Goal: Task Accomplishment & Management: Use online tool/utility

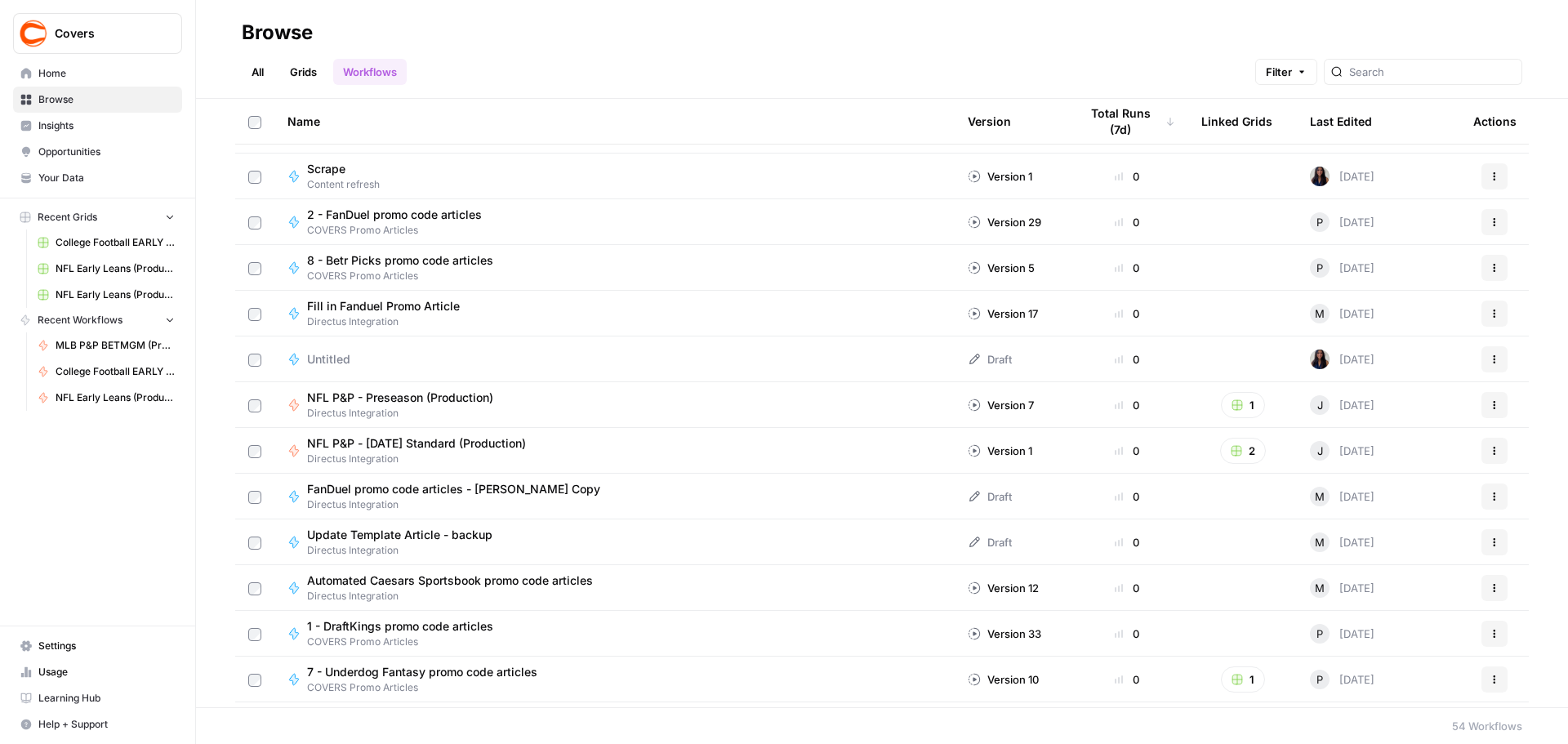
scroll to position [1879, 0]
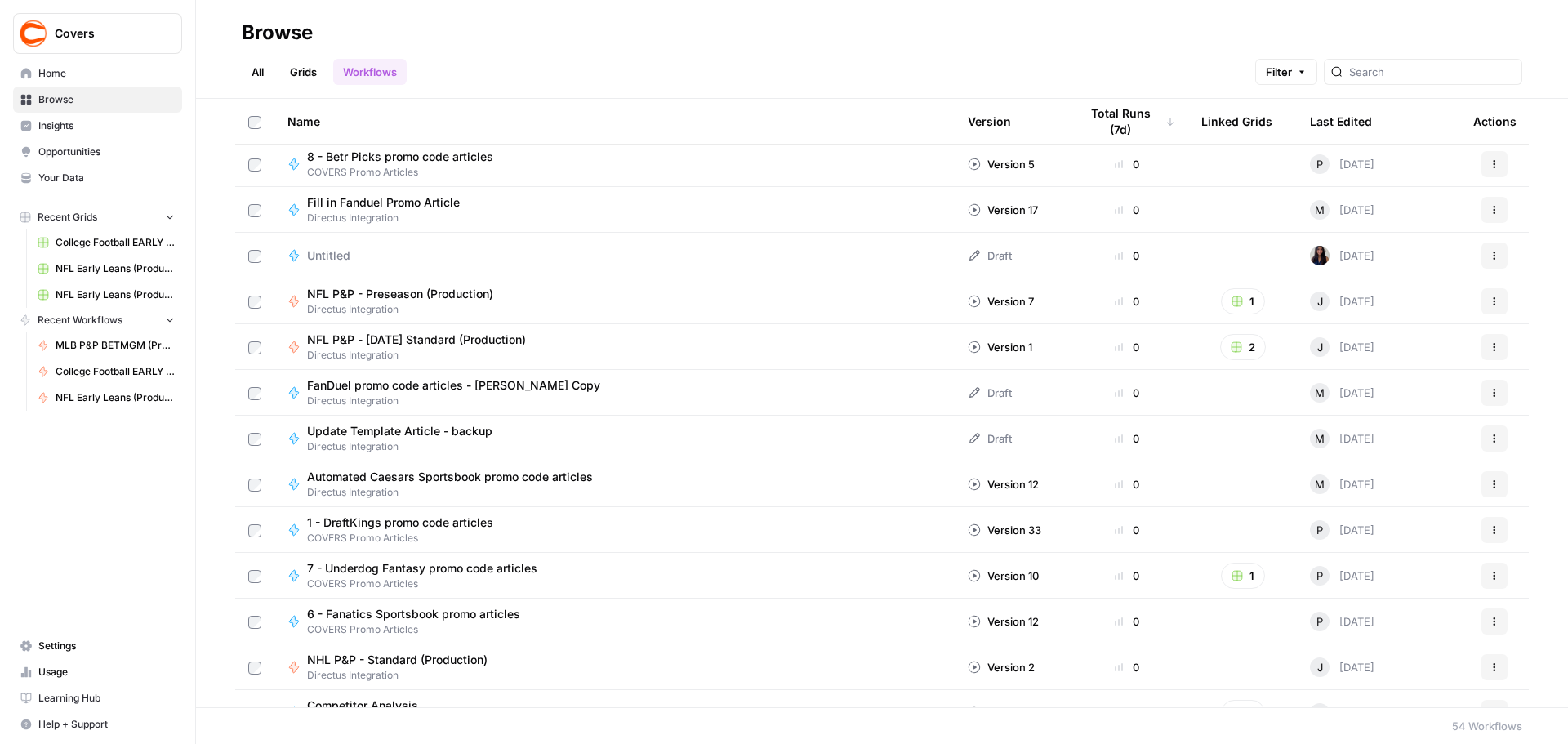
click at [415, 336] on span "NFL P&P - Sunday Standard (Production)" at bounding box center [416, 339] width 219 height 16
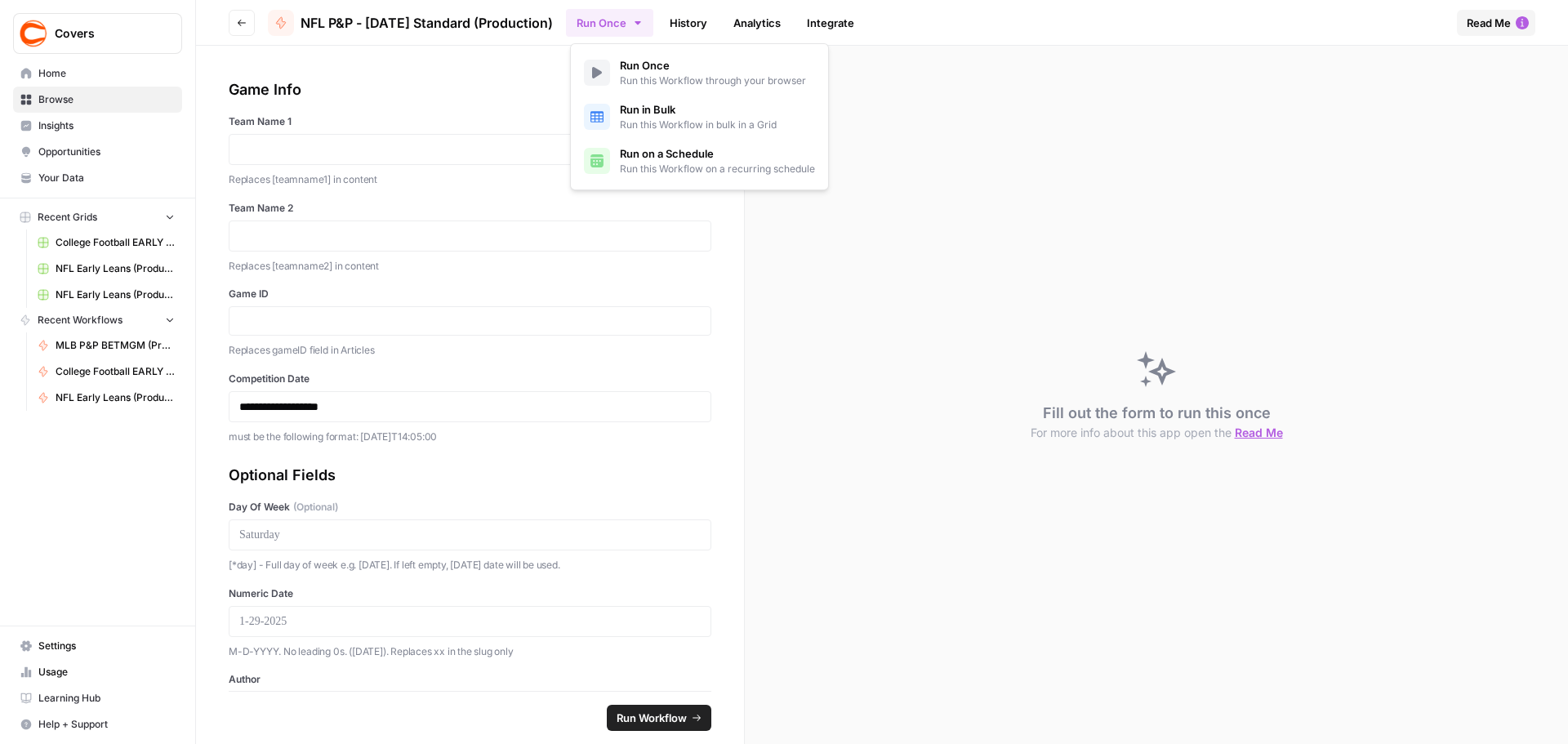
click at [641, 26] on icon "button" at bounding box center [638, 23] width 13 height 13
click at [681, 117] on span "Run this Workflow in bulk in a Grid" at bounding box center [698, 125] width 157 height 15
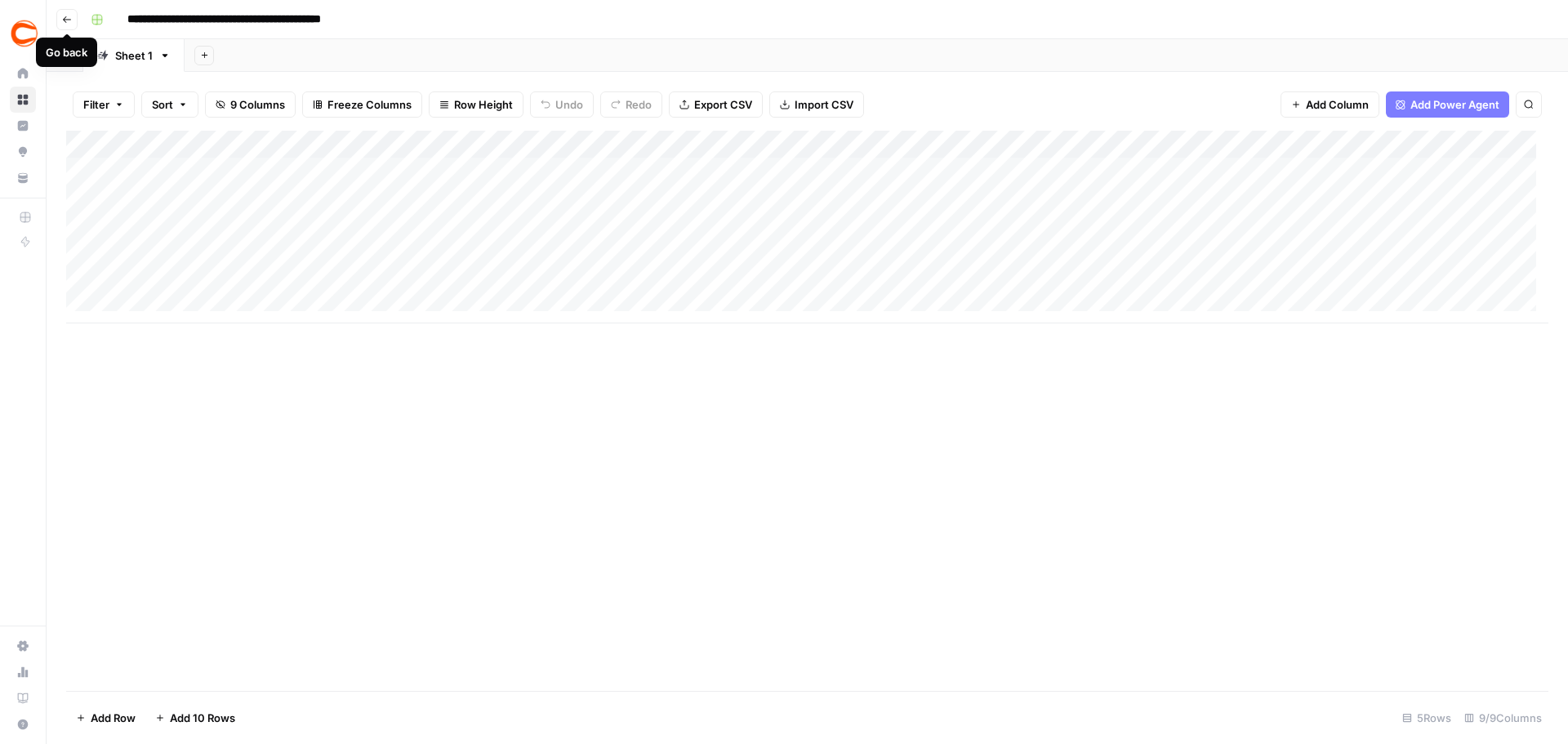
click at [66, 23] on icon "button" at bounding box center [67, 20] width 10 height 10
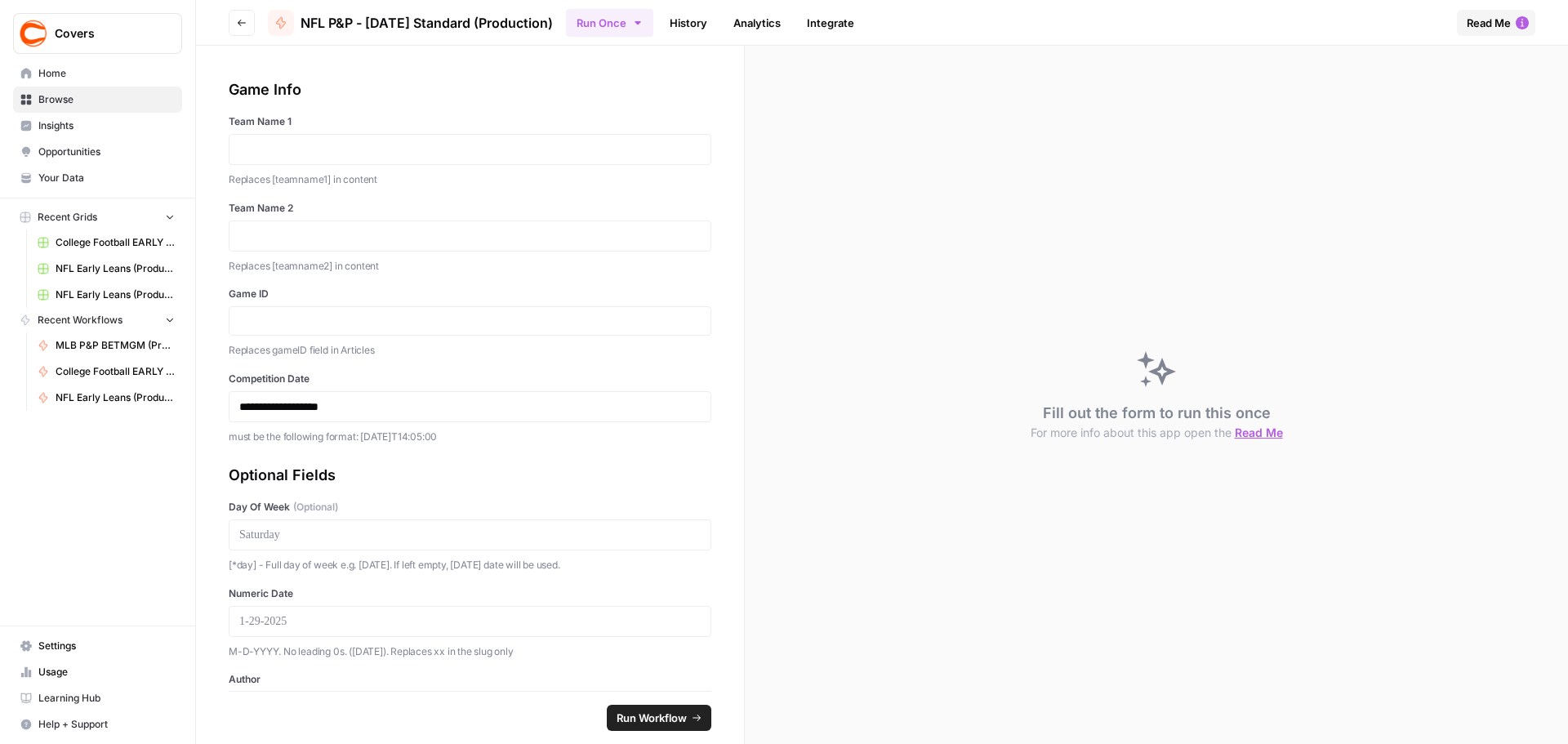
click at [240, 29] on button "Go back" at bounding box center [241, 23] width 26 height 26
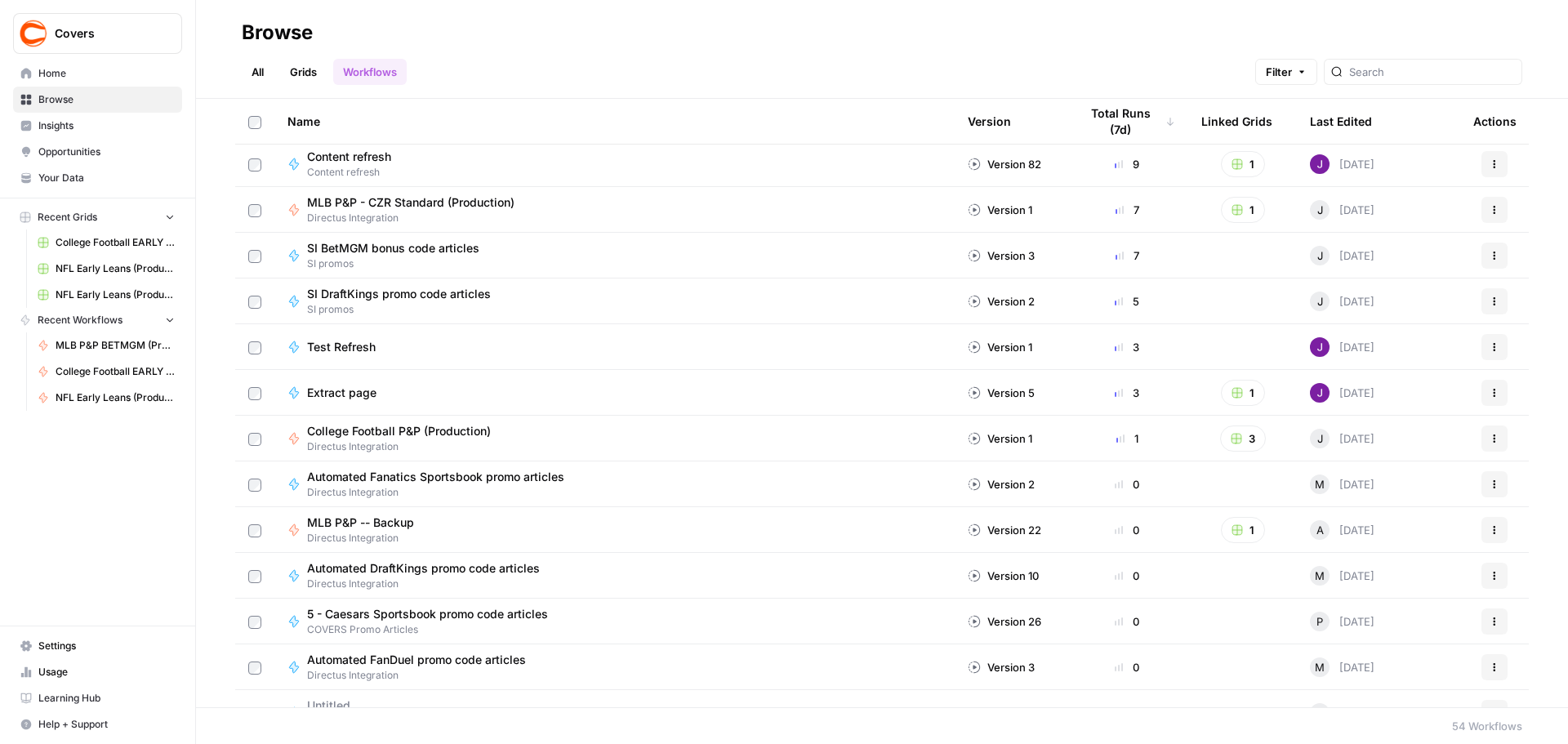
scroll to position [817, 0]
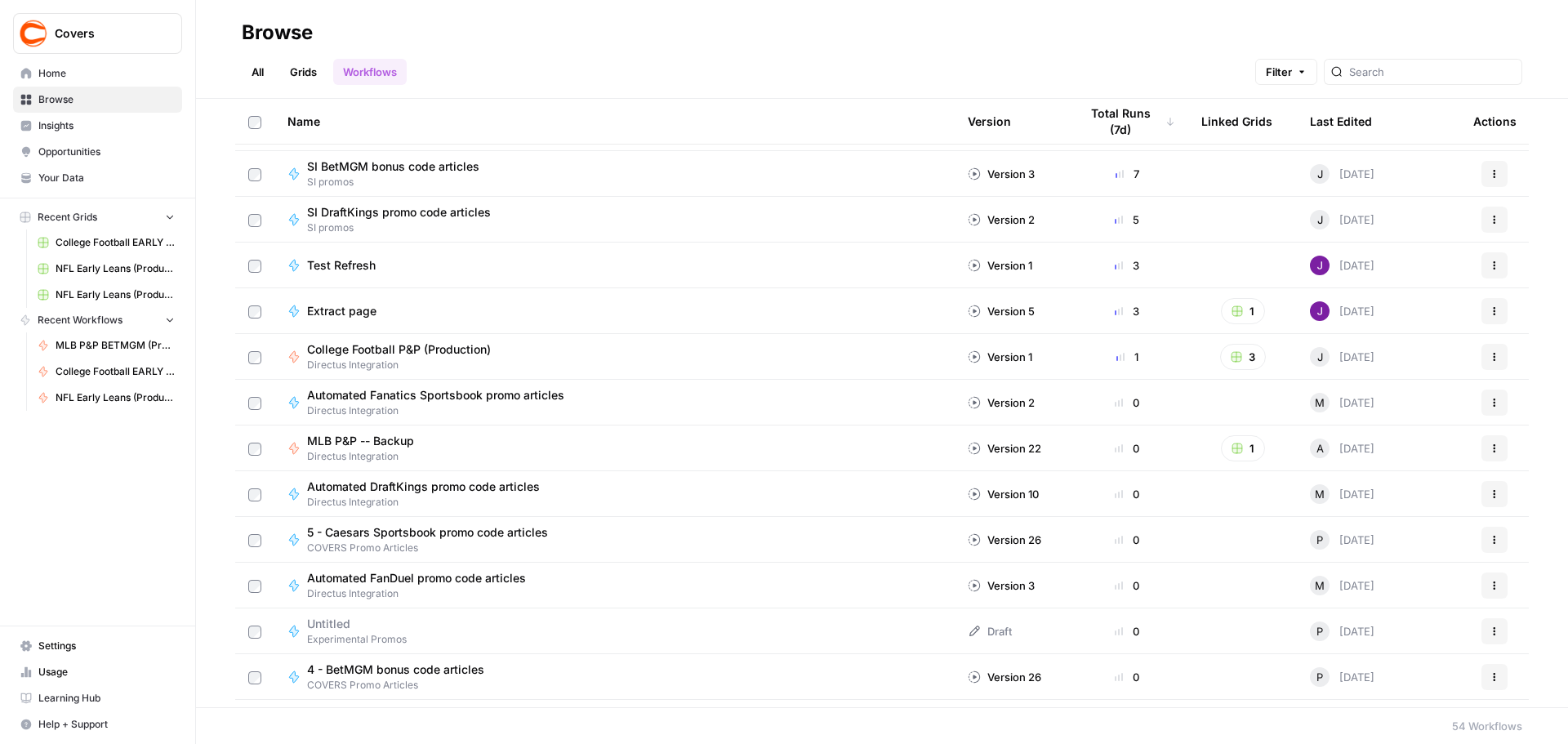
click at [476, 354] on span "College Football P&P (Production)" at bounding box center [398, 349] width 184 height 16
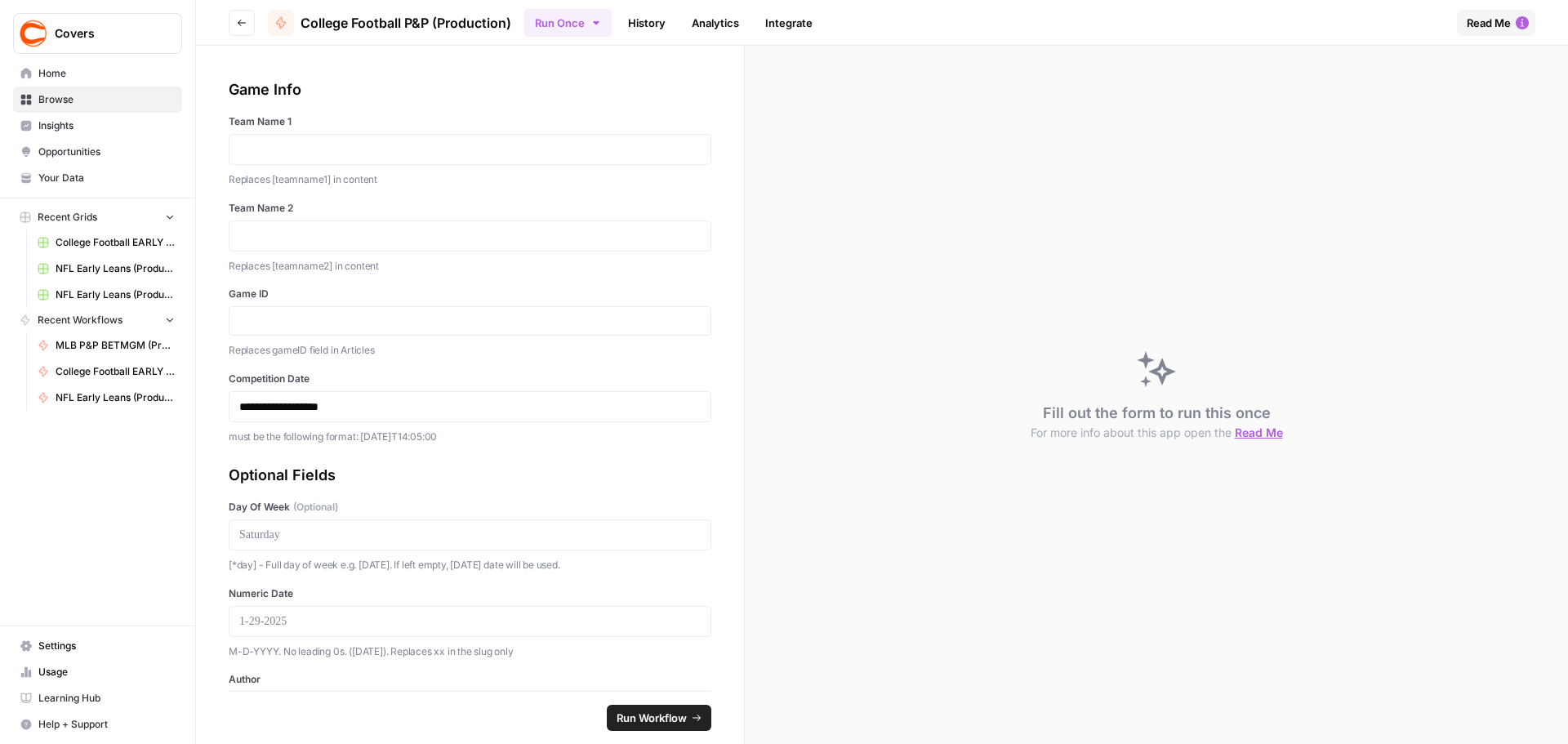
click at [582, 21] on button "Run Once" at bounding box center [568, 23] width 87 height 28
click at [610, 107] on span "Run in Bulk" at bounding box center [653, 109] width 157 height 16
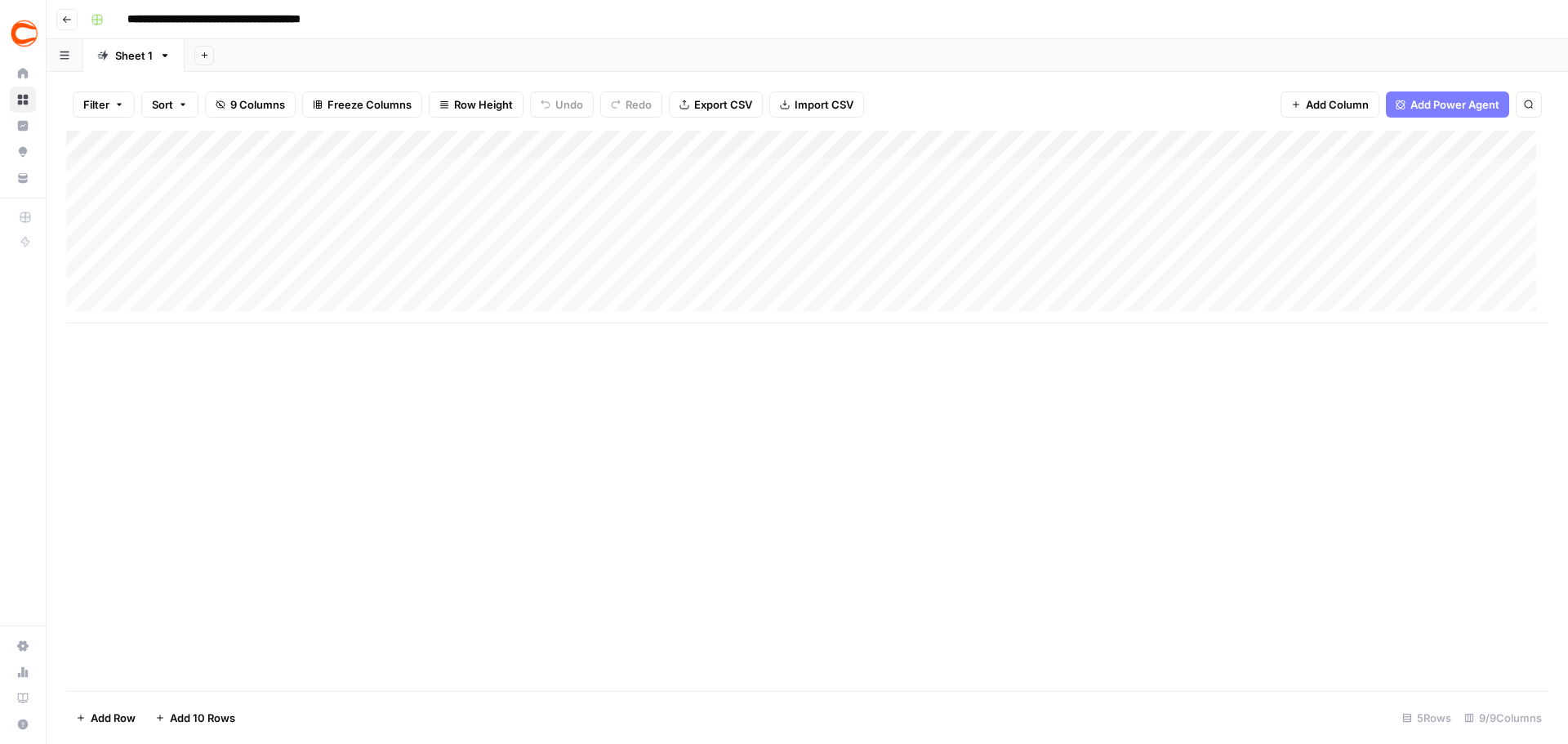
click at [161, 162] on div "Add Column" at bounding box center [807, 227] width 1482 height 193
click at [221, 169] on div "Add Column" at bounding box center [807, 227] width 1482 height 193
type textarea "**********"
click at [488, 169] on div "Add Column" at bounding box center [807, 227] width 1482 height 193
click at [453, 169] on div "Add Column" at bounding box center [807, 227] width 1482 height 193
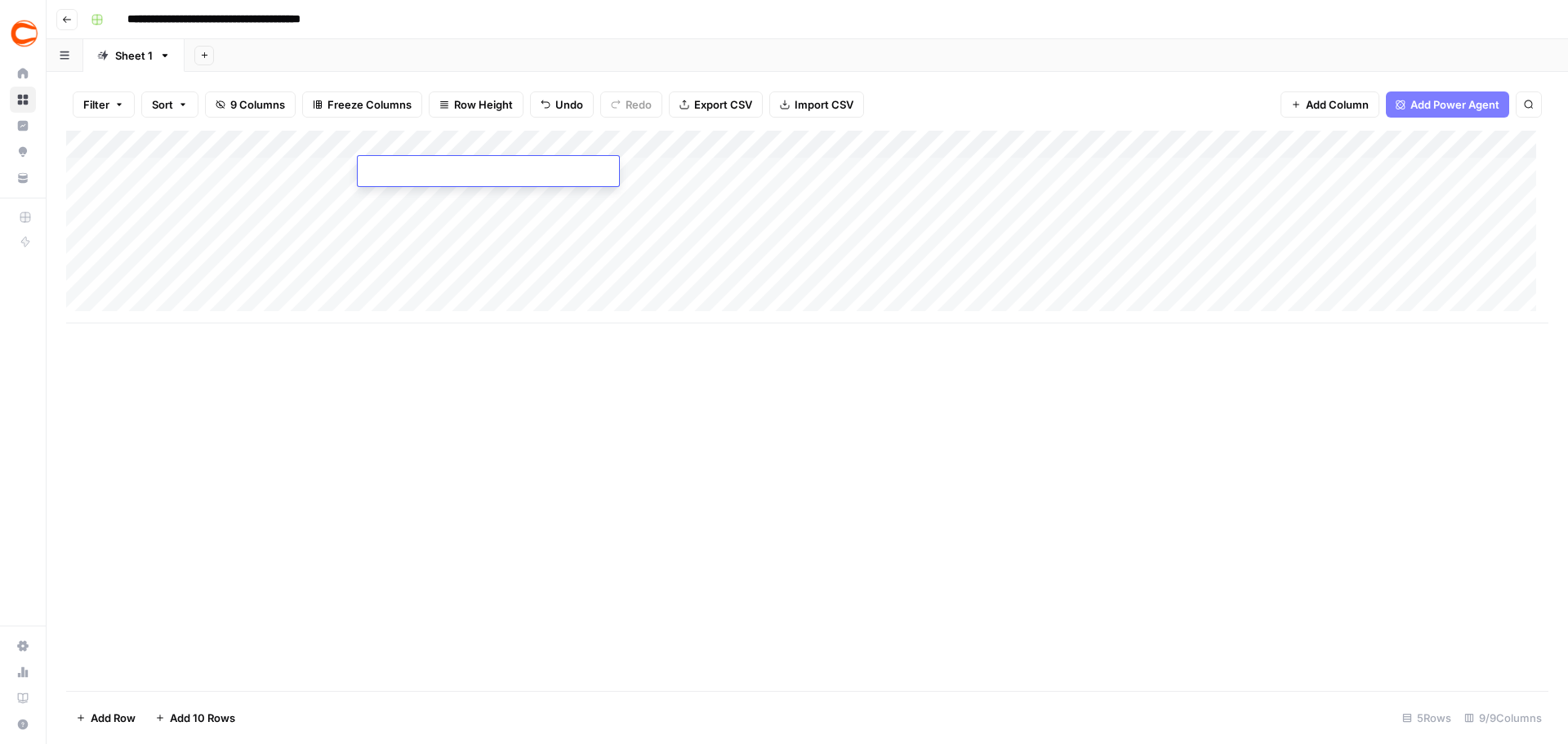
type textarea "**********"
click at [647, 174] on div "Add Column" at bounding box center [807, 227] width 1482 height 193
click at [645, 179] on div "Add Column" at bounding box center [807, 227] width 1482 height 193
type input "357755"
click at [817, 179] on div "Add Column" at bounding box center [807, 227] width 1482 height 193
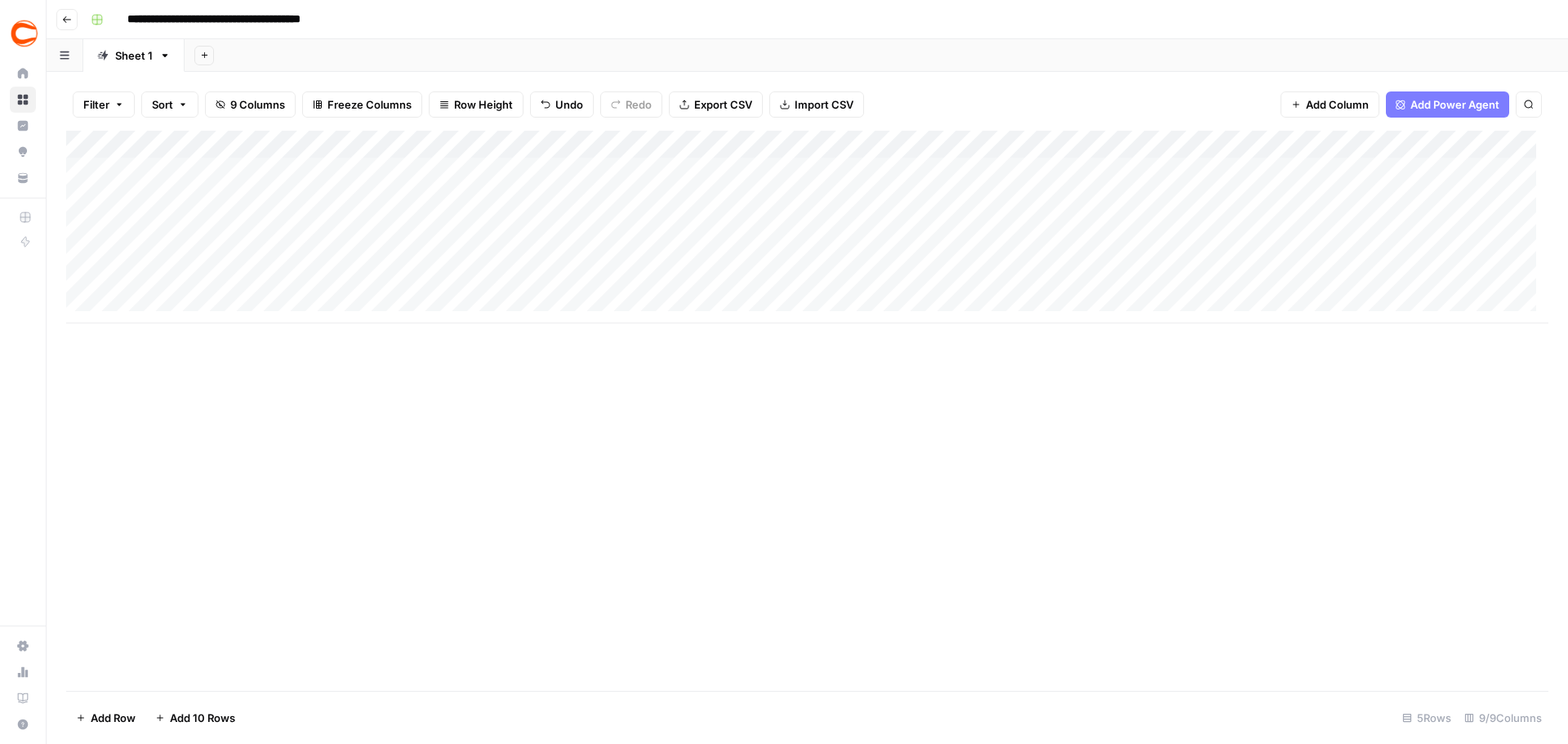
click at [755, 174] on div "Add Column" at bounding box center [807, 227] width 1482 height 193
type textarea "**********"
click at [1029, 172] on div "Add Column" at bounding box center [807, 227] width 1482 height 193
click at [1072, 171] on div "Add Column" at bounding box center [807, 227] width 1482 height 193
type textarea "*********"
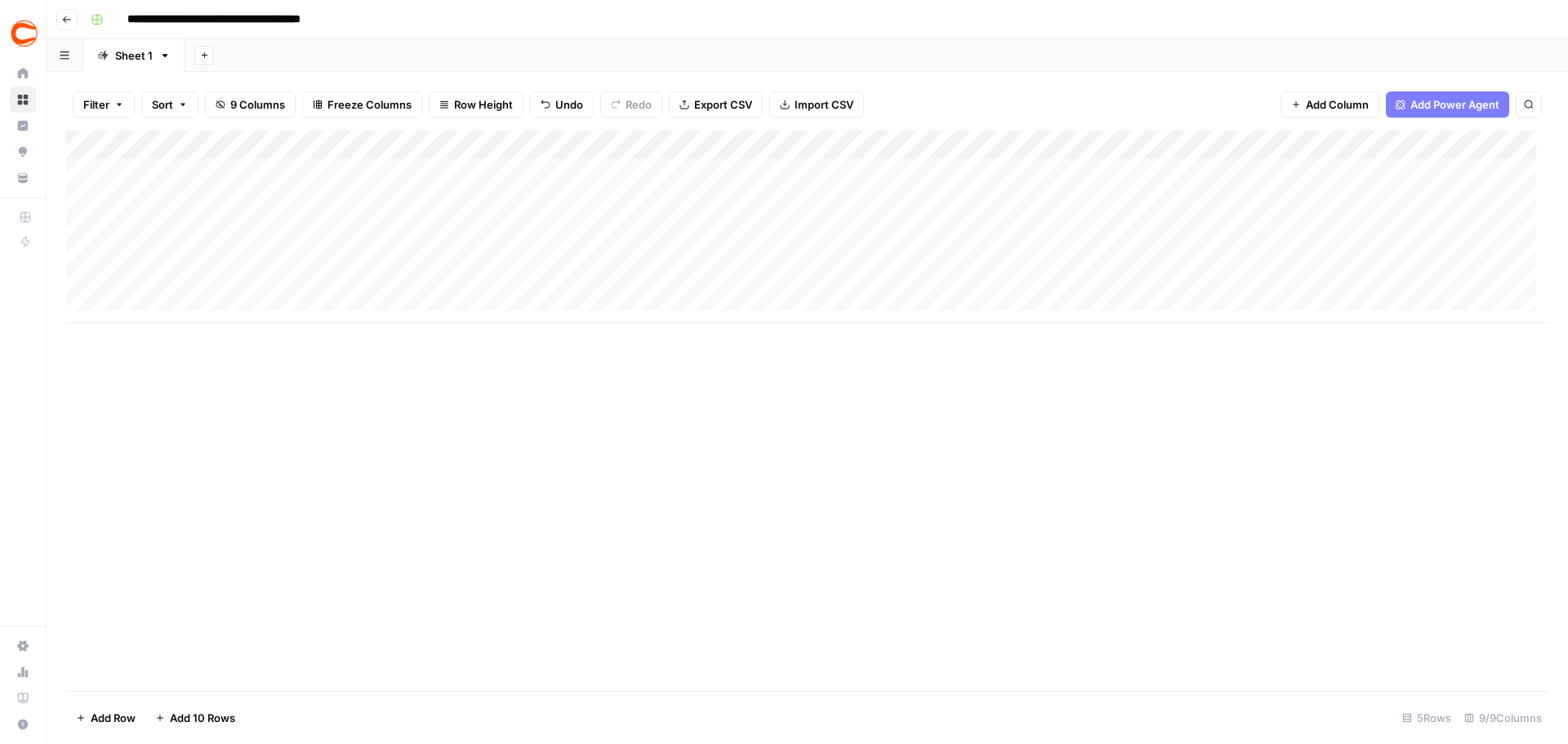
click at [1300, 171] on div "Add Column" at bounding box center [807, 227] width 1482 height 193
click at [1248, 174] on div "Add Column" at bounding box center [807, 227] width 1482 height 193
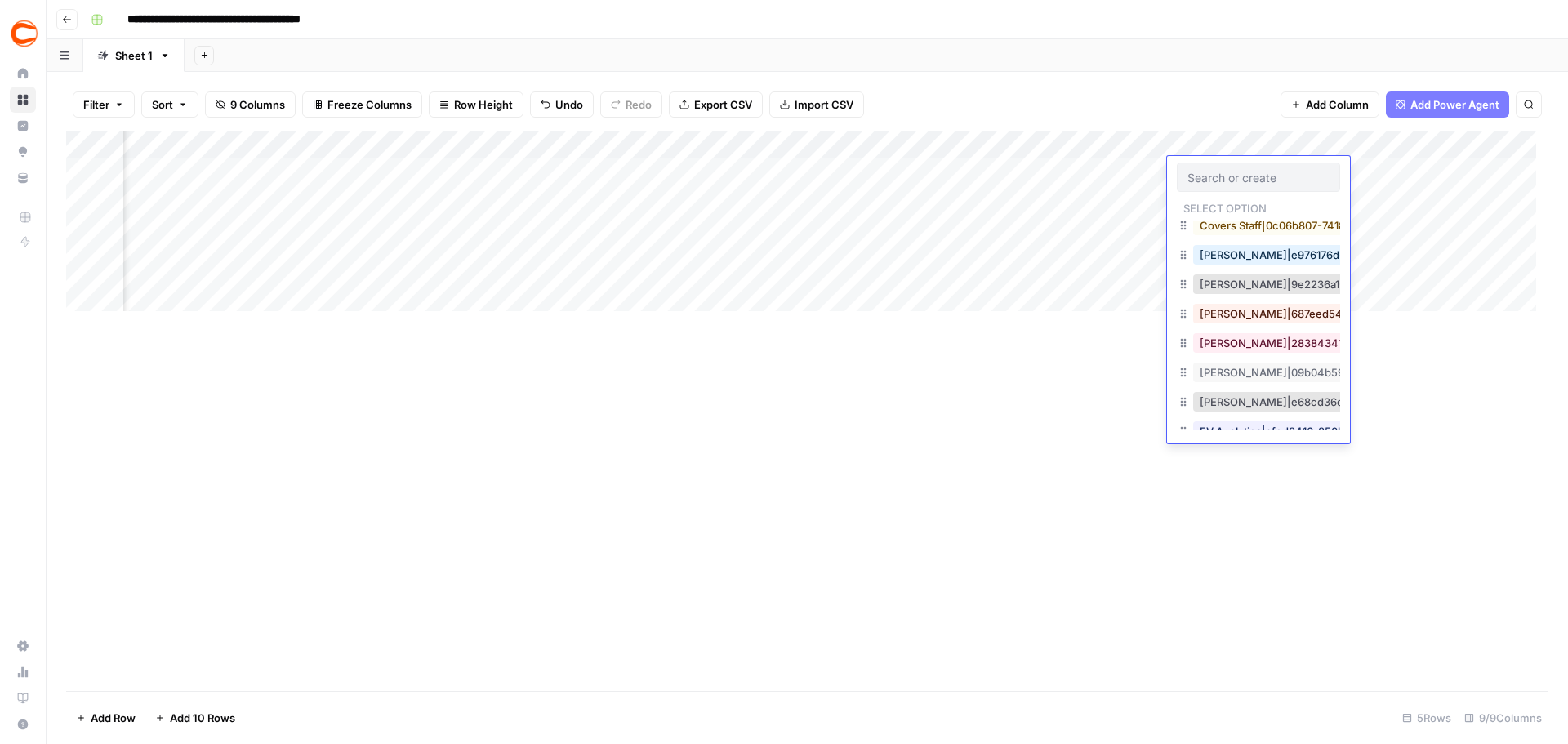
scroll to position [245, 0]
click at [1259, 283] on button "Douglas Farmer|9e2236a1-36c0-4a81-af09-6dde81193be3" at bounding box center [1353, 283] width 319 height 19
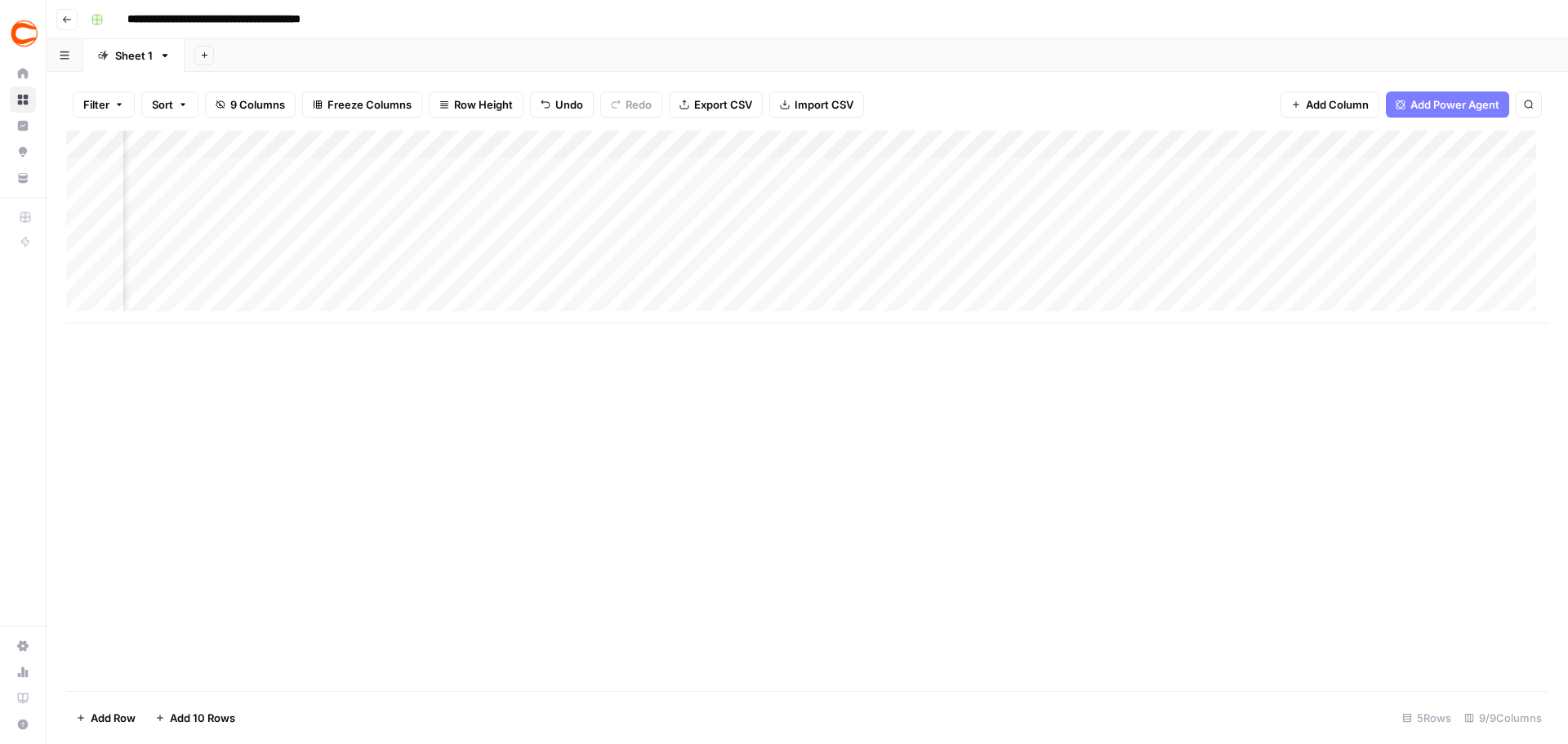
click at [1363, 174] on div "Add Column" at bounding box center [807, 227] width 1482 height 193
click at [1363, 171] on div "Add Column" at bounding box center [807, 227] width 1482 height 193
type input "42837"
click at [1345, 205] on div "Add Column" at bounding box center [807, 227] width 1482 height 193
click at [1350, 232] on div "Add Column" at bounding box center [807, 227] width 1482 height 193
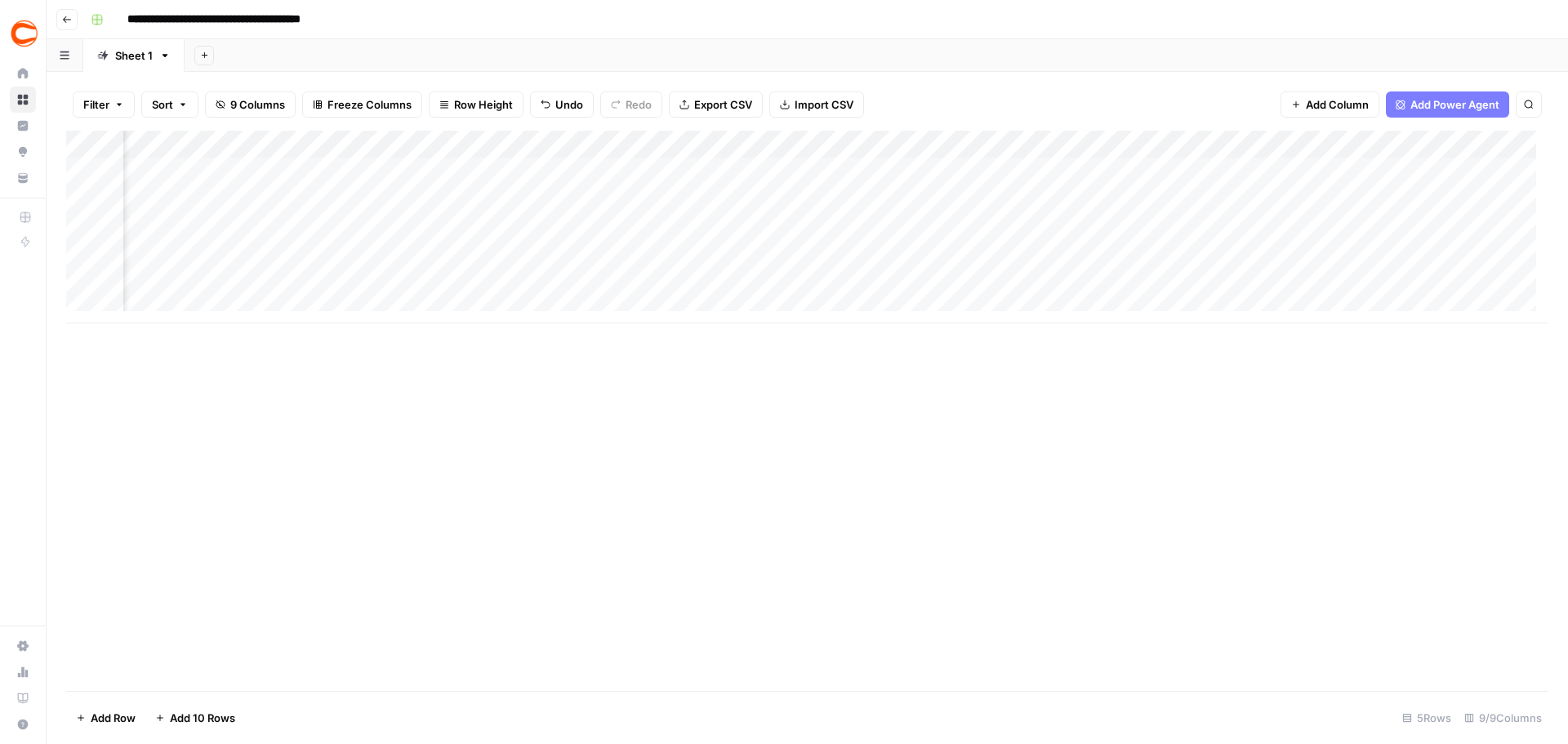
click at [1352, 252] on div "Add Column" at bounding box center [807, 227] width 1482 height 193
click at [1359, 285] on div "Add Column" at bounding box center [807, 227] width 1482 height 193
click at [243, 188] on div "Add Column" at bounding box center [807, 227] width 1482 height 193
click at [235, 195] on div "Add Column" at bounding box center [807, 227] width 1482 height 193
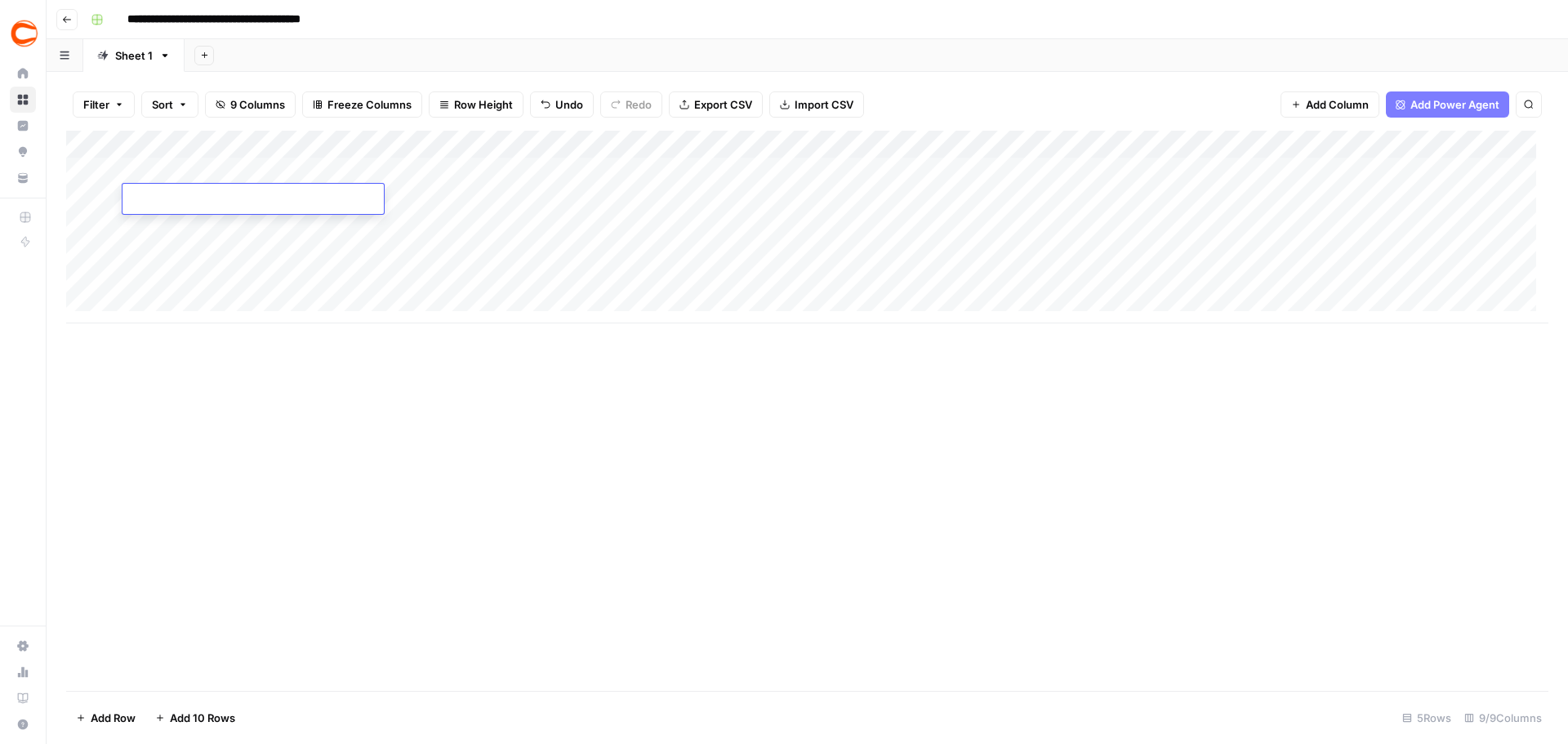
type textarea "**********"
click at [448, 204] on div "Add Column" at bounding box center [807, 227] width 1482 height 193
click at [418, 204] on div "Add Column" at bounding box center [807, 227] width 1482 height 193
type textarea "******"
click at [693, 194] on div "Add Column" at bounding box center [807, 227] width 1482 height 193
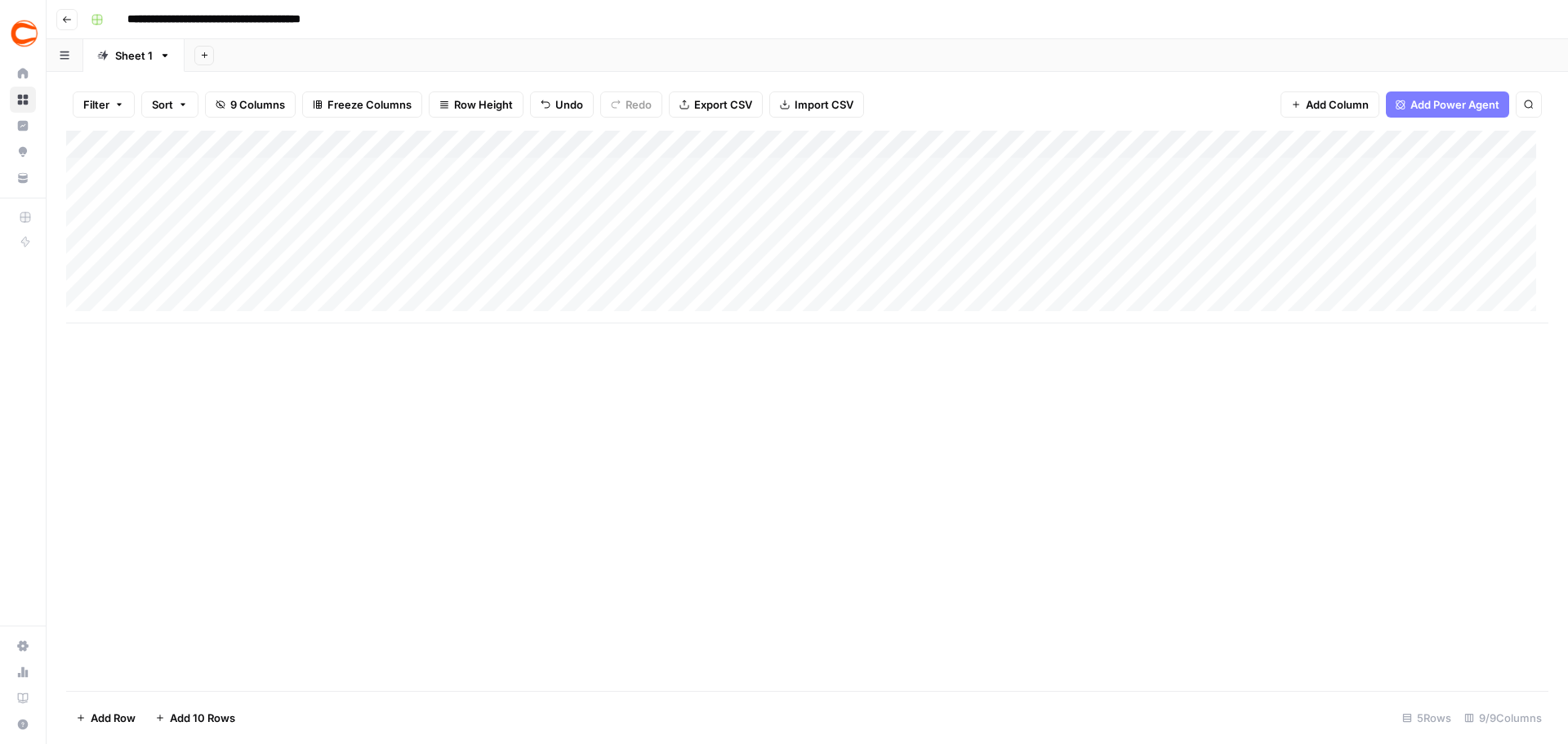
click at [672, 202] on div "Add Column" at bounding box center [807, 227] width 1482 height 193
type input "357757"
click at [815, 191] on div "Add Column" at bounding box center [807, 227] width 1482 height 193
click at [1005, 195] on div "Add Column" at bounding box center [807, 227] width 1482 height 193
click at [1269, 200] on div "Add Column" at bounding box center [807, 227] width 1482 height 193
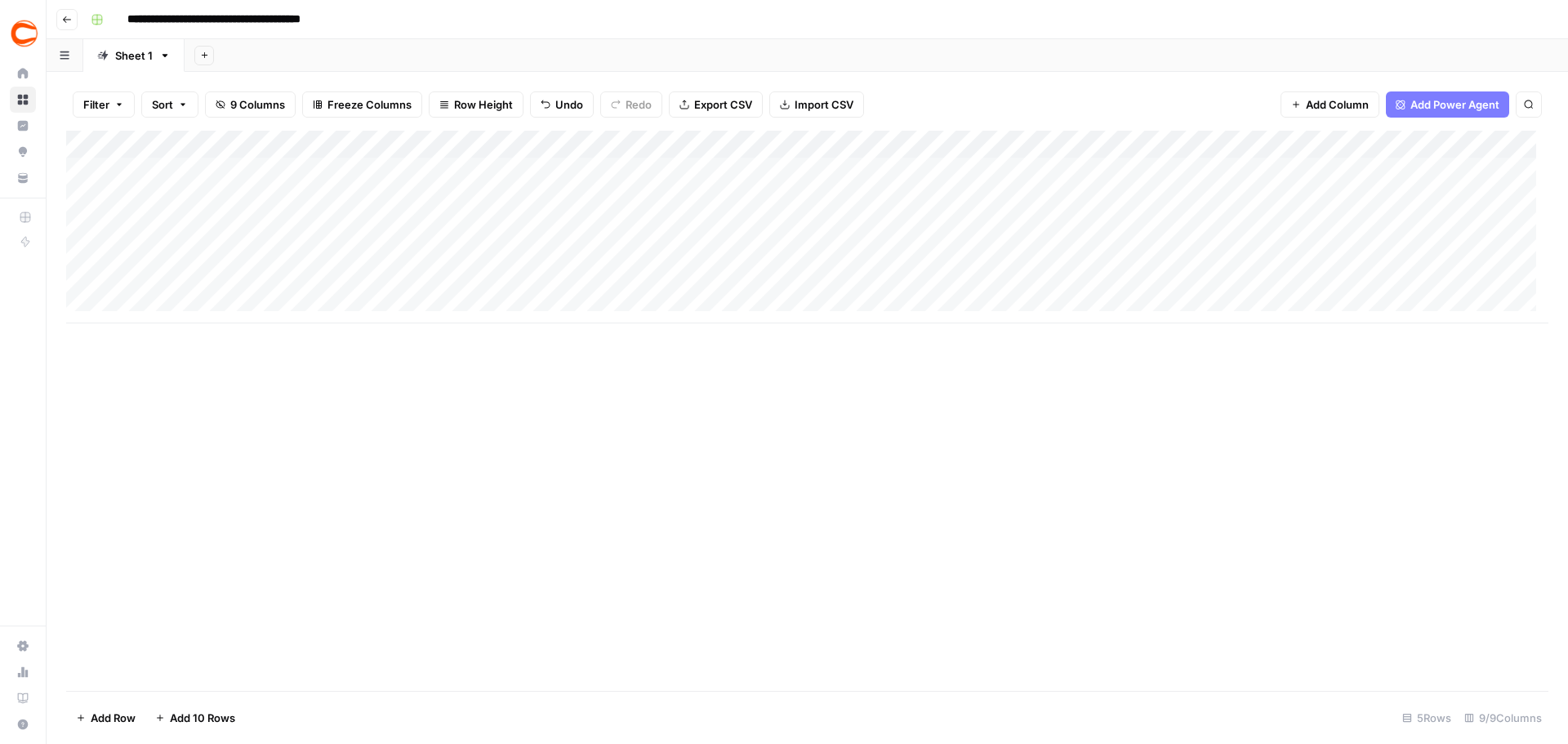
click at [1256, 173] on div "Add Column" at bounding box center [807, 227] width 1482 height 193
click at [1277, 197] on div "Add Column" at bounding box center [807, 227] width 1482 height 193
click at [1501, 197] on div "Add Column" at bounding box center [807, 227] width 1482 height 193
click at [1481, 200] on div "Add Column" at bounding box center [807, 227] width 1482 height 193
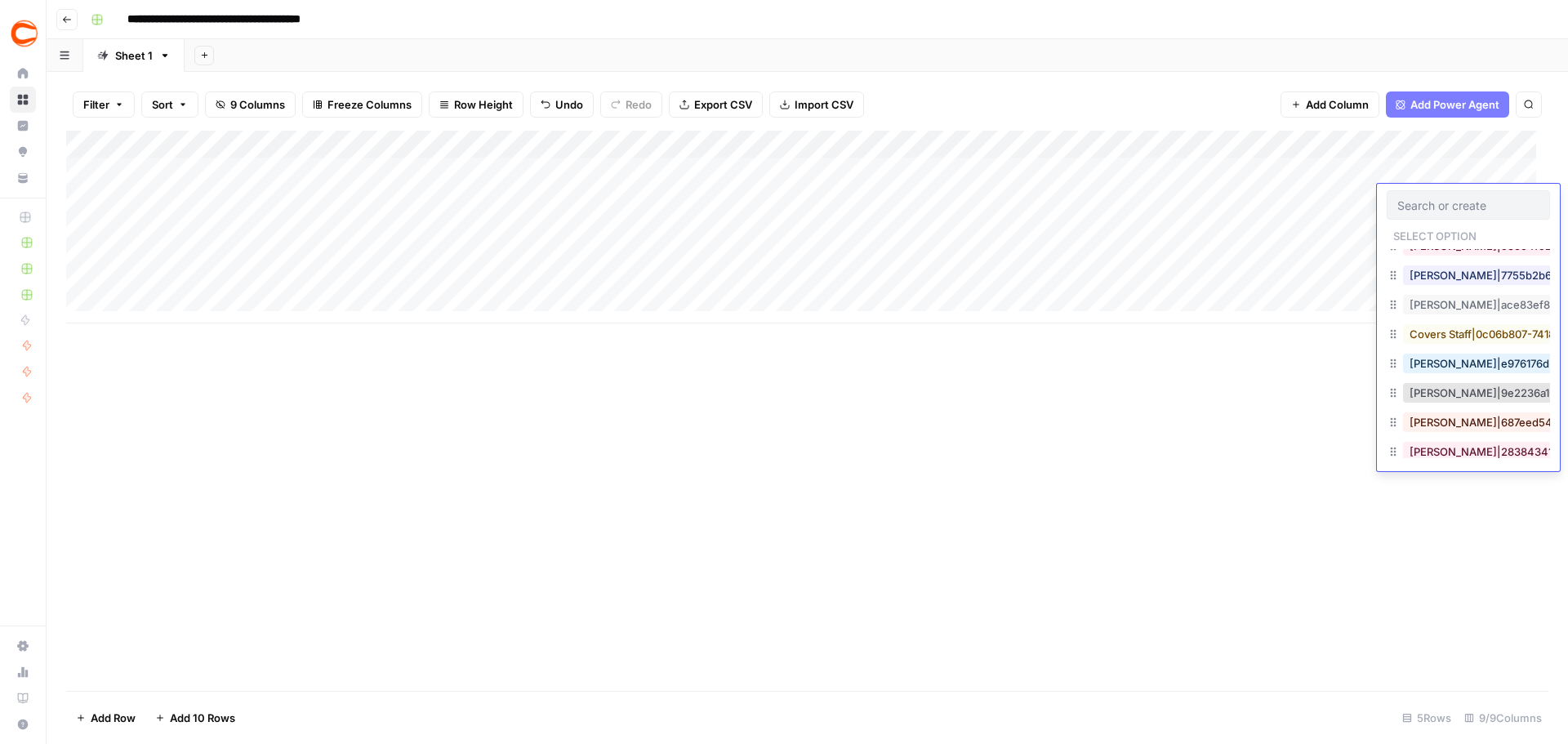
scroll to position [245, 0]
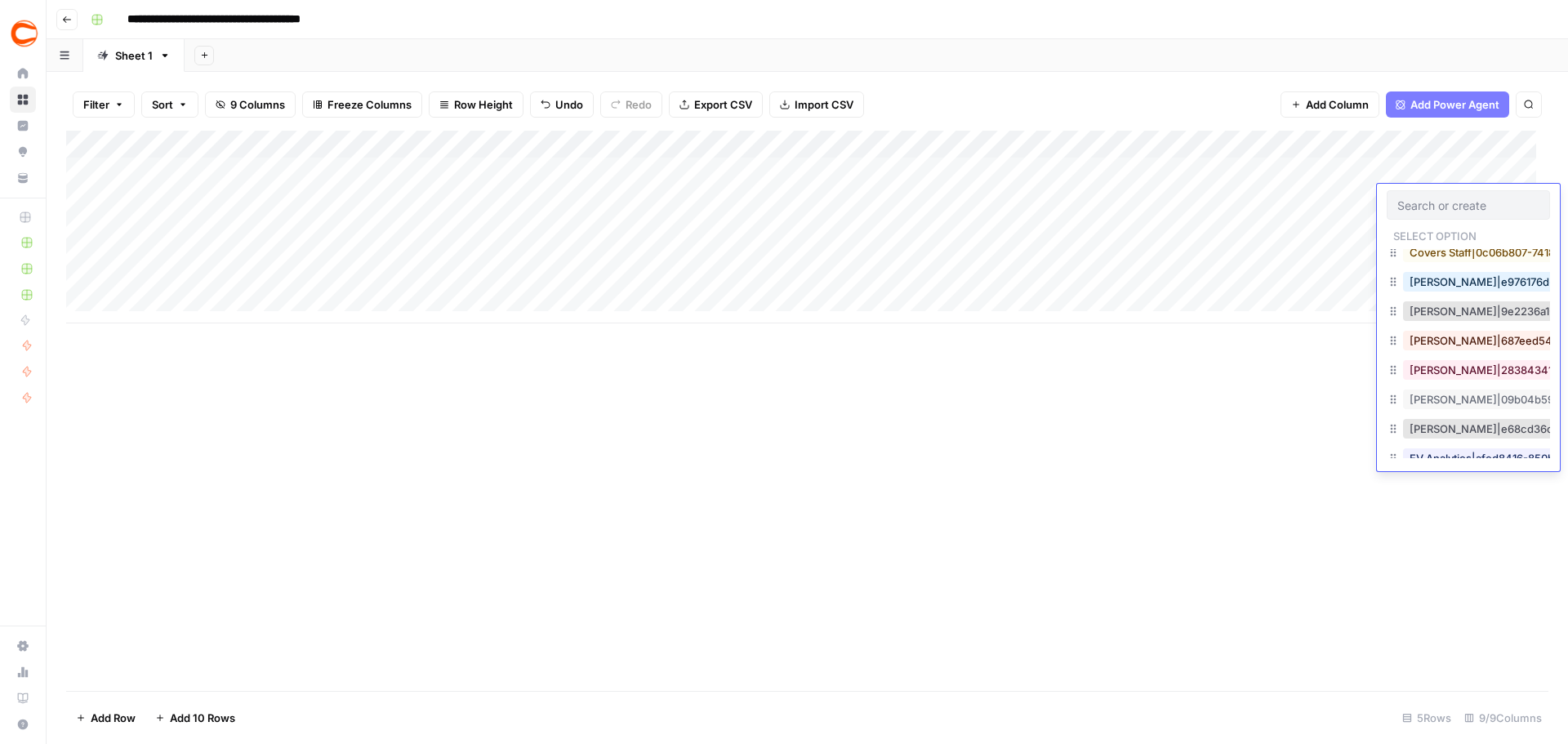
click at [1472, 325] on div "Douglas Farmer|9e2236a1-36c0-4a81-af09-6dde81193be3" at bounding box center [1467, 312] width 164 height 29
click at [1462, 315] on button "Douglas Farmer|9e2236a1-36c0-4a81-af09-6dde81193be3" at bounding box center [1562, 310] width 319 height 19
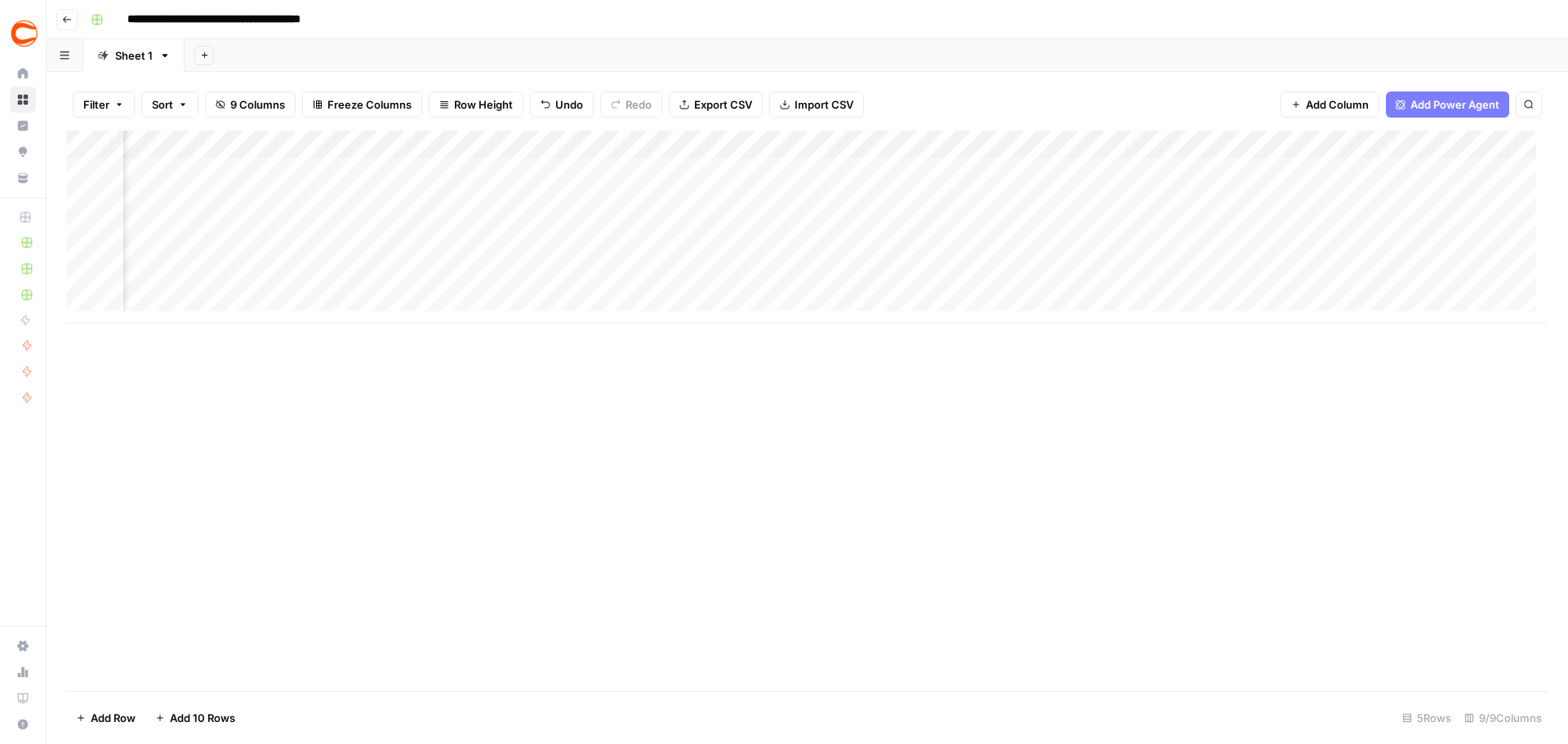
scroll to position [0, 0]
click at [246, 226] on div "Add Column" at bounding box center [807, 227] width 1482 height 193
click at [211, 227] on div "Add Column" at bounding box center [807, 227] width 1482 height 193
type textarea "**********"
click at [444, 224] on div "Add Column" at bounding box center [807, 227] width 1482 height 193
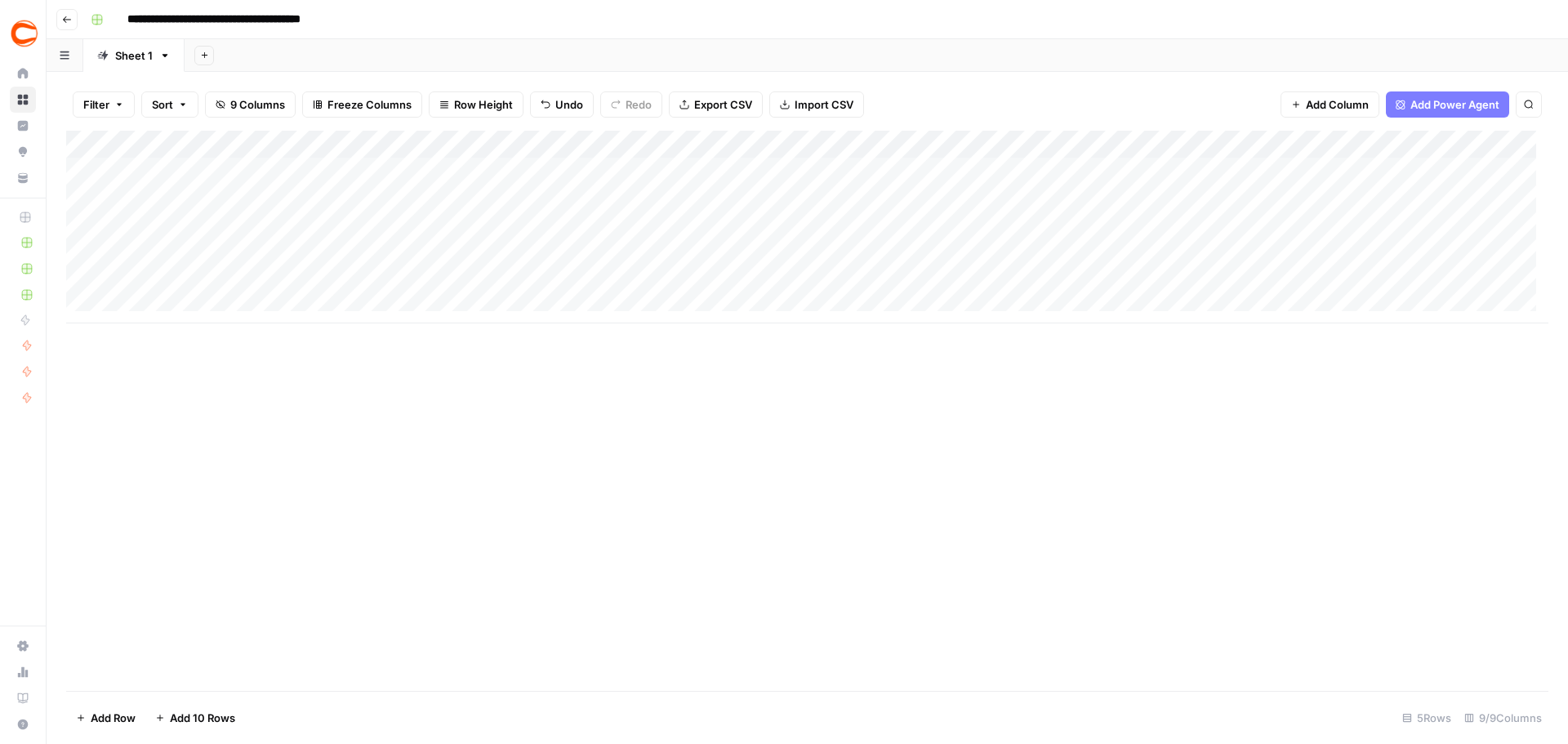
click at [409, 214] on div "Add Column" at bounding box center [807, 227] width 1482 height 193
type textarea "**********"
click at [650, 224] on div "Add Column" at bounding box center [807, 227] width 1482 height 193
click at [652, 232] on div "Add Column" at bounding box center [807, 227] width 1482 height 193
type input "357759"
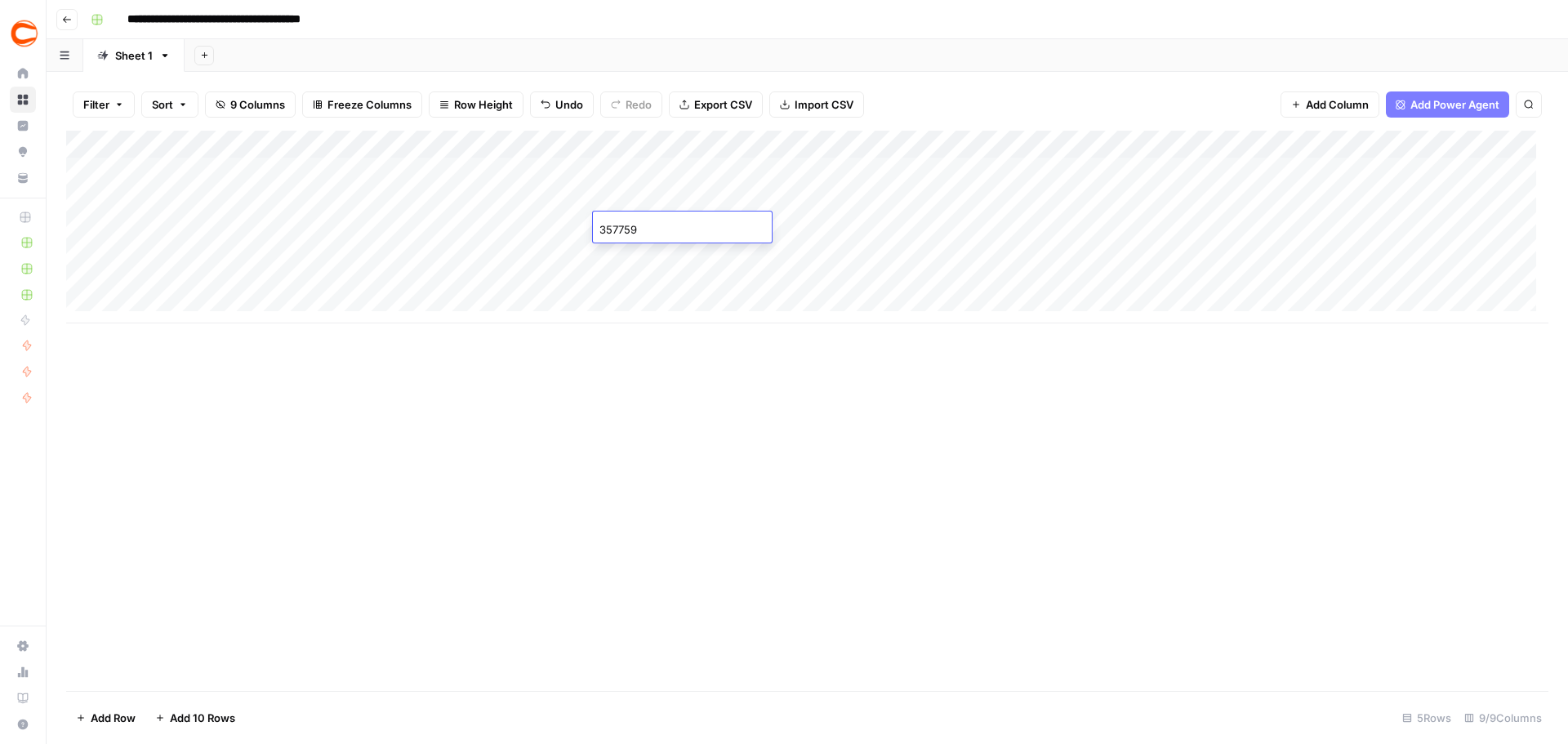
click at [806, 224] on div "Add Column" at bounding box center [807, 227] width 1482 height 193
click at [770, 232] on div "Add Column" at bounding box center [807, 227] width 1482 height 193
type textarea "**********"
click at [1060, 221] on div "Add Column" at bounding box center [807, 227] width 1482 height 193
click at [1017, 228] on div "Add Column" at bounding box center [807, 227] width 1482 height 193
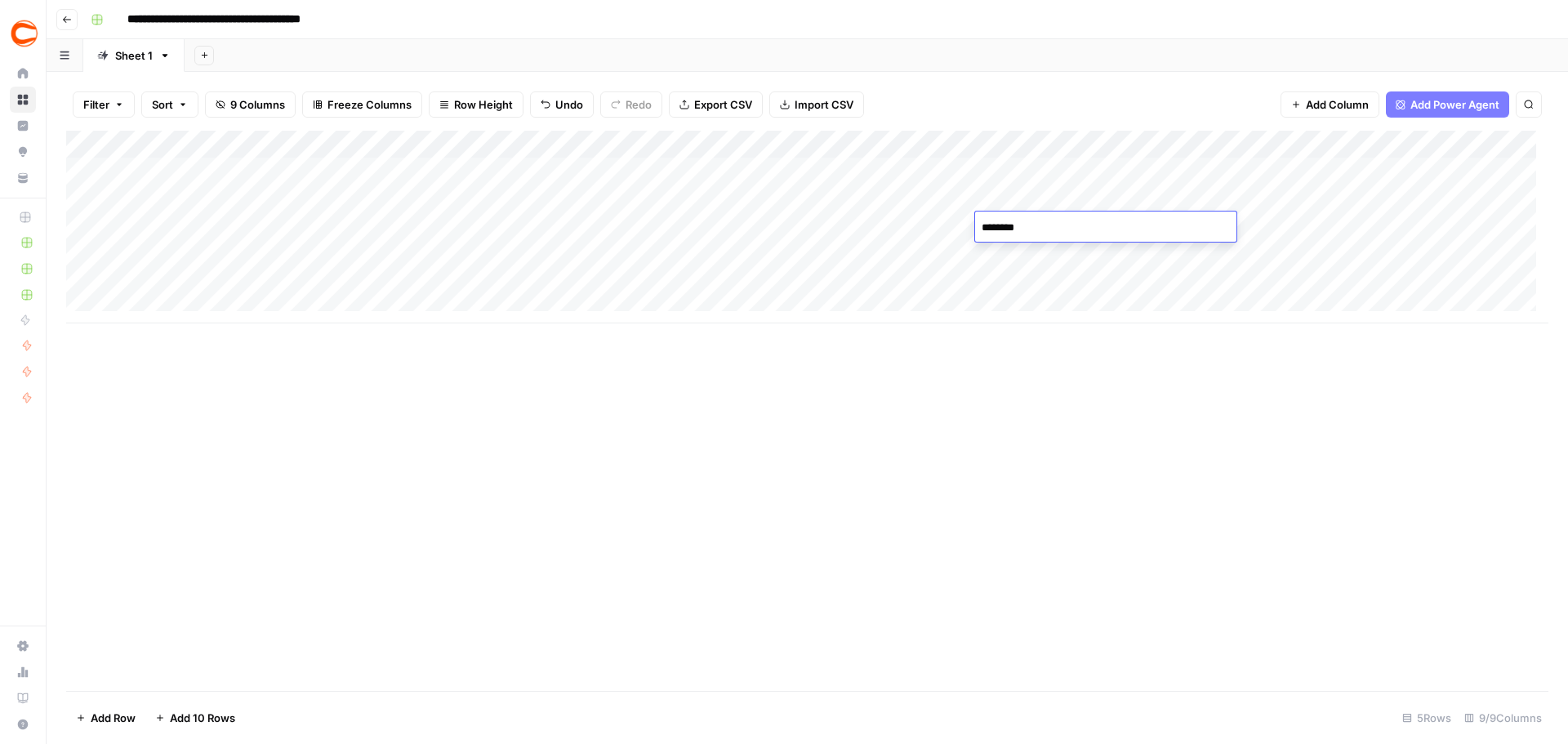
type textarea "********"
click at [1269, 235] on div "Add Column" at bounding box center [807, 227] width 1482 height 193
click at [1300, 264] on div "Add Column" at bounding box center [807, 227] width 1482 height 193
click at [1409, 229] on div "Add Column" at bounding box center [807, 227] width 1482 height 193
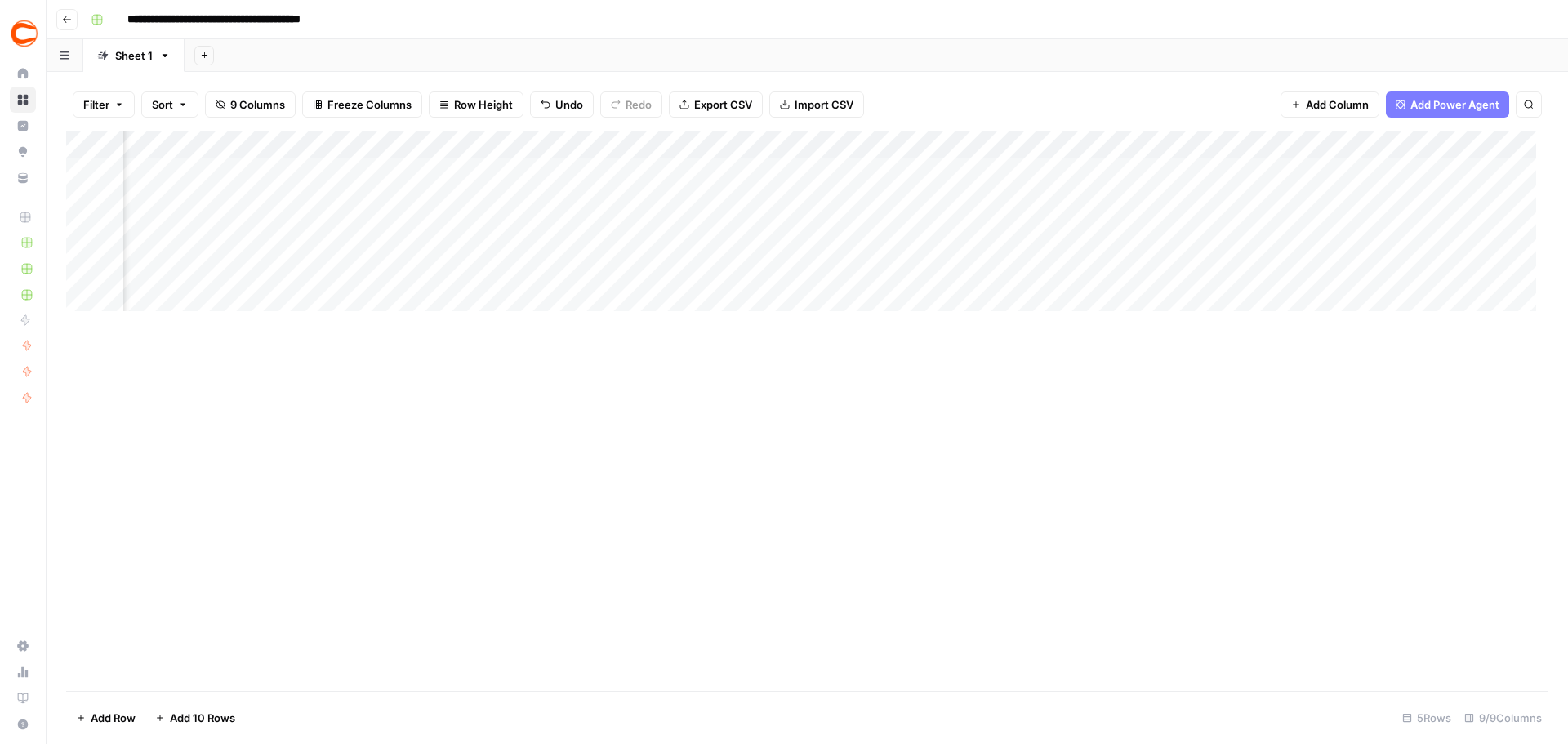
click at [1404, 229] on div "Add Column" at bounding box center [807, 227] width 1482 height 193
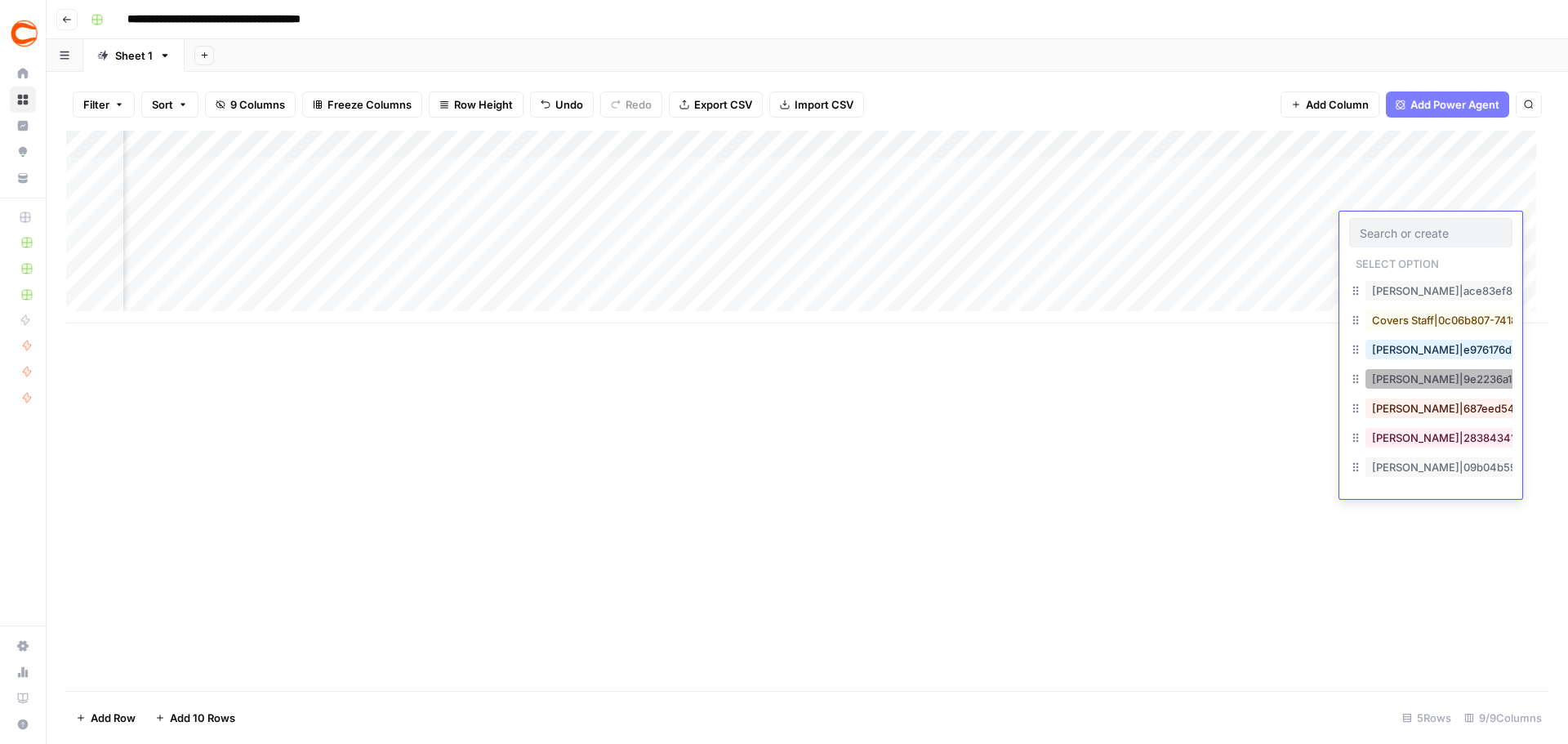
scroll to position [245, 0]
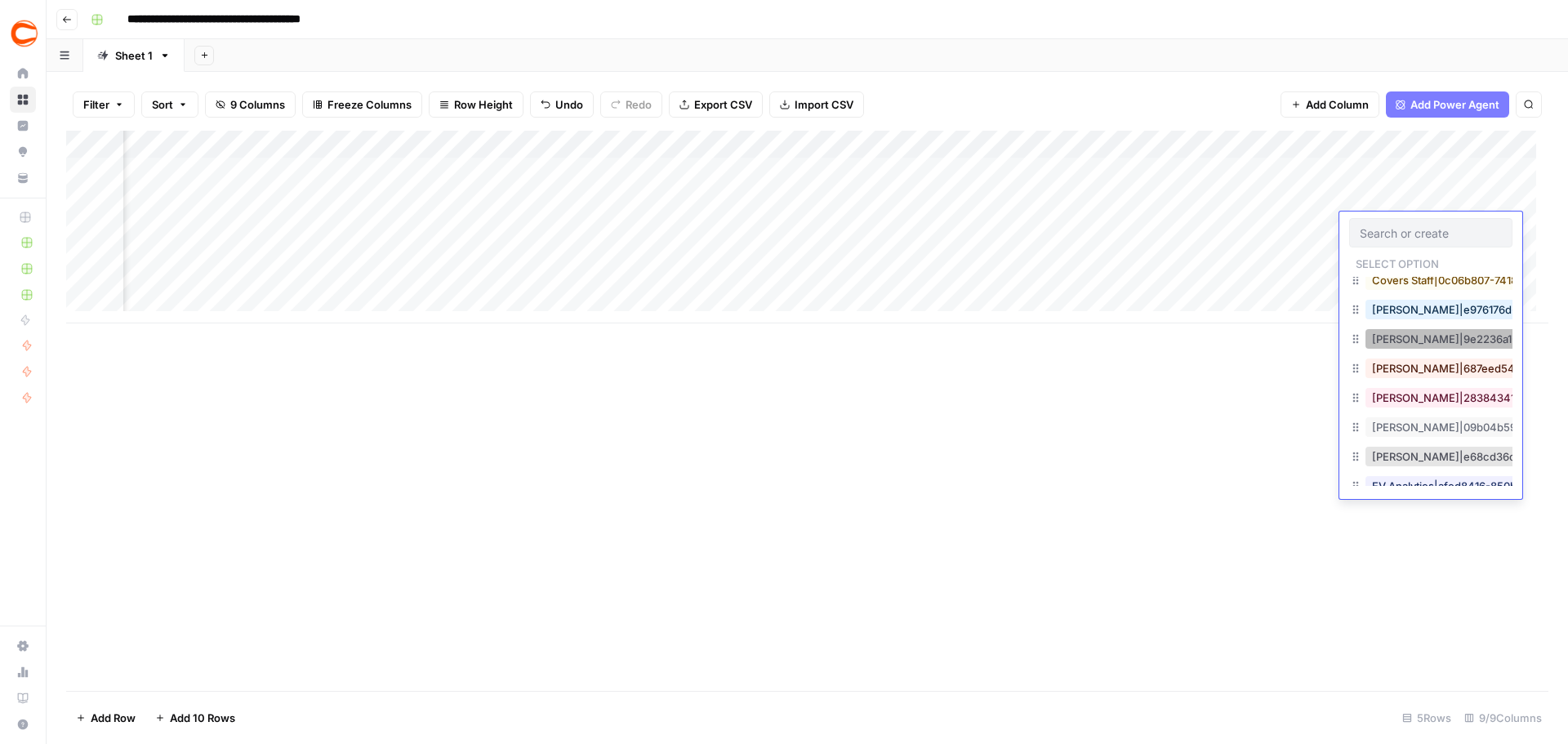
click at [1429, 345] on button "Douglas Farmer|9e2236a1-36c0-4a81-af09-6dde81193be3" at bounding box center [1524, 338] width 319 height 19
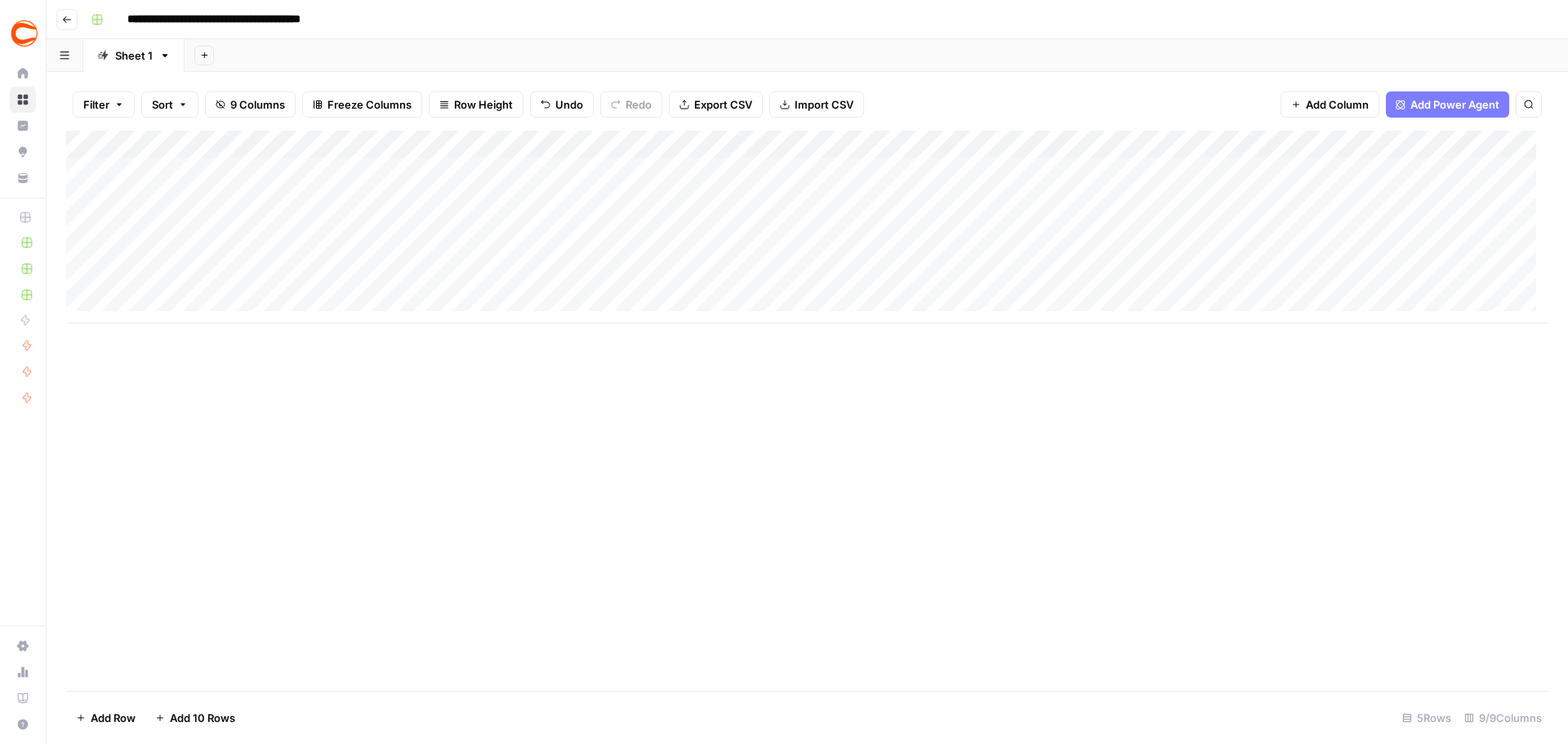
scroll to position [0, 0]
click at [171, 260] on div "Add Column" at bounding box center [807, 227] width 1482 height 193
click at [394, 250] on div "Add Column" at bounding box center [807, 227] width 1482 height 193
click at [627, 247] on div "Add Column" at bounding box center [807, 227] width 1482 height 193
click at [654, 255] on div "Add Column" at bounding box center [807, 227] width 1482 height 193
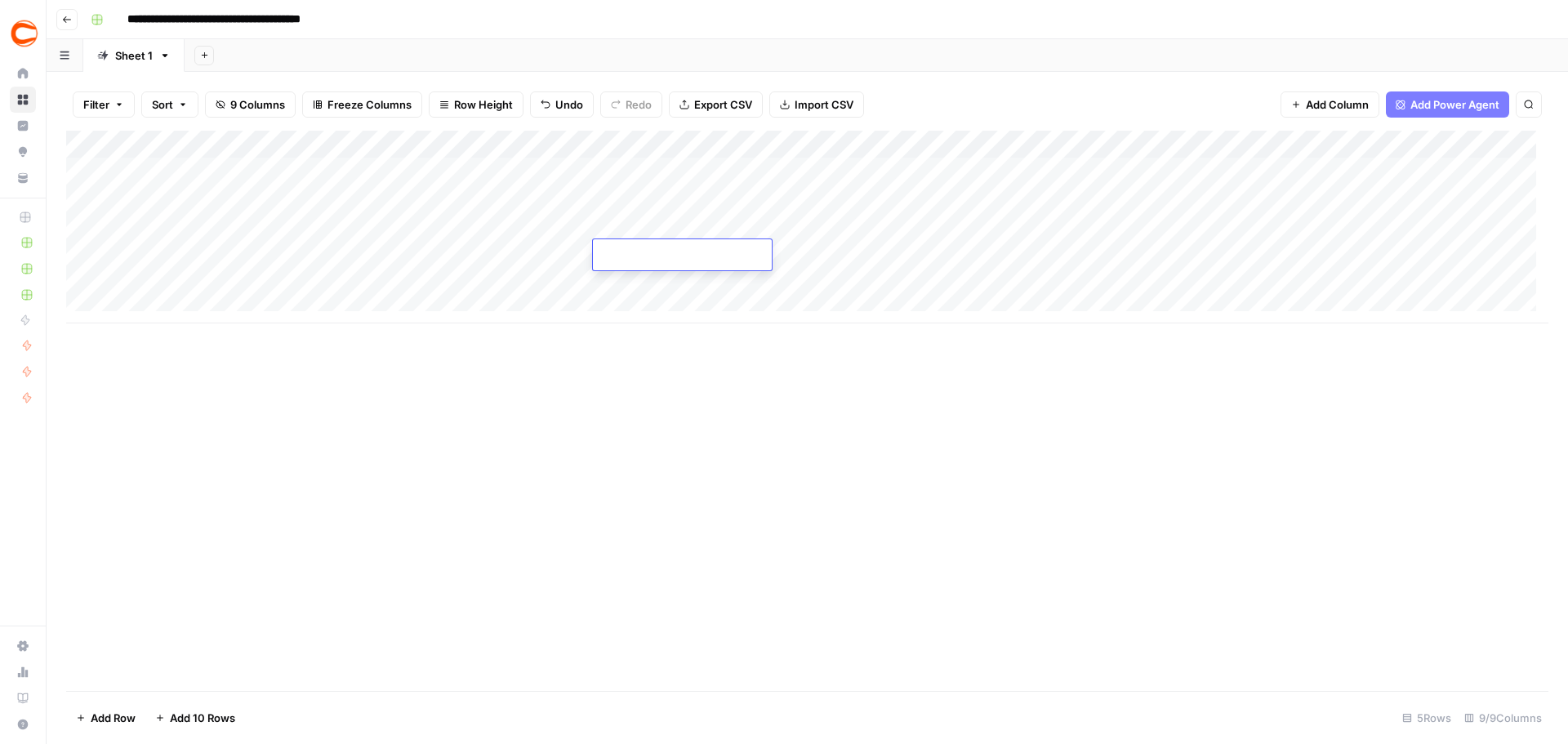
type input "357760"
click at [821, 263] on div "Add Column" at bounding box center [807, 227] width 1482 height 193
click at [823, 260] on div "Add Column" at bounding box center [807, 227] width 1482 height 193
type textarea "**********"
click at [1064, 250] on div "Add Column" at bounding box center [807, 227] width 1482 height 193
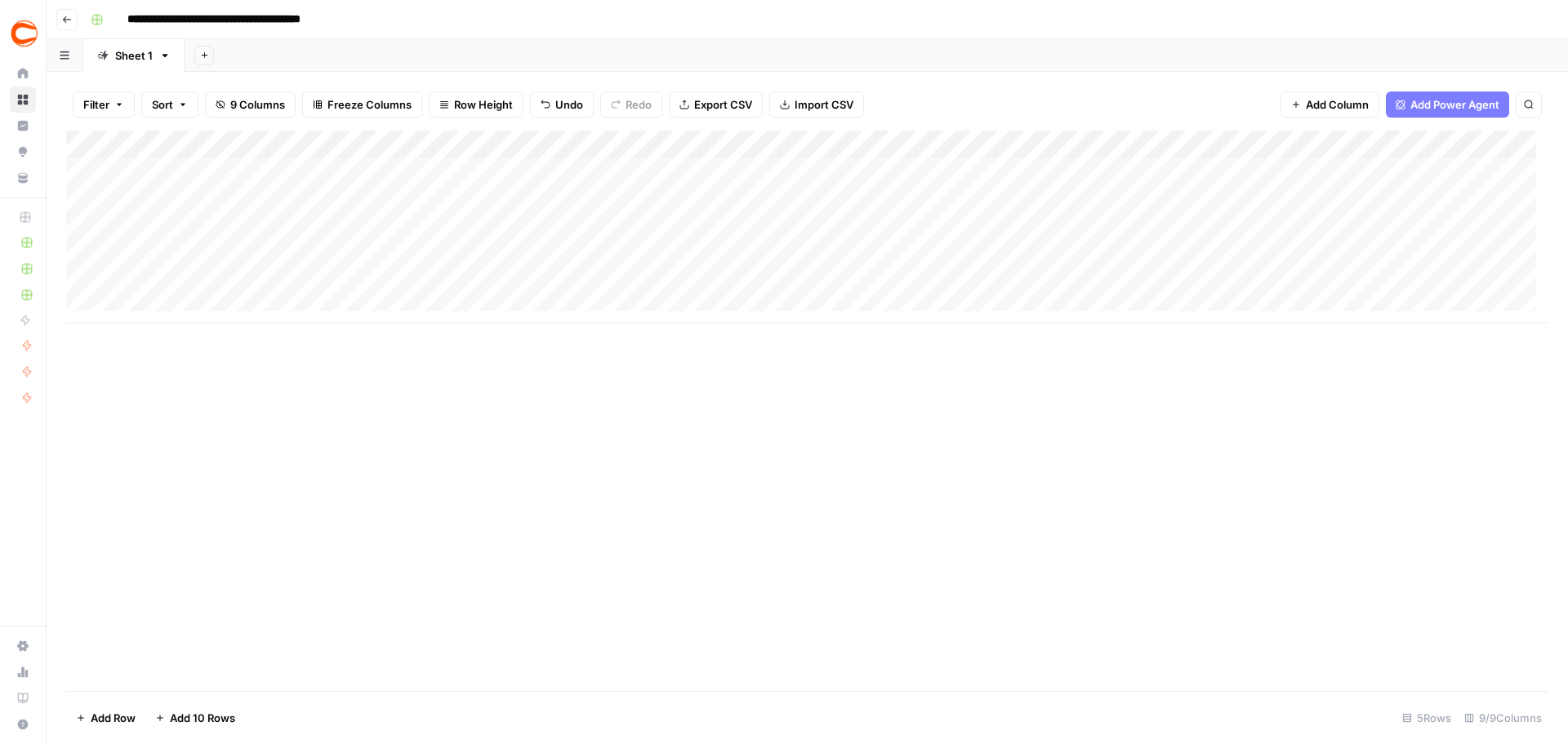
click at [1041, 288] on div "Add Column" at bounding box center [807, 227] width 1482 height 193
click at [1259, 261] on div "Add Column" at bounding box center [807, 227] width 1482 height 193
click at [1266, 284] on div "Add Column" at bounding box center [807, 227] width 1482 height 193
click at [1320, 252] on div "Add Column" at bounding box center [807, 227] width 1482 height 193
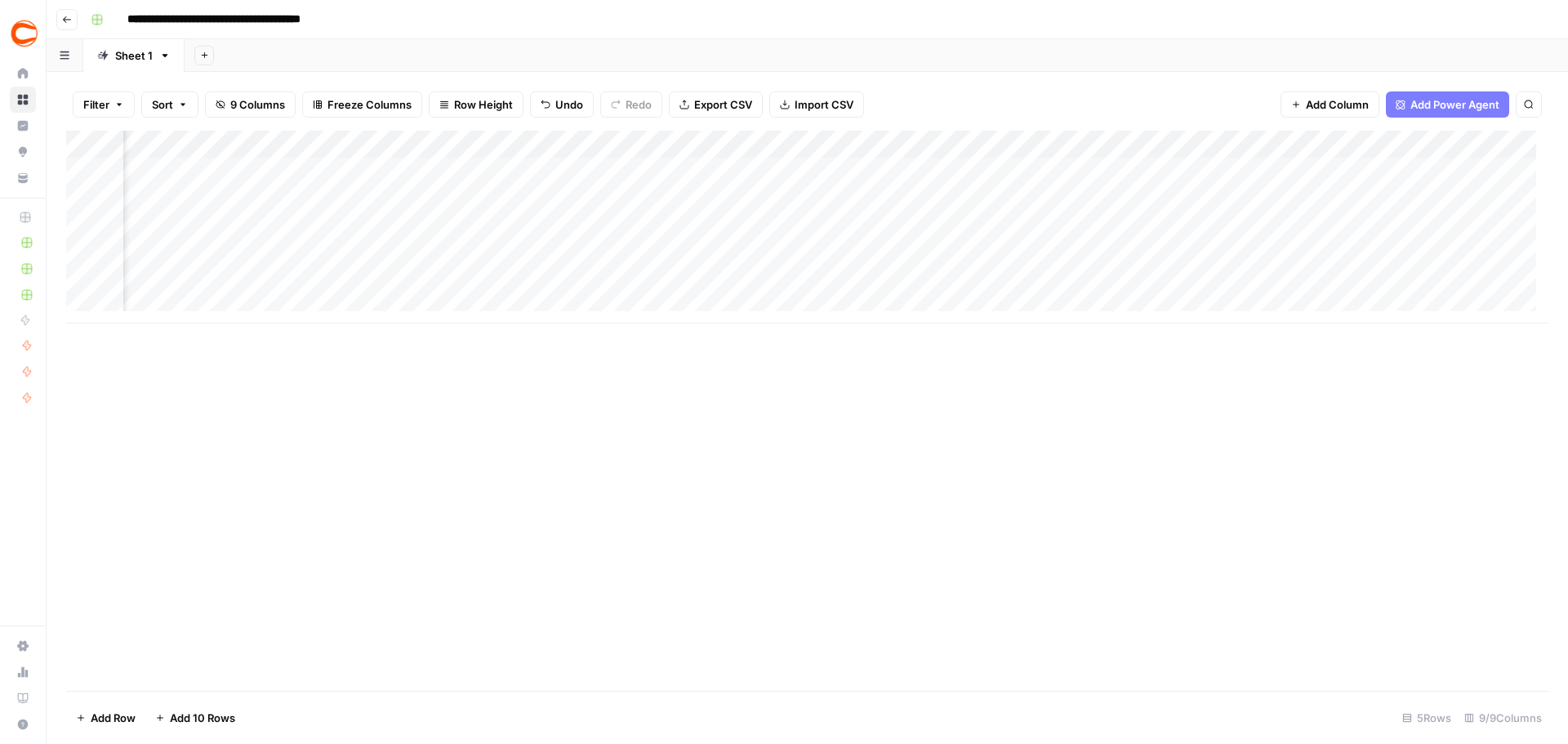
click at [1320, 252] on div "Add Column" at bounding box center [807, 227] width 1482 height 193
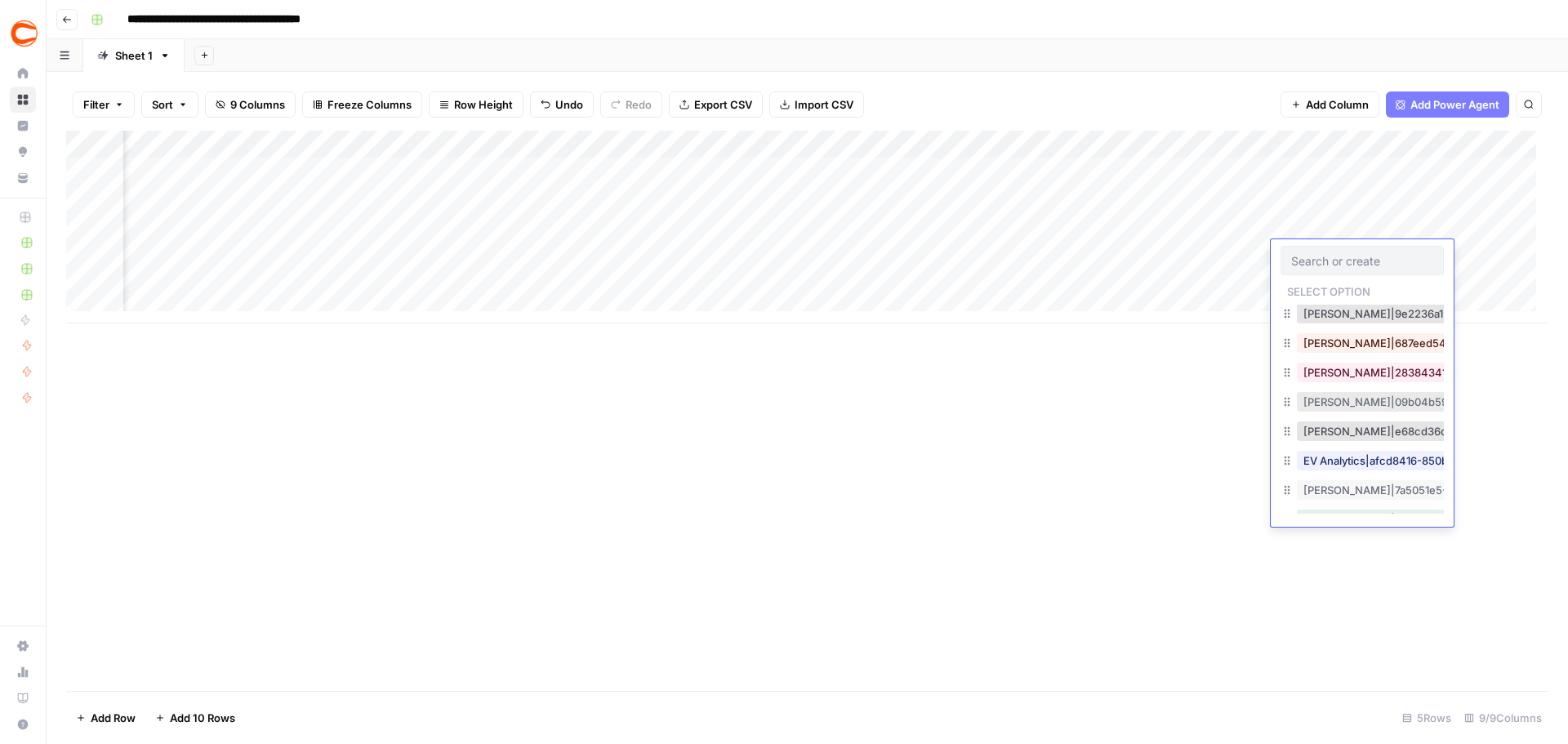
scroll to position [326, 0]
click at [1342, 374] on button "Eric Rosales|09b04b59-5bac-4944-8d67-e85276989805" at bounding box center [1463, 372] width 334 height 19
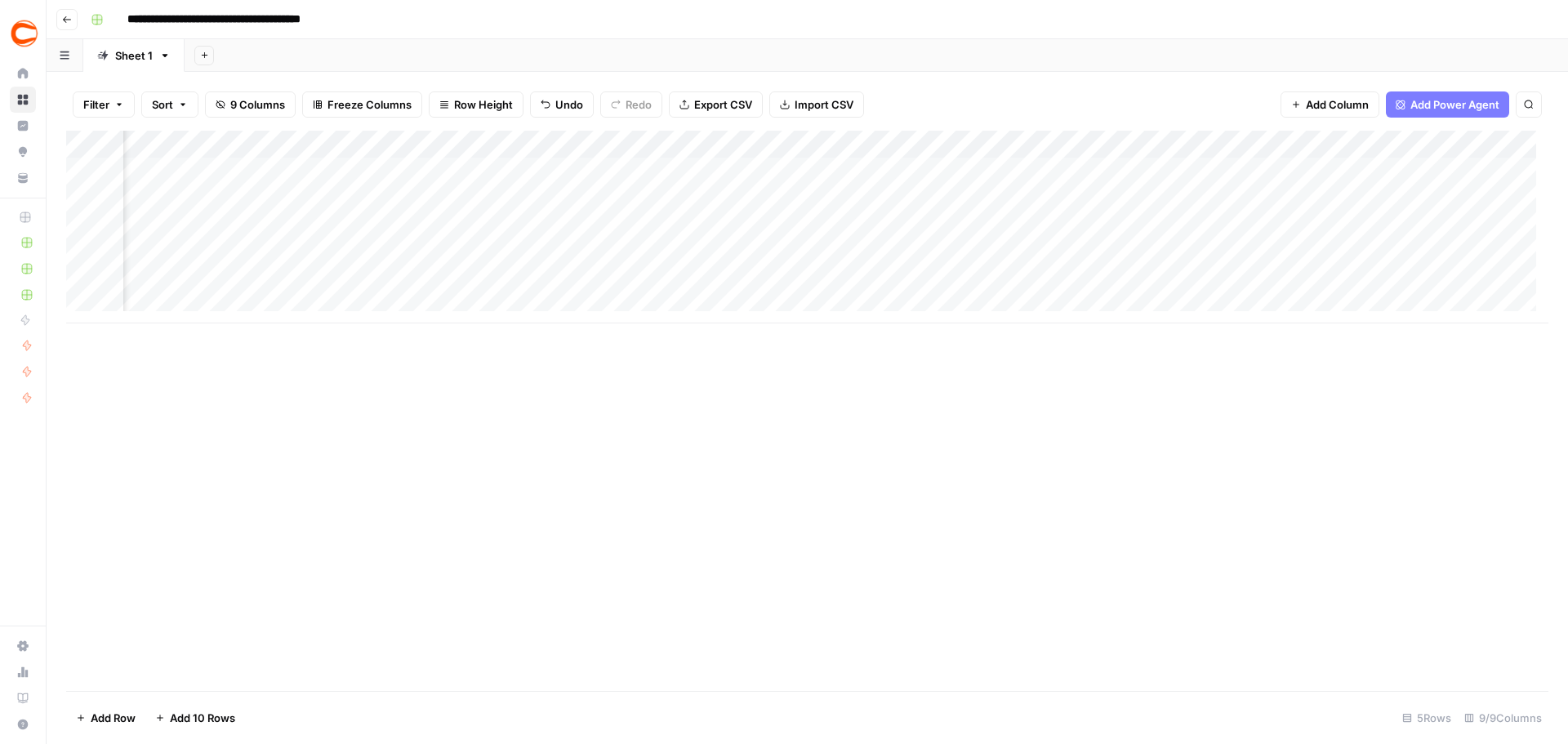
click at [1301, 284] on div "Add Column" at bounding box center [807, 227] width 1482 height 193
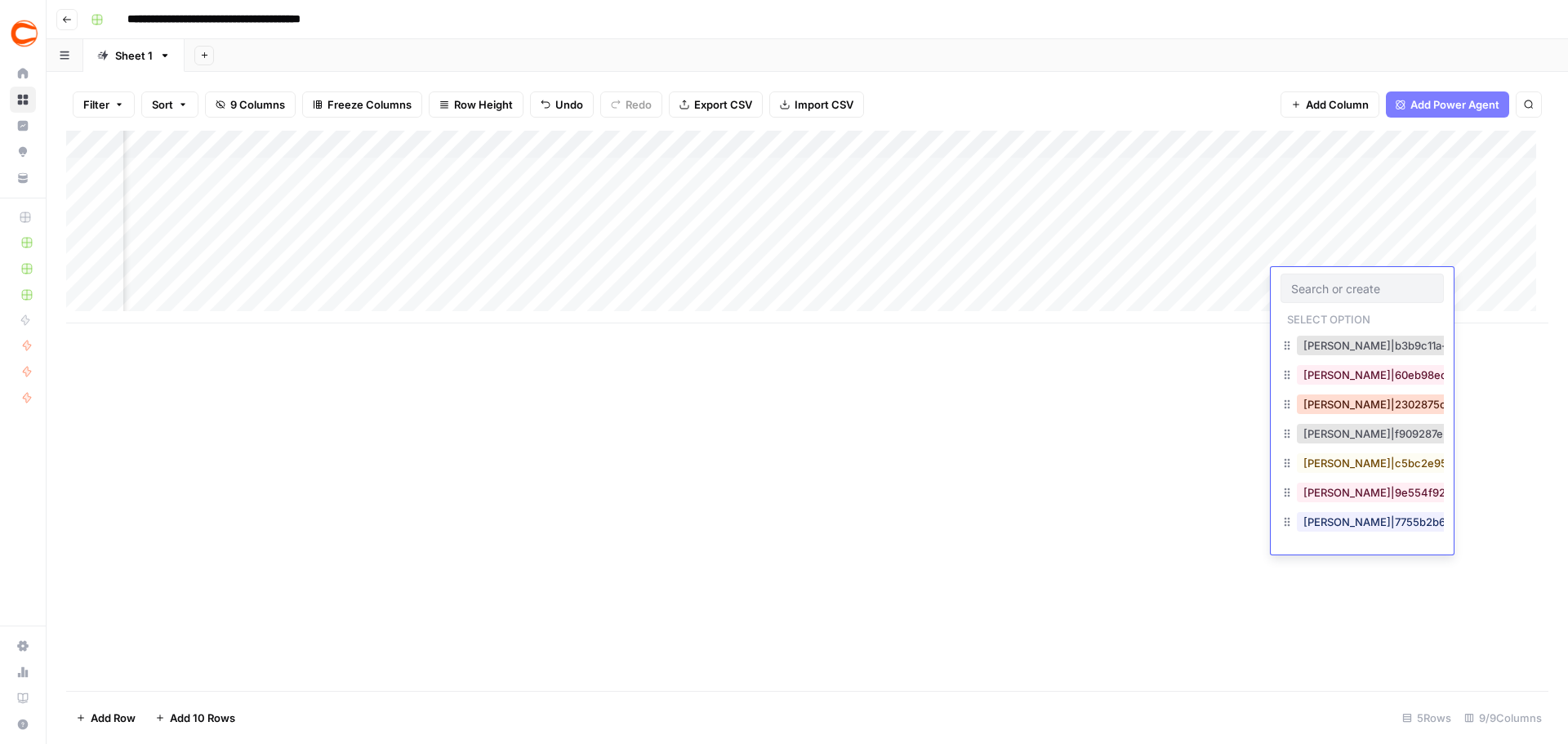
click at [1345, 411] on button "Andrew Caley|2302875c-3bc9-4d27-8c39-94d834df49d2" at bounding box center [1462, 403] width 331 height 19
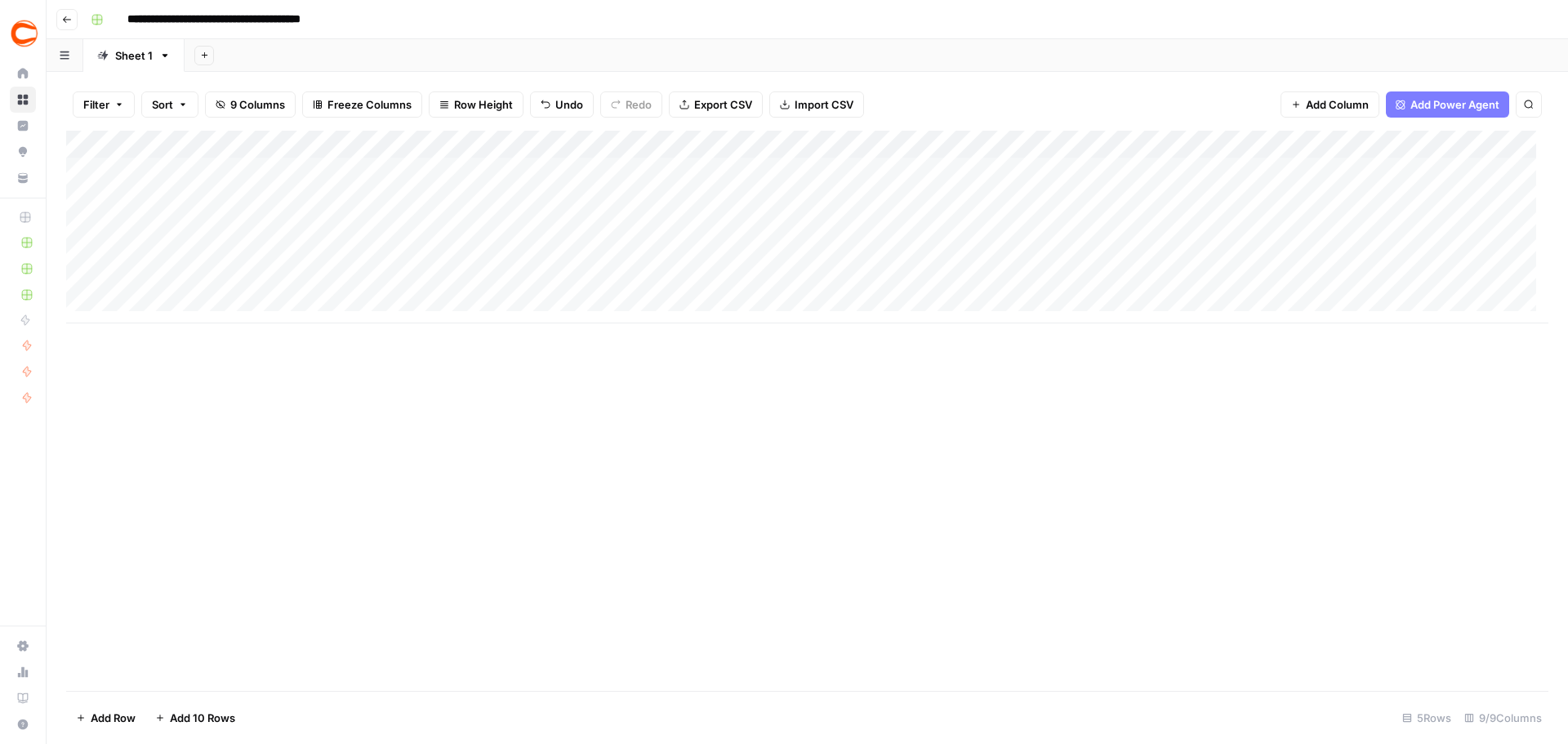
scroll to position [13, 0]
click at [221, 263] on div "Add Column" at bounding box center [807, 227] width 1482 height 193
click at [491, 273] on div "Add Column" at bounding box center [807, 227] width 1482 height 193
click at [647, 263] on div "Add Column" at bounding box center [807, 227] width 1482 height 193
click at [835, 273] on div "Add Column" at bounding box center [807, 227] width 1482 height 193
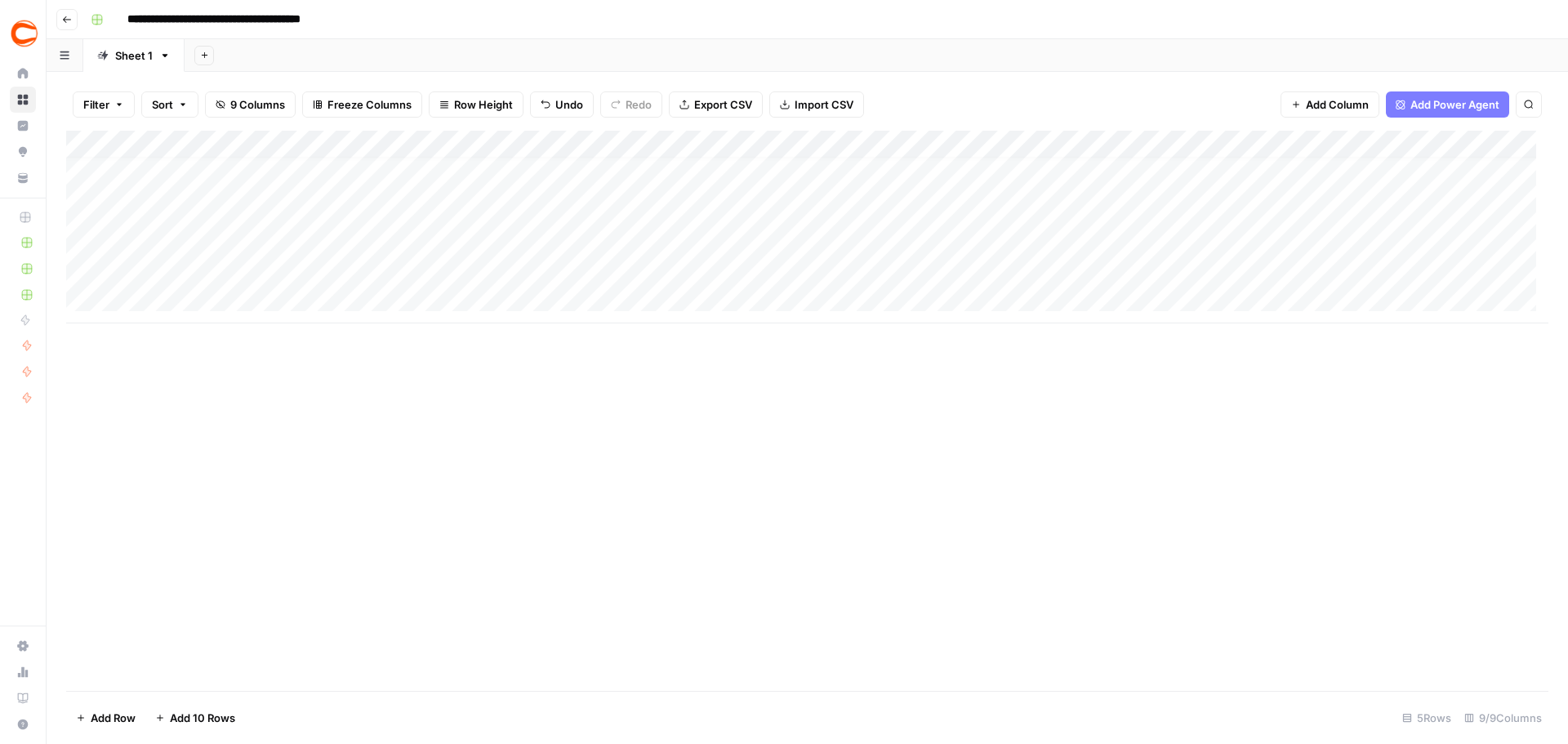
click at [171, 289] on div "Add Column" at bounding box center [807, 227] width 1482 height 193
click at [183, 325] on div "Add Column" at bounding box center [807, 241] width 1482 height 221
click at [182, 357] on div "Add Column" at bounding box center [807, 255] width 1482 height 248
click at [181, 382] on div "Add Column" at bounding box center [807, 268] width 1482 height 276
click at [187, 409] on div "Add Column" at bounding box center [807, 283] width 1482 height 304
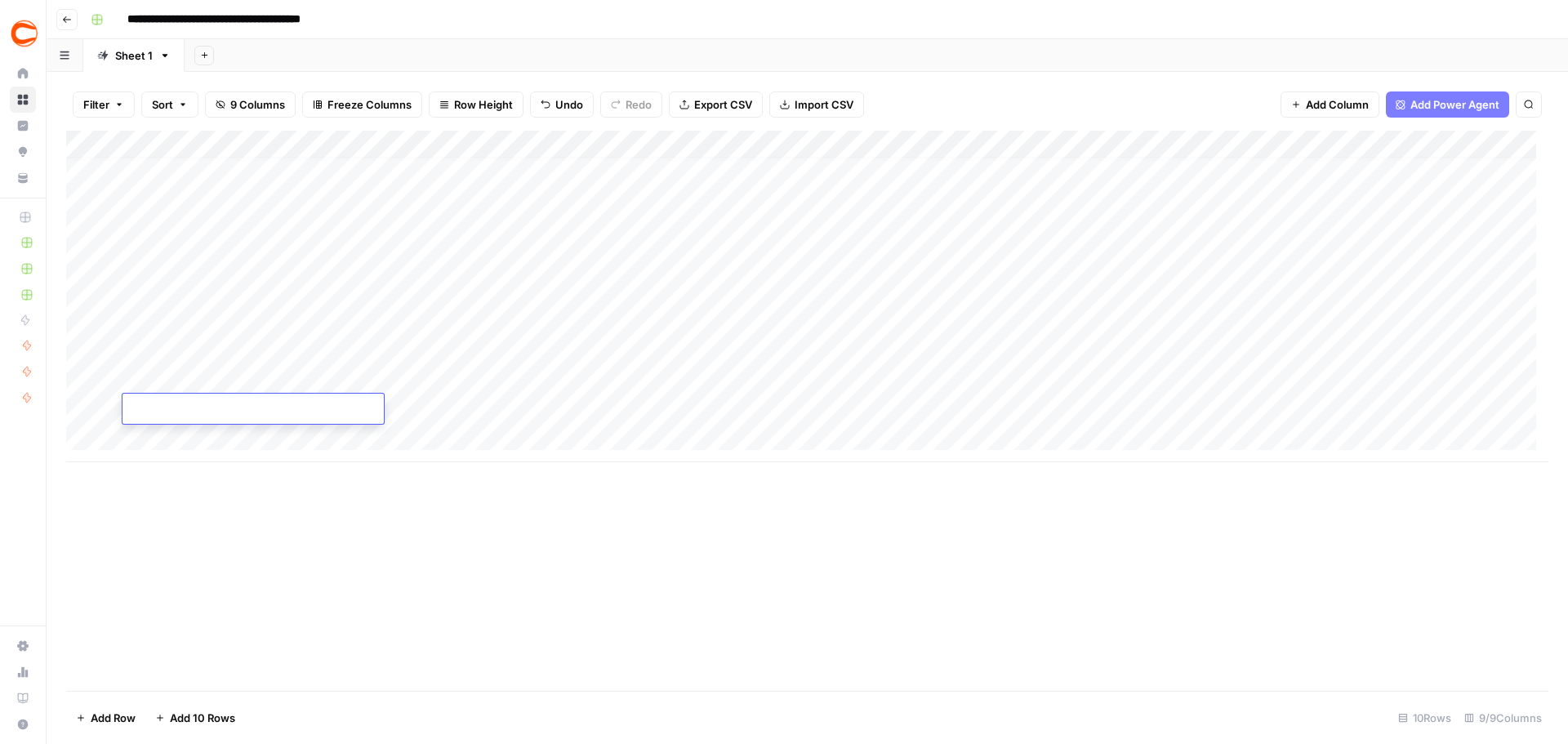
click at [184, 444] on div "Add Column" at bounding box center [807, 296] width 1482 height 331
click at [188, 466] on div "Add Column" at bounding box center [807, 310] width 1482 height 359
click at [196, 321] on div "Add Column" at bounding box center [807, 325] width 1482 height 388
click at [460, 320] on div "Add Column" at bounding box center [807, 325] width 1482 height 388
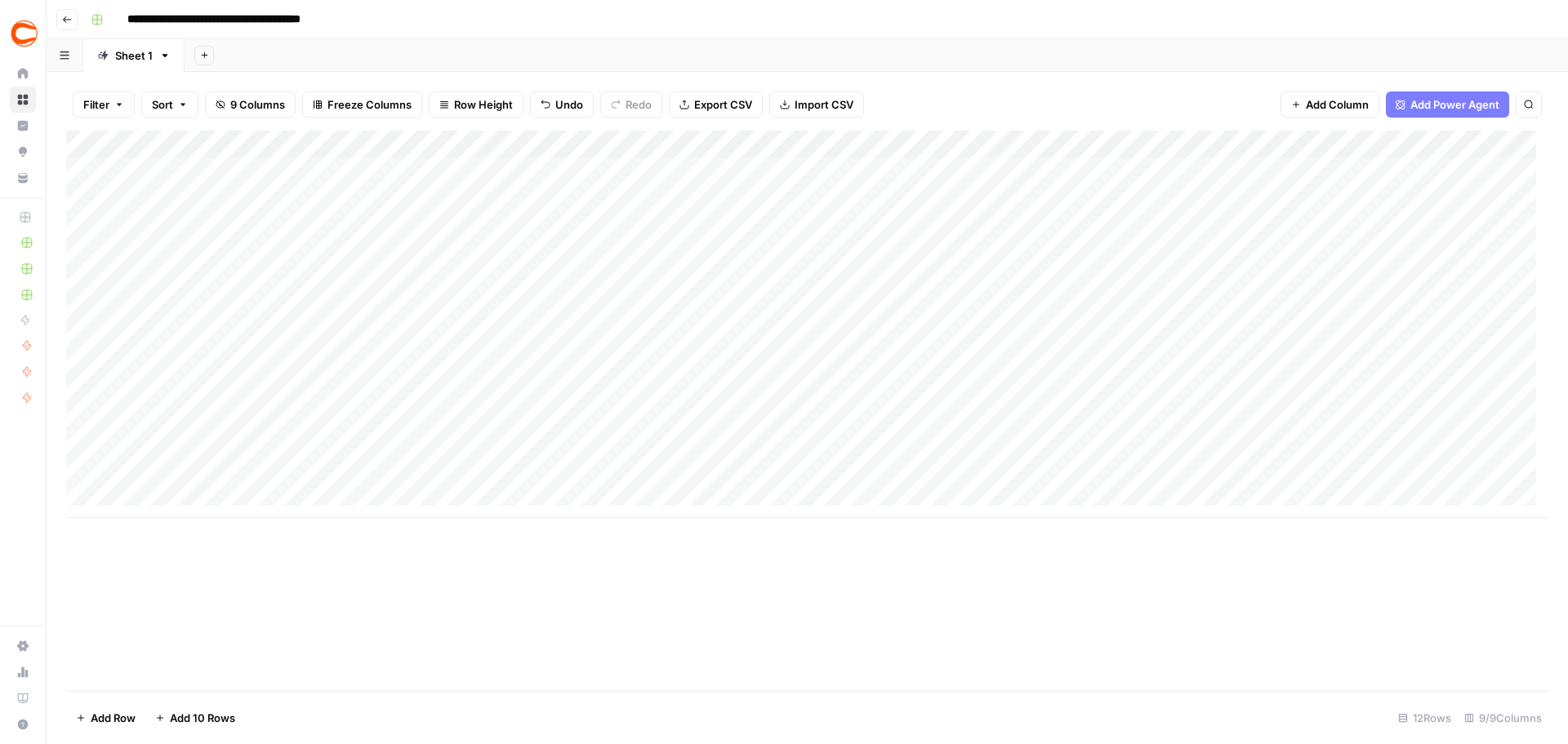
click at [619, 310] on div "Add Column" at bounding box center [807, 325] width 1482 height 388
click at [781, 315] on div "Add Column" at bounding box center [807, 325] width 1482 height 388
click at [1000, 314] on div "Add Column" at bounding box center [807, 325] width 1482 height 388
click at [1287, 305] on div "Add Column" at bounding box center [807, 325] width 1482 height 388
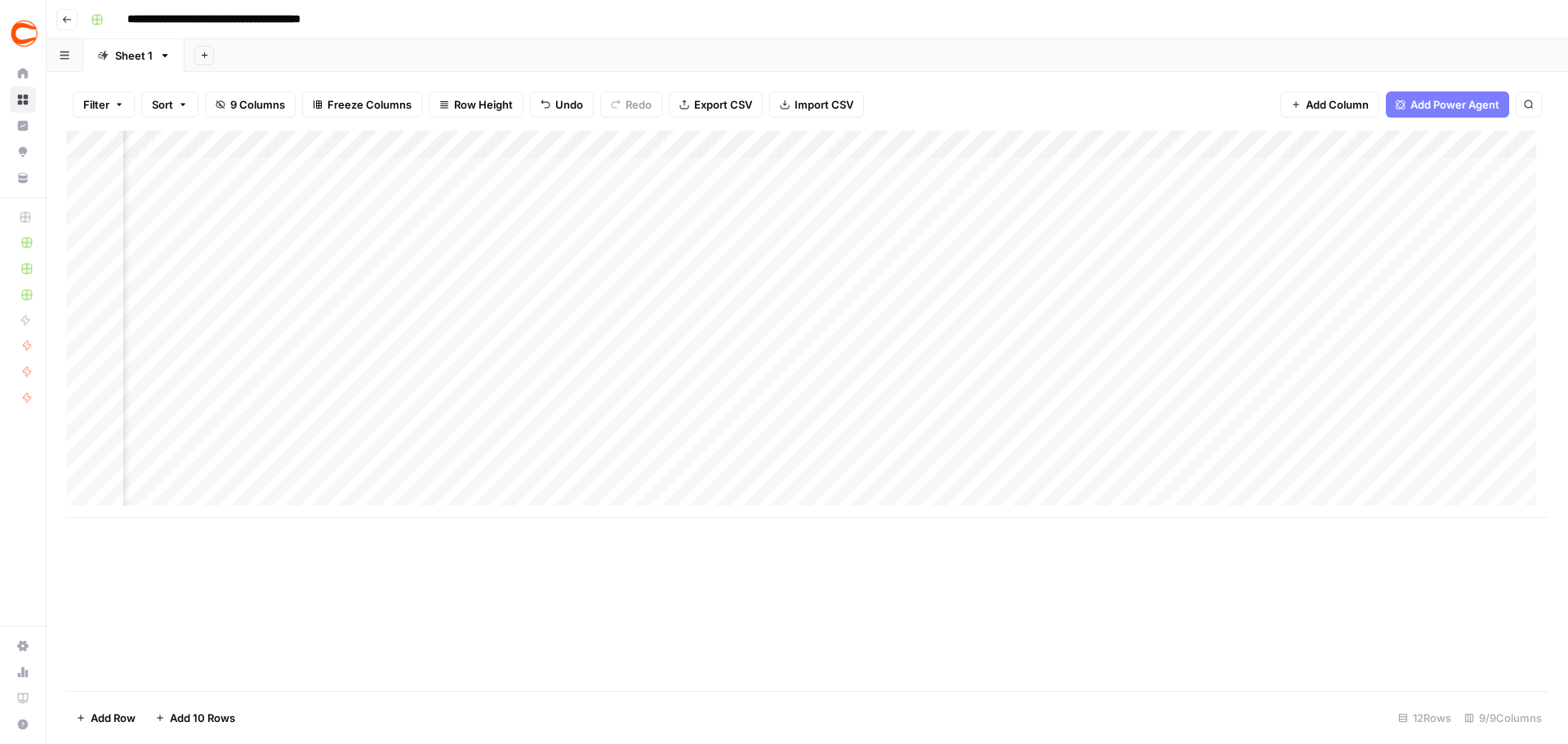
click at [1280, 312] on div "Add Column" at bounding box center [807, 325] width 1482 height 388
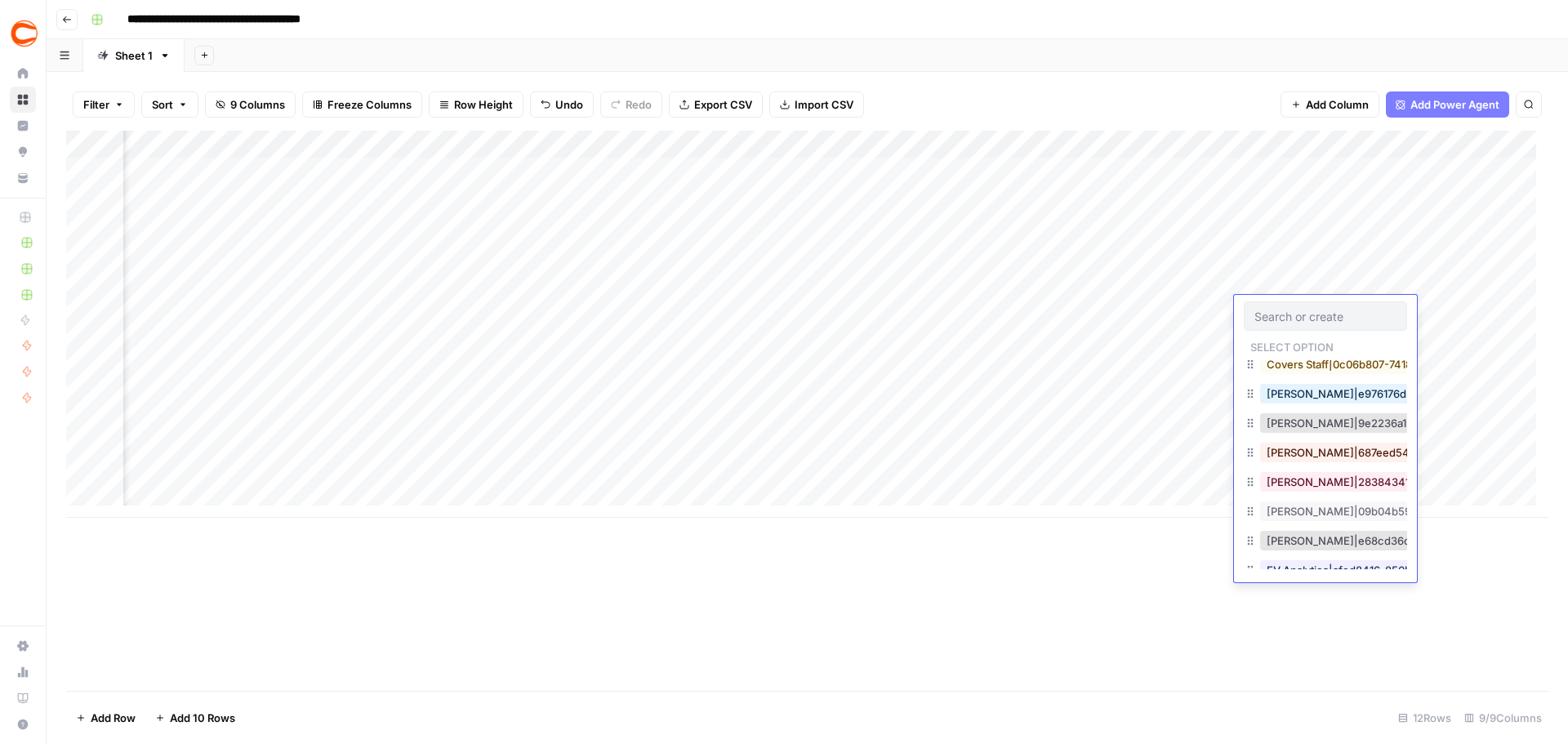
scroll to position [245, 0]
click at [1306, 429] on button "Douglas Farmer|9e2236a1-36c0-4a81-af09-6dde81193be3" at bounding box center [1419, 422] width 319 height 19
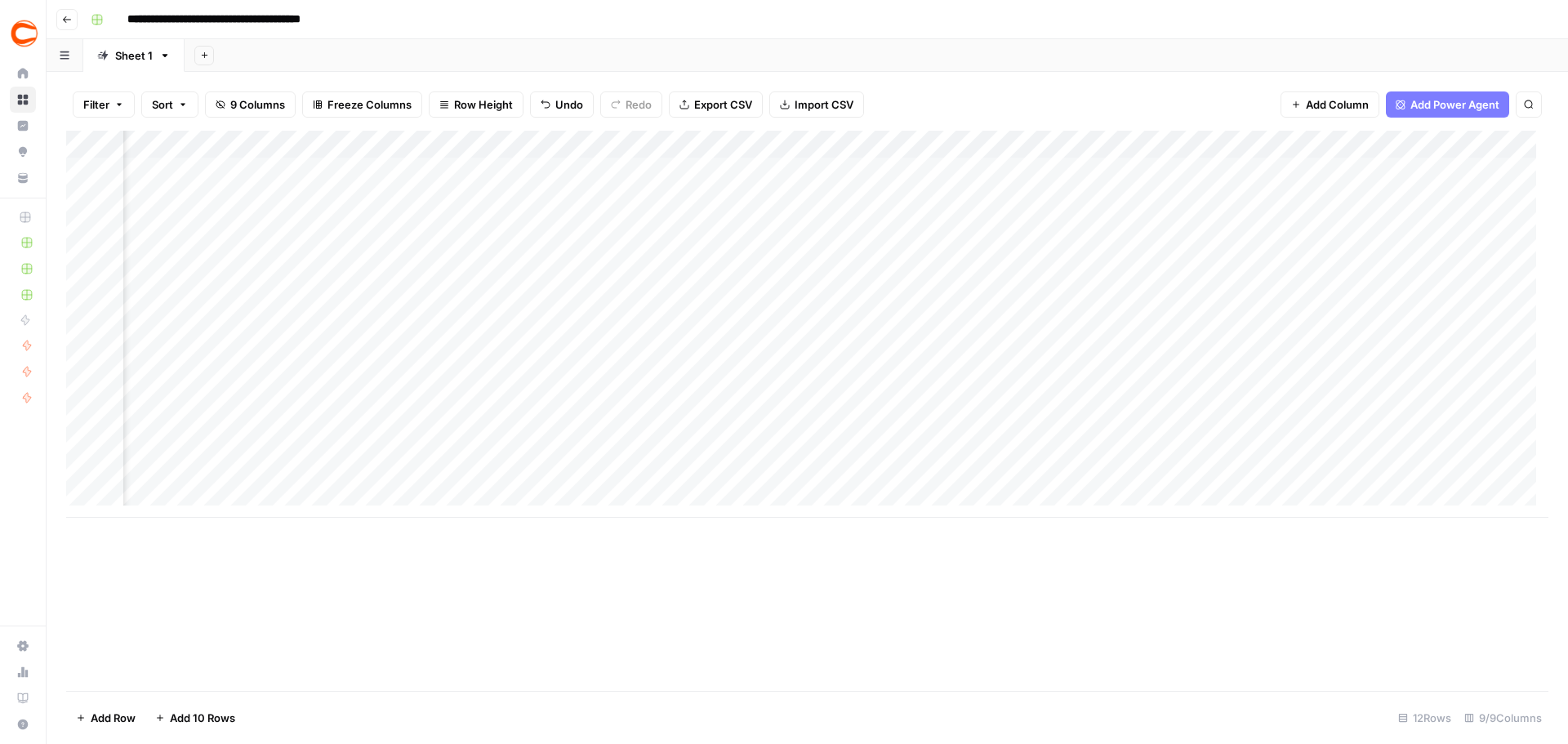
click at [1427, 283] on div "Add Column" at bounding box center [807, 325] width 1482 height 388
click at [1442, 327] on div "Add Column" at bounding box center [807, 325] width 1482 height 388
click at [1433, 309] on div "Add Column" at bounding box center [807, 325] width 1482 height 388
click at [1436, 333] on div "Add Column" at bounding box center [807, 325] width 1482 height 388
click at [1429, 362] on div "Add Column" at bounding box center [807, 325] width 1482 height 388
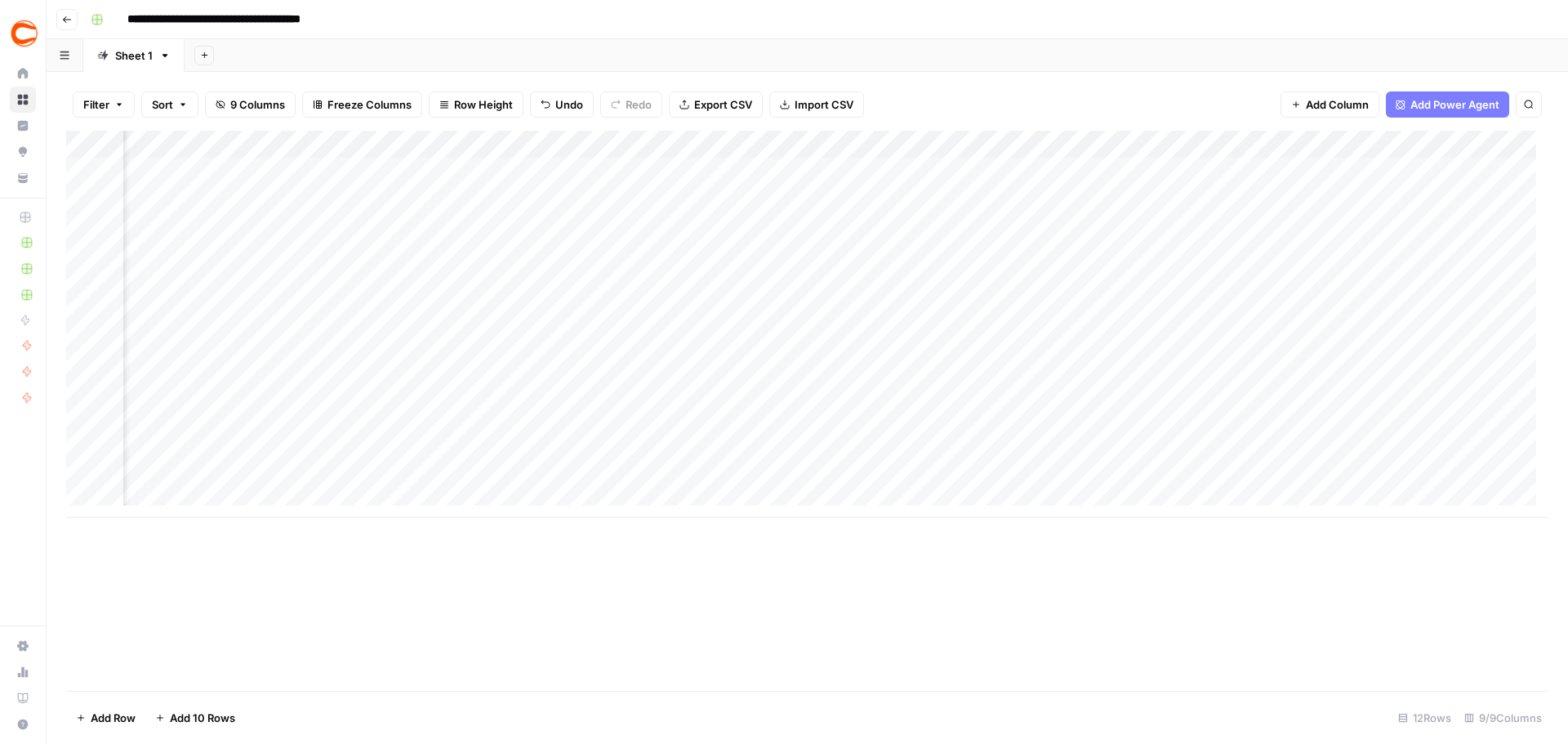
click at [1430, 395] on div "Add Column" at bounding box center [807, 325] width 1482 height 388
click at [1447, 427] on div "Add Column" at bounding box center [807, 325] width 1482 height 388
click at [1437, 461] on div "Add Column" at bounding box center [807, 325] width 1482 height 388
click at [1425, 466] on div "Add Column" at bounding box center [807, 325] width 1482 height 388
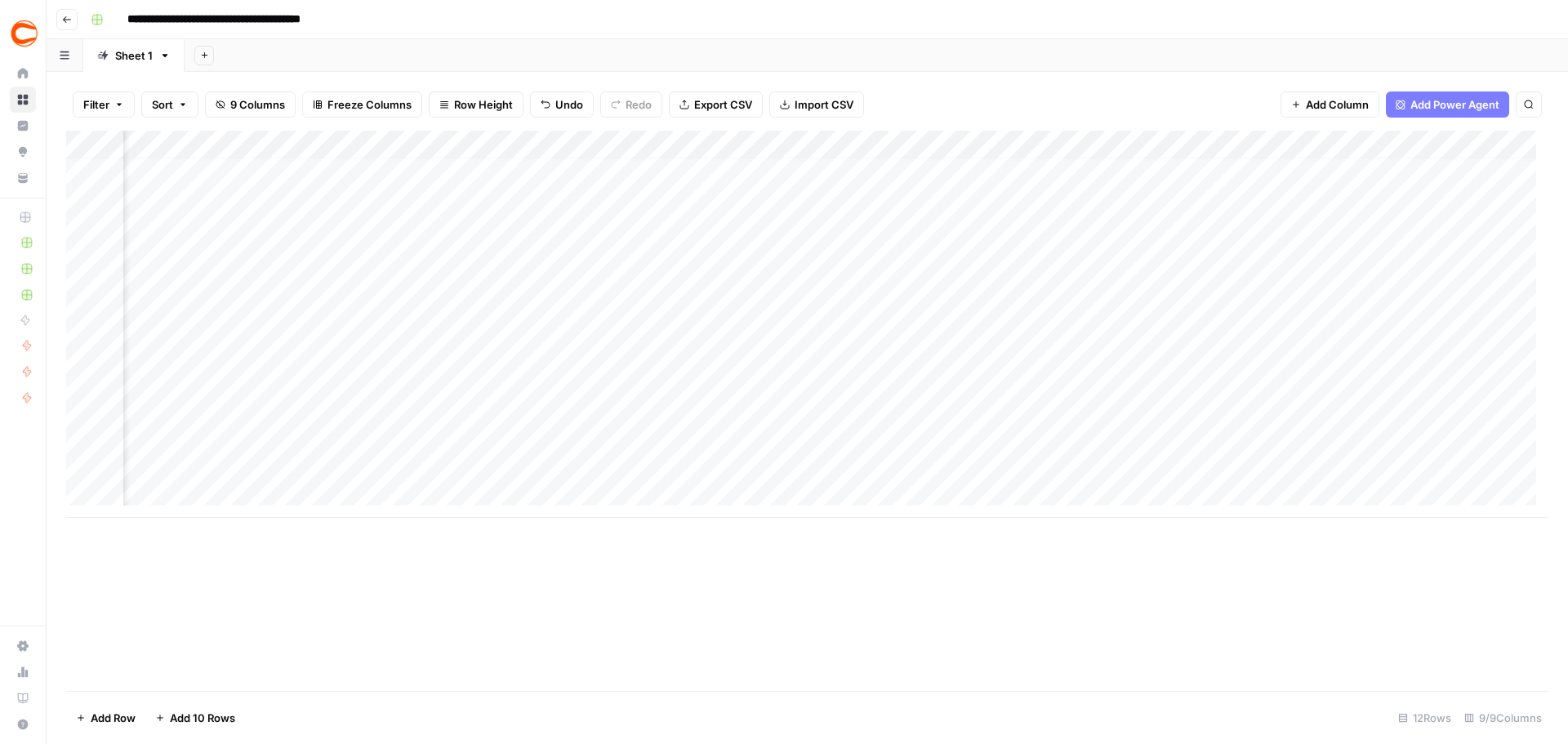
scroll to position [13, 0]
click at [178, 330] on div "Add Column" at bounding box center [807, 325] width 1482 height 388
click at [419, 323] on div "Add Column" at bounding box center [807, 325] width 1482 height 388
click at [669, 320] on div "Add Column" at bounding box center [807, 325] width 1482 height 388
click at [799, 325] on div "Add Column" at bounding box center [807, 325] width 1482 height 388
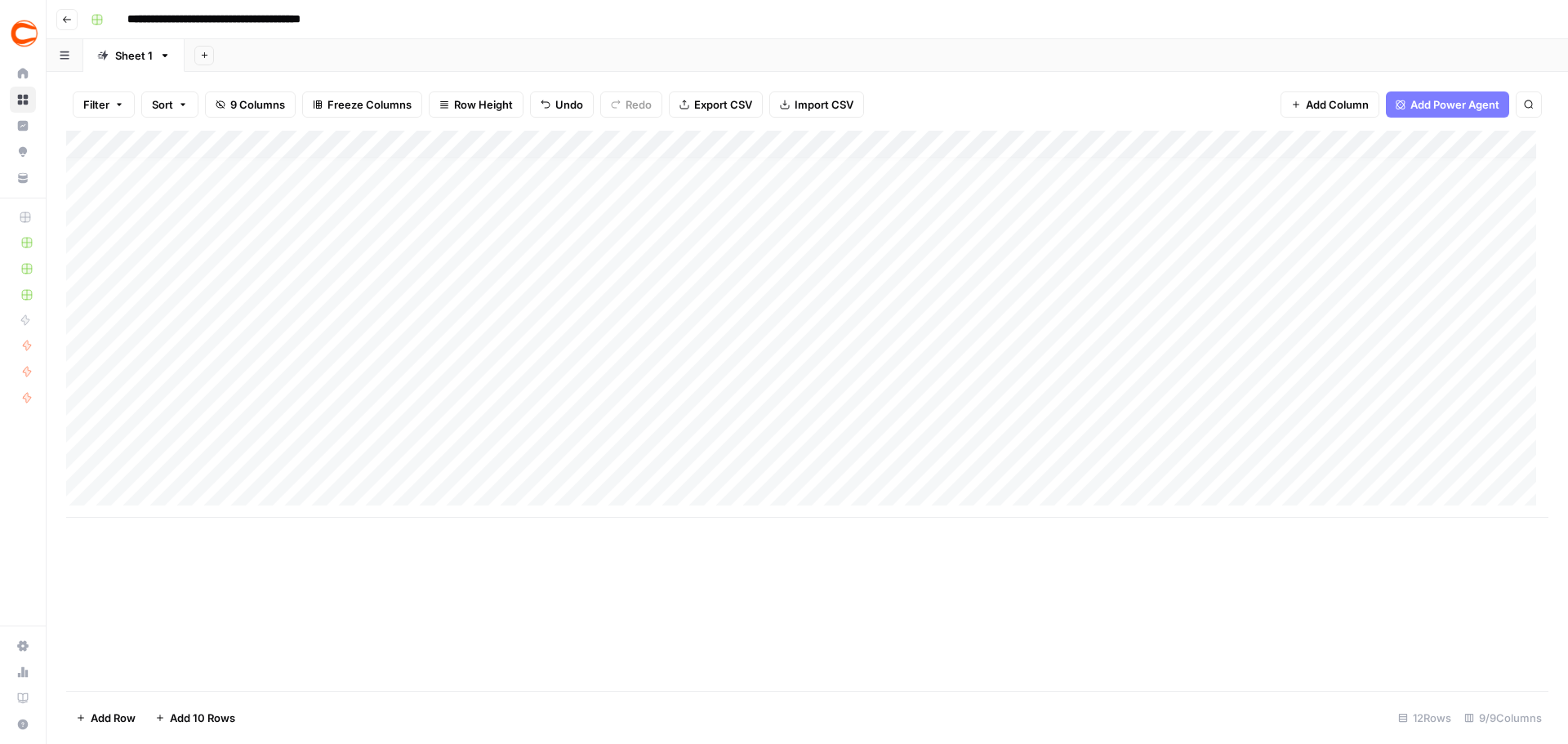
click at [1010, 325] on div "Add Column" at bounding box center [807, 325] width 1482 height 388
click at [1010, 303] on div "Add Column" at bounding box center [807, 325] width 1482 height 388
click at [1010, 322] on div "Add Column" at bounding box center [807, 325] width 1482 height 388
click at [1015, 348] on div "Add Column" at bounding box center [807, 325] width 1482 height 388
click at [1020, 380] on div "Add Column" at bounding box center [807, 325] width 1482 height 388
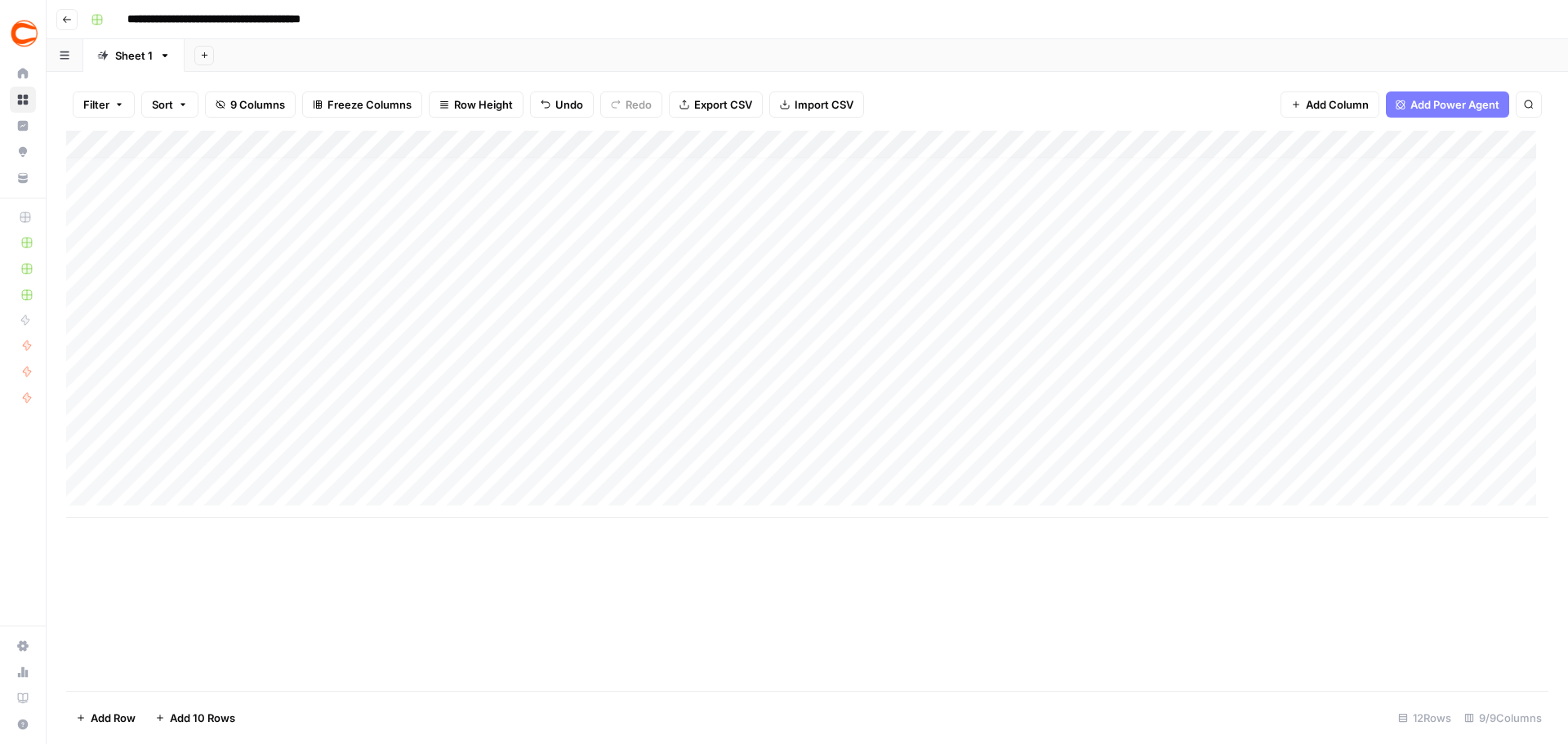
click at [1022, 408] on div "Add Column" at bounding box center [807, 325] width 1482 height 388
click at [1031, 445] on div "Add Column" at bounding box center [807, 325] width 1482 height 388
click at [1021, 464] on div "Add Column" at bounding box center [807, 325] width 1482 height 388
click at [1253, 307] on div "Add Column" at bounding box center [807, 325] width 1482 height 388
click at [1267, 335] on div "Add Column" at bounding box center [807, 325] width 1482 height 388
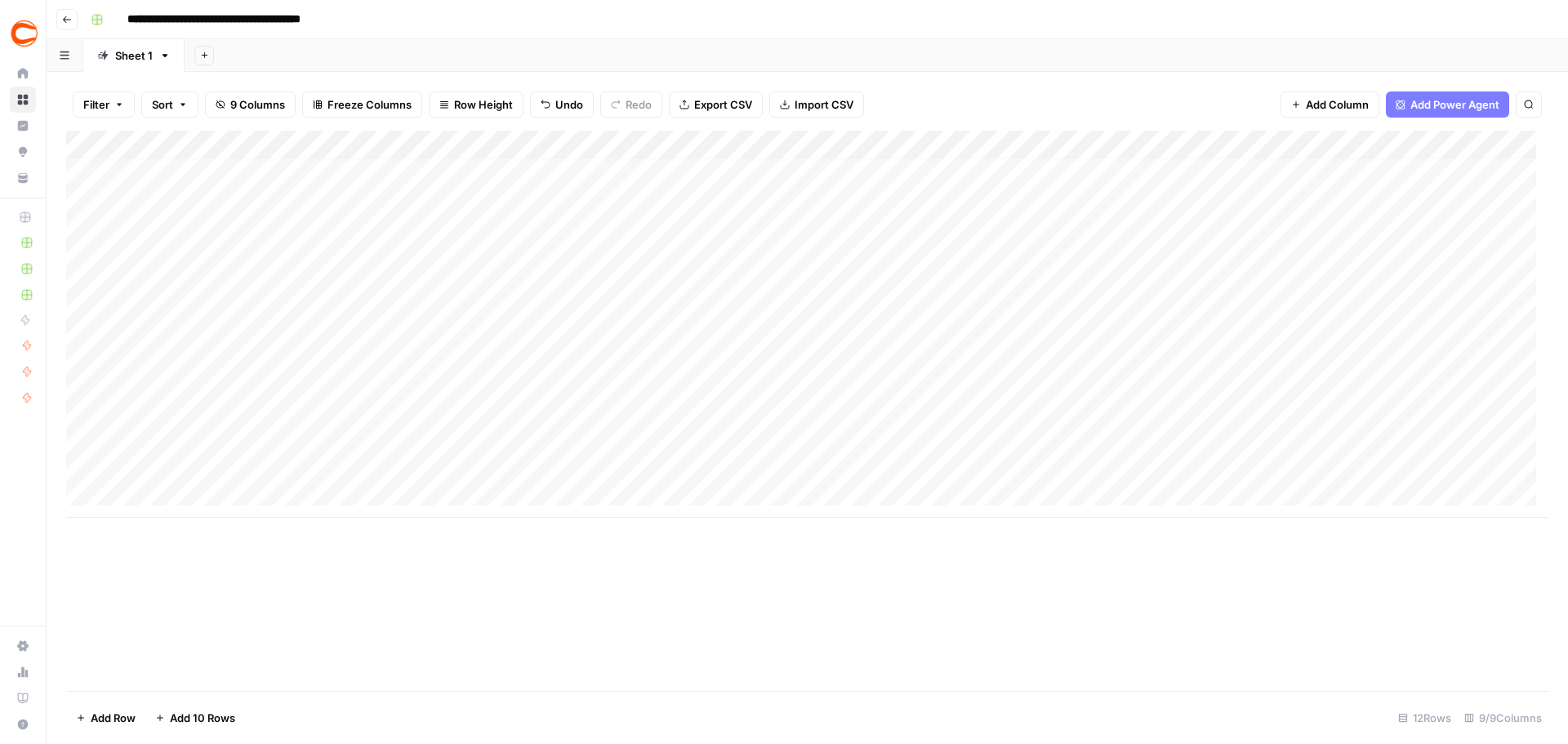
click at [1254, 296] on div "Add Column" at bounding box center [807, 325] width 1482 height 388
click at [1252, 328] on div "Add Column" at bounding box center [807, 325] width 1482 height 388
click at [1259, 349] on div "Add Column" at bounding box center [807, 325] width 1482 height 388
click at [1266, 382] on div "Add Column" at bounding box center [807, 325] width 1482 height 388
click at [1263, 407] on div "Add Column" at bounding box center [807, 325] width 1482 height 388
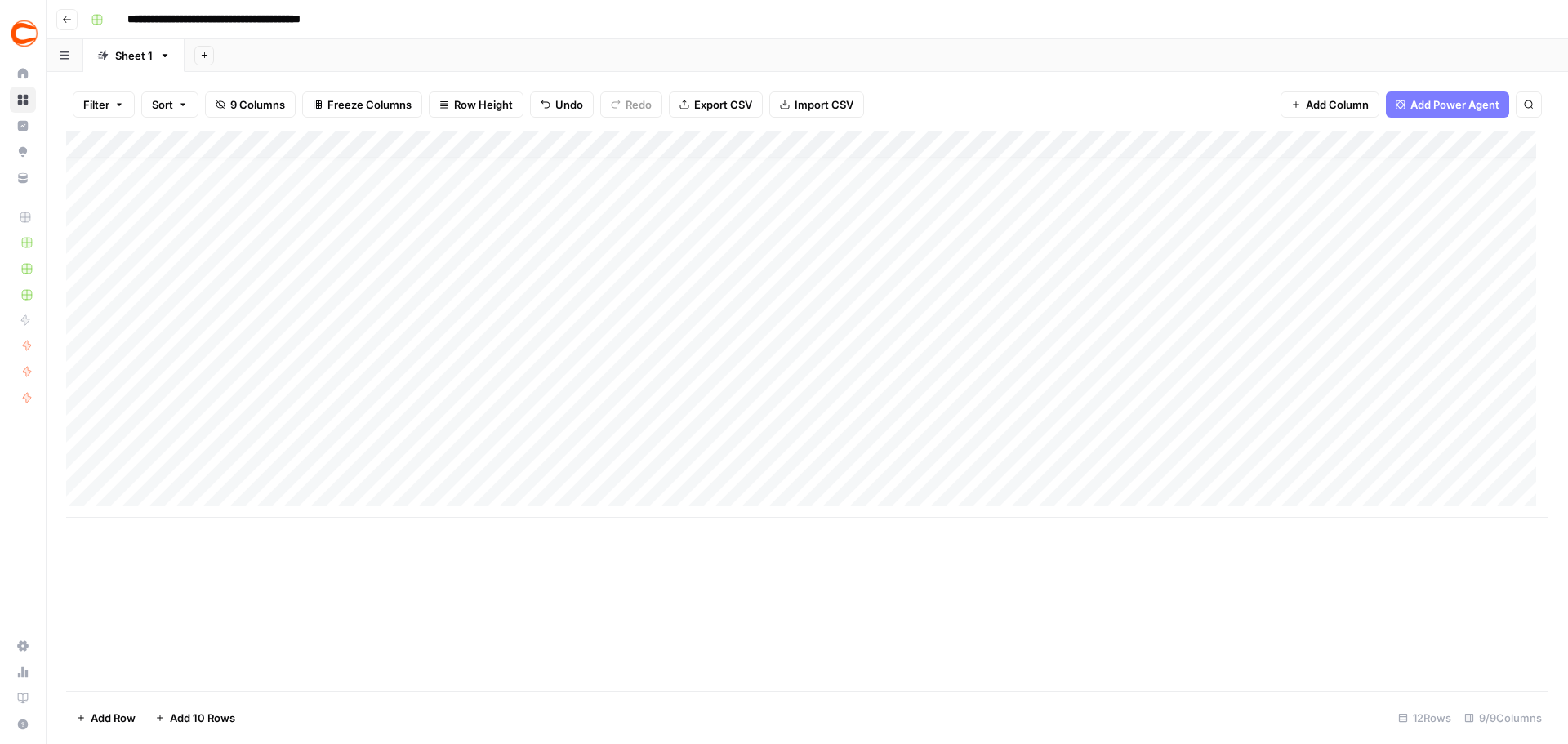
click at [1260, 432] on div "Add Column" at bounding box center [807, 325] width 1482 height 388
click at [1257, 461] on div "Add Column" at bounding box center [807, 325] width 1482 height 388
click at [1487, 327] on div "Add Column" at bounding box center [807, 325] width 1482 height 388
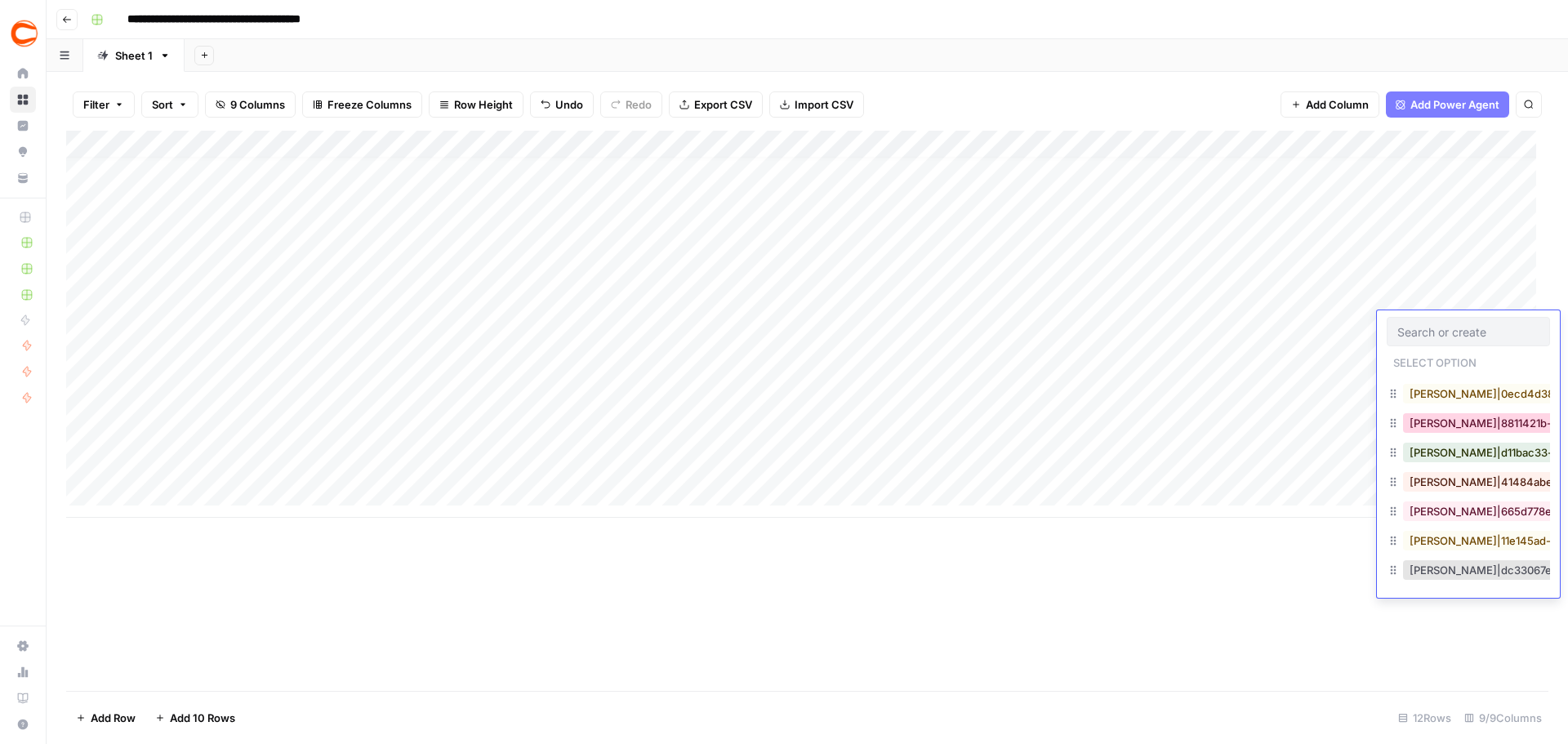
scroll to position [817, 0]
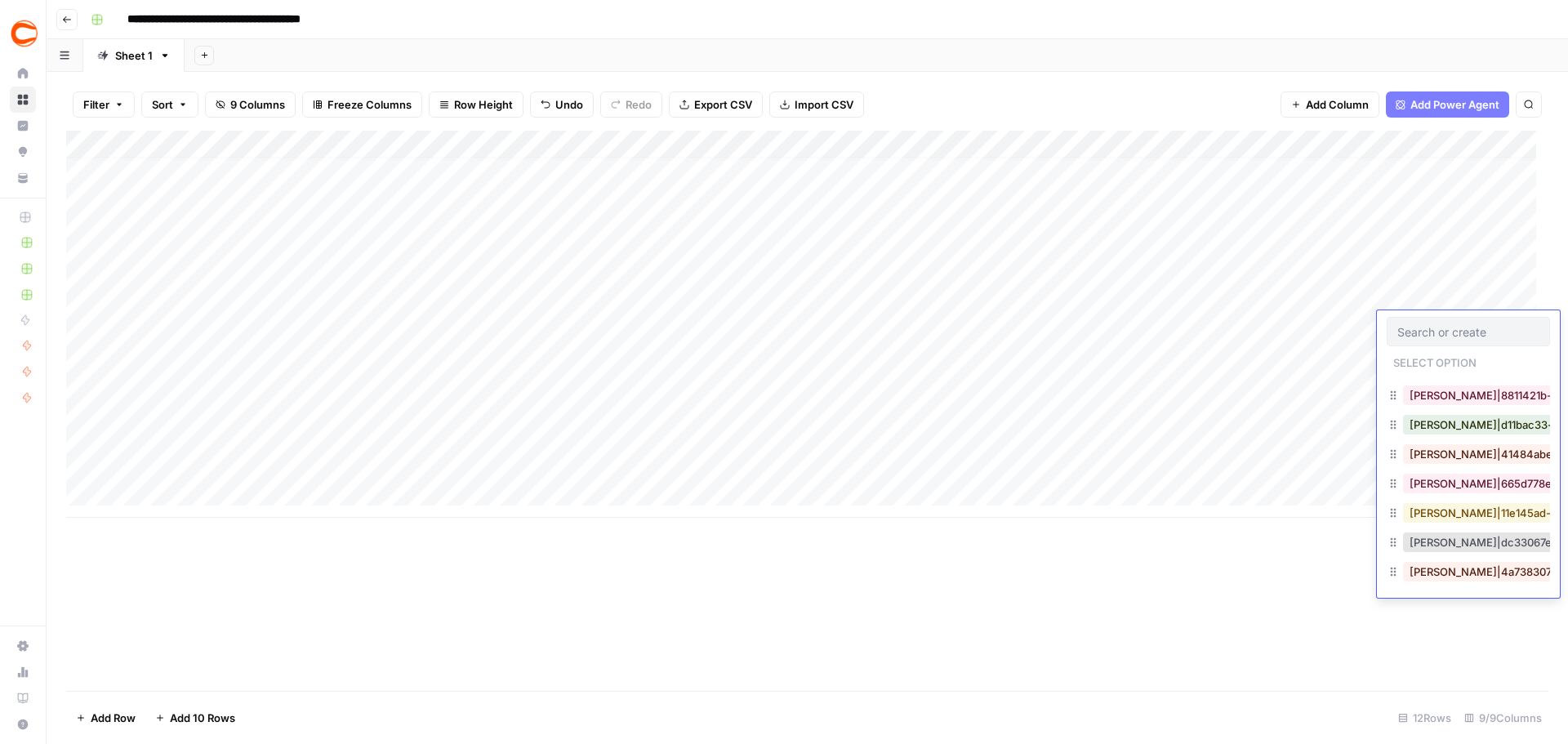
click at [1458, 507] on button "Phil Naessens|11e145ad-26c1-458e-95f0-f0be3f756b11" at bounding box center [1558, 512] width 311 height 19
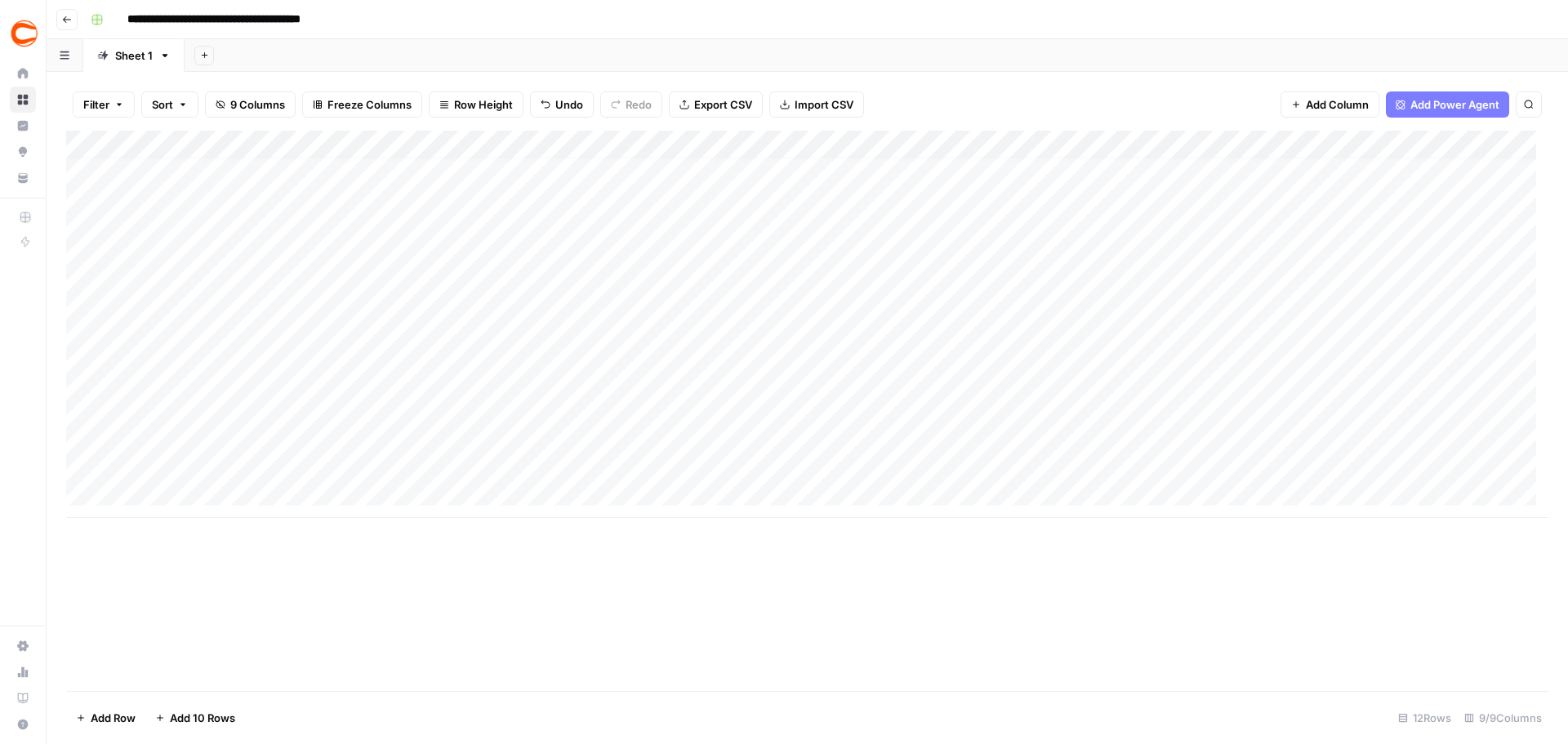
click at [205, 357] on div "Add Column" at bounding box center [807, 325] width 1482 height 388
click at [448, 359] on div "Add Column" at bounding box center [807, 325] width 1482 height 388
click at [631, 356] on div "Add Column" at bounding box center [807, 325] width 1482 height 388
click at [822, 355] on div "Add Column" at bounding box center [807, 325] width 1482 height 388
click at [1486, 349] on div "Add Column" at bounding box center [807, 325] width 1482 height 388
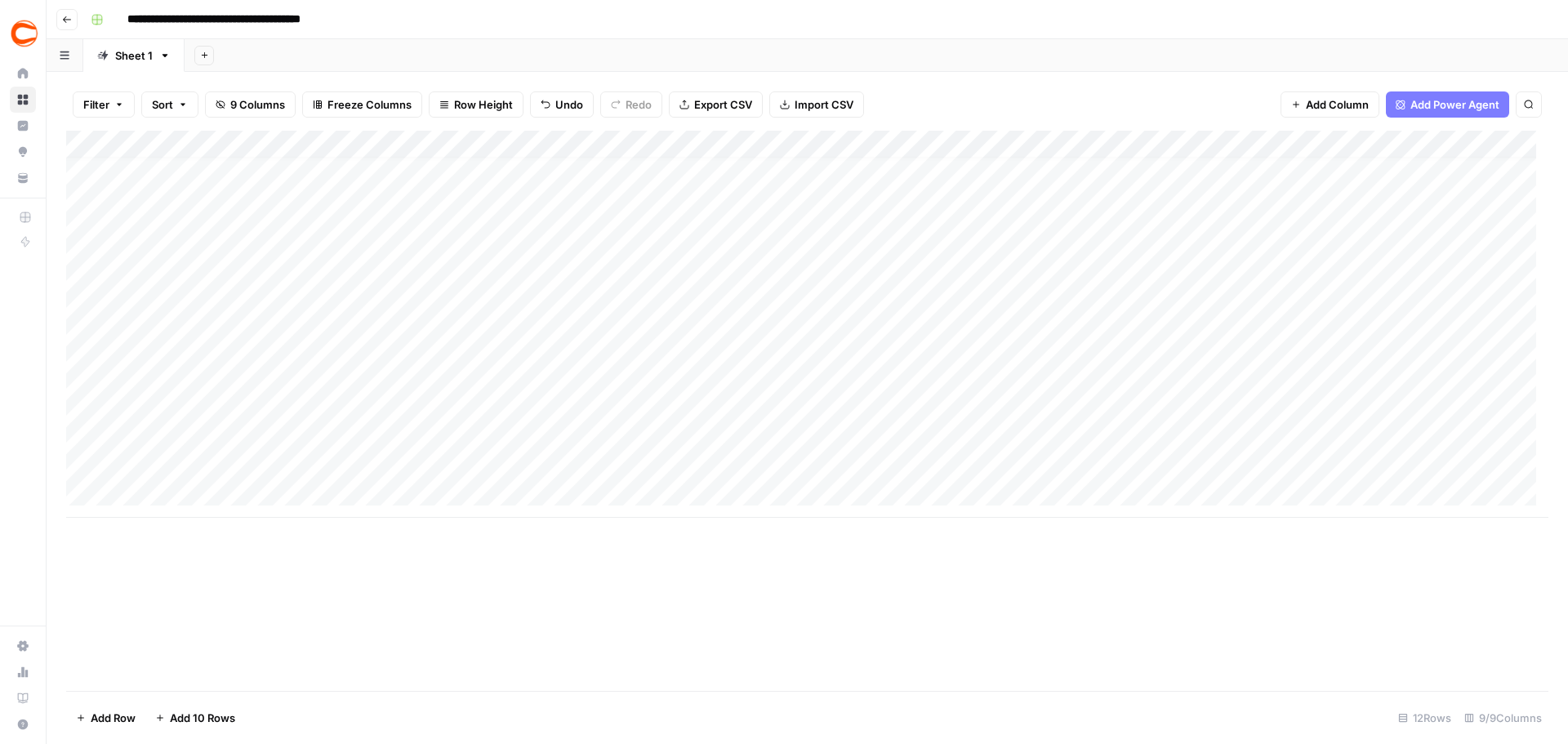
click at [1485, 349] on div "Add Column" at bounding box center [807, 325] width 1482 height 388
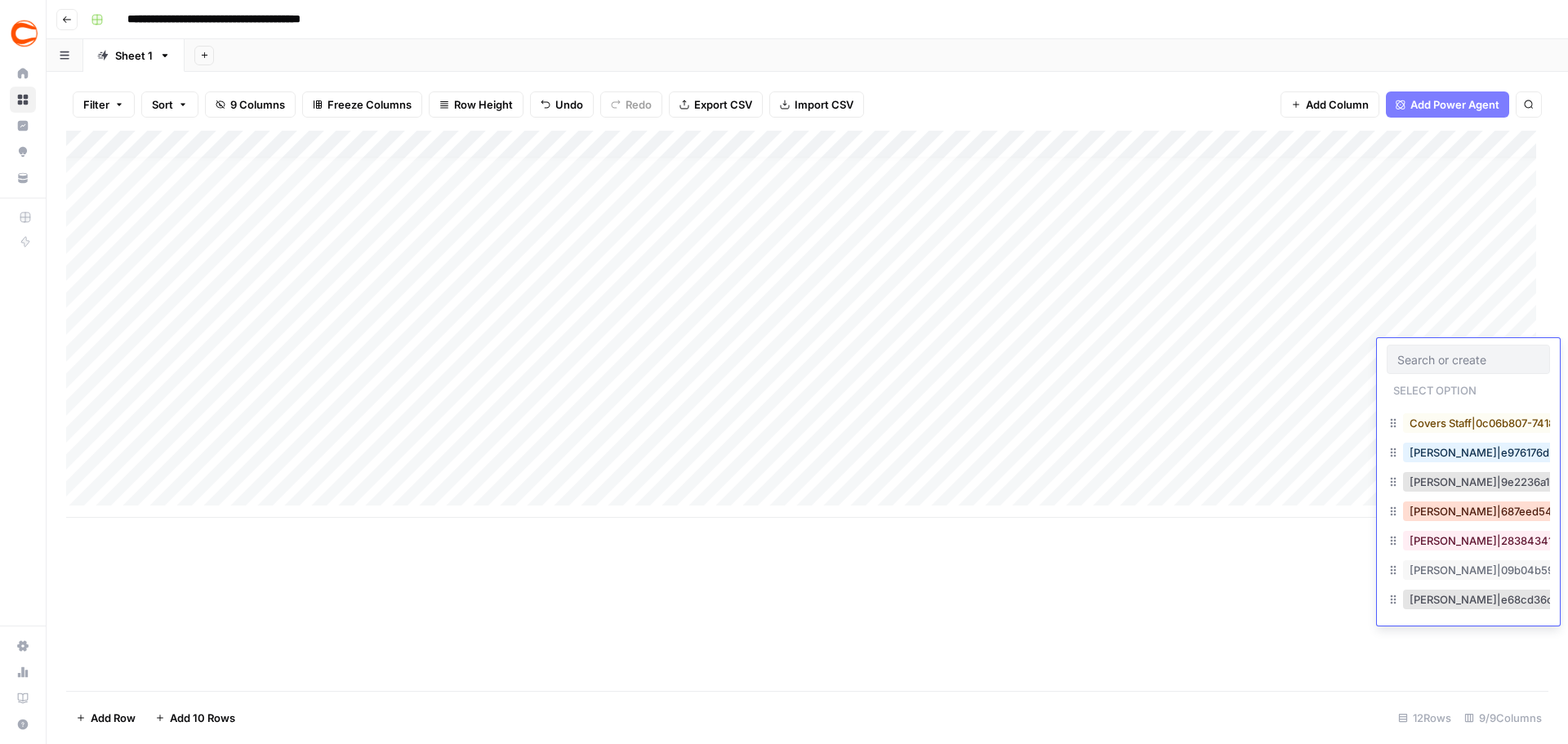
scroll to position [228, 0]
click at [1455, 513] on button "Ed Scimia|687eed54-692e-4d39-a838-45e92204d857" at bounding box center [1569, 512] width 333 height 19
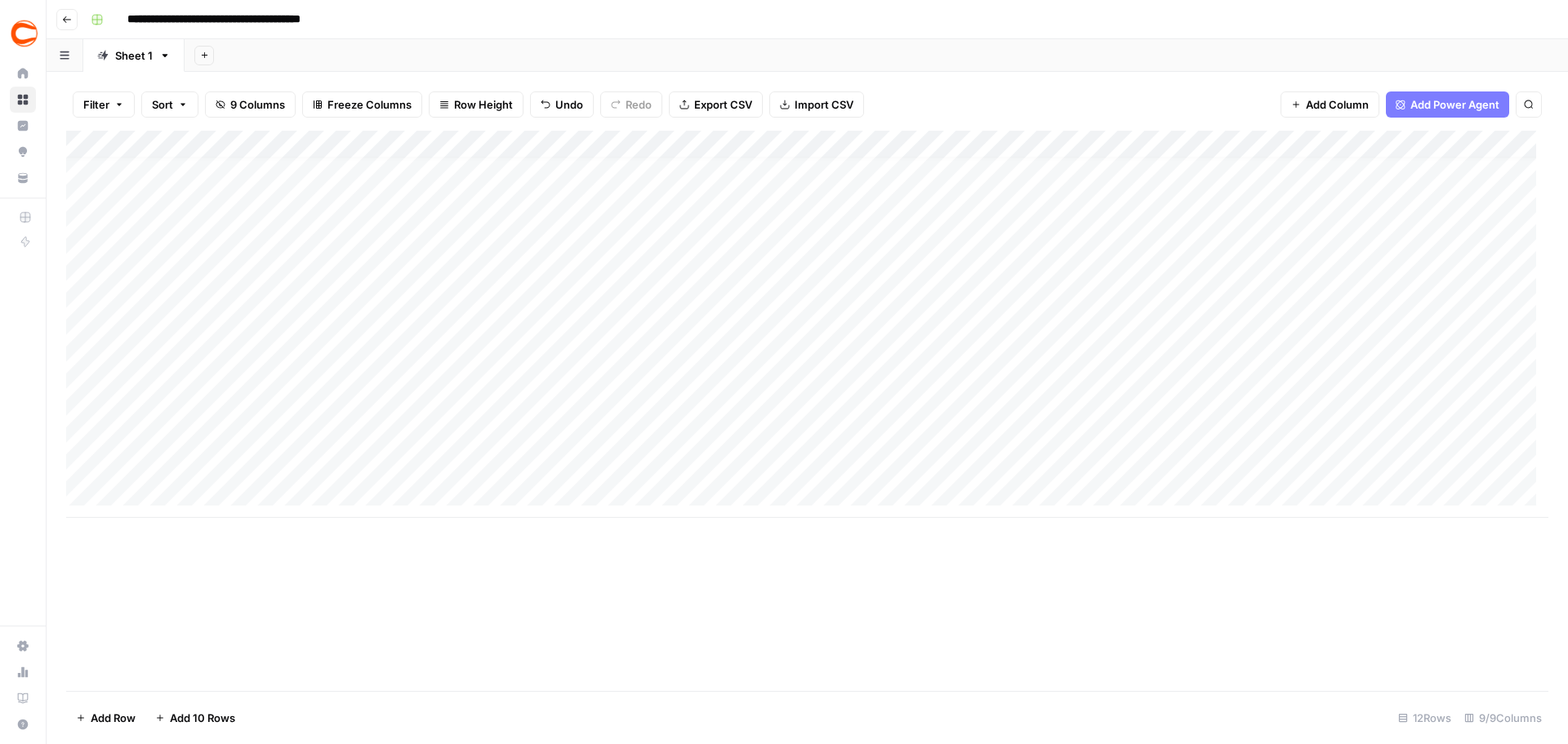
click at [211, 383] on div "Add Column" at bounding box center [807, 325] width 1482 height 388
click at [243, 382] on div "Add Column" at bounding box center [807, 325] width 1482 height 388
type textarea "*******"
click at [426, 382] on div "Add Column" at bounding box center [807, 325] width 1482 height 388
click at [429, 382] on div "Add Column" at bounding box center [807, 325] width 1482 height 388
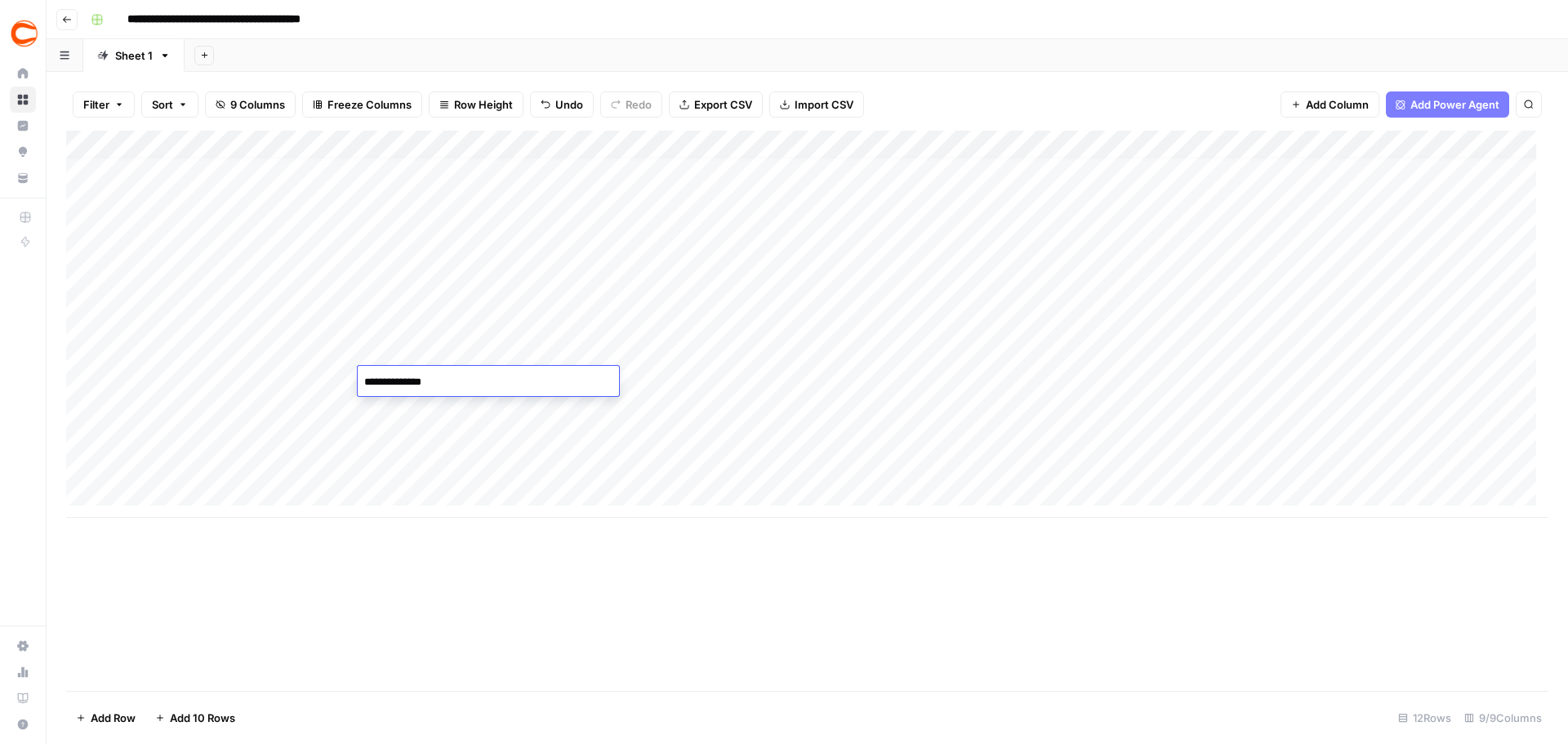
type textarea "**********"
click at [637, 388] on div "Add Column" at bounding box center [807, 325] width 1482 height 388
click at [802, 377] on div "Add Column" at bounding box center [807, 325] width 1482 height 388
click at [1414, 387] on div "Add Column" at bounding box center [807, 325] width 1482 height 388
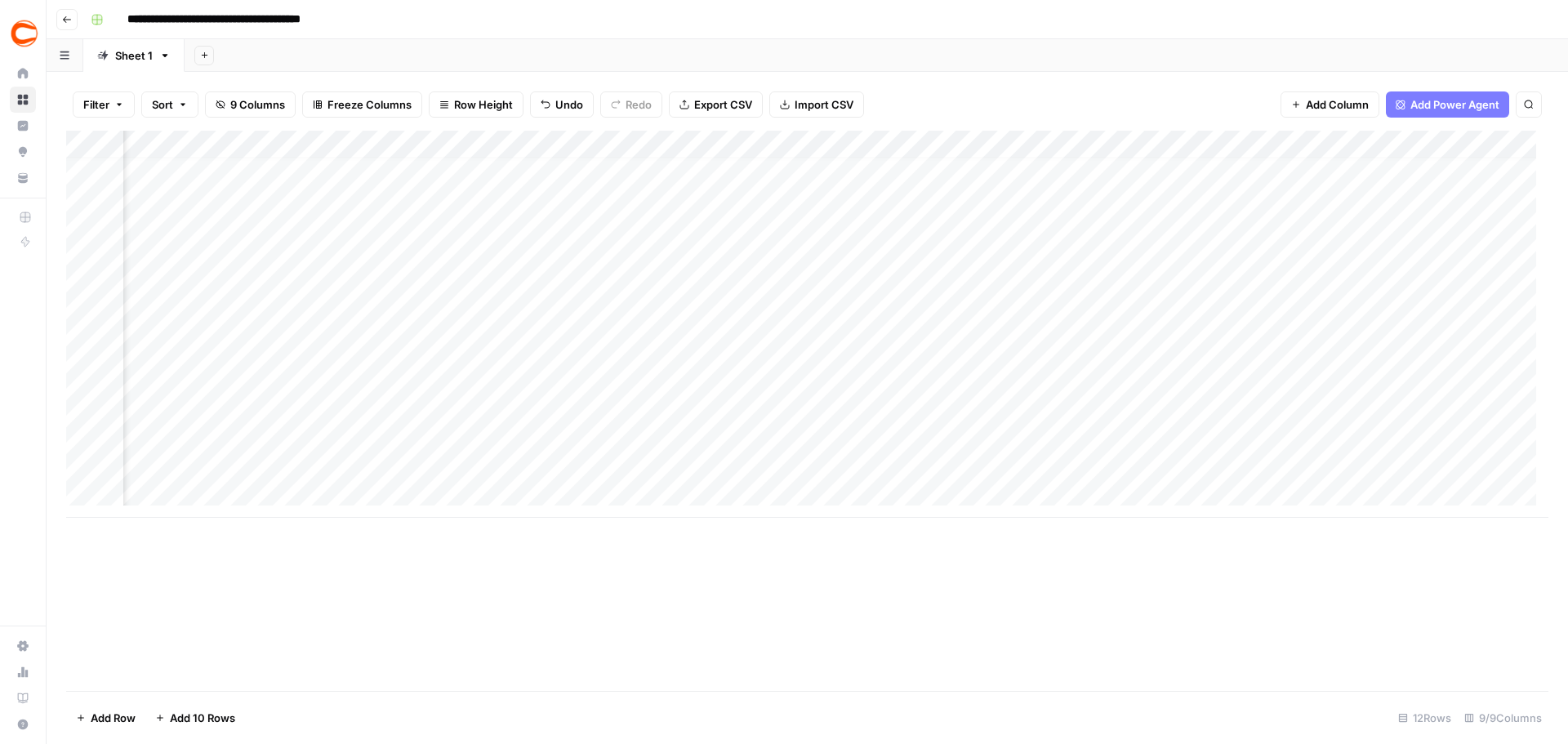
click at [1414, 387] on div "Add Column" at bounding box center [807, 325] width 1482 height 388
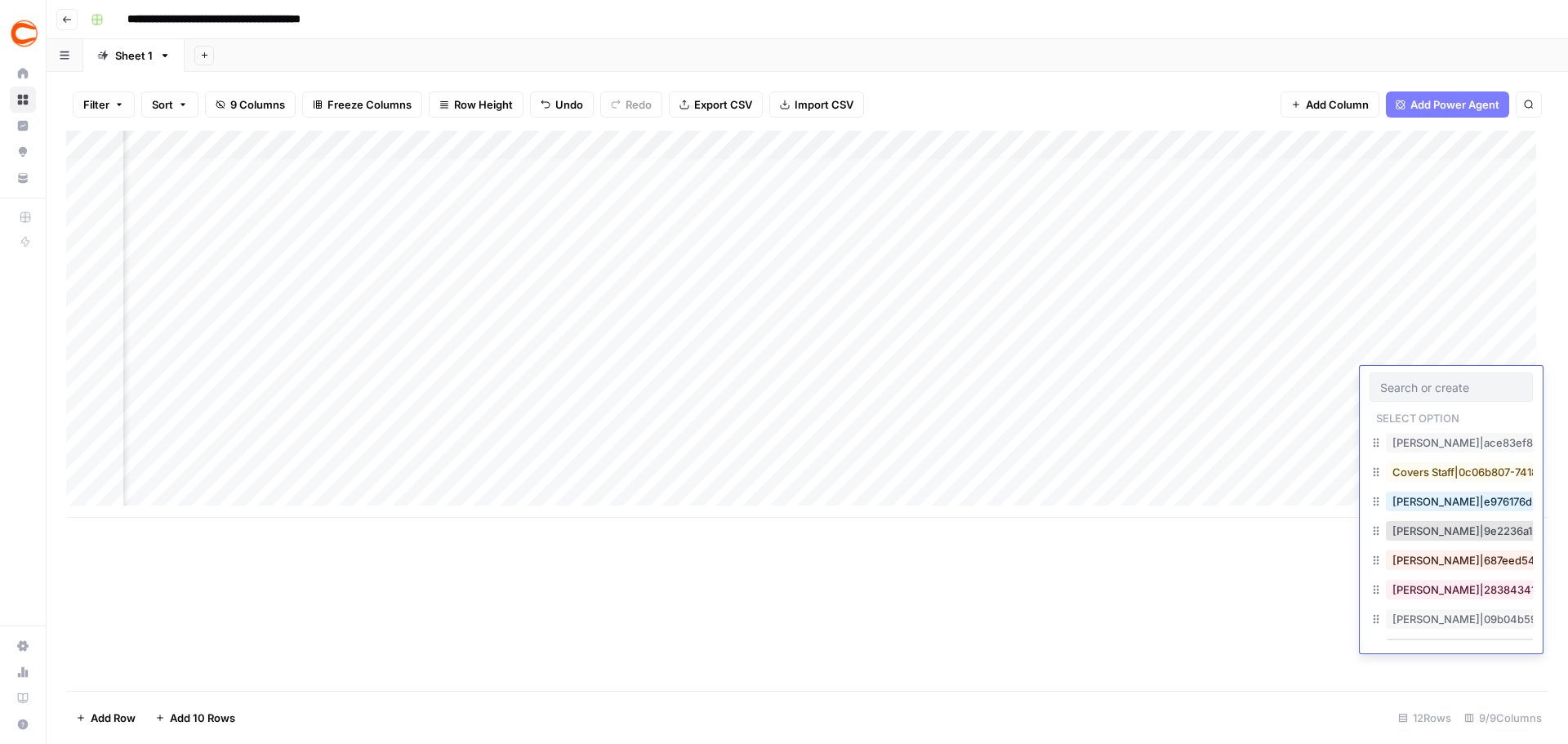
scroll to position [245, 0]
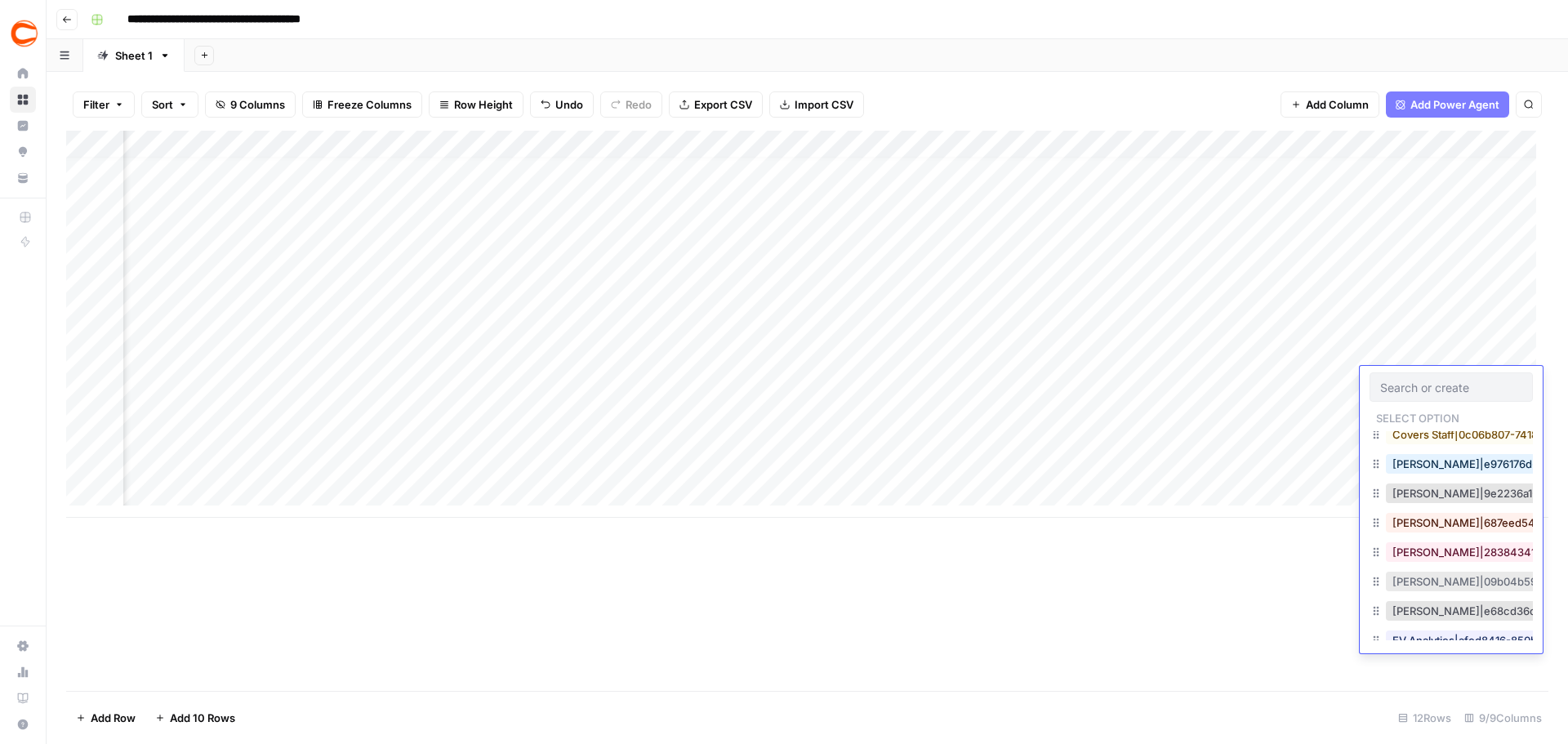
click at [1462, 584] on button "Eric Rosales|09b04b59-5bac-4944-8d67-e85276989805" at bounding box center [1552, 581] width 334 height 19
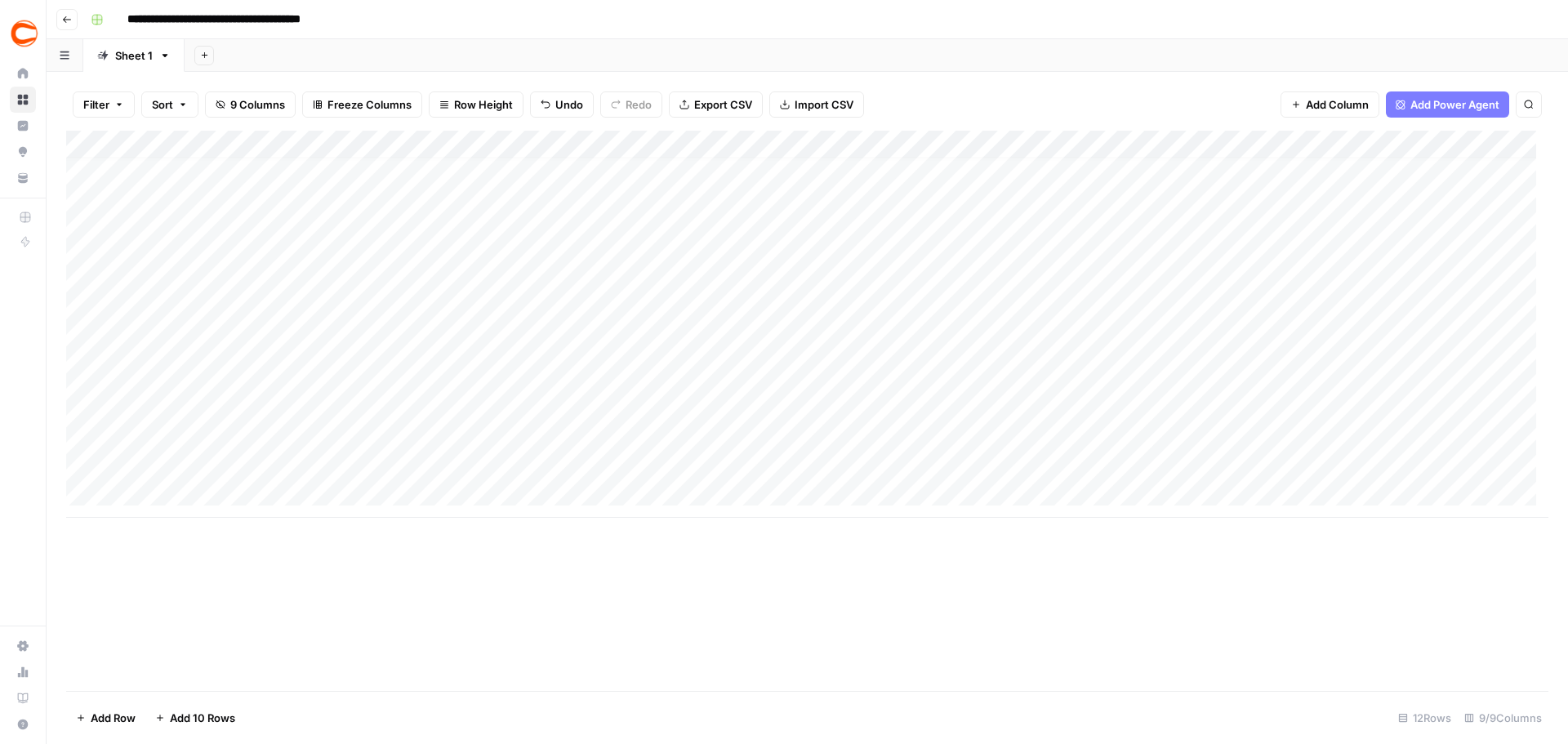
scroll to position [13, 0]
click at [162, 414] on div "Add Column" at bounding box center [807, 325] width 1482 height 388
click at [215, 411] on div "Add Column" at bounding box center [807, 325] width 1482 height 388
type textarea "**********"
click at [460, 410] on div "Add Column" at bounding box center [807, 325] width 1482 height 388
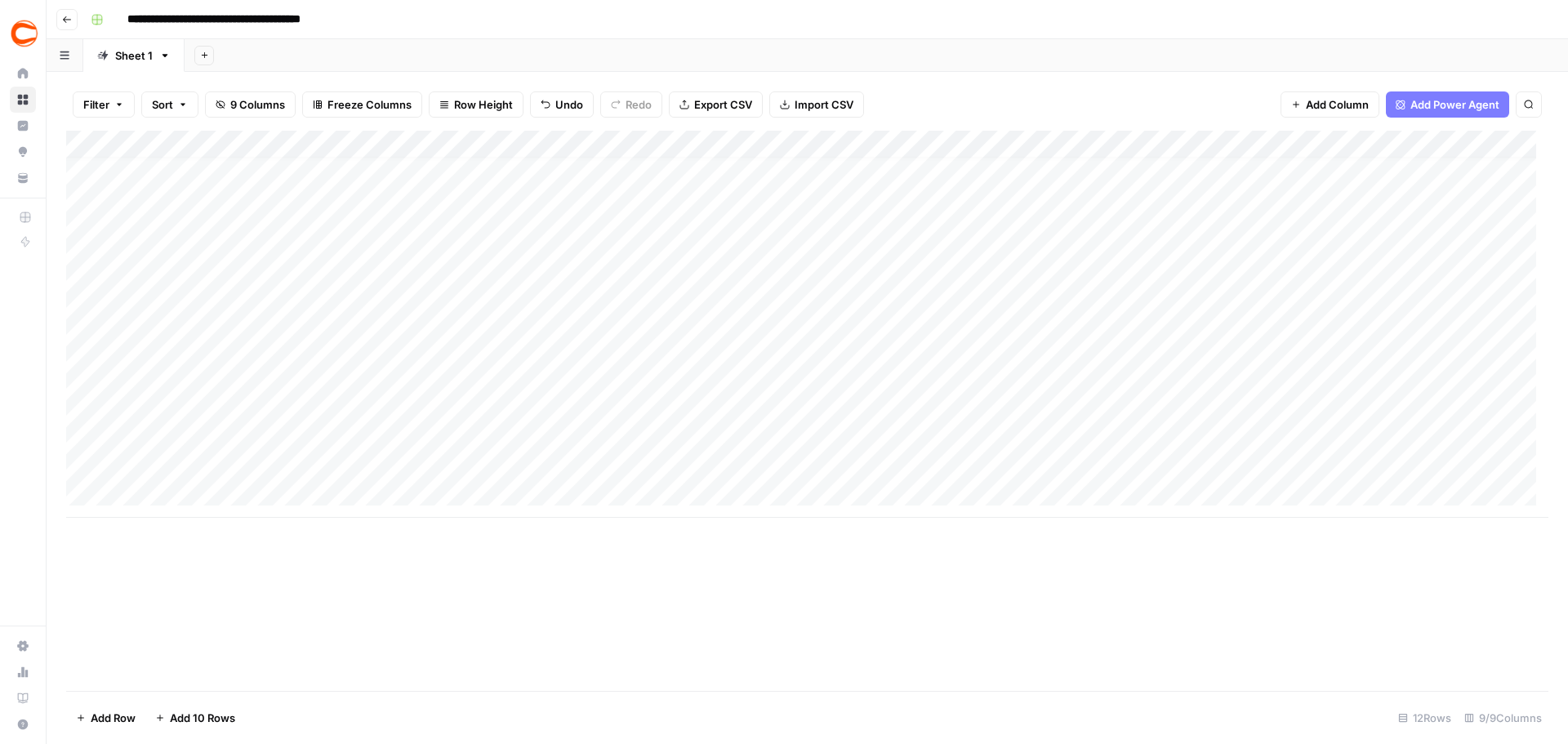
click at [404, 417] on div "Add Column" at bounding box center [807, 325] width 1482 height 388
type textarea "**********"
click at [657, 409] on div "Add Column" at bounding box center [807, 325] width 1482 height 388
click at [670, 408] on div "Add Column" at bounding box center [807, 325] width 1482 height 388
type input "357788"
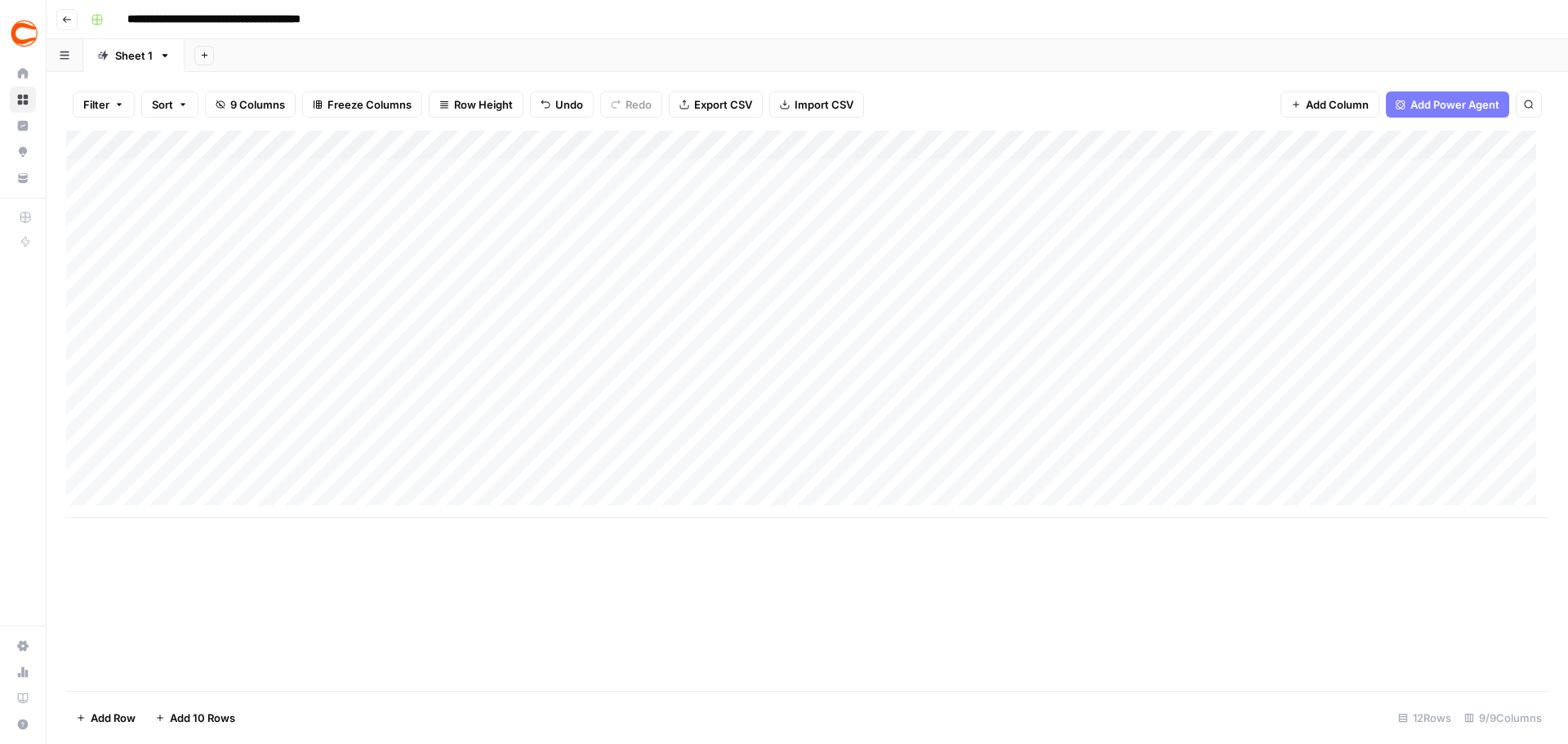
click at [859, 402] on div "Add Column" at bounding box center [807, 325] width 1482 height 388
click at [846, 414] on div "Add Column" at bounding box center [807, 325] width 1482 height 388
type textarea "**********"
click at [1472, 403] on div "Add Column" at bounding box center [807, 325] width 1482 height 388
click at [1472, 408] on div "Add Column" at bounding box center [807, 325] width 1482 height 388
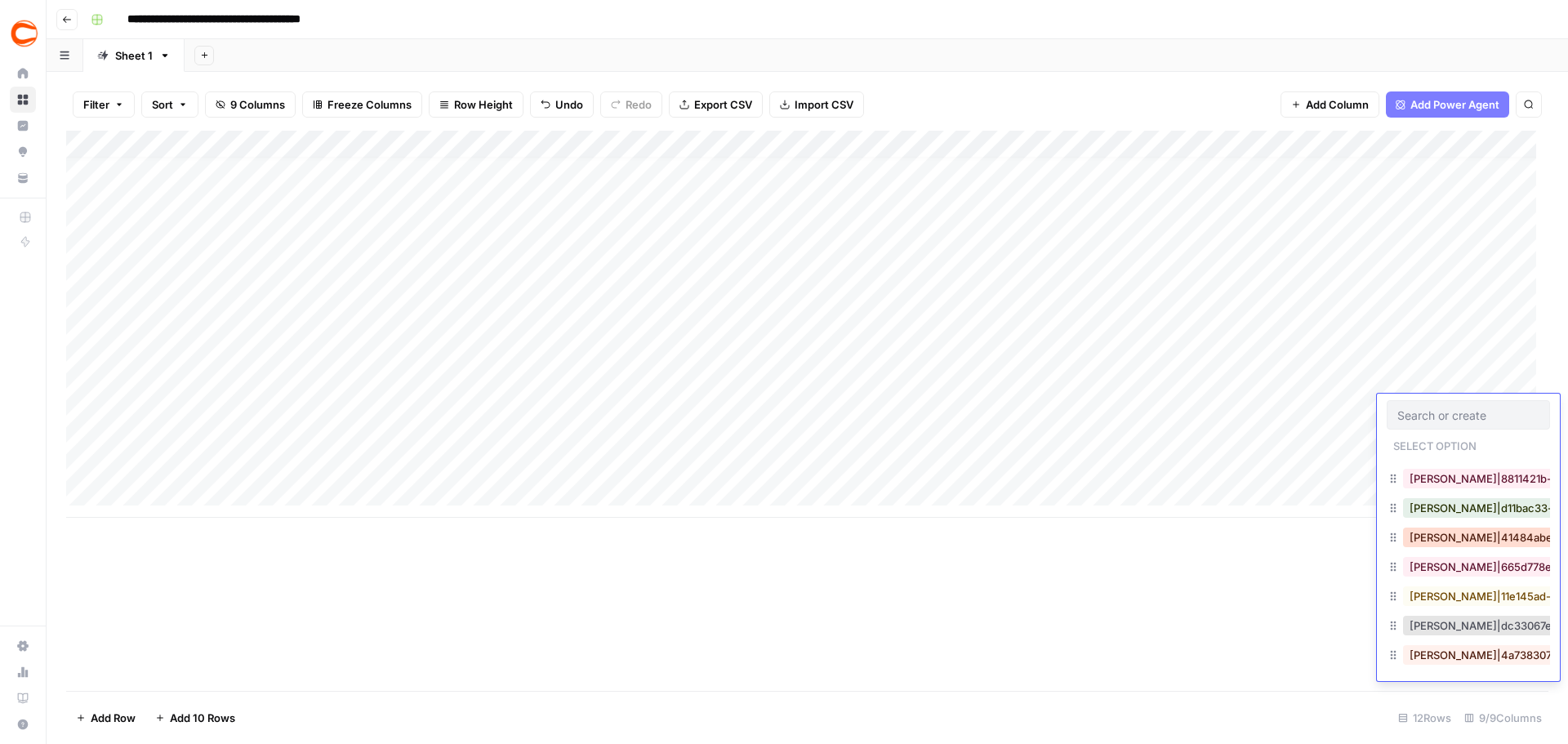
scroll to position [898, 0]
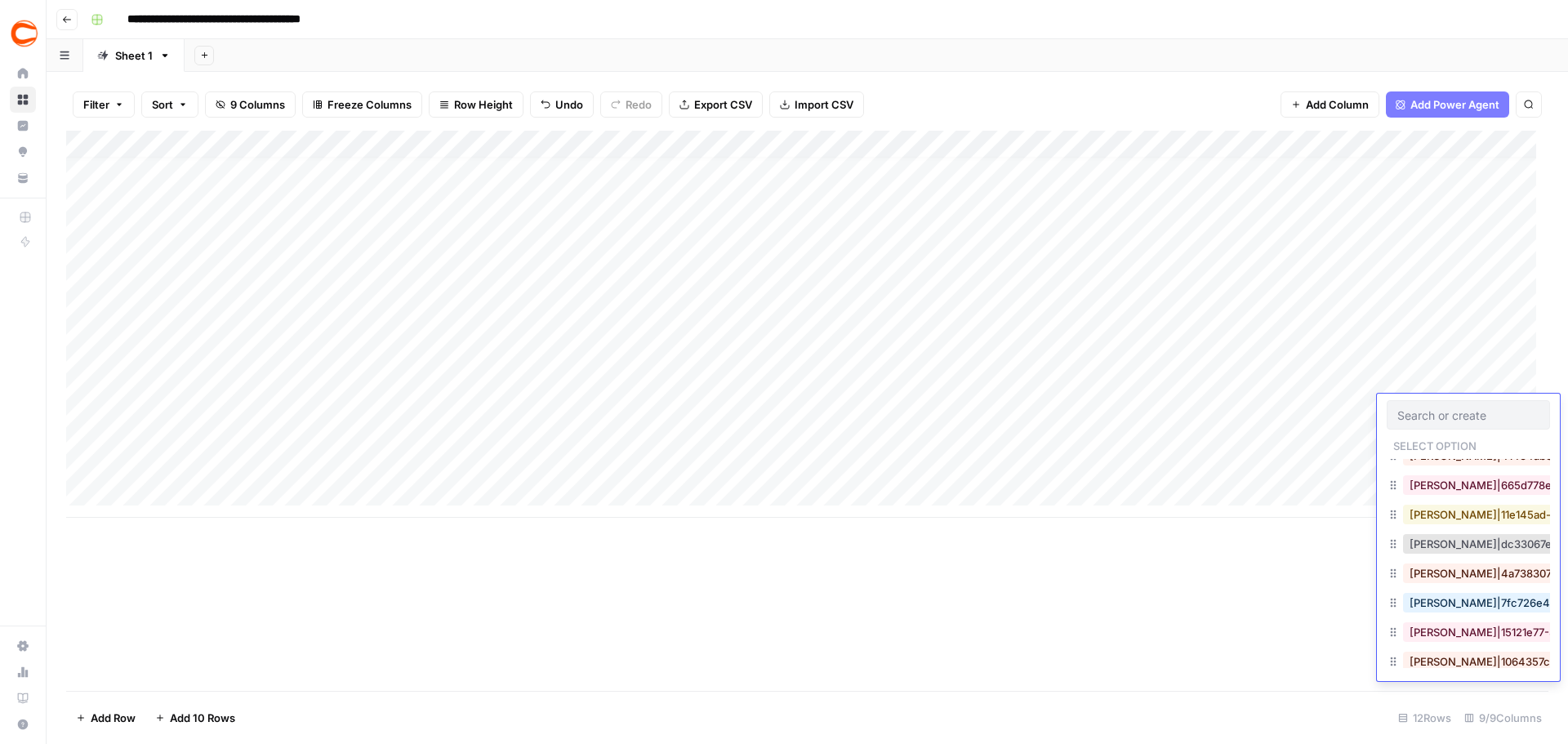
click at [1460, 519] on button "Phil Naessens|11e145ad-26c1-458e-95f0-f0be3f756b11" at bounding box center [1558, 514] width 311 height 19
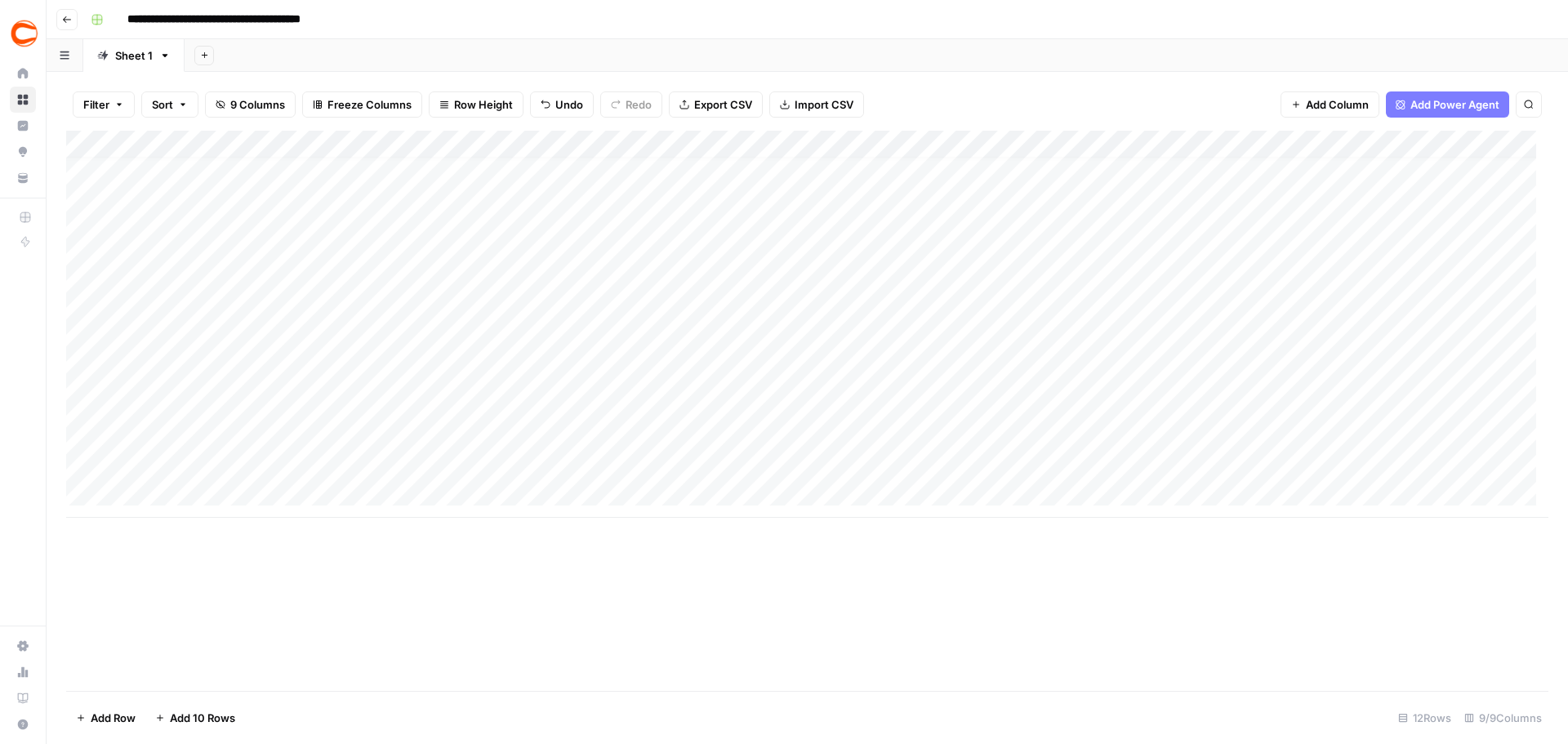
click at [205, 444] on div "Add Column" at bounding box center [807, 325] width 1482 height 388
click at [449, 431] on div "Add Column" at bounding box center [807, 325] width 1482 height 388
click at [688, 429] on div "Add Column" at bounding box center [807, 325] width 1482 height 388
click at [854, 426] on div "Add Column" at bounding box center [807, 325] width 1482 height 388
click at [1477, 438] on div "Add Column" at bounding box center [807, 325] width 1482 height 388
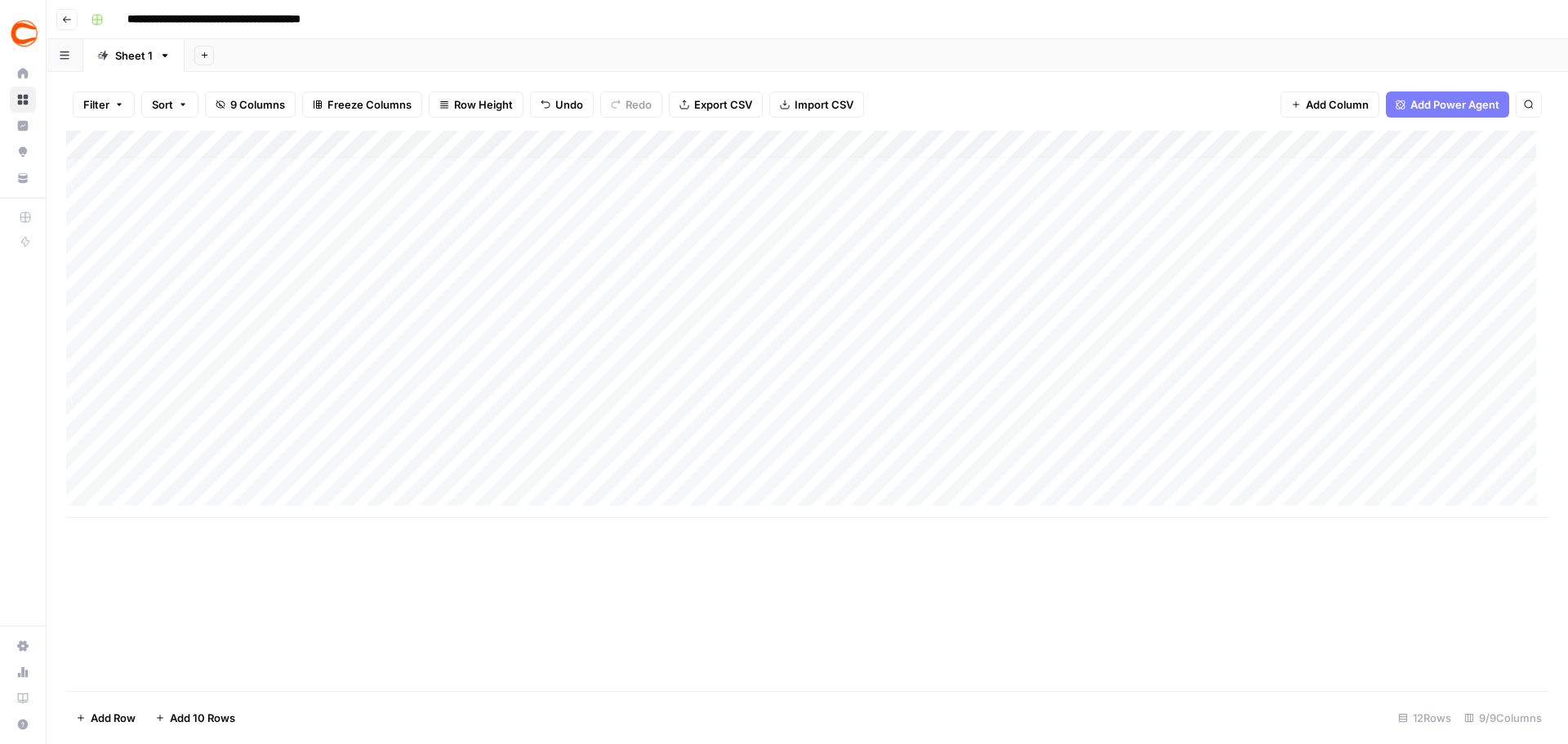
click at [1477, 438] on div "Add Column" at bounding box center [807, 325] width 1482 height 388
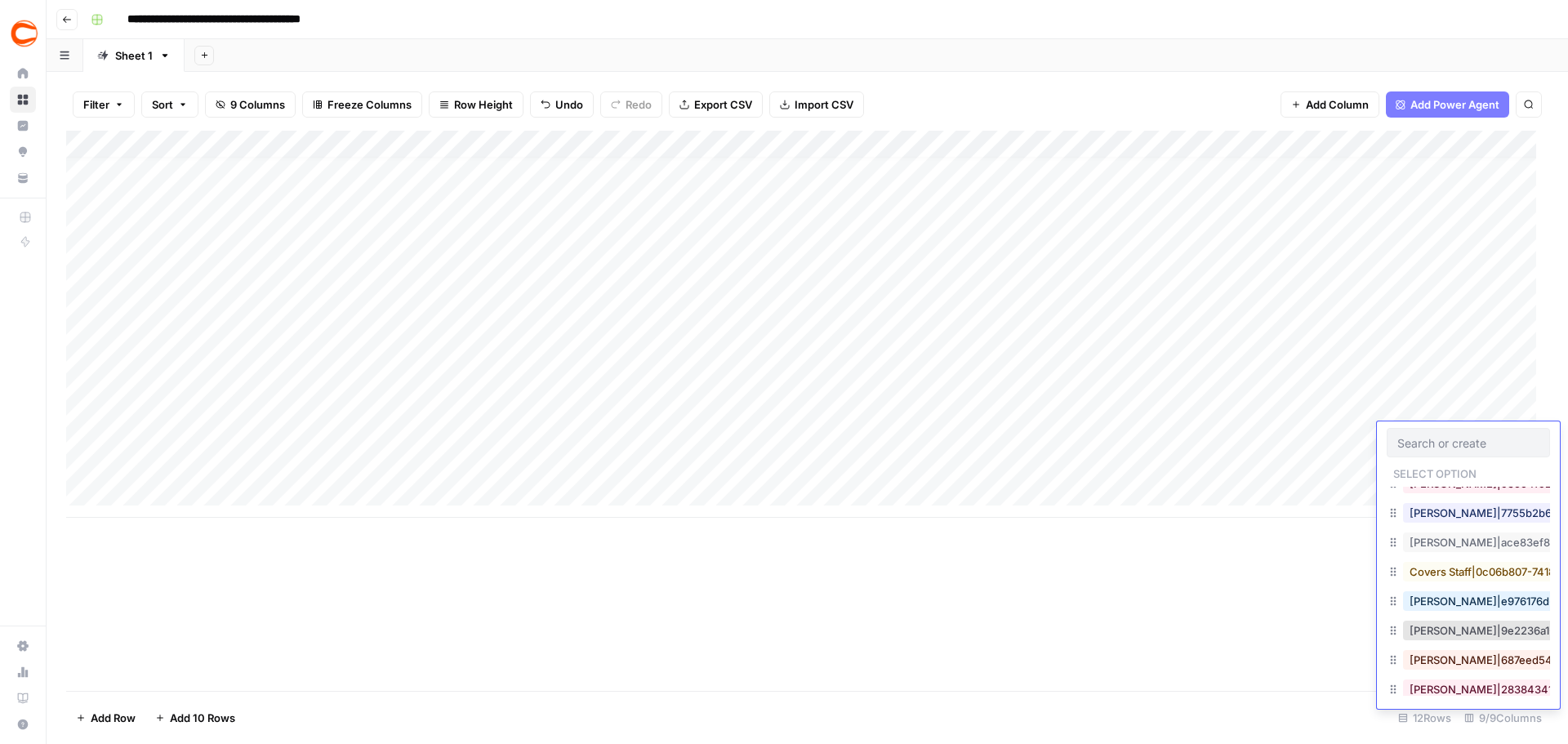
scroll to position [245, 0]
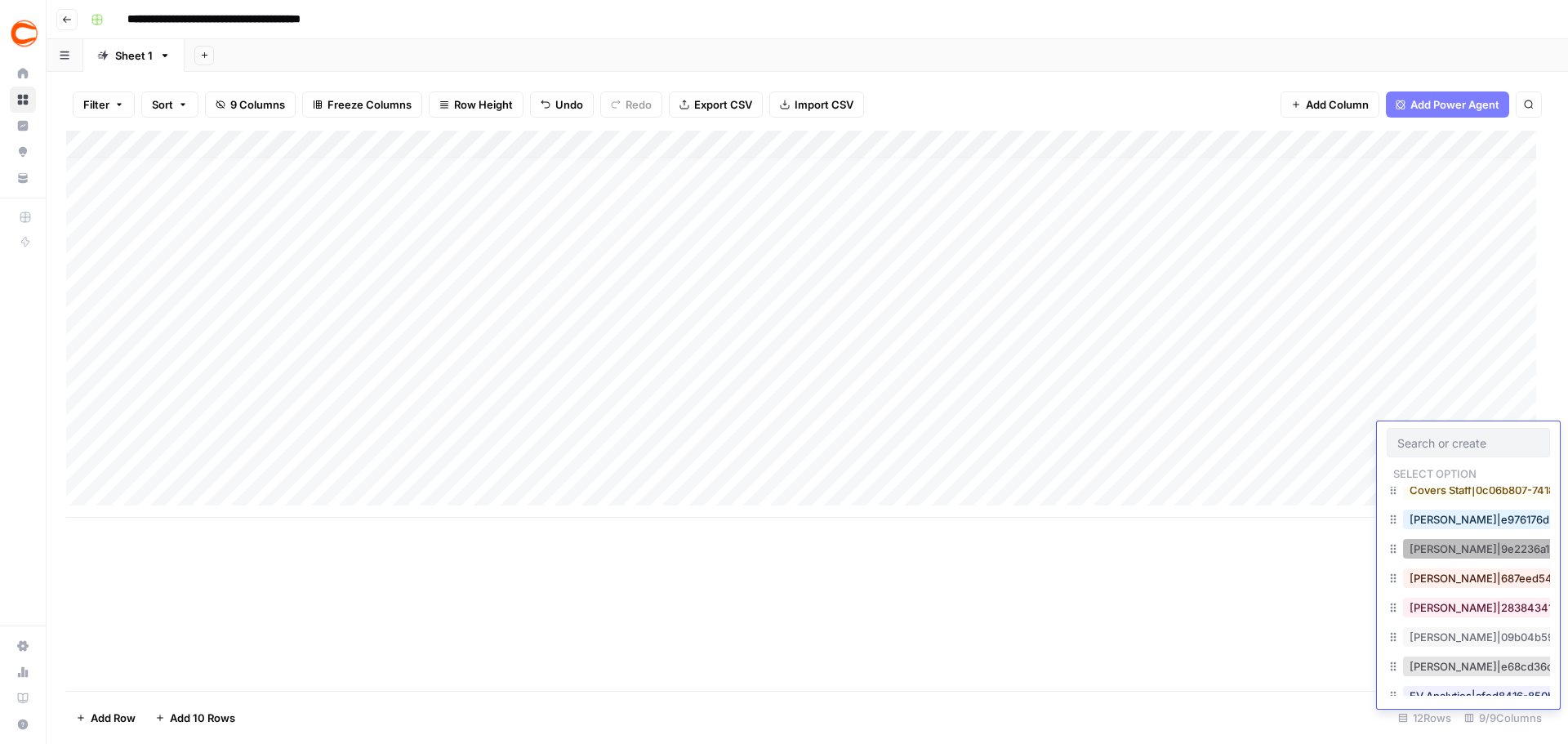
click at [1465, 553] on button "Douglas Farmer|9e2236a1-36c0-4a81-af09-6dde81193be3" at bounding box center [1562, 549] width 319 height 19
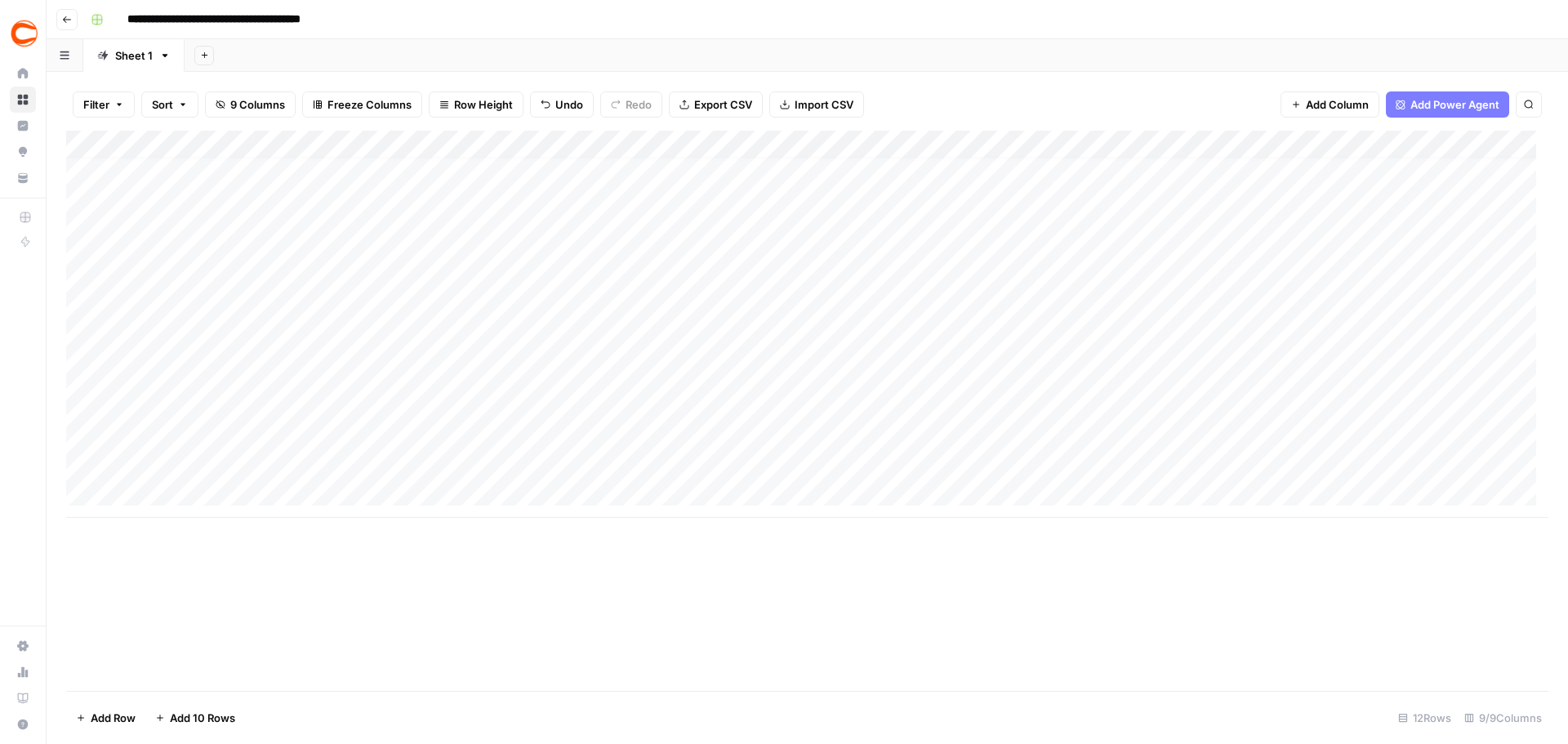
click at [191, 460] on div "Add Column" at bounding box center [807, 325] width 1482 height 388
click at [418, 461] on div "Add Column" at bounding box center [807, 325] width 1482 height 388
click at [645, 456] on div "Add Column" at bounding box center [807, 325] width 1482 height 388
click at [794, 461] on div "Add Column" at bounding box center [807, 325] width 1482 height 388
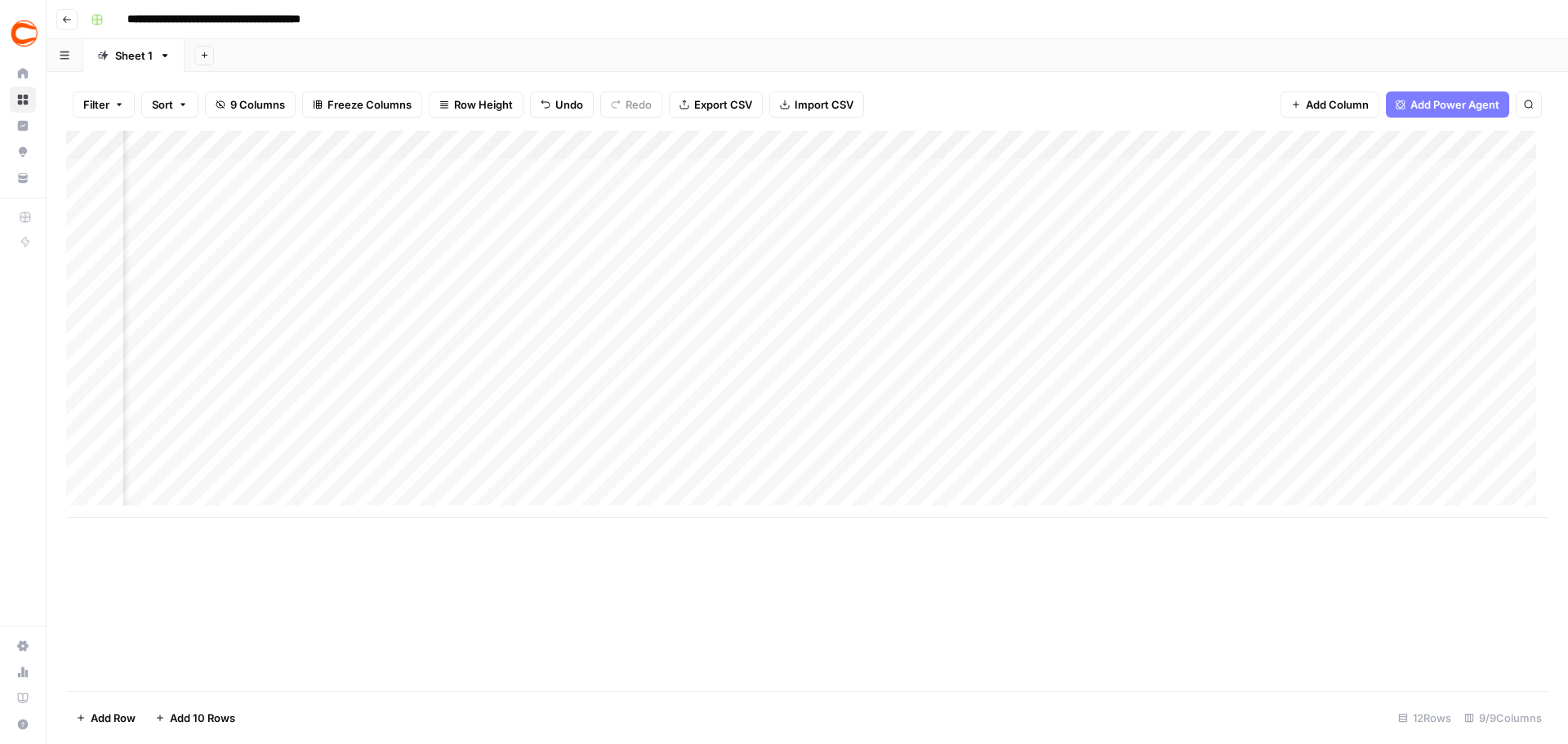
click at [1402, 464] on div "Add Column" at bounding box center [807, 325] width 1482 height 388
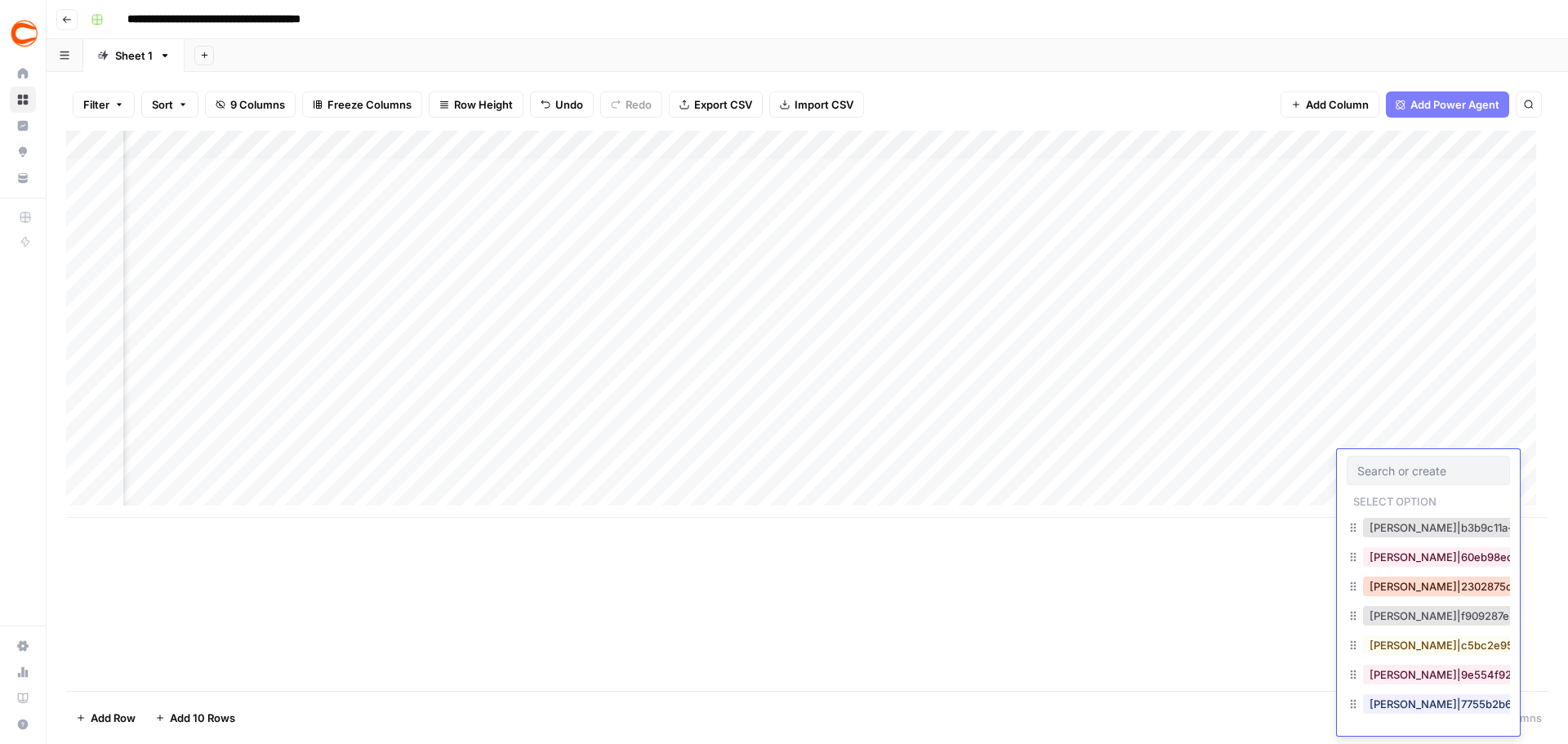
click at [1433, 584] on button "Andrew Caley|2302875c-3bc9-4d27-8c39-94d834df49d2" at bounding box center [1528, 585] width 331 height 19
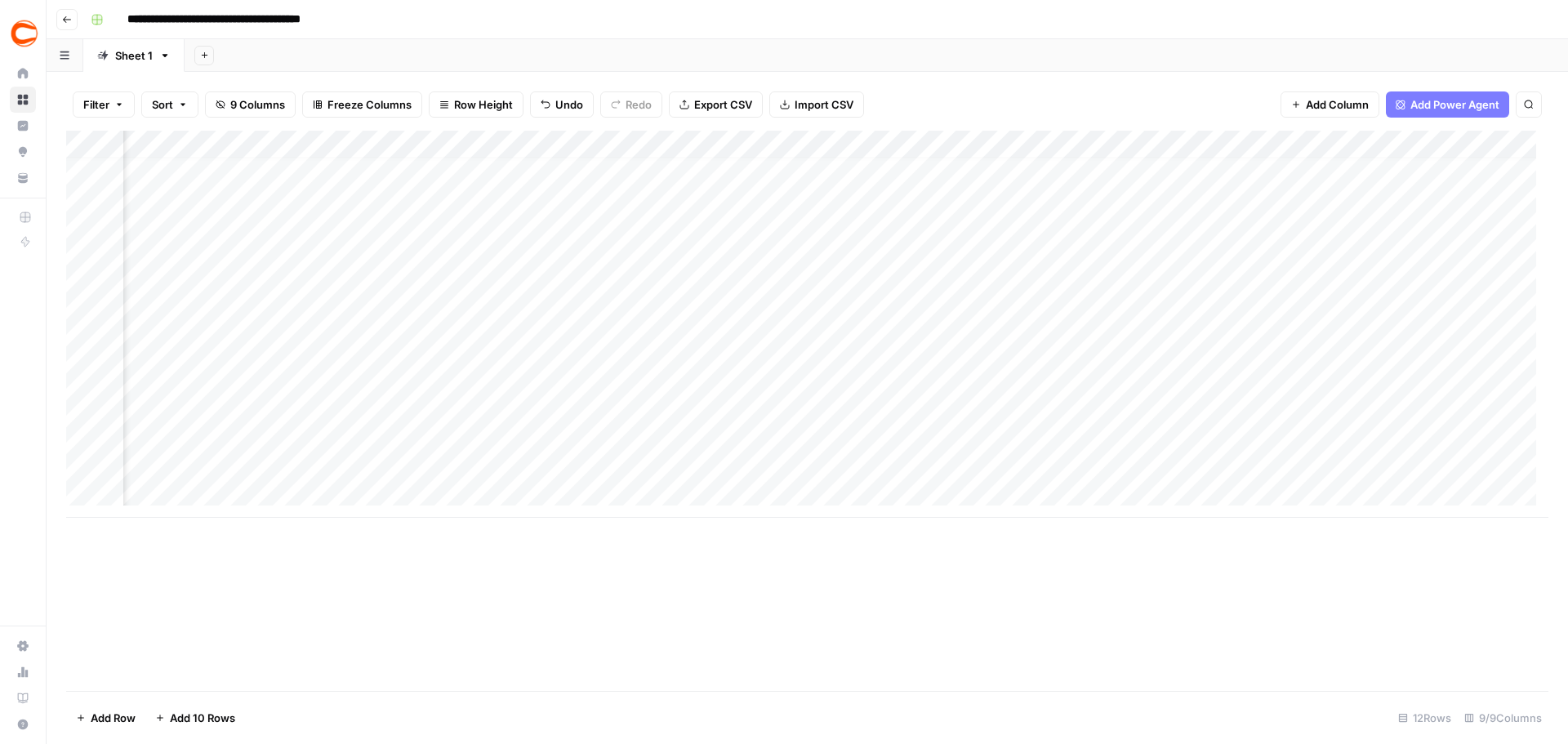
scroll to position [13, 0]
click at [195, 493] on div "Add Column" at bounding box center [807, 325] width 1482 height 388
click at [195, 518] on div "Add Column" at bounding box center [807, 338] width 1482 height 415
click at [193, 544] on div "Add Column" at bounding box center [807, 352] width 1482 height 443
click at [200, 579] on div "Add Column" at bounding box center [807, 366] width 1482 height 471
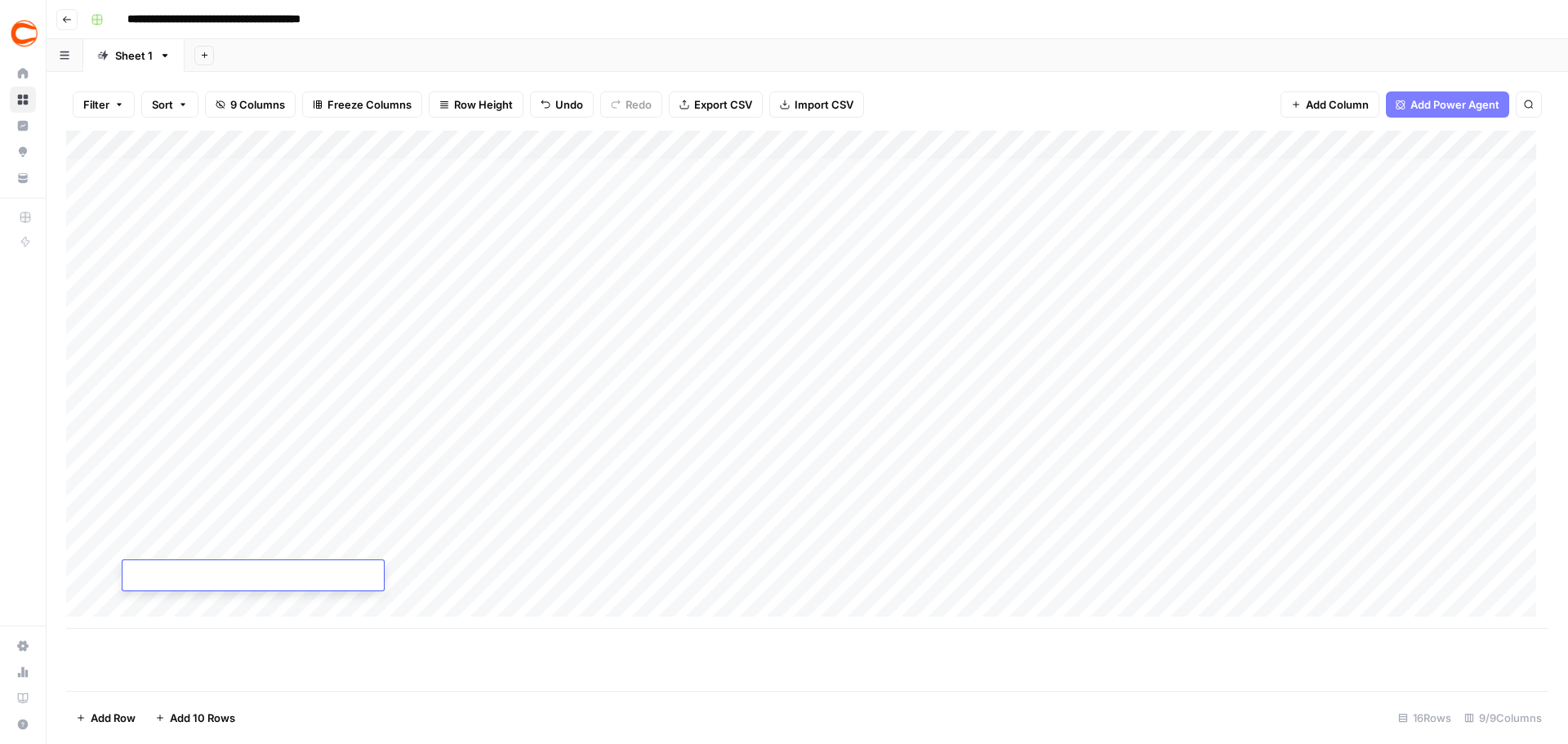
click at [207, 608] on div "Add Column" at bounding box center [807, 380] width 1482 height 498
click at [210, 626] on div "Add Column" at bounding box center [807, 393] width 1482 height 526
click at [223, 659] on div "Add Column" at bounding box center [807, 408] width 1482 height 554
click at [224, 674] on div "Add Column" at bounding box center [807, 411] width 1482 height 560
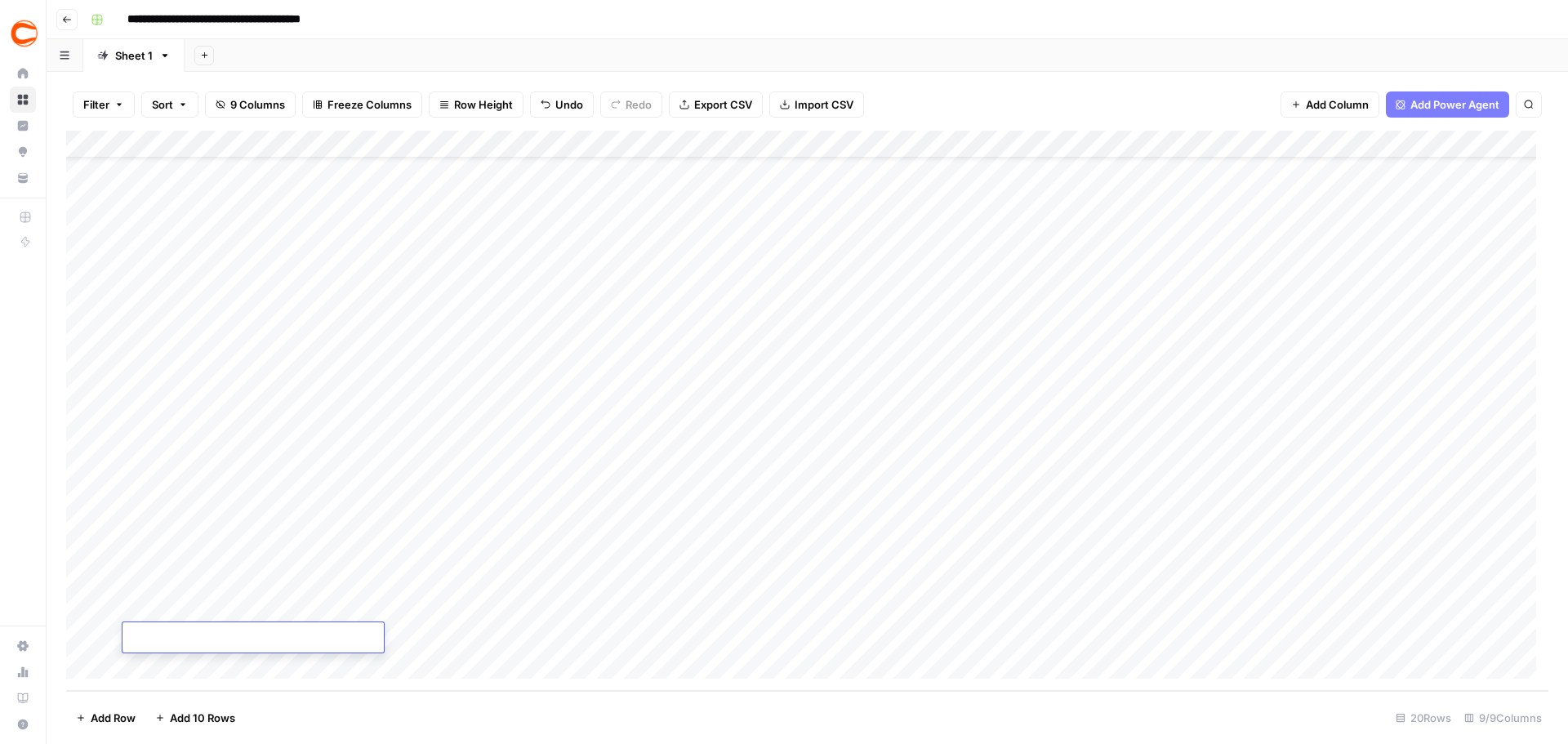
click at [212, 444] on div "Add Column" at bounding box center [807, 411] width 1482 height 560
click at [234, 442] on div "Add Column" at bounding box center [807, 411] width 1482 height 560
type textarea "**********"
click at [475, 443] on div "Add Column" at bounding box center [807, 411] width 1482 height 560
click at [661, 435] on div "Add Column" at bounding box center [807, 411] width 1482 height 560
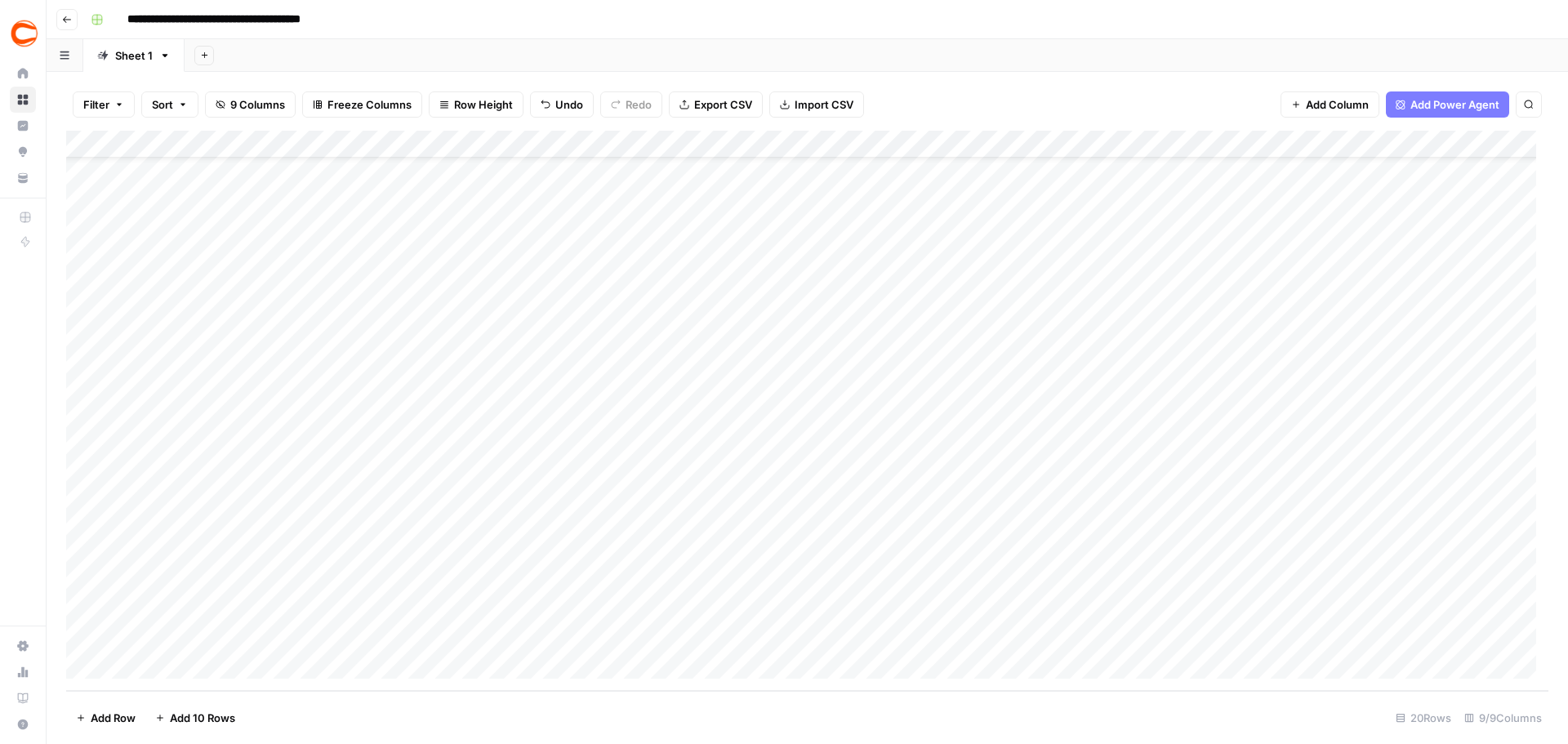
click at [812, 448] on div "Add Column" at bounding box center [807, 411] width 1482 height 560
click at [1023, 476] on div "Add Column" at bounding box center [807, 411] width 1482 height 560
click at [1044, 513] on div "Add Column" at bounding box center [807, 411] width 1482 height 560
click at [1044, 534] on div "Add Column" at bounding box center [807, 411] width 1482 height 560
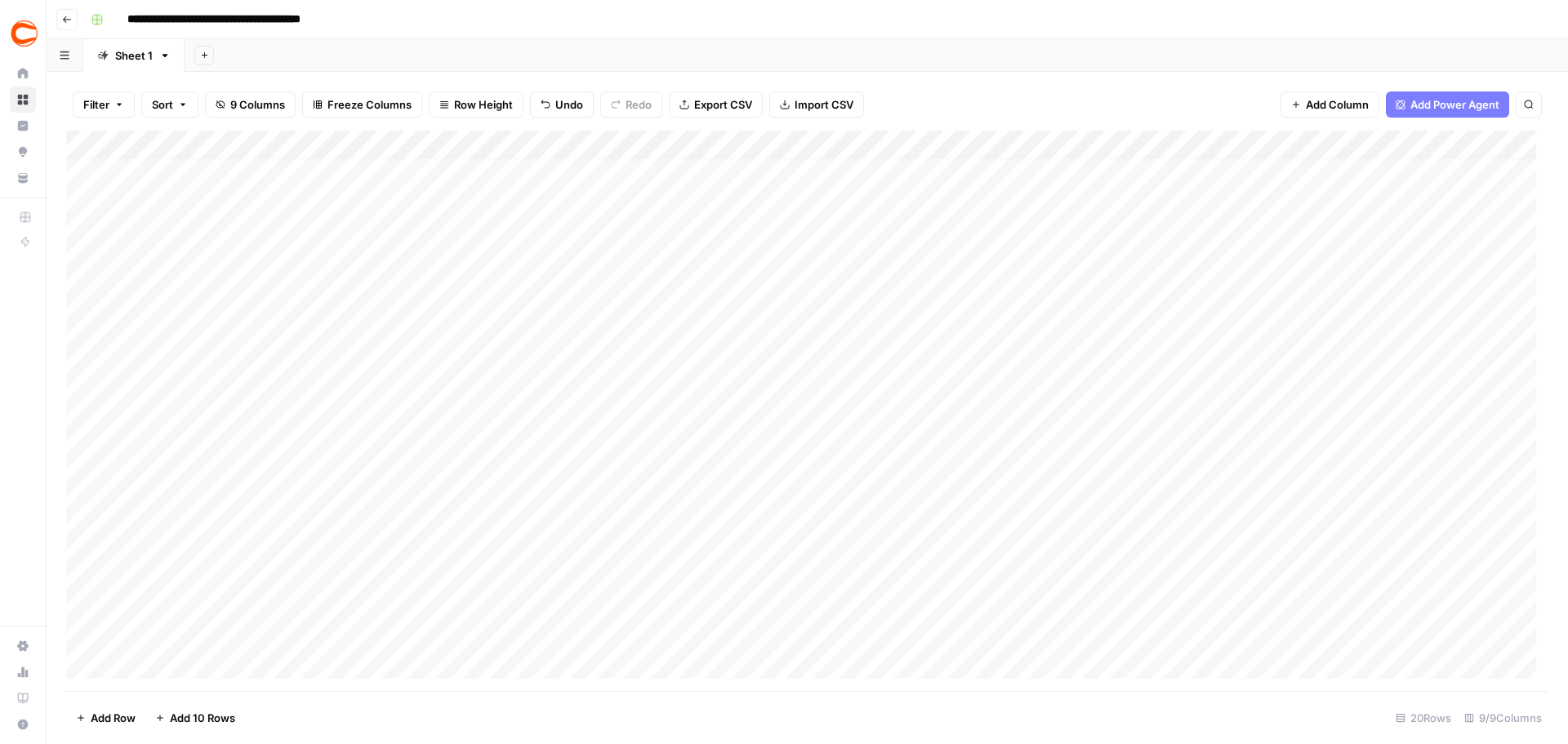
scroll to position [61, 0]
click at [1063, 501] on div "Add Column" at bounding box center [807, 411] width 1482 height 560
click at [1058, 524] on div "Add Column" at bounding box center [807, 411] width 1482 height 560
click at [1053, 555] on div "Add Column" at bounding box center [807, 411] width 1482 height 560
click at [1059, 586] on div "Add Column" at bounding box center [807, 411] width 1482 height 560
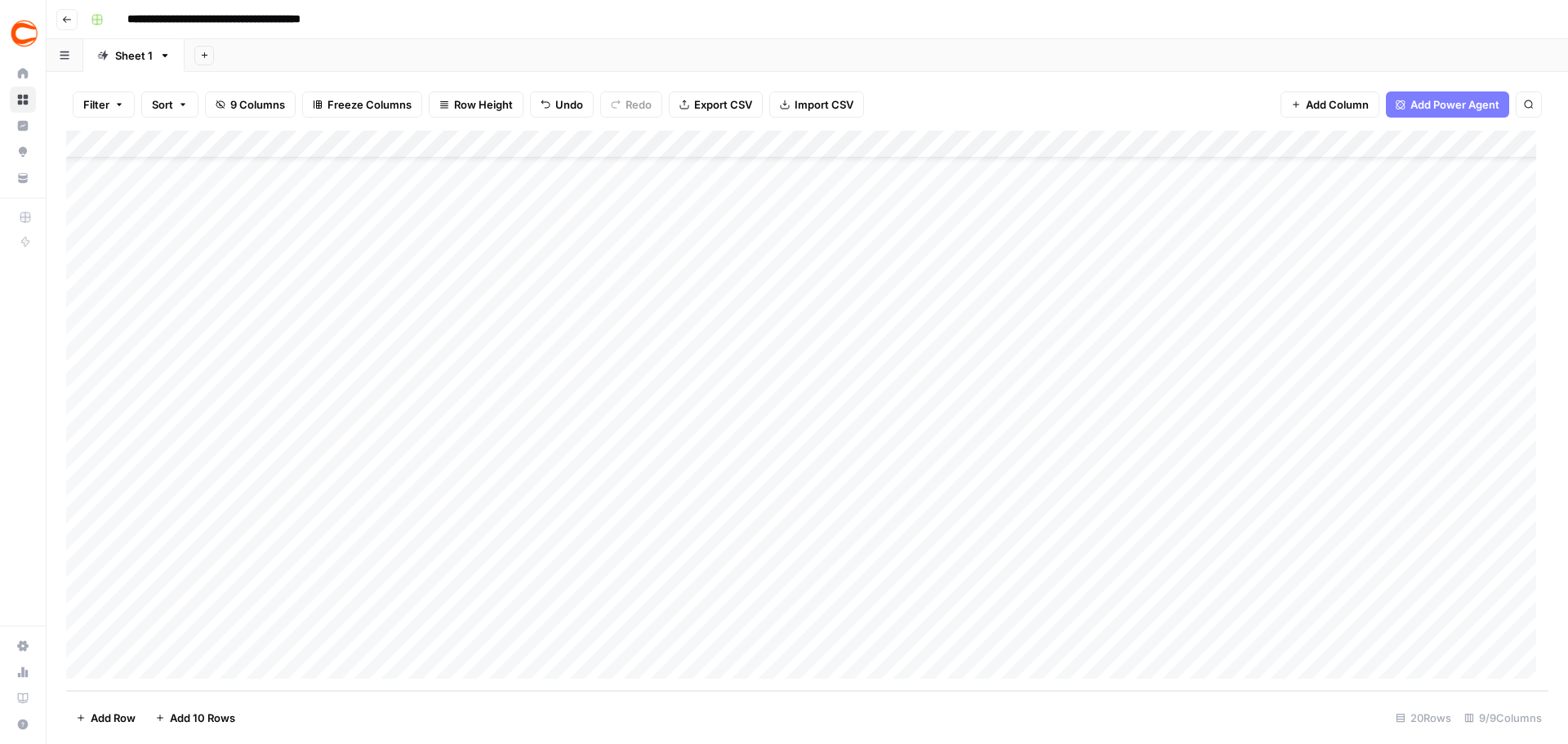
click at [1055, 612] on div "Add Column" at bounding box center [807, 411] width 1482 height 560
click at [1051, 636] on div "Add Column" at bounding box center [807, 411] width 1482 height 560
click at [1258, 416] on div "Add Column" at bounding box center [807, 411] width 1482 height 560
click at [1256, 440] on div "Add Column" at bounding box center [807, 411] width 1482 height 560
click at [1272, 476] on div "Add Column" at bounding box center [807, 411] width 1482 height 560
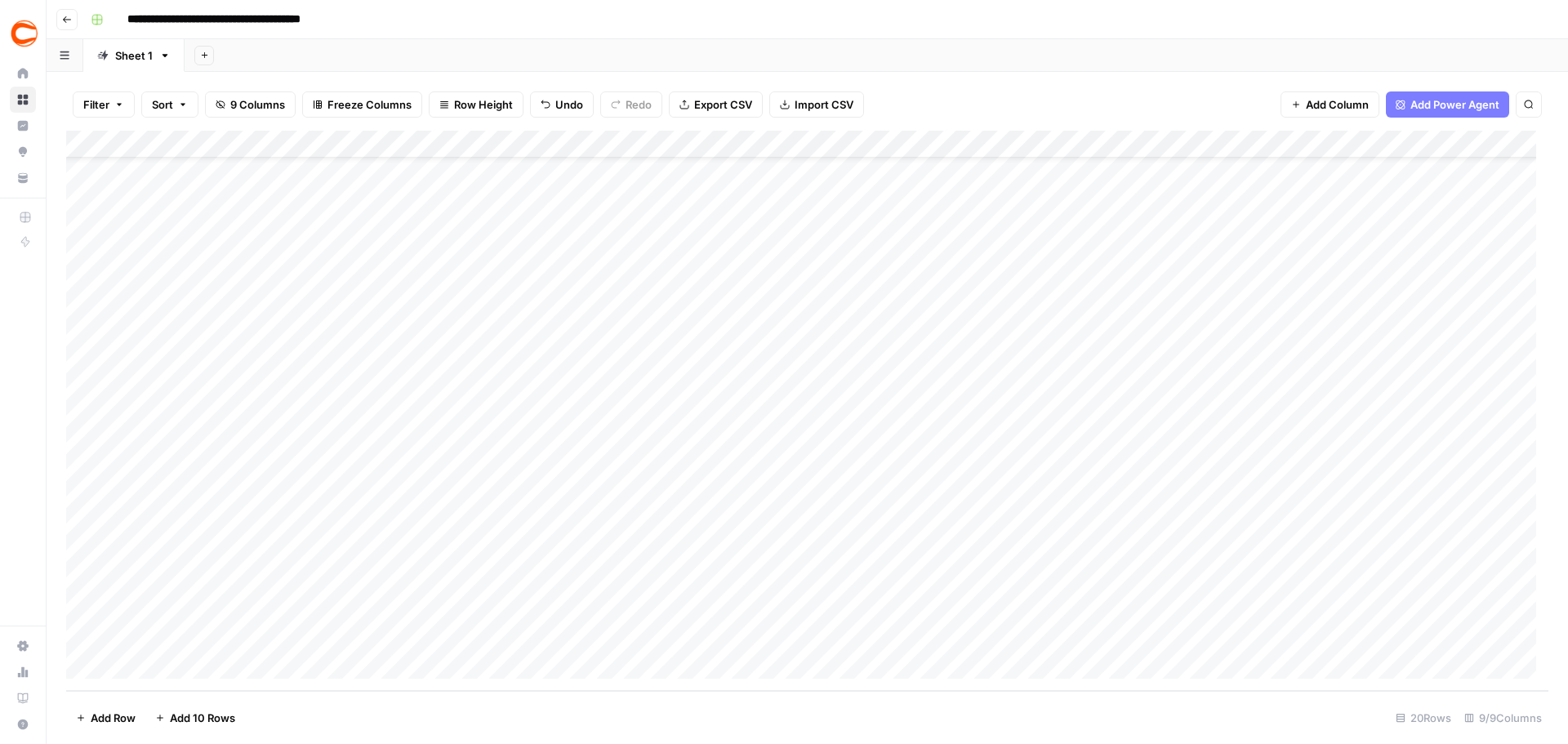
click at [1276, 501] on div "Add Column" at bounding box center [807, 411] width 1482 height 560
click at [1277, 524] on div "Add Column" at bounding box center [807, 411] width 1482 height 560
click at [1269, 553] on div "Add Column" at bounding box center [807, 411] width 1482 height 560
click at [1269, 585] on div "Add Column" at bounding box center [807, 411] width 1482 height 560
click at [1259, 612] on div "Add Column" at bounding box center [807, 411] width 1482 height 560
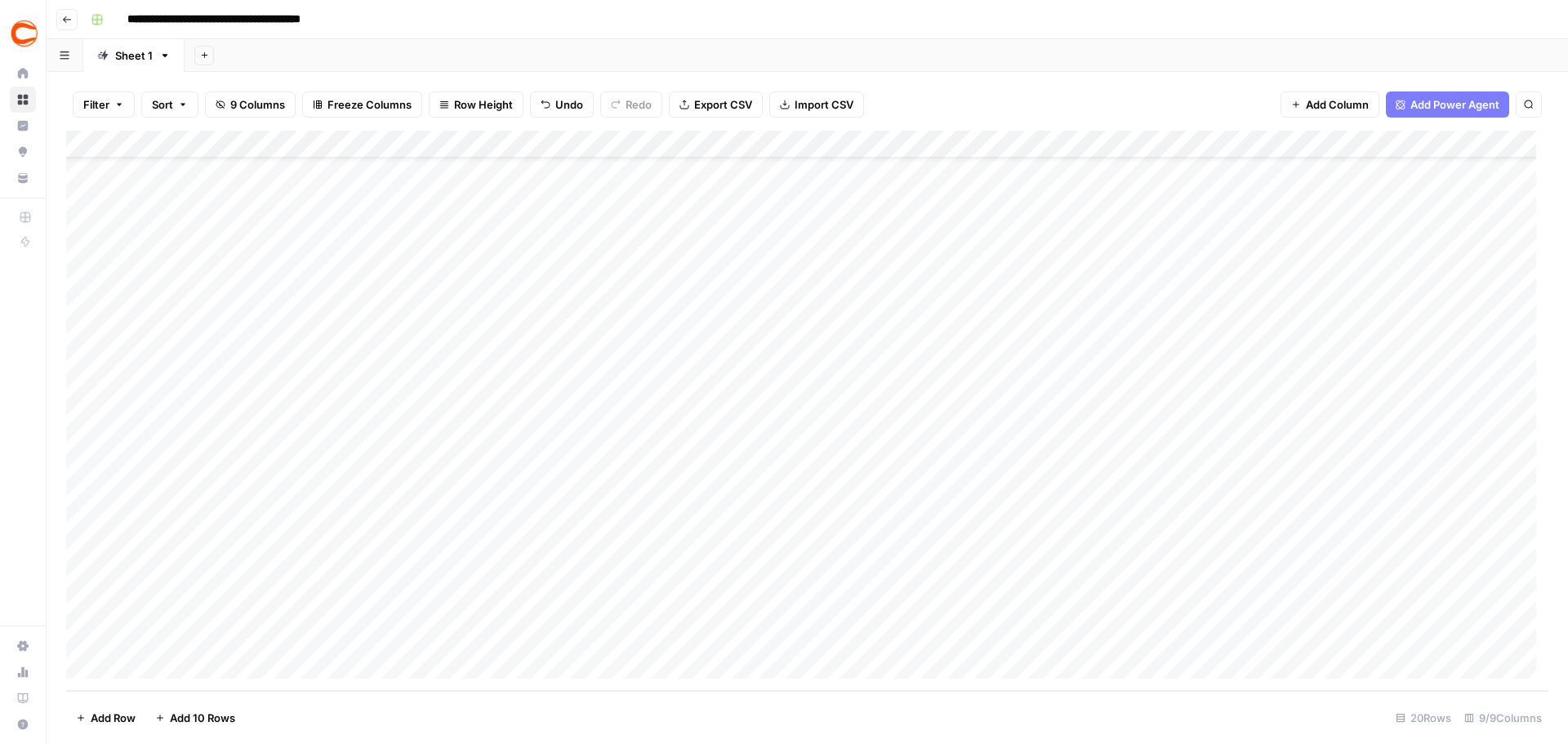
click at [1256, 632] on div "Add Column" at bounding box center [807, 411] width 1482 height 560
click at [1111, 417] on div "Add Column" at bounding box center [807, 411] width 1482 height 560
click at [1116, 442] on div "Add Column" at bounding box center [807, 411] width 1482 height 560
click at [1124, 481] on div "Add Column" at bounding box center [807, 411] width 1482 height 560
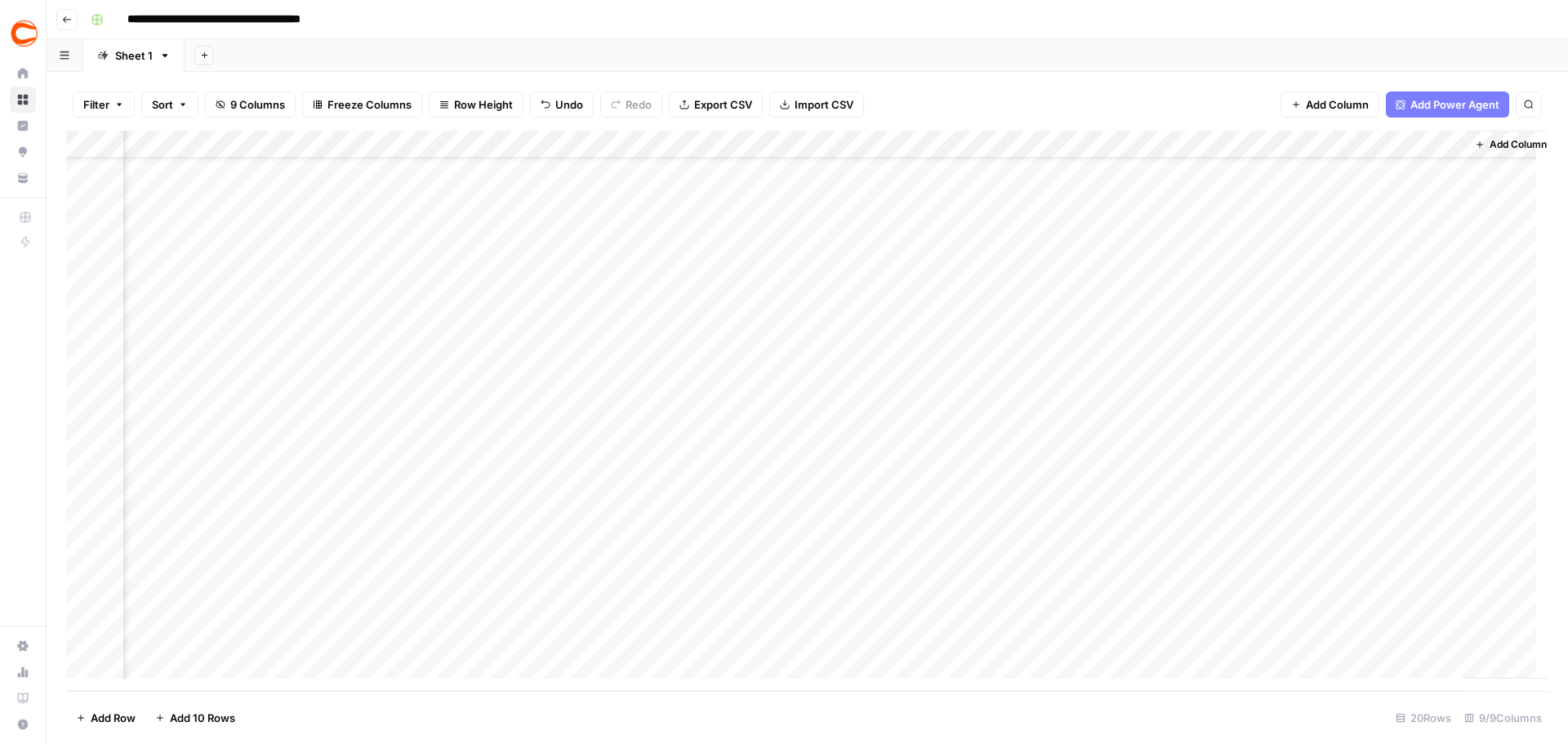
click at [1119, 502] on div "Add Column" at bounding box center [807, 411] width 1482 height 560
click at [1119, 518] on div "Add Column" at bounding box center [807, 411] width 1482 height 560
click at [1122, 548] on div "Add Column" at bounding box center [807, 411] width 1482 height 560
click at [1109, 594] on div "Add Column" at bounding box center [807, 411] width 1482 height 560
click at [1112, 613] on div "Add Column" at bounding box center [807, 411] width 1482 height 560
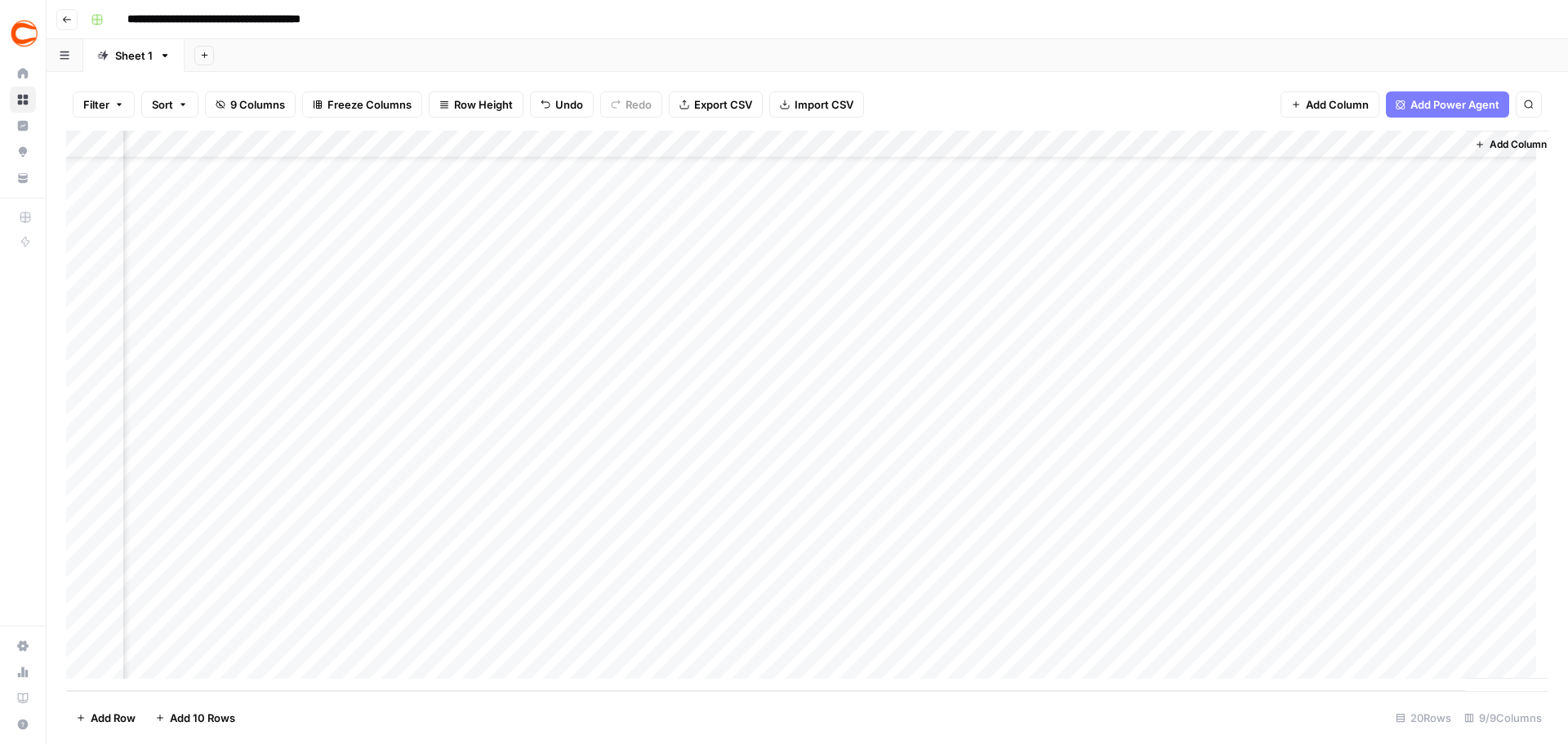
click at [1111, 645] on div "Add Column" at bounding box center [807, 411] width 1482 height 560
click at [1347, 445] on div "Add Column" at bounding box center [807, 411] width 1482 height 560
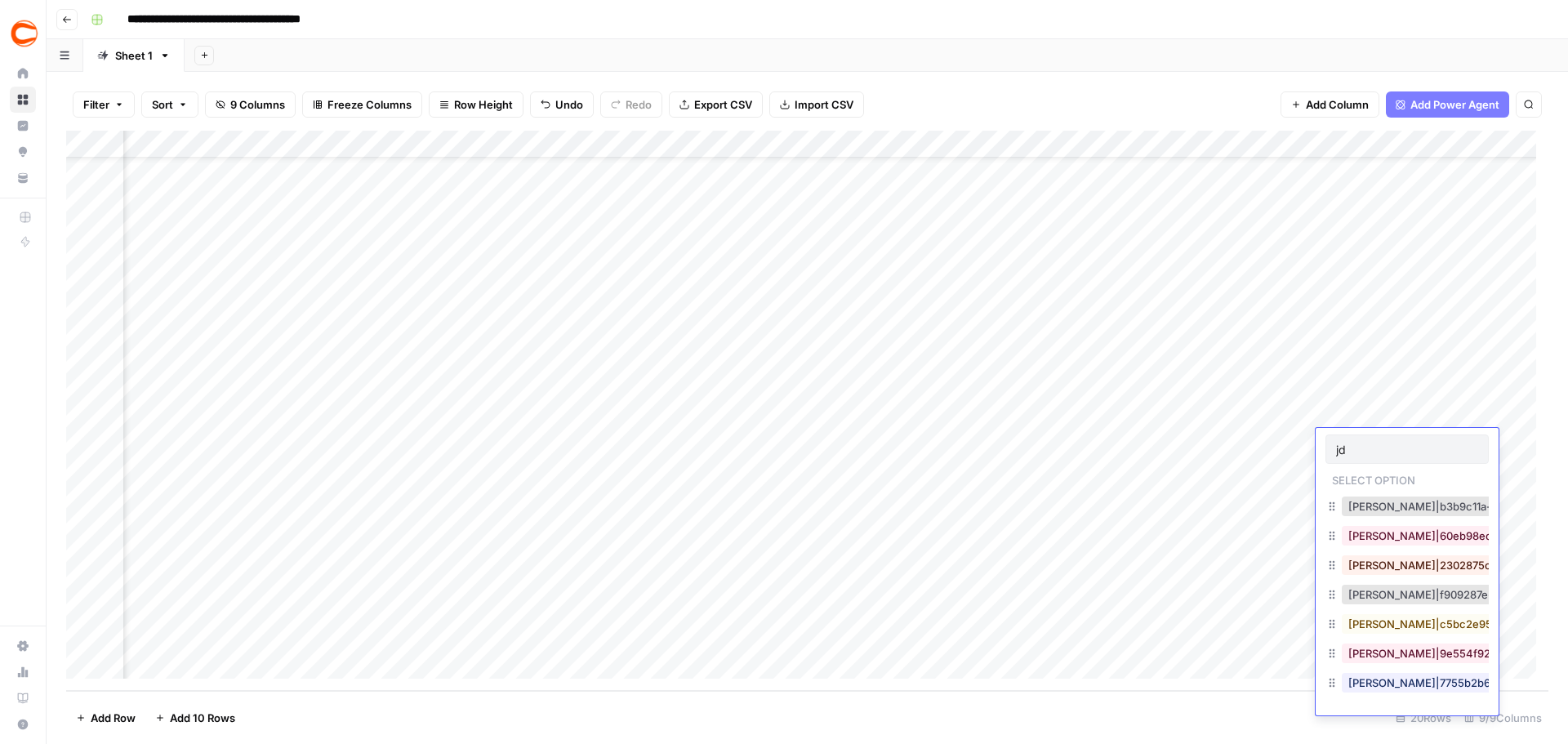
click at [1347, 445] on input "jd" at bounding box center [1406, 450] width 142 height 15
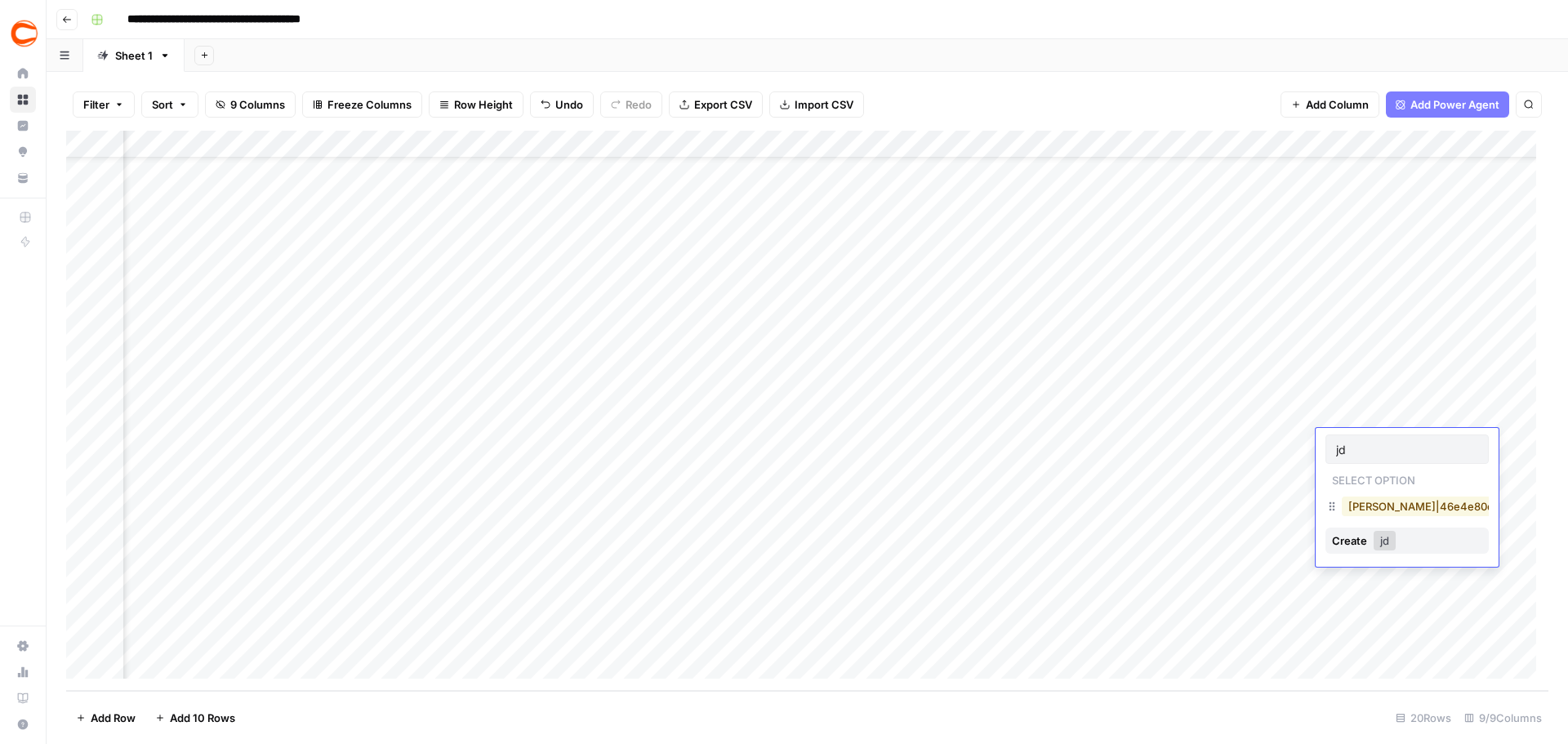
type input "jd"
click at [1399, 504] on button "JD Yonke|46e4e80e-b39d-49f8-a4b0-c9ead6bdd3f4" at bounding box center [1506, 506] width 330 height 19
drag, startPoint x: 194, startPoint y: 465, endPoint x: 215, endPoint y: 455, distance: 23.3
click at [195, 465] on div "Add Column" at bounding box center [807, 411] width 1482 height 560
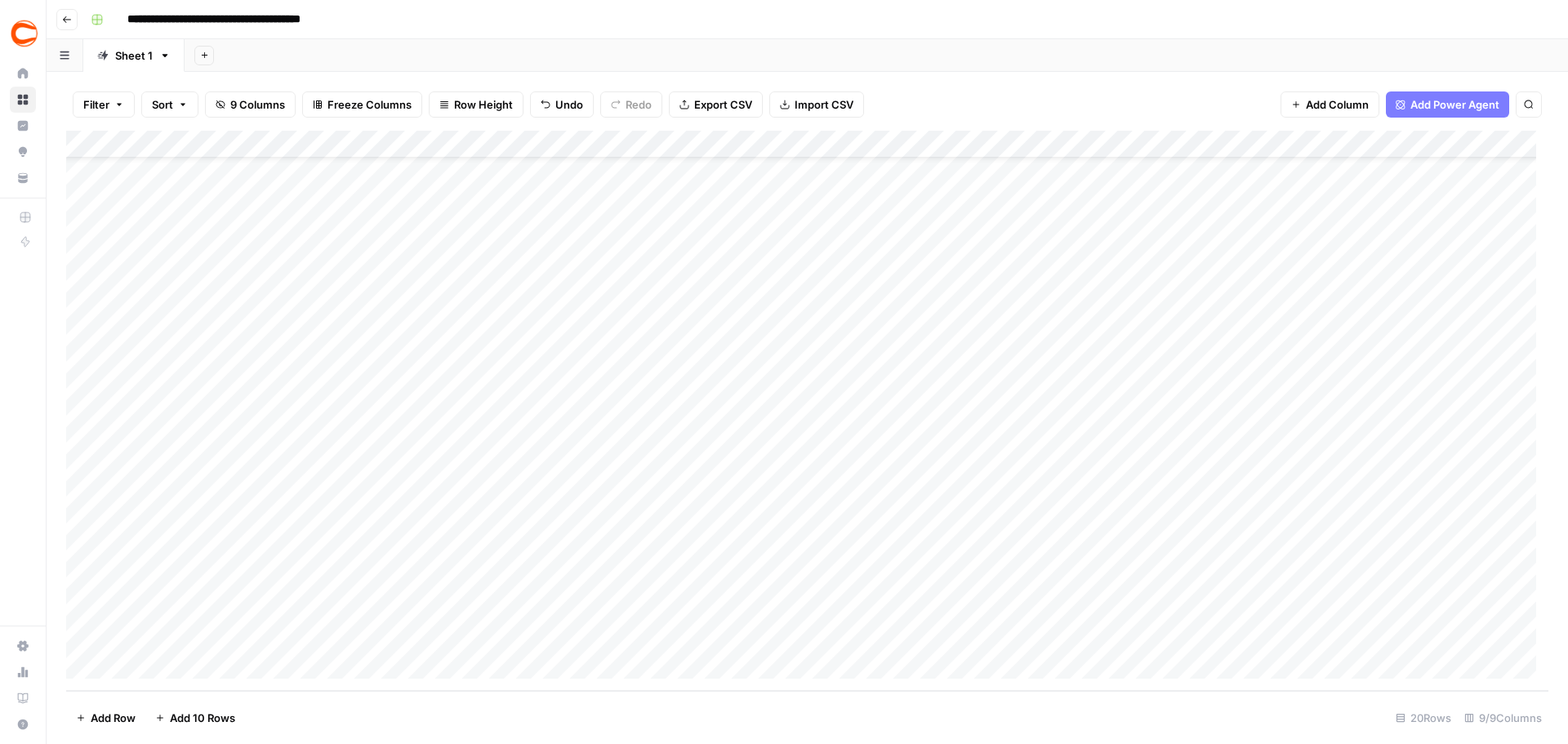
click at [188, 471] on div "Add Column" at bounding box center [807, 411] width 1482 height 560
type textarea "********"
click at [436, 467] on div "Add Column" at bounding box center [807, 411] width 1482 height 560
click at [662, 473] on div "Add Column" at bounding box center [807, 411] width 1482 height 560
click at [805, 472] on div "Add Column" at bounding box center [807, 411] width 1482 height 560
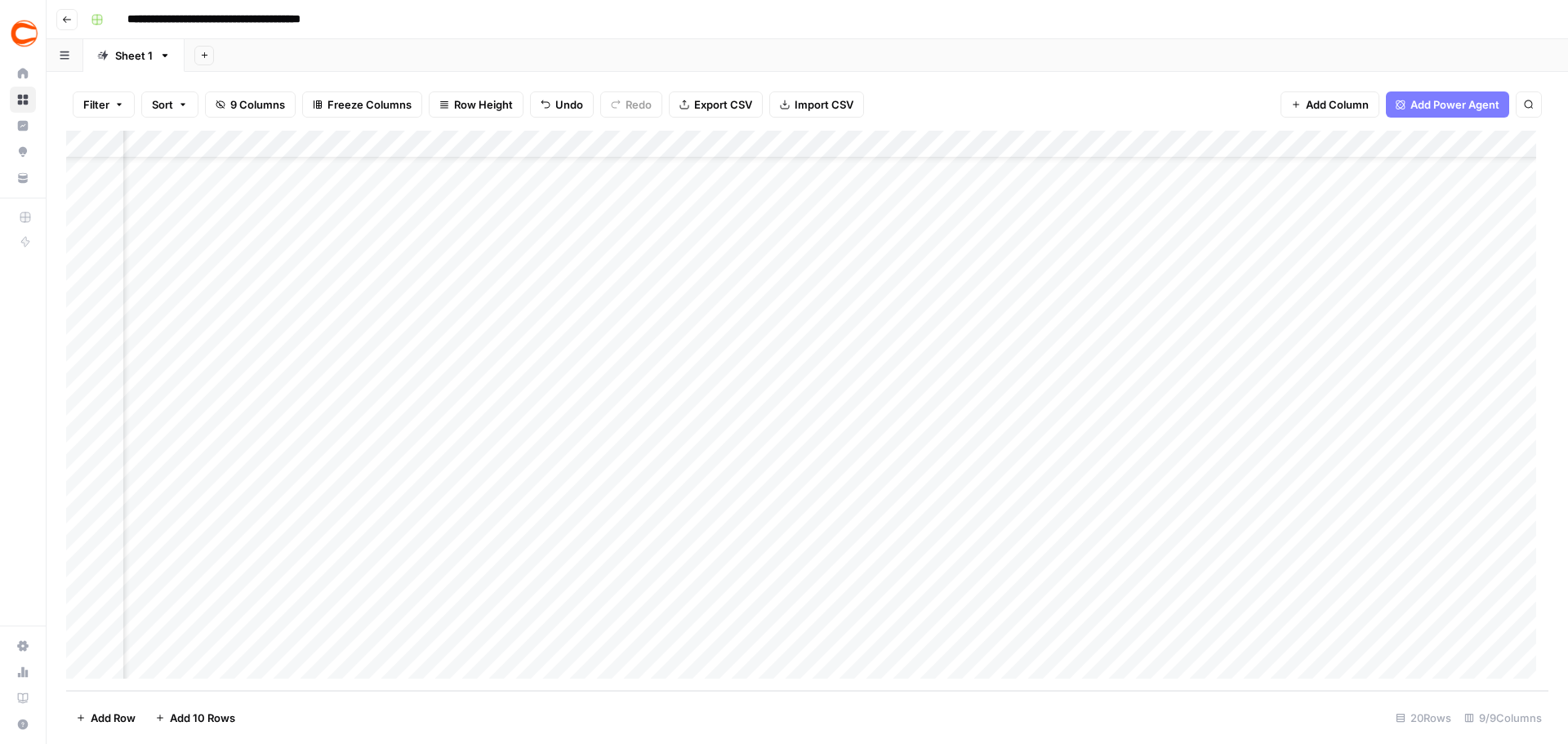
scroll to position [61, 80]
click at [1382, 481] on div "Add Column" at bounding box center [807, 411] width 1482 height 560
click at [1383, 470] on div "Add Column" at bounding box center [807, 411] width 1482 height 560
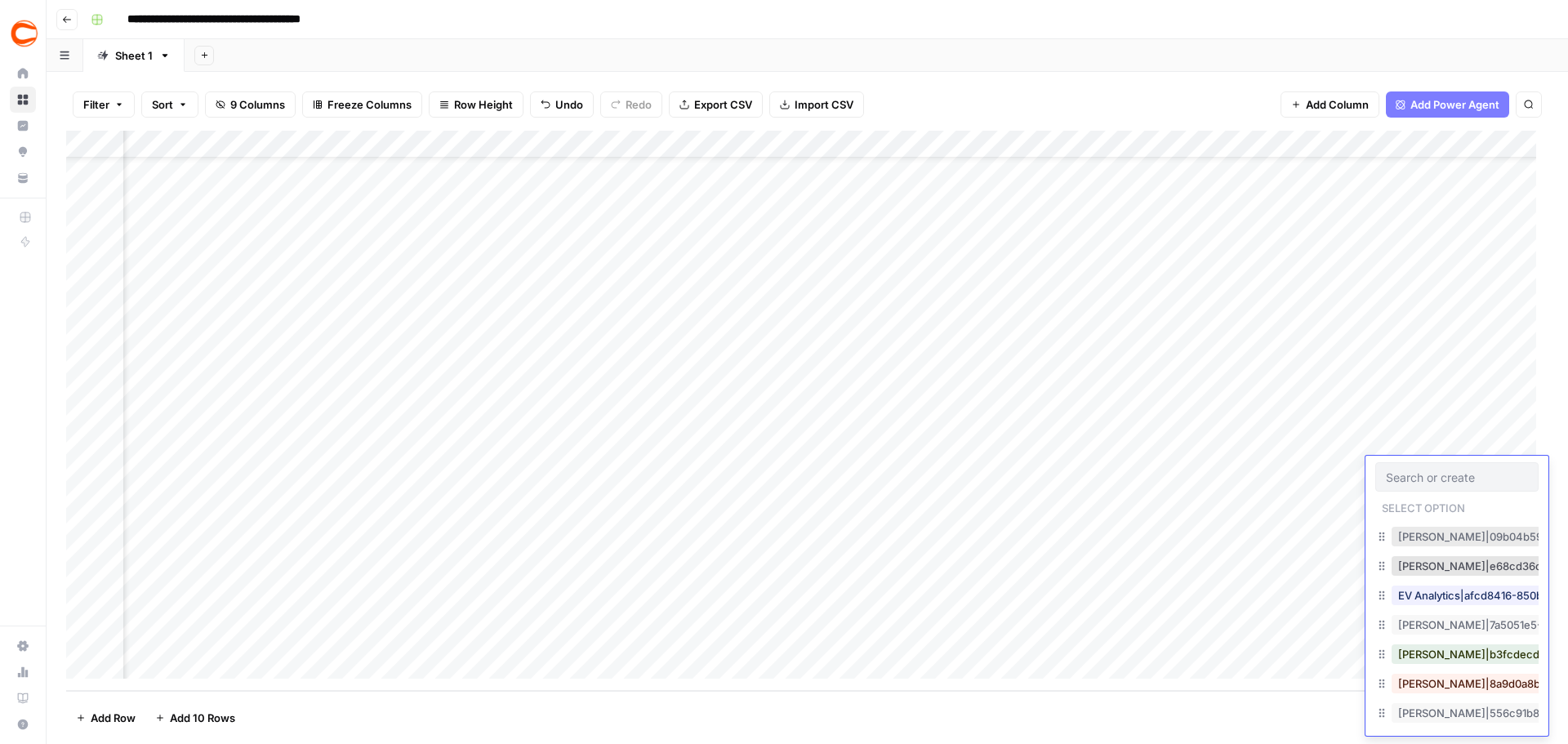
scroll to position [408, 0]
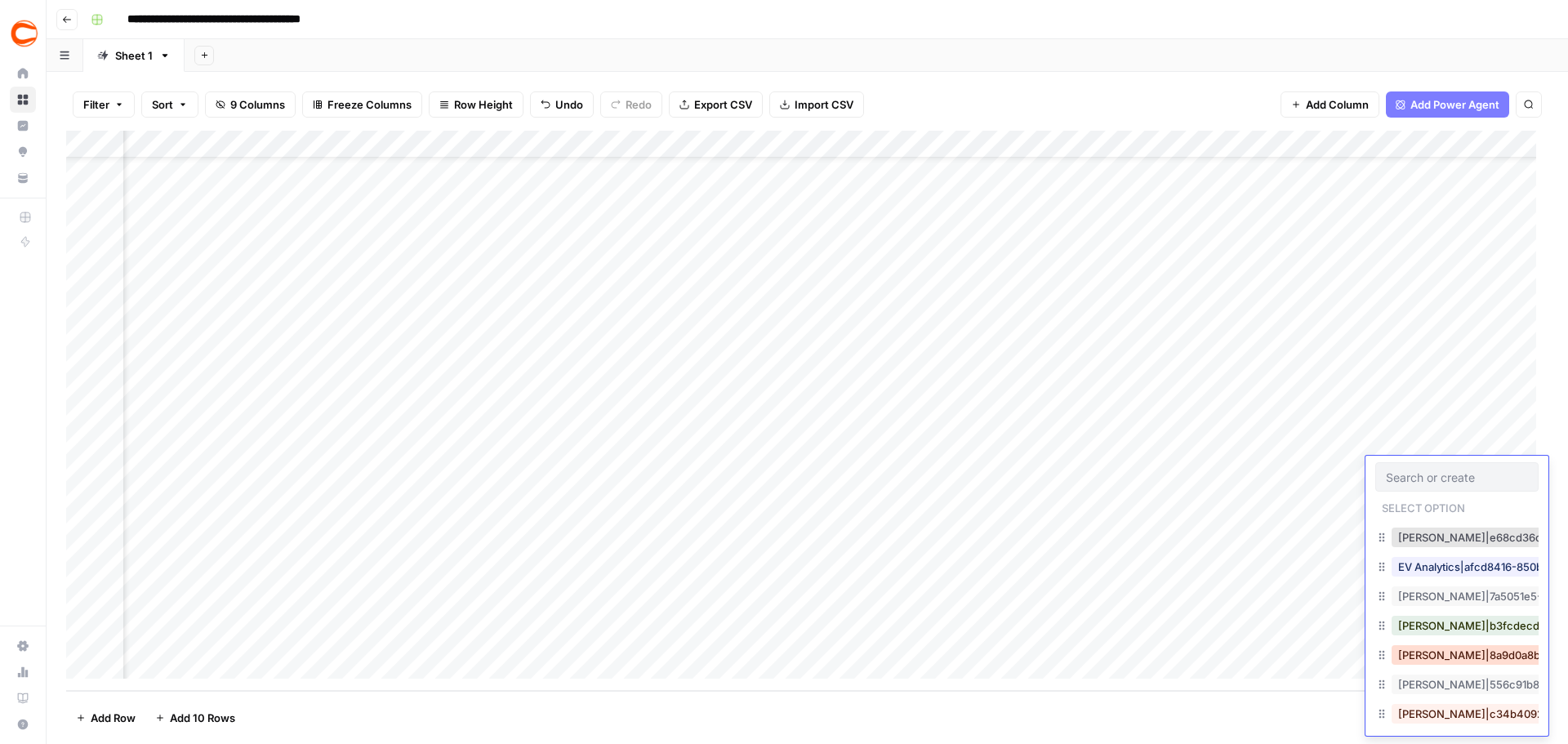
click at [1456, 663] on button "Jason Ence|8a9d0a8b-94db-4176-b299-c8ac2ccc85f5" at bounding box center [1554, 654] width 326 height 19
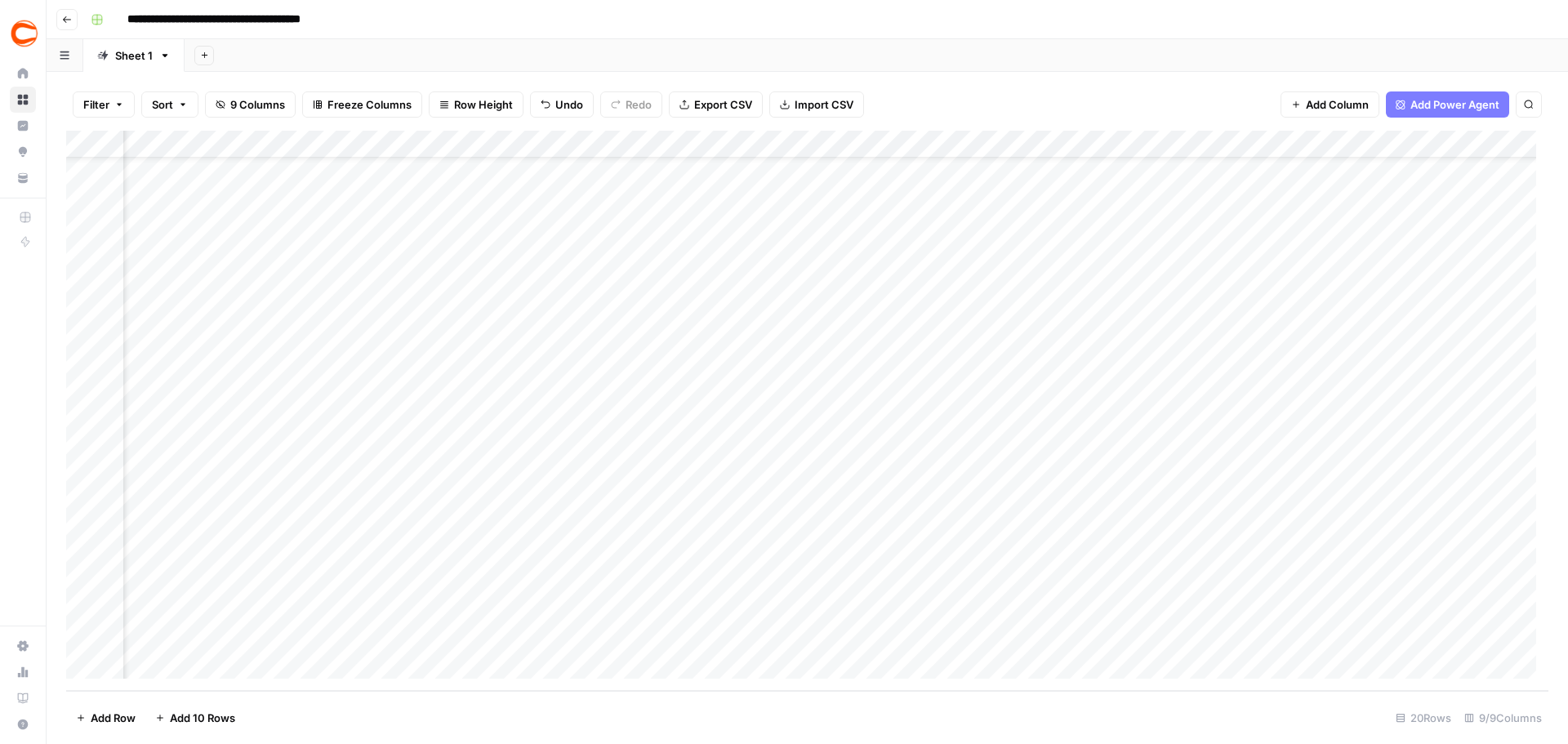
scroll to position [61, 0]
click at [206, 493] on div "Add Column" at bounding box center [807, 411] width 1482 height 560
click at [430, 492] on div "Add Column" at bounding box center [807, 411] width 1482 height 560
click at [657, 504] on div "Add Column" at bounding box center [807, 411] width 1482 height 560
click at [795, 500] on div "Add Column" at bounding box center [807, 411] width 1482 height 560
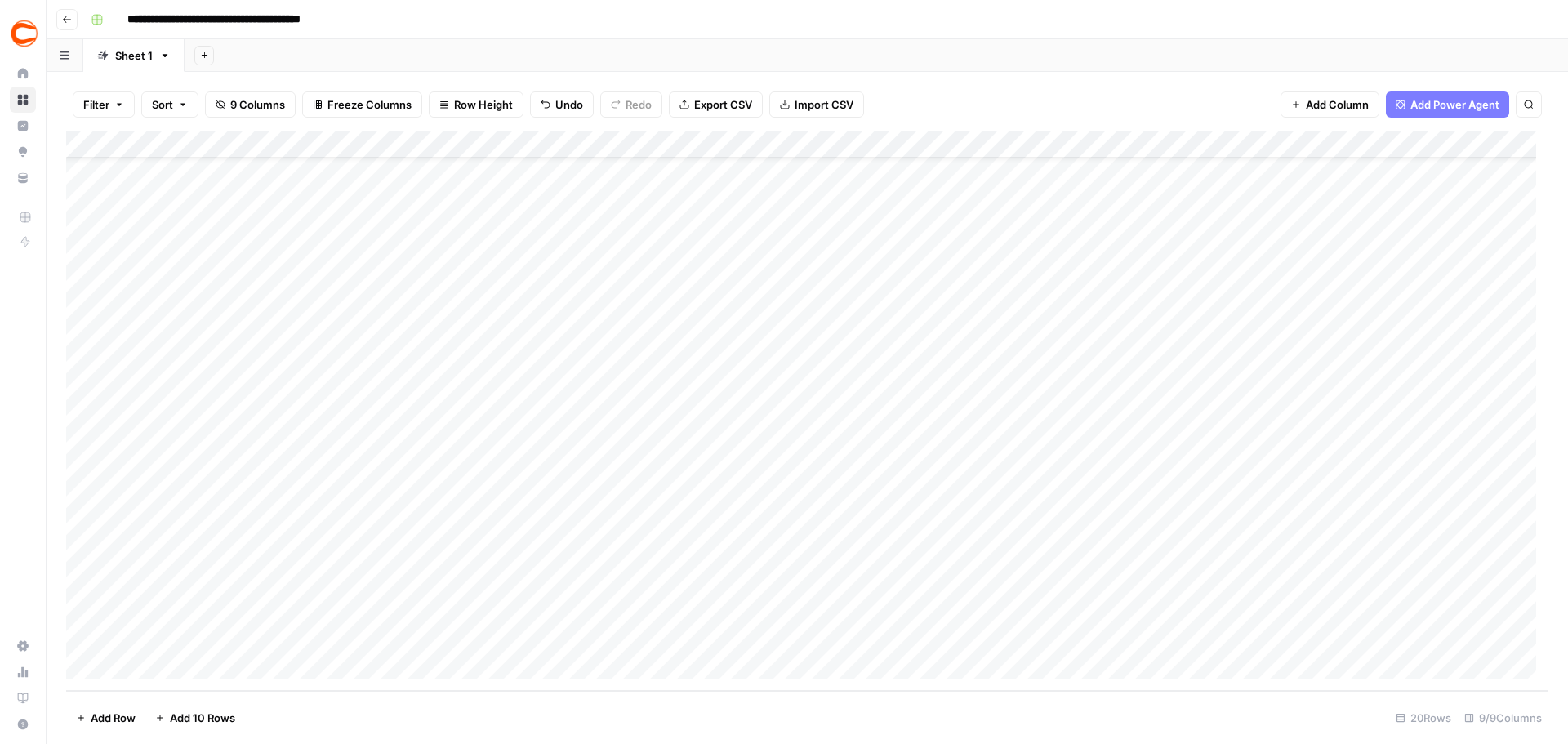
click at [1503, 506] on div "Add Column" at bounding box center [807, 411] width 1482 height 560
click at [1489, 502] on div "Add Column" at bounding box center [807, 411] width 1482 height 560
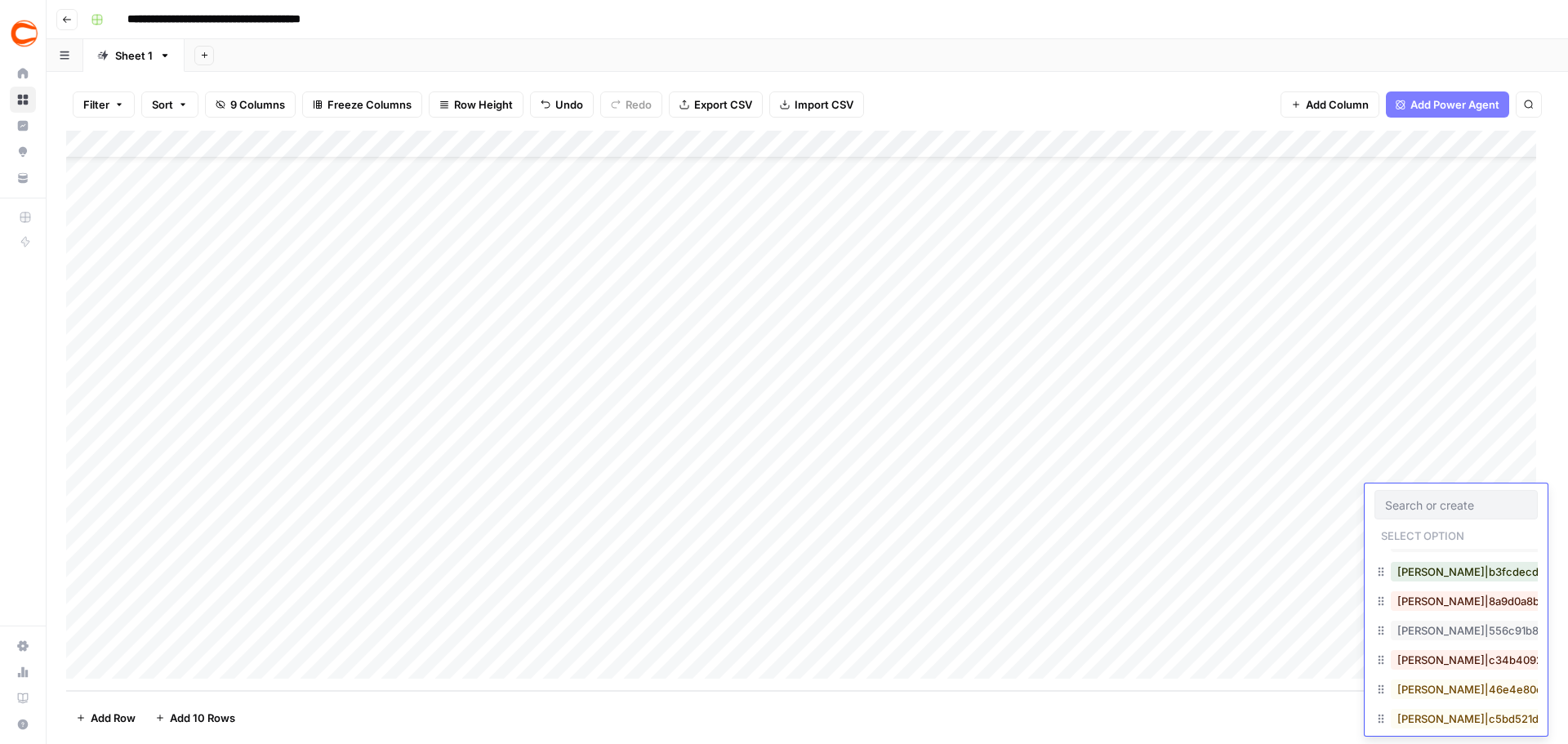
scroll to position [572, 0]
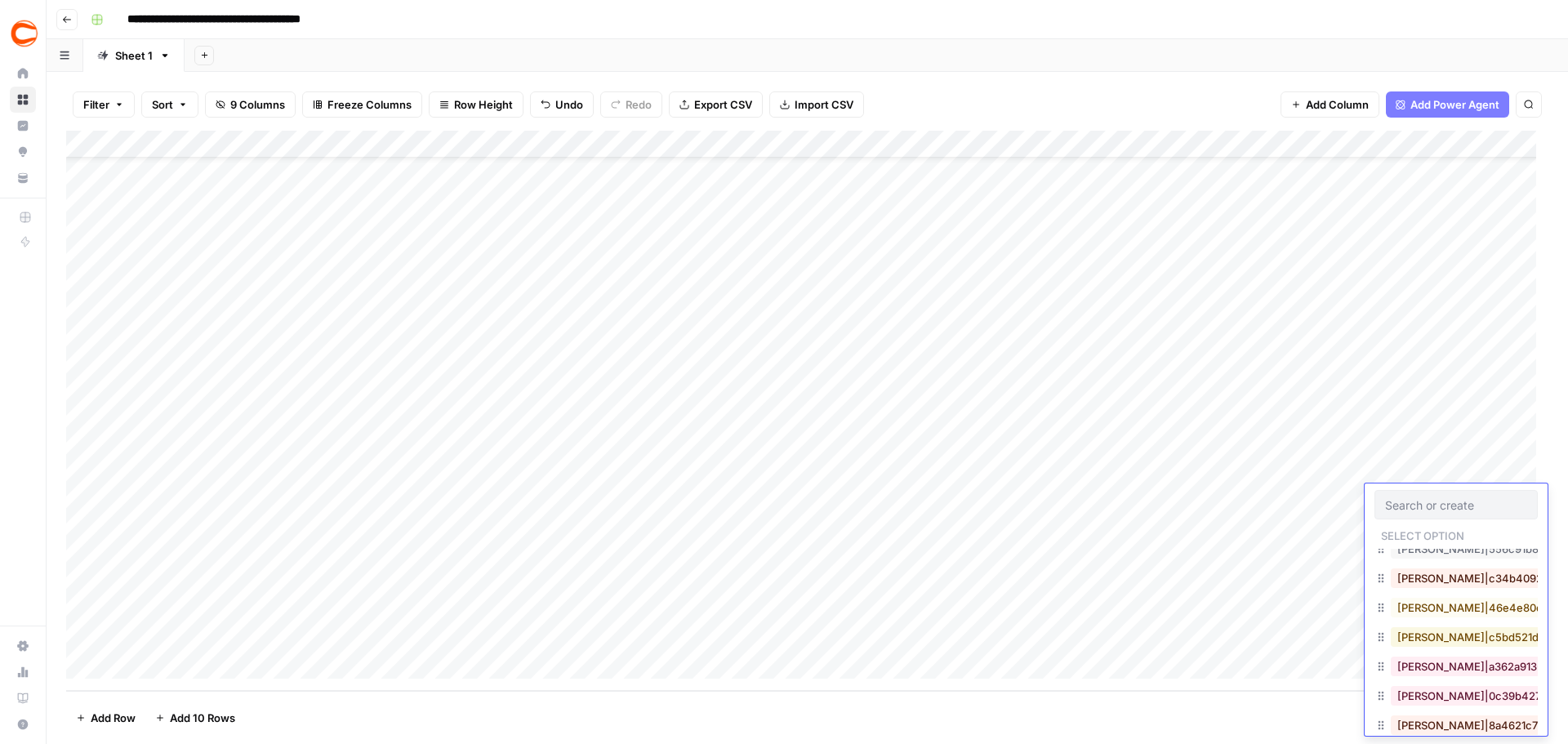
click at [1455, 637] on button "Jeremy Jones|c5bd521d-495c-4c91-b7e1-78737e2d0d89" at bounding box center [1551, 637] width 323 height 19
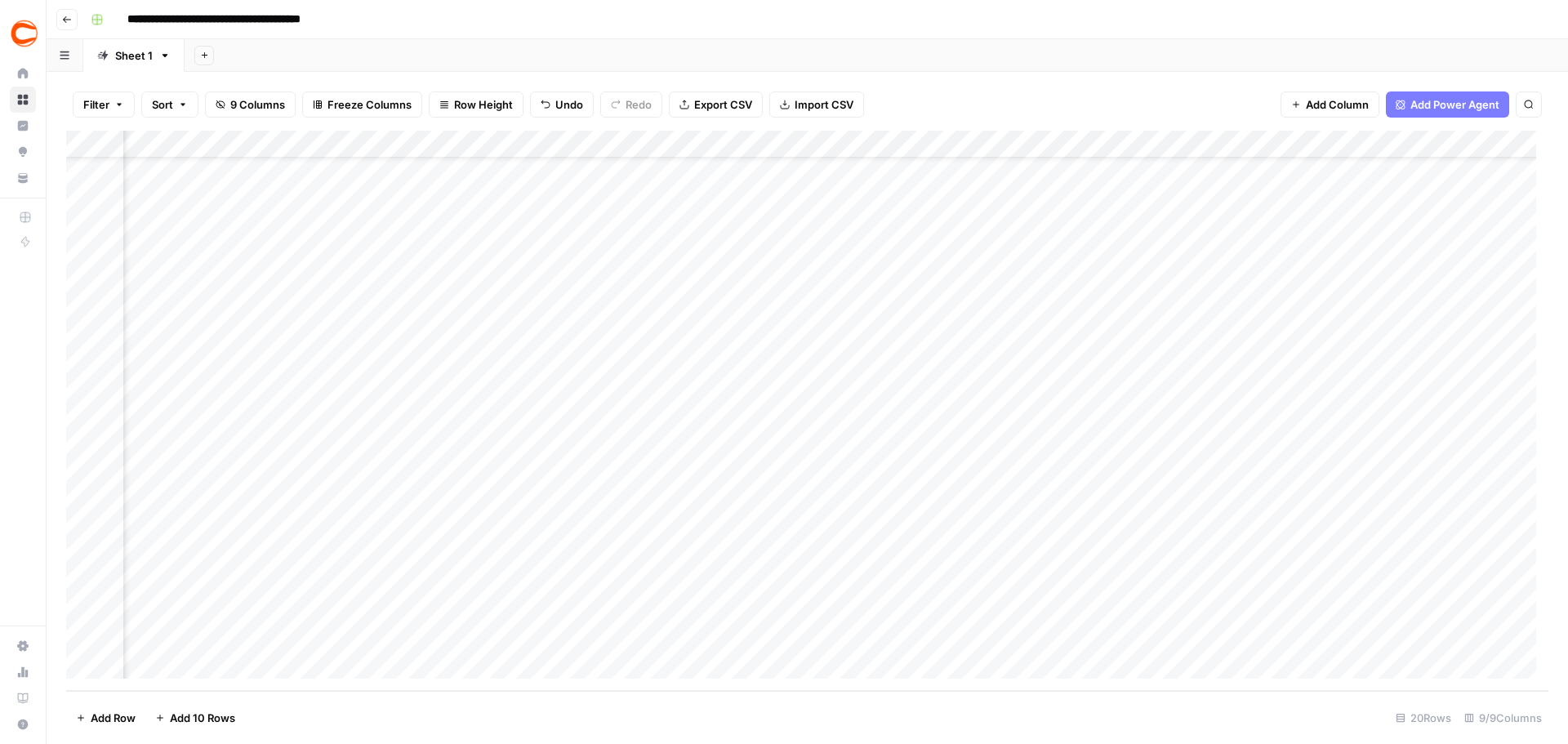
scroll to position [61, 0]
click at [226, 522] on div "Add Column" at bounding box center [807, 411] width 1482 height 560
click at [450, 521] on div "Add Column" at bounding box center [807, 411] width 1482 height 560
click at [636, 533] on div "Add Column" at bounding box center [807, 411] width 1482 height 560
click at [815, 529] on div "Add Column" at bounding box center [807, 411] width 1482 height 560
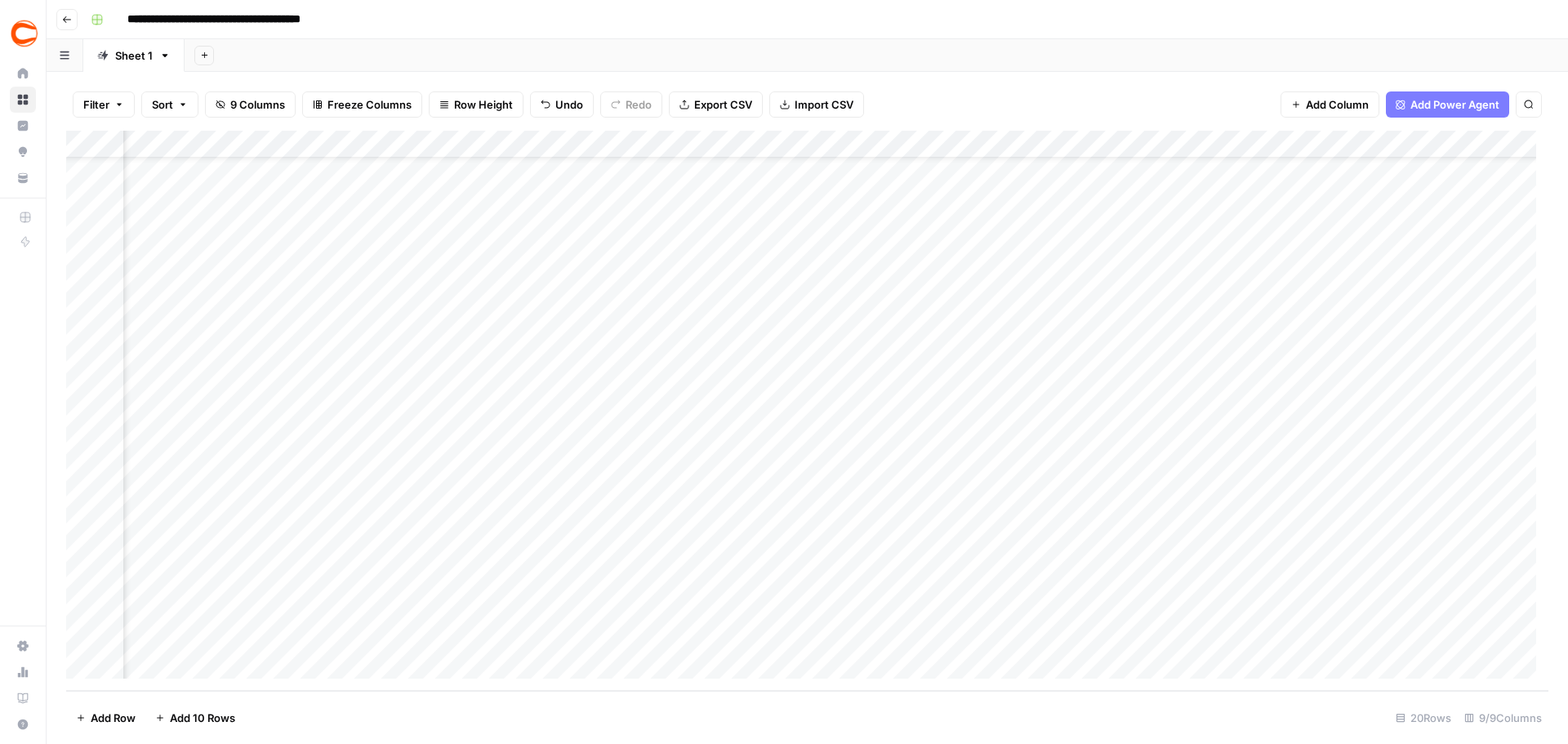
scroll to position [61, 264]
click at [1224, 535] on div "Add Column" at bounding box center [807, 411] width 1482 height 560
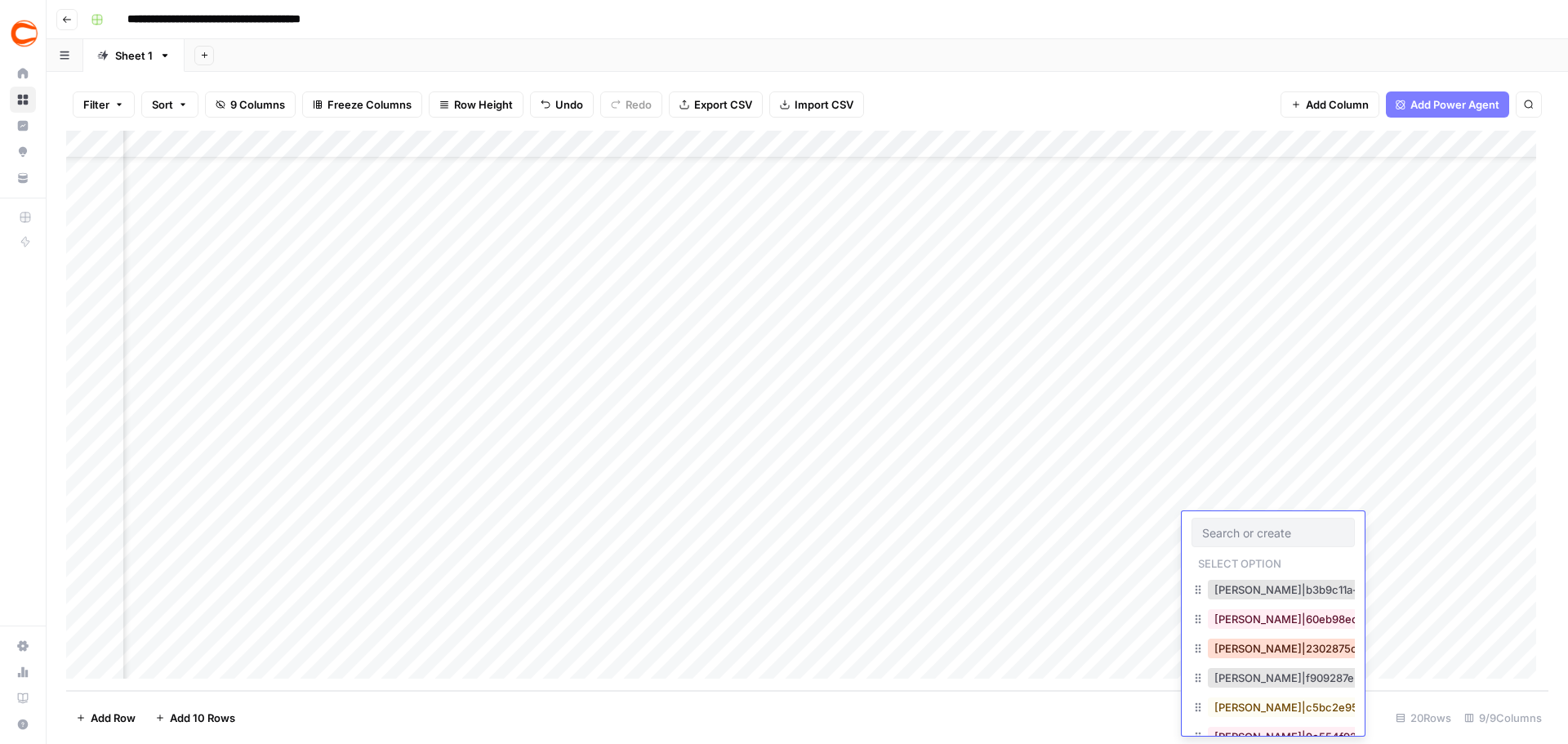
drag, startPoint x: 1259, startPoint y: 647, endPoint x: 1217, endPoint y: 594, distance: 67.6
click at [1259, 647] on button "Andrew Caley|2302875c-3bc9-4d27-8c39-94d834df49d2" at bounding box center [1373, 648] width 331 height 19
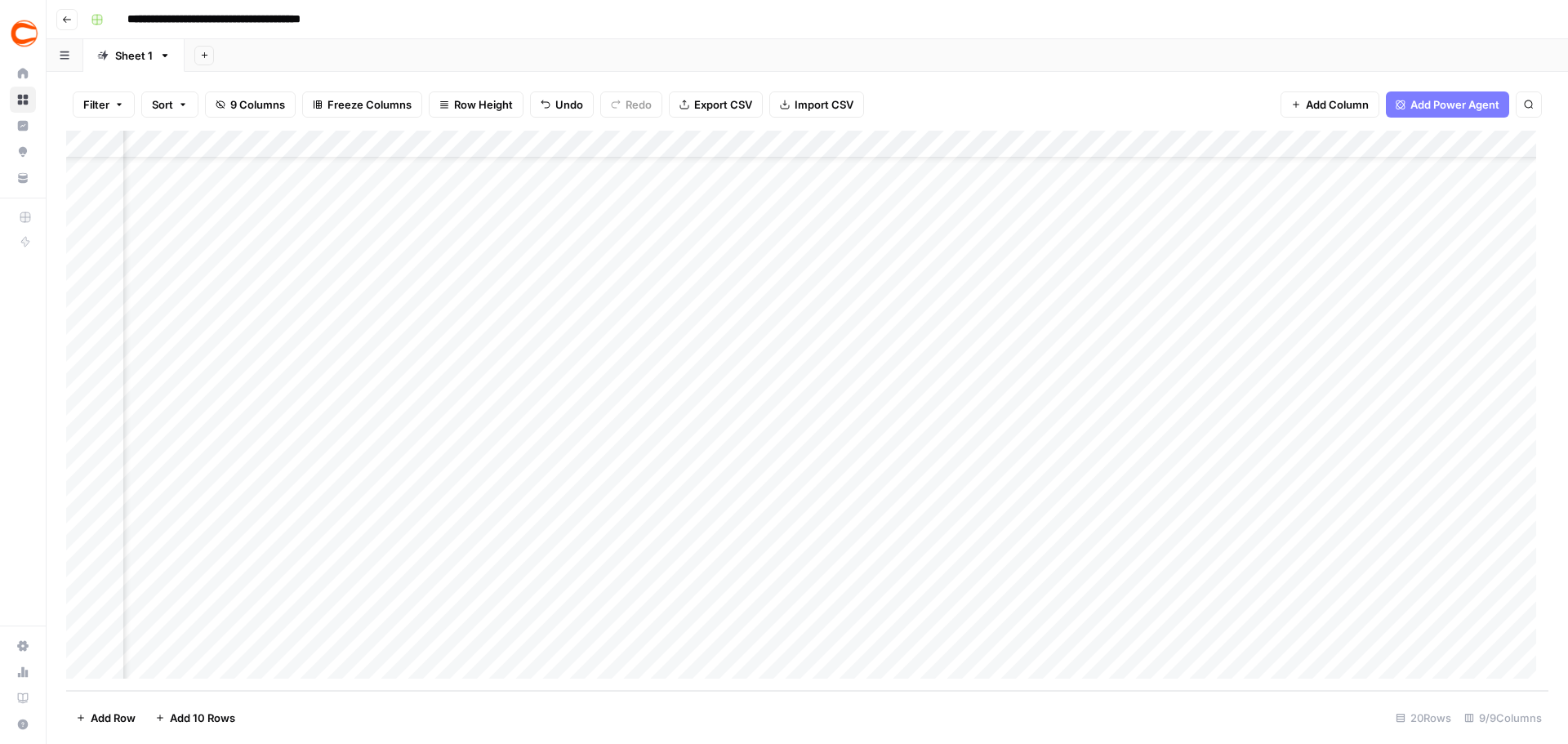
scroll to position [61, 0]
click at [200, 552] on div "Add Column" at bounding box center [807, 411] width 1482 height 560
click at [428, 551] on div "Add Column" at bounding box center [807, 411] width 1482 height 560
click at [661, 546] on div "Add Column" at bounding box center [807, 411] width 1482 height 560
click at [803, 549] on div "Add Column" at bounding box center [807, 411] width 1482 height 560
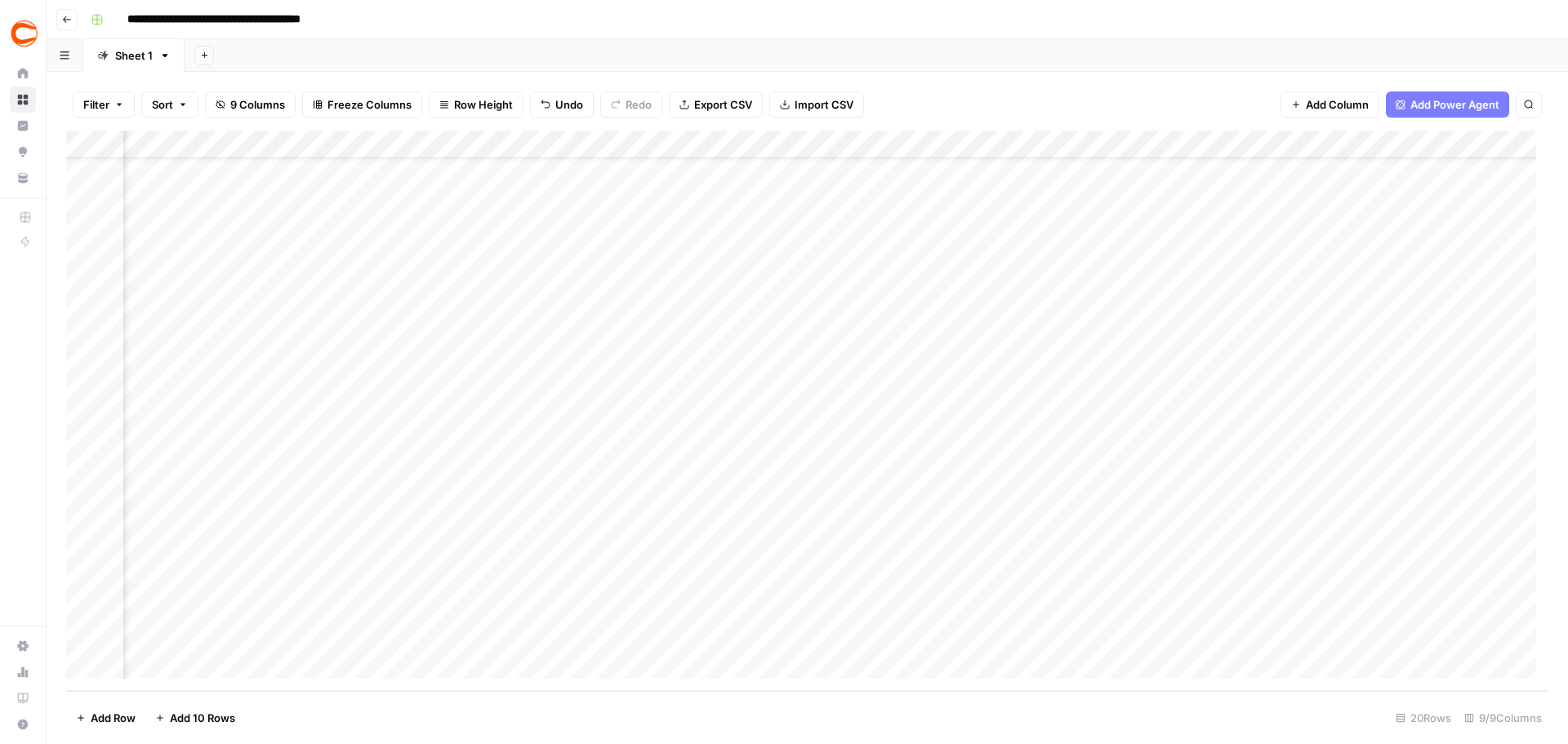
scroll to position [61, 167]
click at [1326, 549] on div "Add Column" at bounding box center [807, 411] width 1482 height 560
click at [1326, 550] on div "Add Column" at bounding box center [807, 411] width 1482 height 560
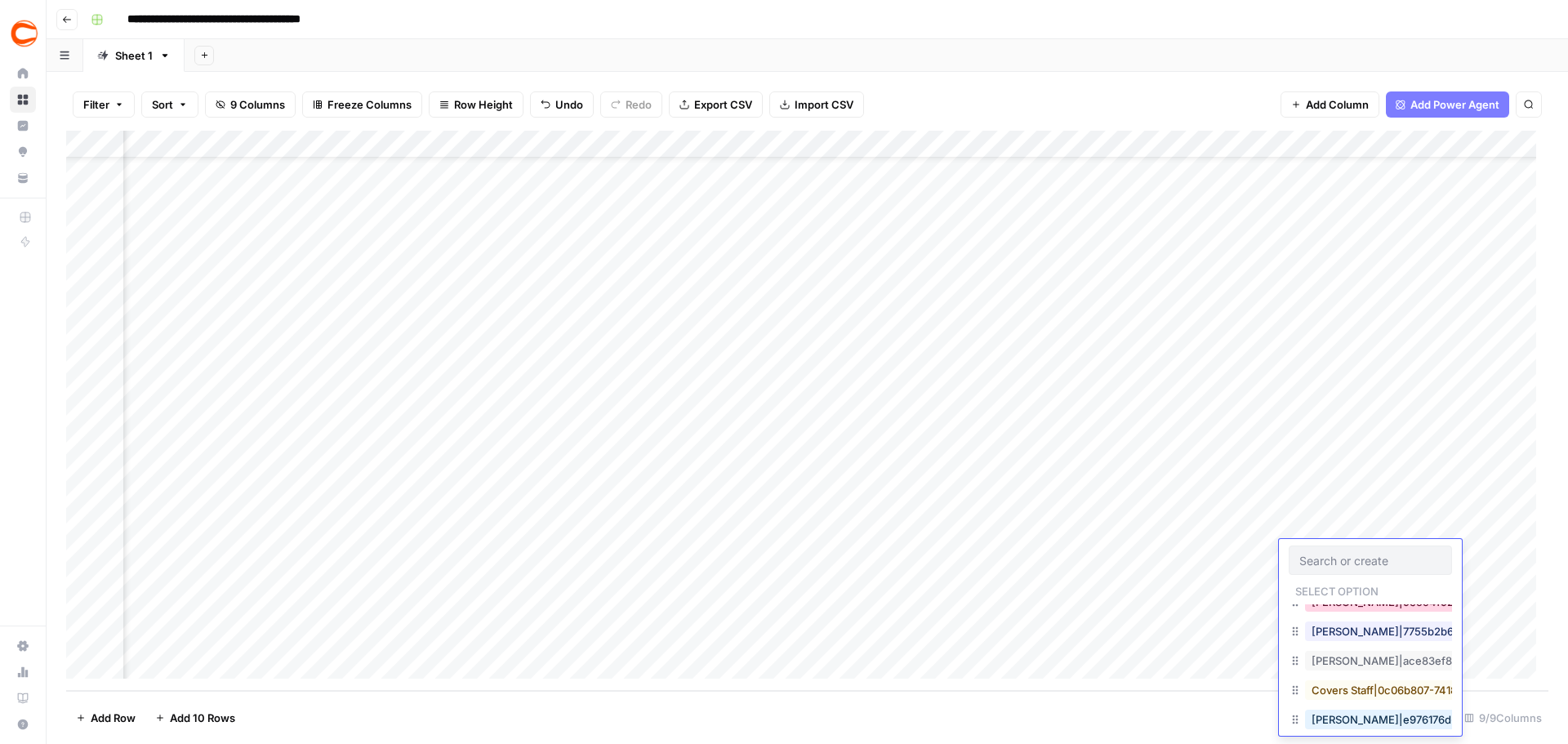
scroll to position [164, 0]
click at [1353, 636] on button "Chris Hatfield|7755b2b6-1794-4b5d-a818-5dbf8e00acc6" at bounding box center [1467, 630] width 324 height 19
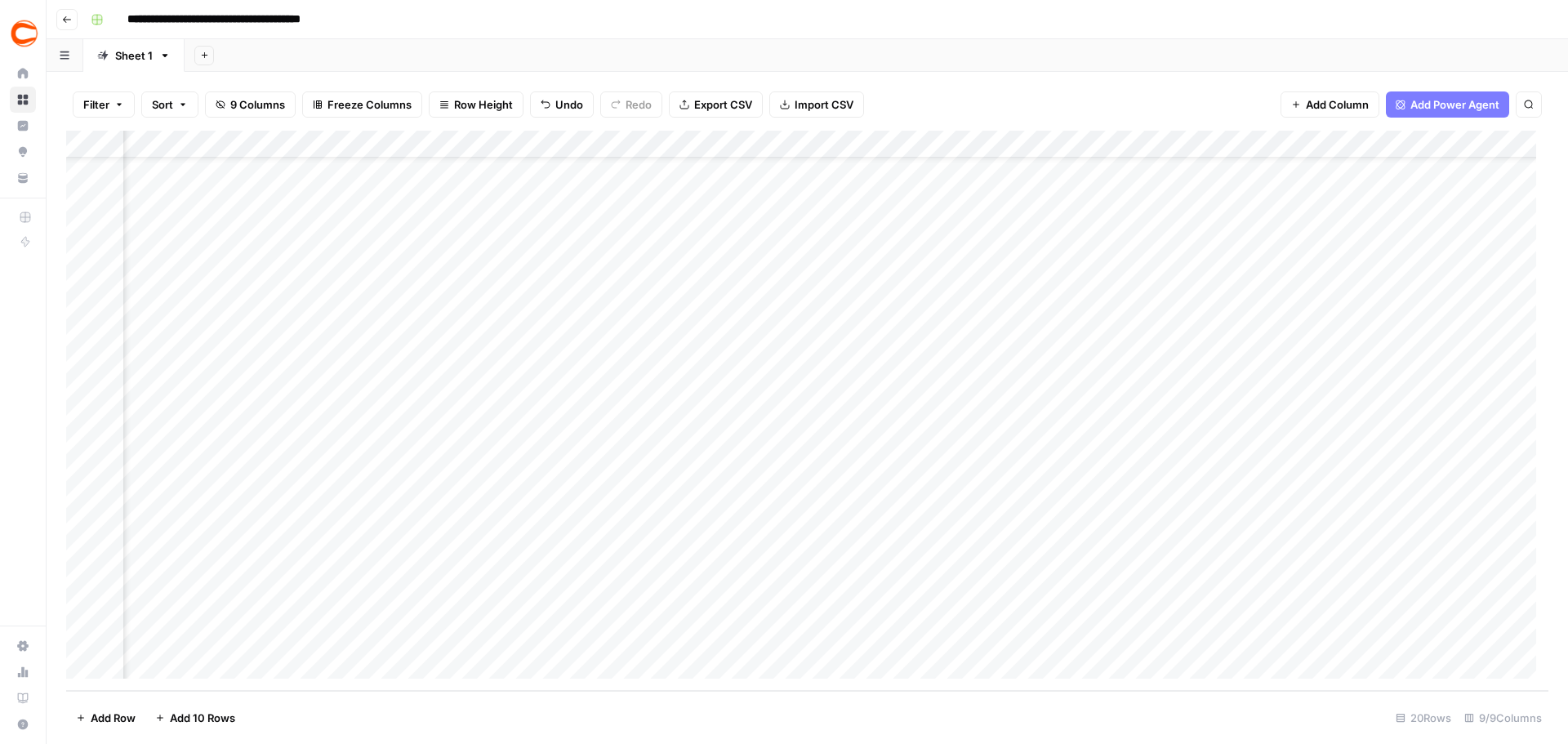
scroll to position [61, 0]
click at [154, 581] on div "Add Column" at bounding box center [807, 411] width 1482 height 560
click at [193, 583] on div "Add Column" at bounding box center [807, 411] width 1482 height 560
type textarea "**********"
click at [485, 575] on div "Add Column" at bounding box center [807, 411] width 1482 height 560
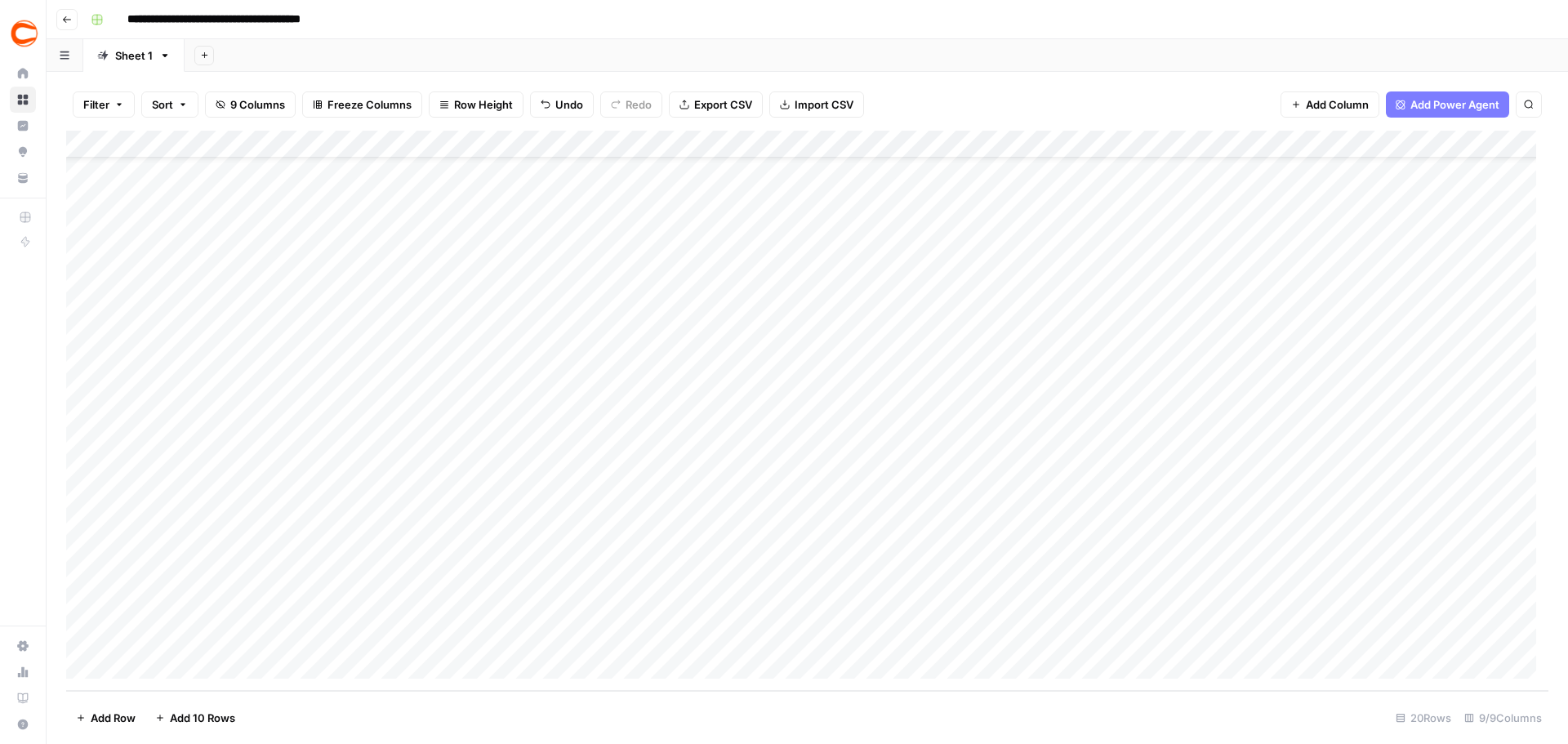
click at [619, 585] on div "Add Column" at bounding box center [807, 411] width 1482 height 560
click at [808, 578] on div "Add Column" at bounding box center [807, 411] width 1482 height 560
click at [1109, 572] on div "Add Column" at bounding box center [807, 411] width 1482 height 560
click at [1103, 572] on div "Add Column" at bounding box center [807, 411] width 1482 height 560
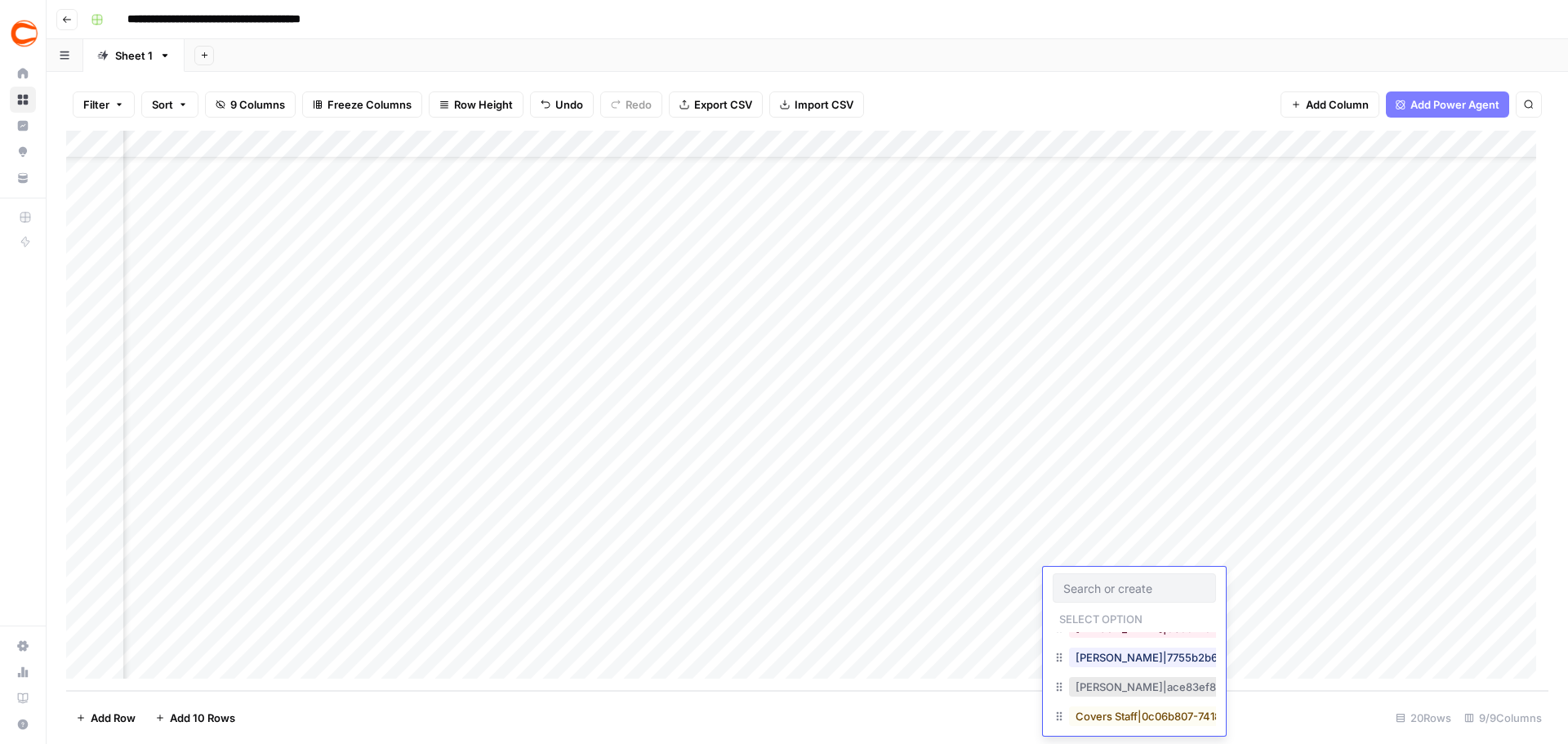
scroll to position [164, 0]
click at [1128, 666] on button "Chris Hatfield|7755b2b6-1794-4b5d-a818-5dbf8e00acc6" at bounding box center [1231, 658] width 324 height 19
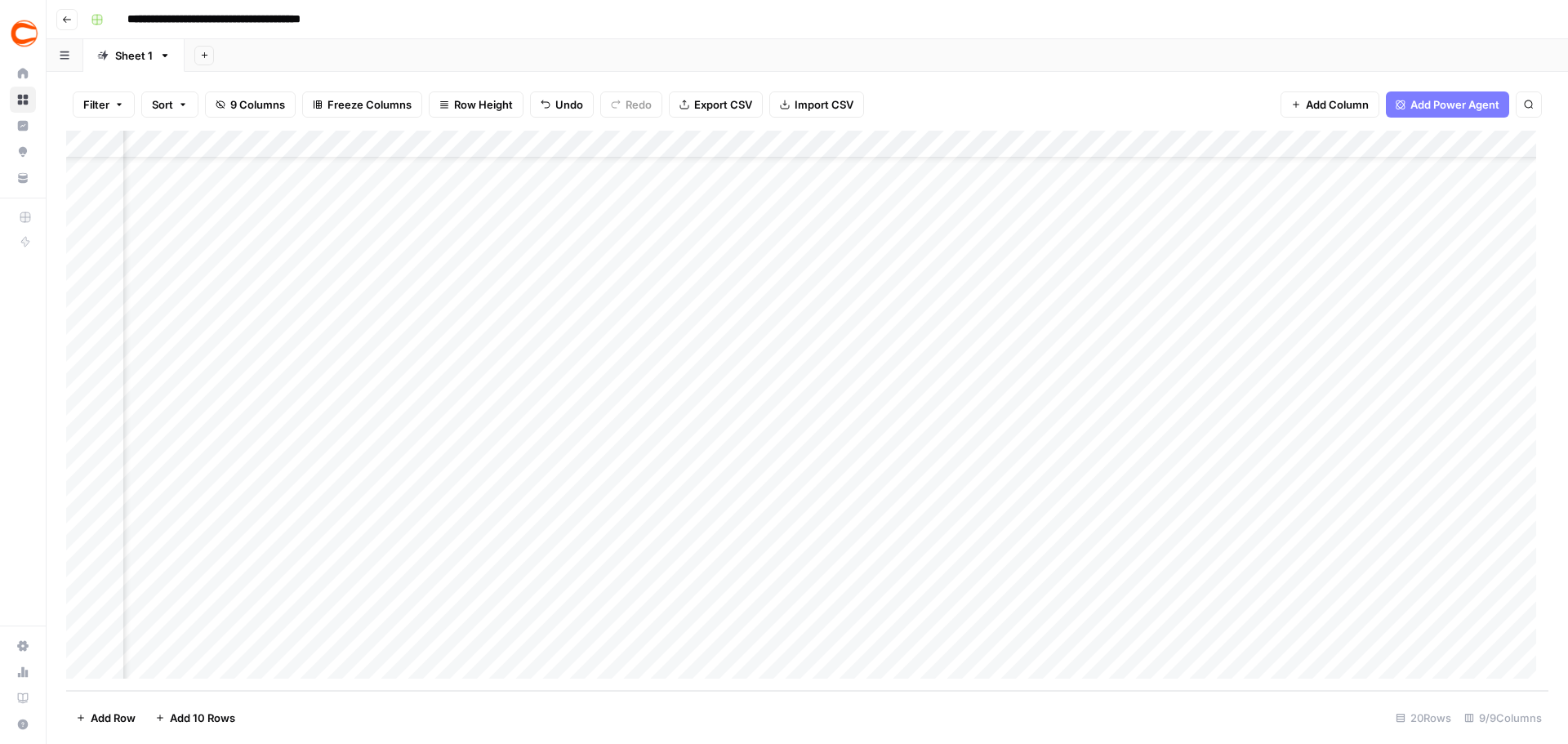
scroll to position [61, 0]
click at [192, 605] on div "Add Column" at bounding box center [807, 411] width 1482 height 560
click at [258, 604] on div "Add Column" at bounding box center [807, 411] width 1482 height 560
type textarea "******"
click at [430, 601] on div "Add Column" at bounding box center [807, 411] width 1482 height 560
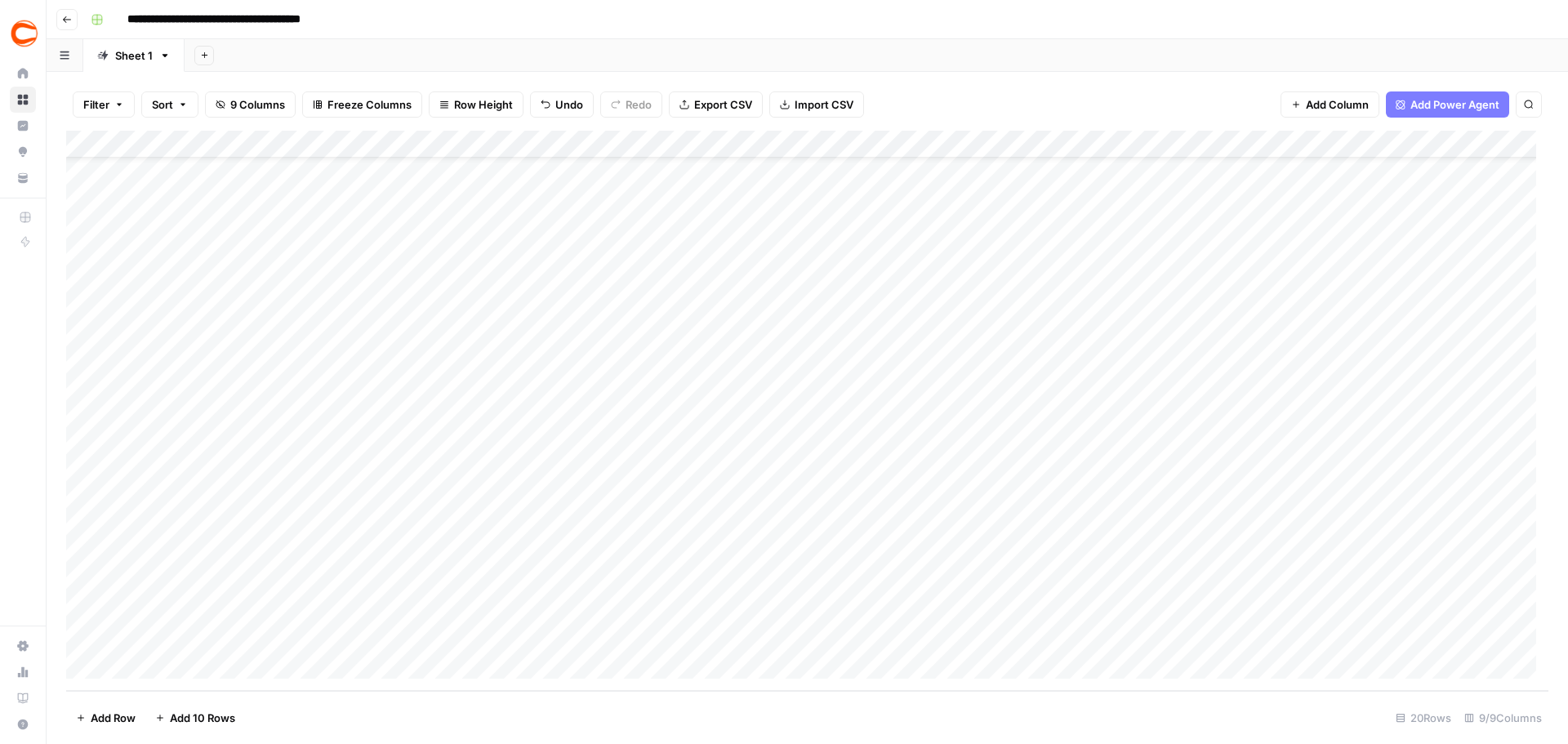
click at [657, 611] on div "Add Column" at bounding box center [807, 411] width 1482 height 560
click at [836, 599] on div "Add Column" at bounding box center [807, 411] width 1482 height 560
click at [1471, 612] on div "Add Column" at bounding box center [807, 411] width 1482 height 560
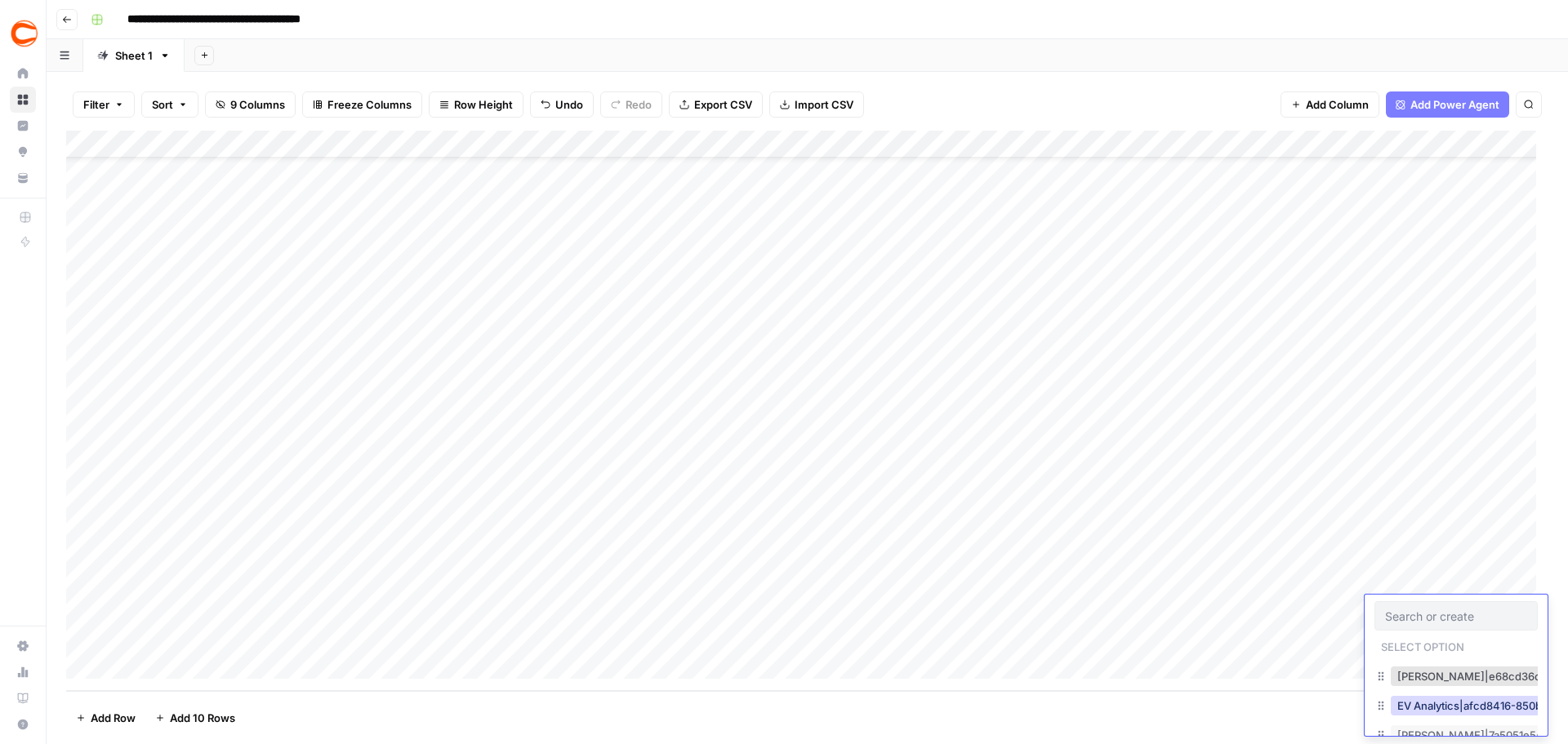
scroll to position [490, 0]
click at [1457, 714] on button "Jason Ence|8a9d0a8b-94db-4176-b299-c8ac2ccc85f5" at bounding box center [1553, 711] width 326 height 19
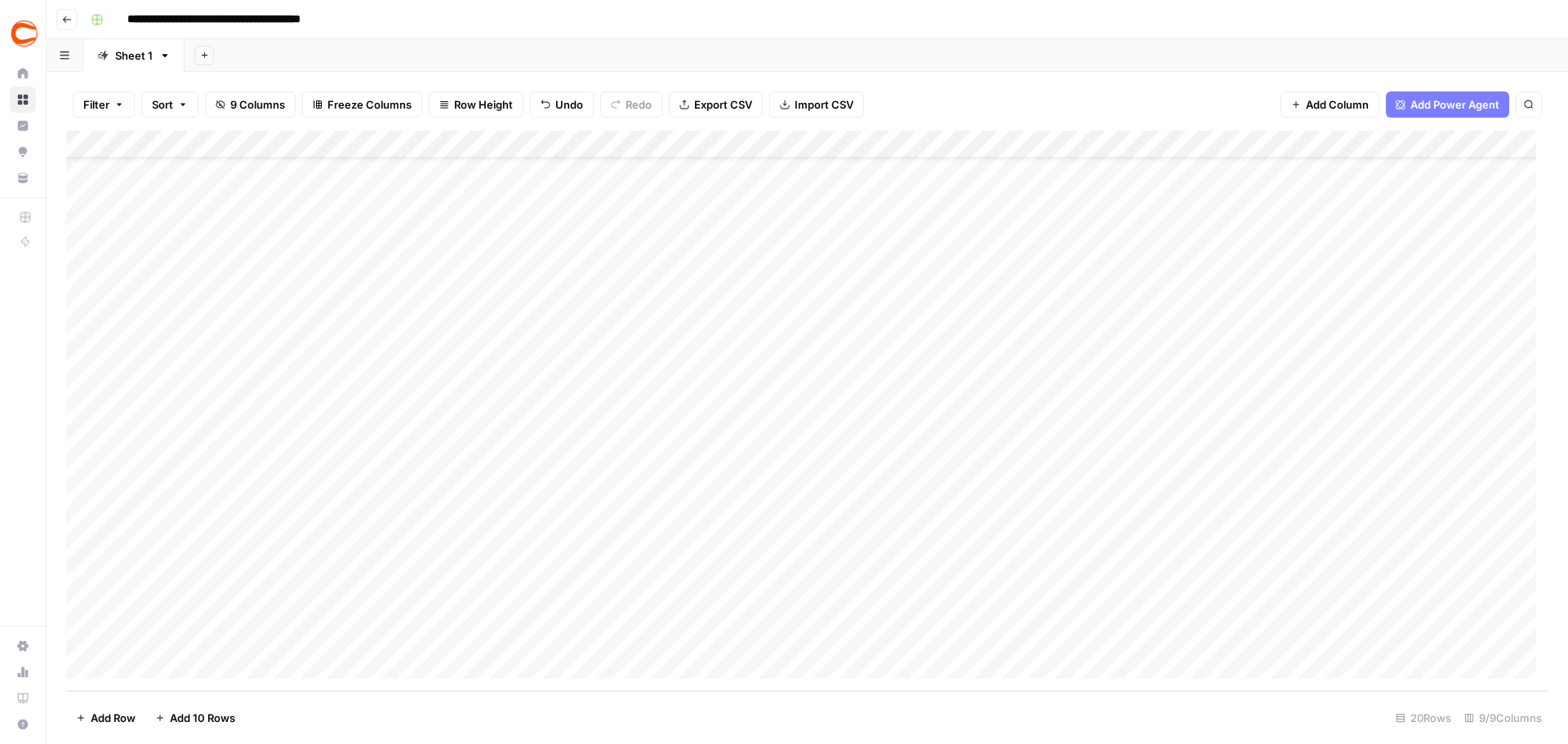
click at [170, 638] on div "Add Column" at bounding box center [807, 411] width 1482 height 560
click at [410, 634] on div "Add Column" at bounding box center [807, 411] width 1482 height 560
drag, startPoint x: 642, startPoint y: 637, endPoint x: 625, endPoint y: 591, distance: 49.0
click at [643, 637] on div "Add Column" at bounding box center [807, 411] width 1482 height 560
click at [812, 637] on div "Add Column" at bounding box center [807, 411] width 1482 height 560
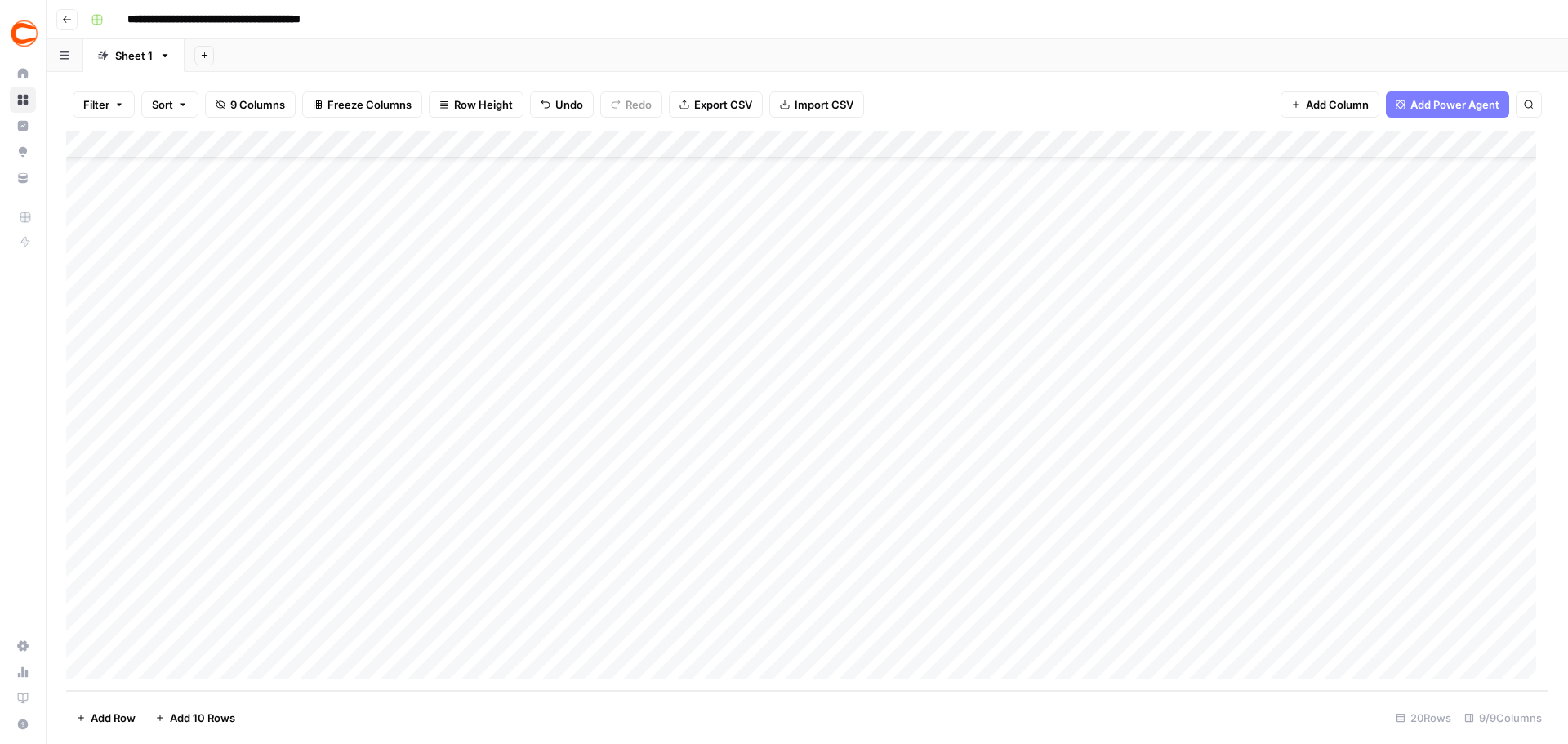
click at [1467, 638] on div "Add Column" at bounding box center [807, 411] width 1482 height 560
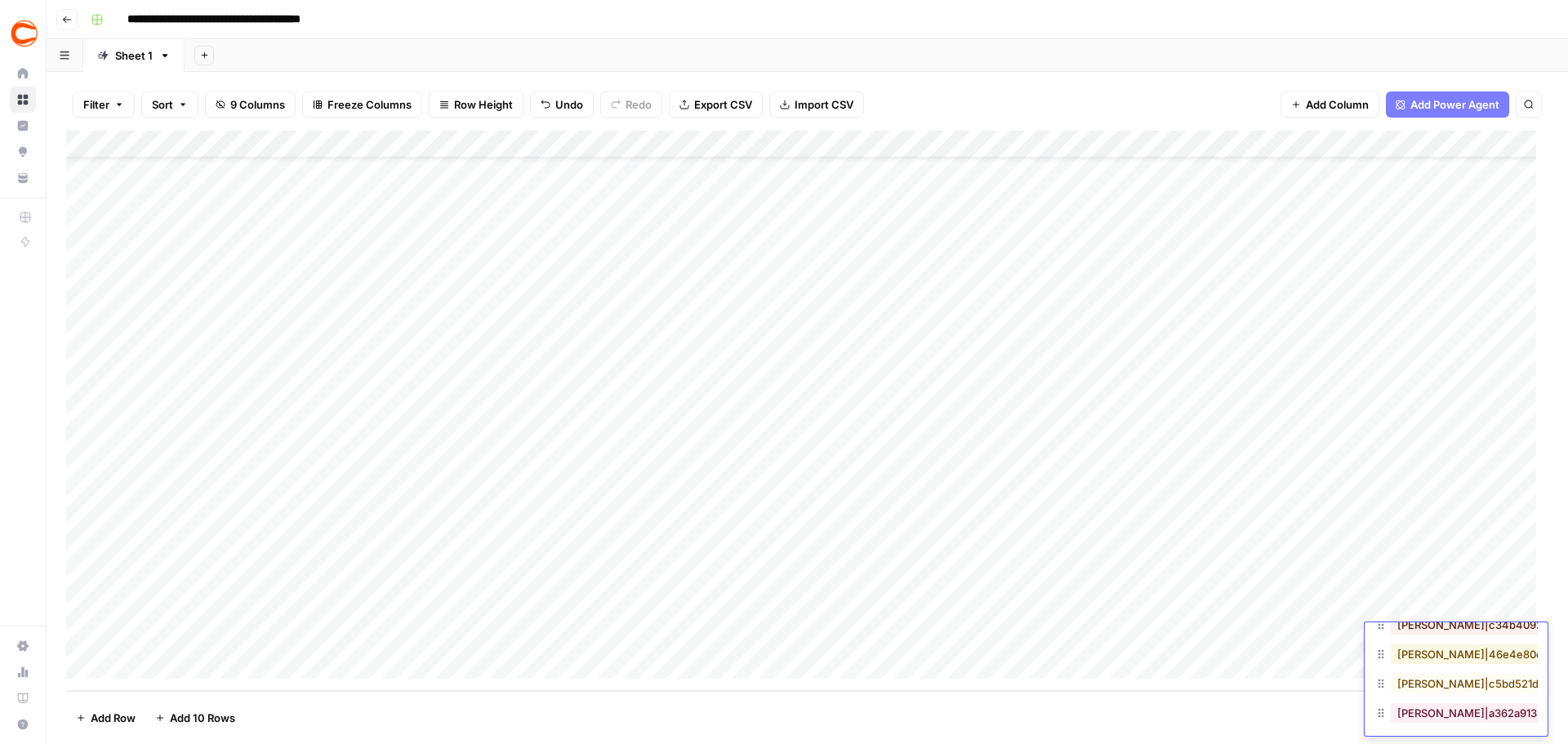
click at [1451, 660] on button "JD Yonke|46e4e80e-b39d-49f8-a4b0-c9ead6bdd3f4" at bounding box center [1555, 653] width 330 height 19
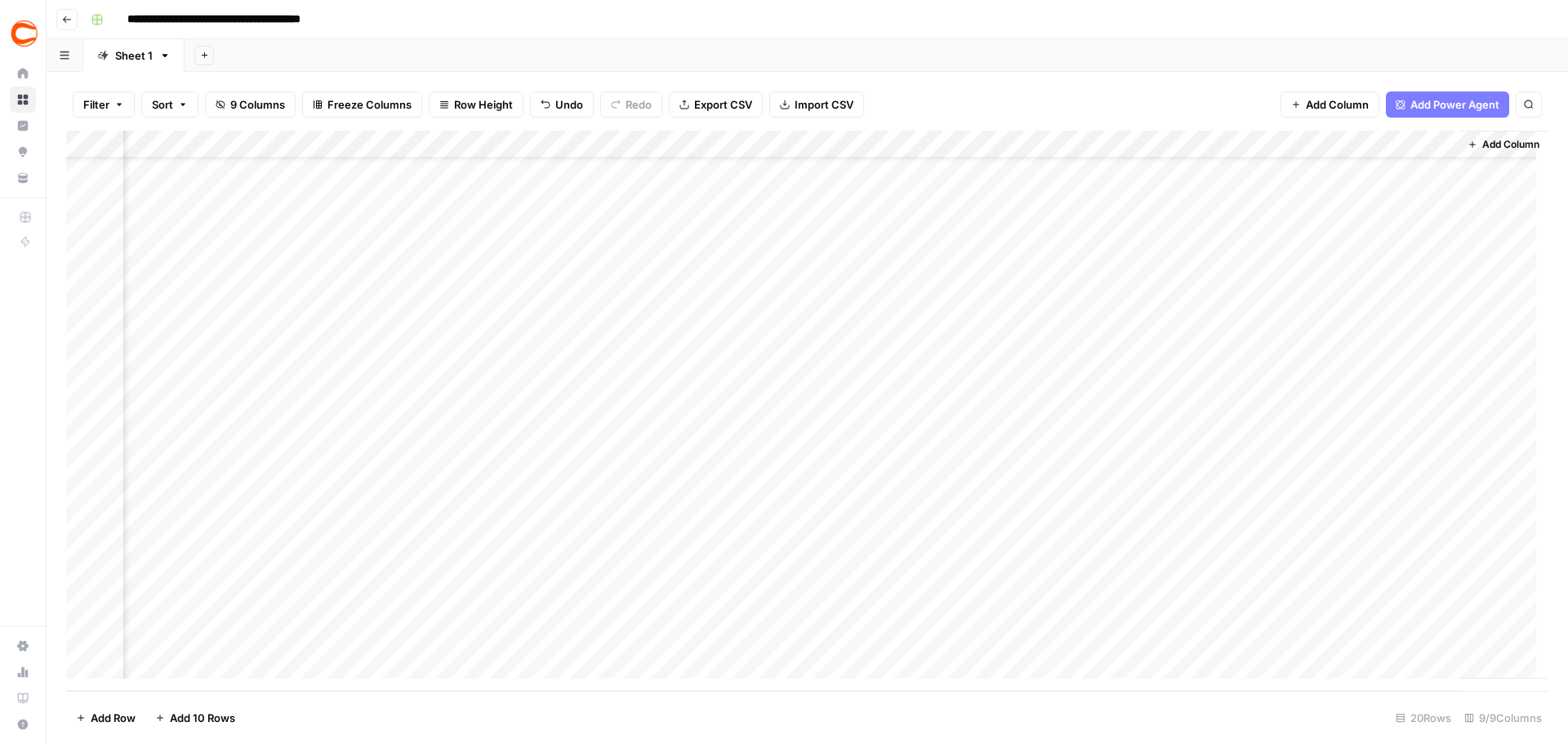
scroll to position [61, 0]
click at [205, 662] on div "Add Column" at bounding box center [807, 411] width 1482 height 560
click at [205, 662] on div "Add Column" at bounding box center [807, 411] width 1482 height 560
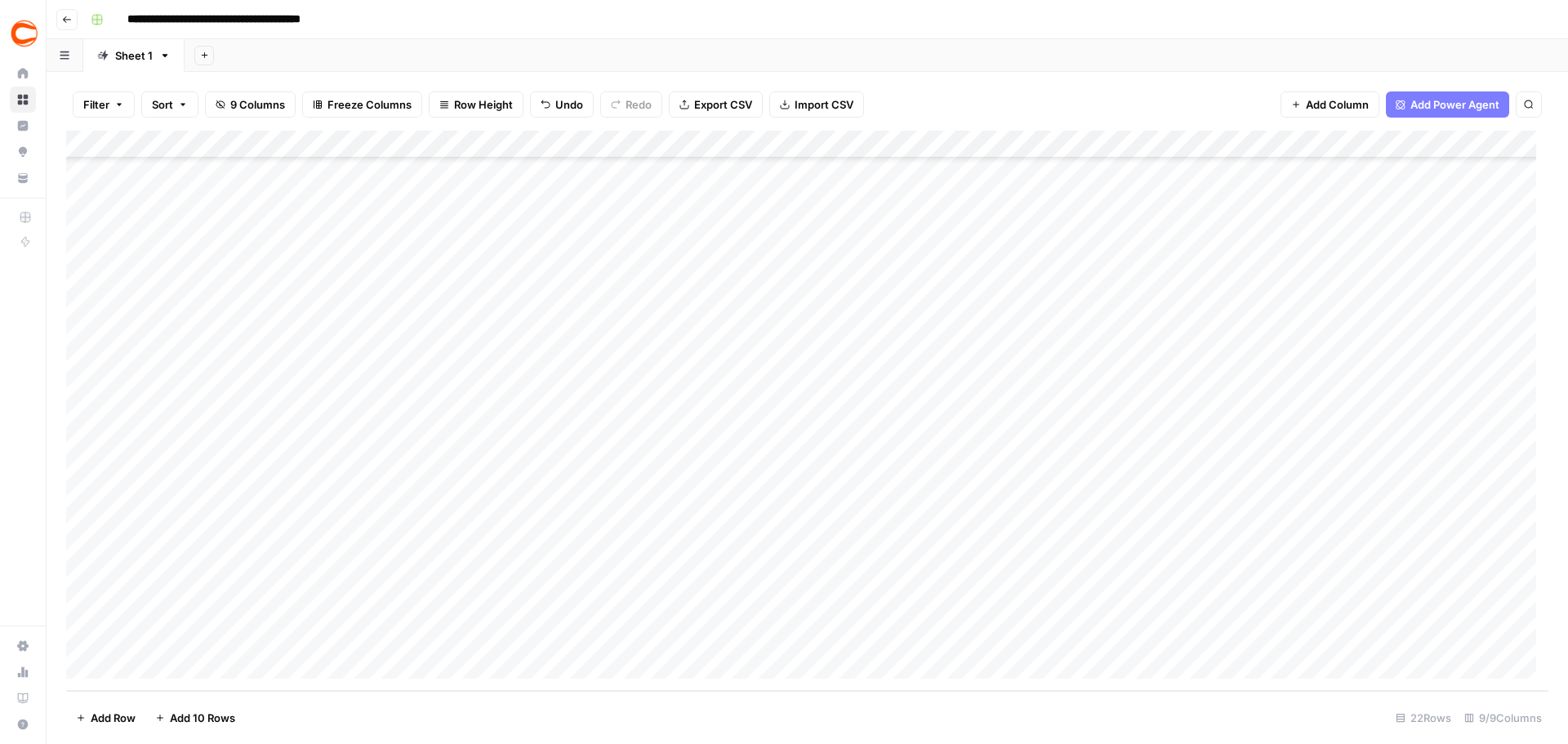
click at [215, 597] on div "Add Column" at bounding box center [807, 411] width 1482 height 560
click at [424, 617] on div "Add Column" at bounding box center [807, 411] width 1482 height 560
click at [644, 608] on div "Add Column" at bounding box center [807, 411] width 1482 height 560
click at [774, 600] on div "Add Column" at bounding box center [807, 411] width 1482 height 560
click at [1062, 594] on div "Add Column" at bounding box center [807, 411] width 1482 height 560
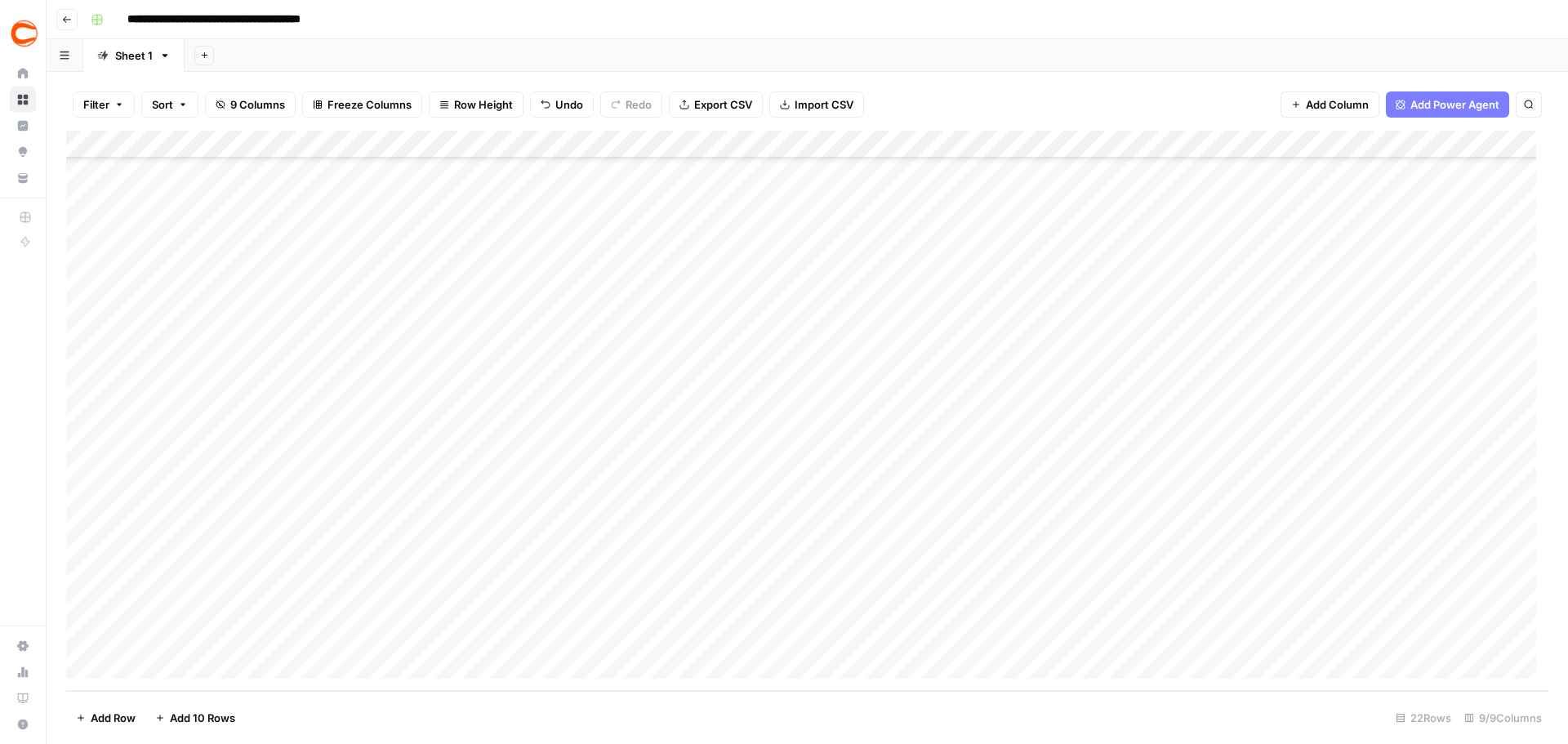
click at [1050, 616] on div "Add Column" at bounding box center [807, 411] width 1482 height 560
click at [1051, 643] on div "Add Column" at bounding box center [807, 411] width 1482 height 560
click at [1365, 582] on div "Add Column" at bounding box center [807, 411] width 1482 height 560
click at [1327, 614] on div "Add Column" at bounding box center [807, 411] width 1482 height 560
click at [1304, 629] on div "Add Column" at bounding box center [807, 411] width 1482 height 560
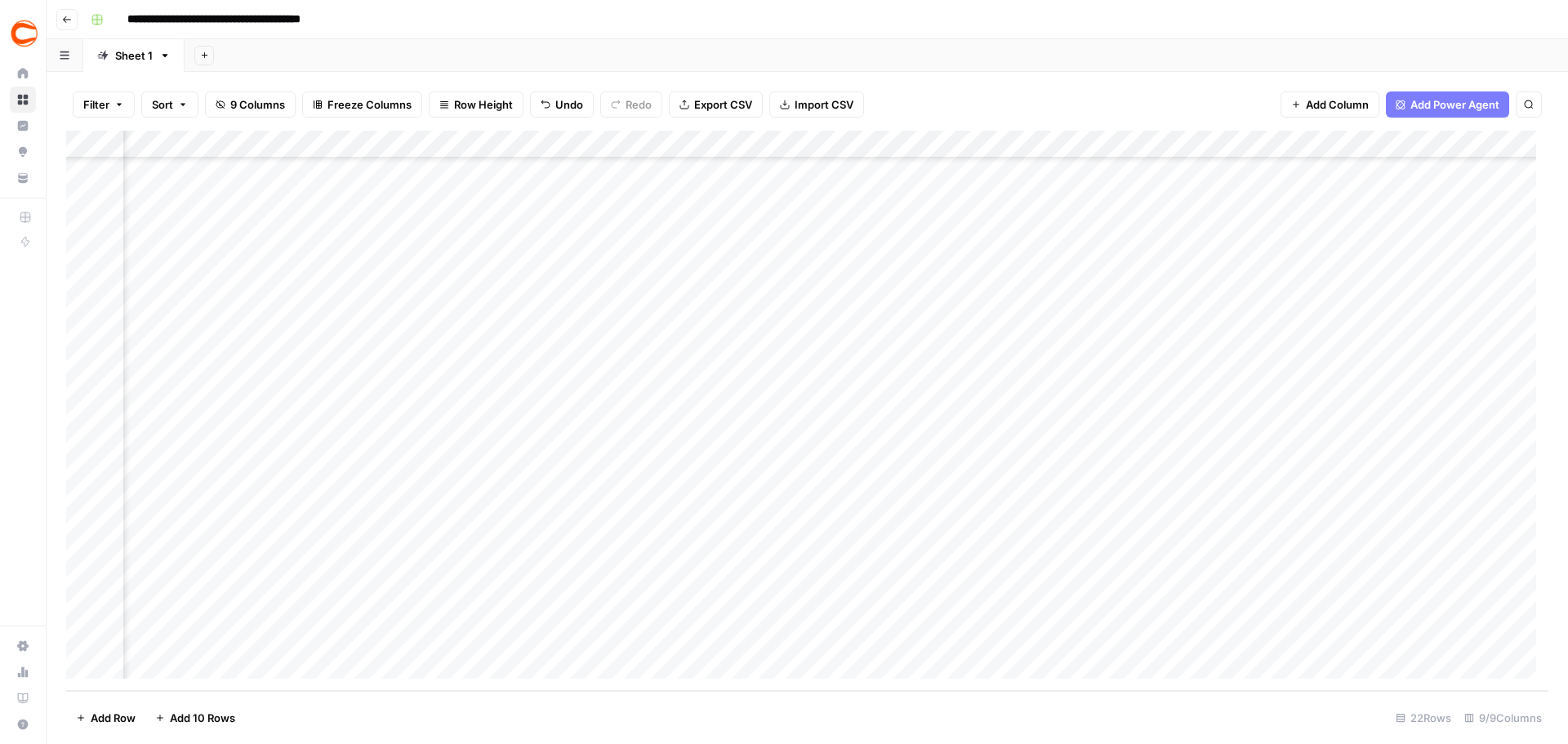
scroll to position [117, 116]
click at [1381, 606] on div "Add Column" at bounding box center [807, 411] width 1482 height 560
click at [1389, 611] on div "Add Column" at bounding box center [807, 411] width 1482 height 560
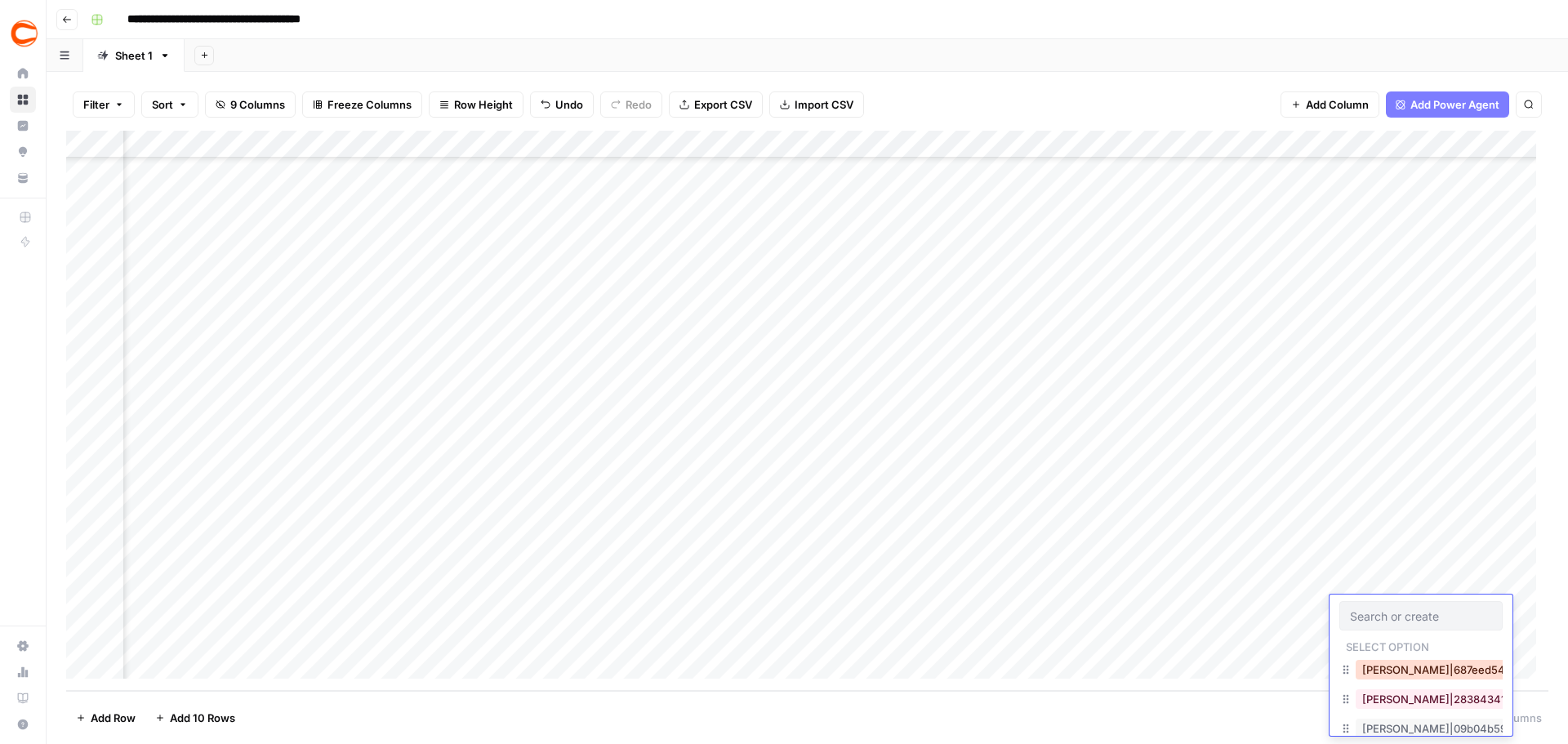
click at [1410, 673] on button "Ed Scimia|687eed54-692e-4d39-a838-45e92204d857" at bounding box center [1521, 669] width 333 height 19
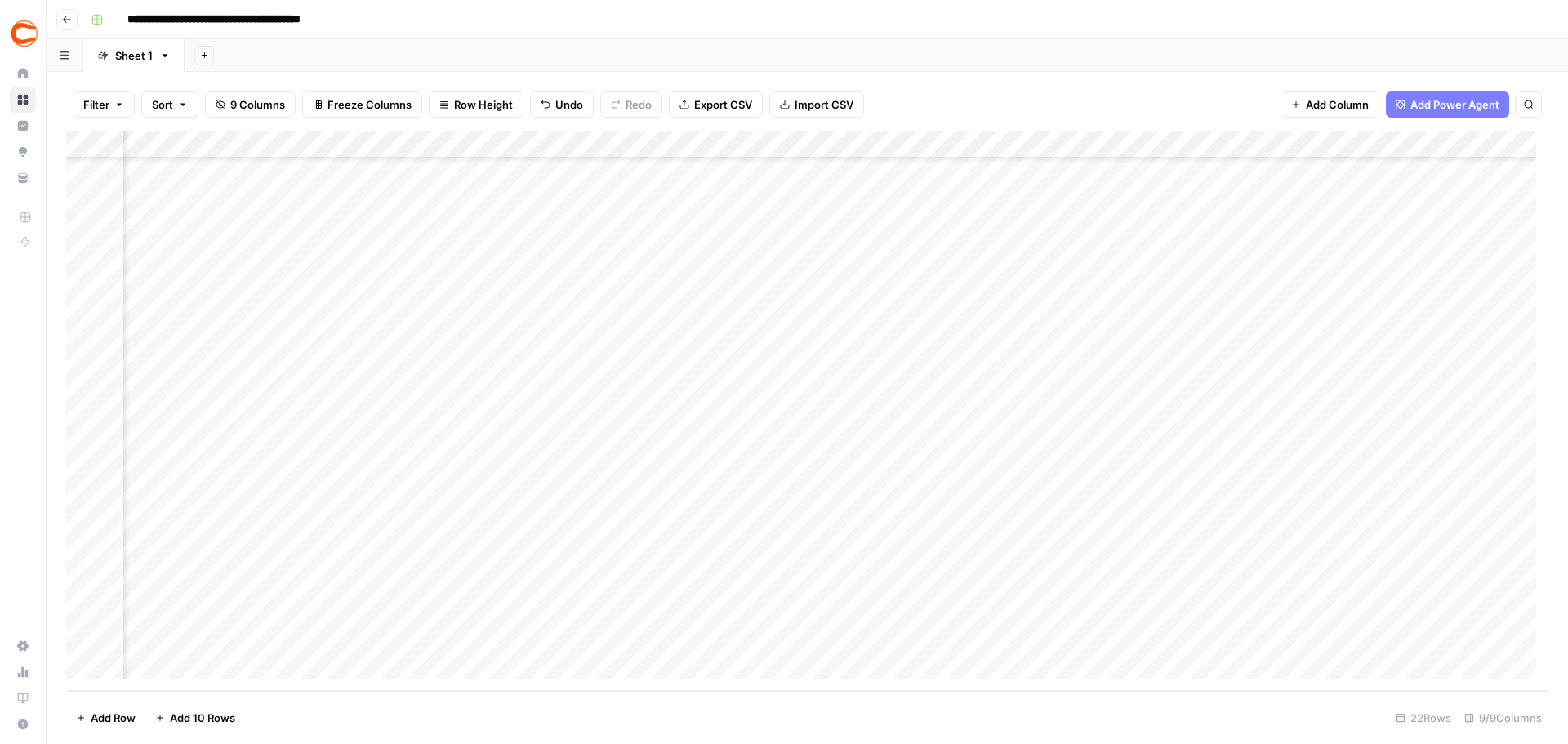
click at [1371, 643] on div "Add Column" at bounding box center [807, 411] width 1482 height 560
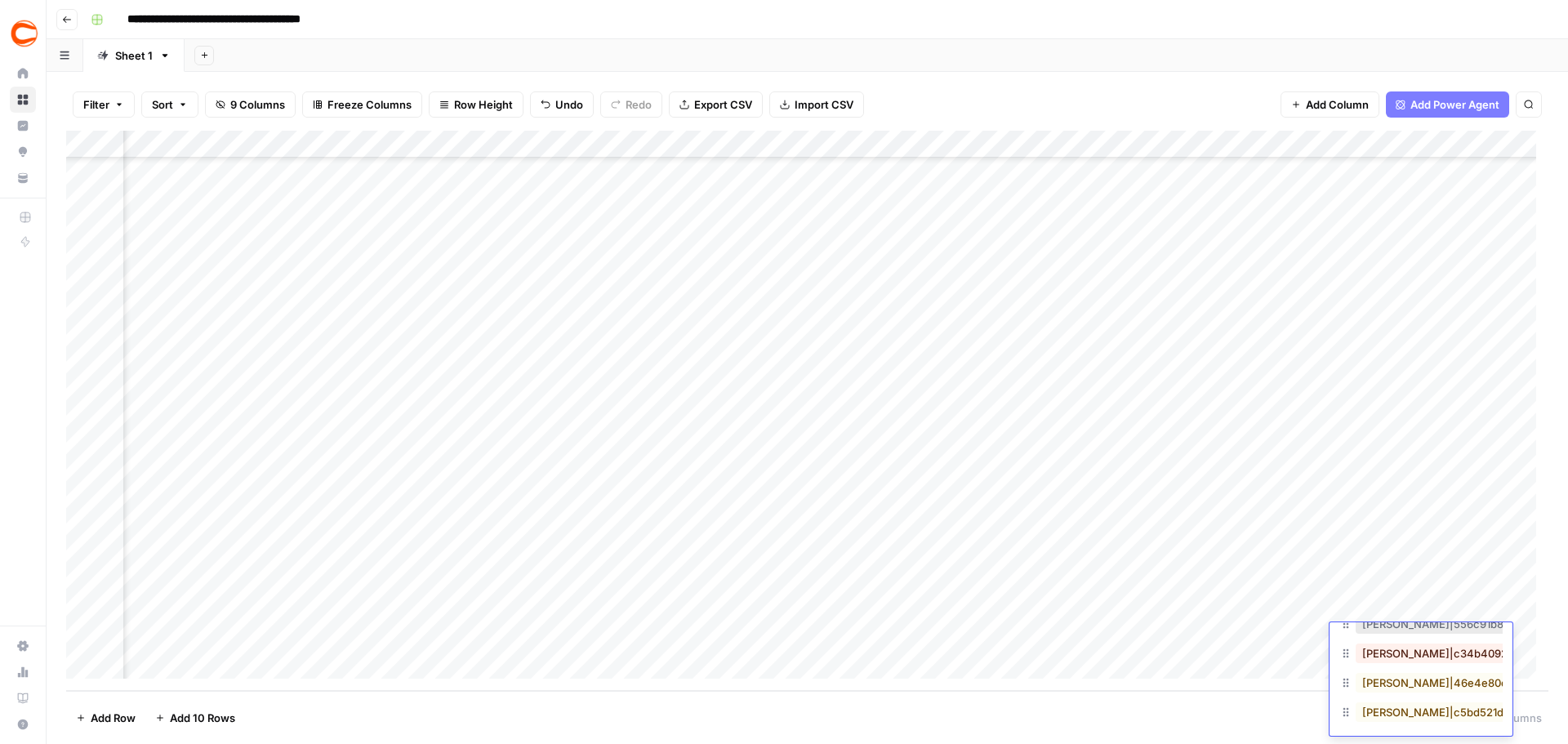
scroll to position [490, 0]
click at [1404, 658] on button "JD Yonke|46e4e80e-b39d-49f8-a4b0-c9ead6bdd3f4" at bounding box center [1519, 653] width 330 height 19
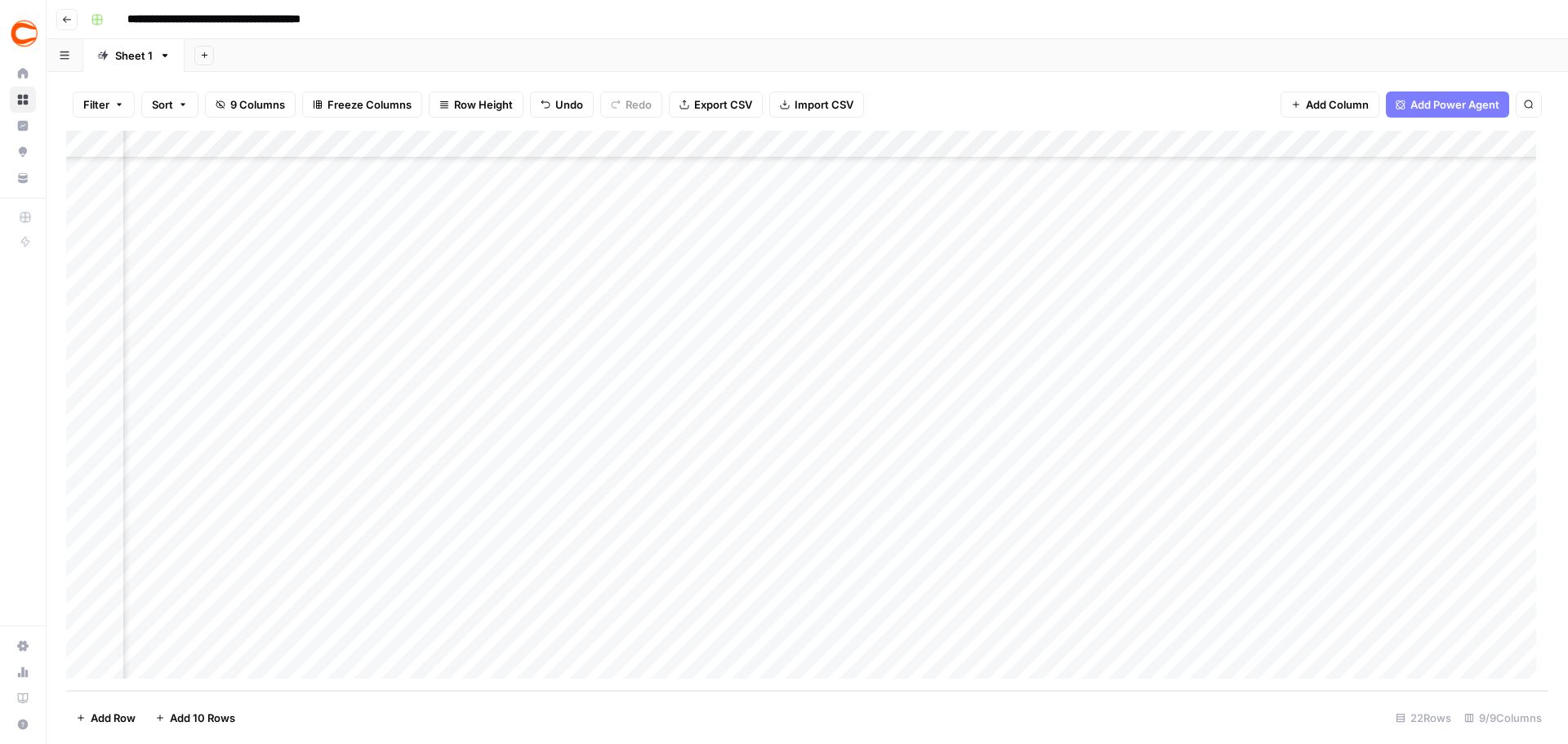
scroll to position [117, 435]
click at [1238, 586] on div "Add Column" at bounding box center [807, 411] width 1482 height 560
click at [1230, 606] on div "Add Column" at bounding box center [807, 411] width 1482 height 560
click at [1232, 628] on div "Add Column" at bounding box center [807, 411] width 1482 height 560
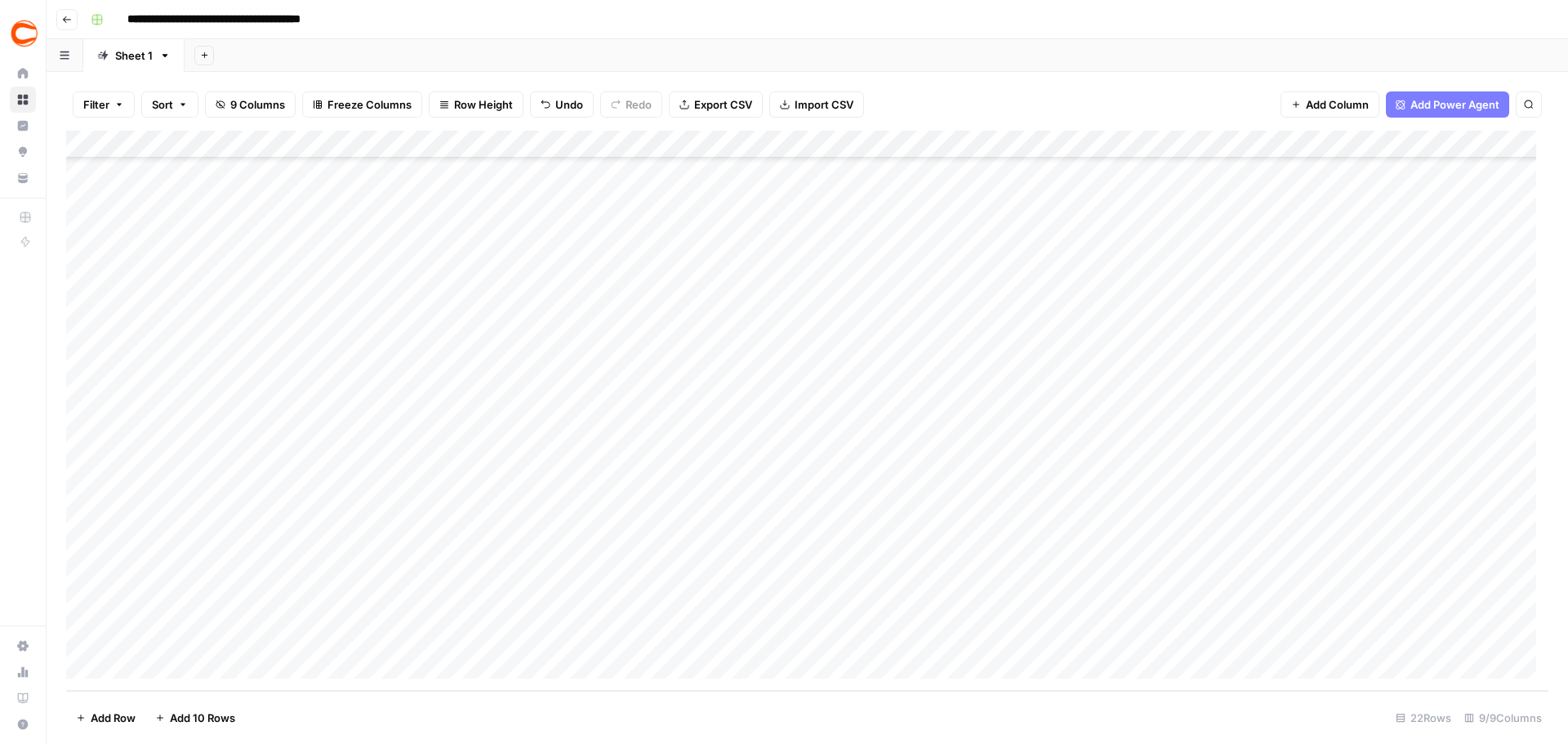
click at [222, 638] on div "Add Column" at bounding box center [807, 411] width 1482 height 560
click at [414, 636] on div "Add Column" at bounding box center [807, 411] width 1482 height 560
click at [672, 599] on div "Add Column" at bounding box center [807, 411] width 1482 height 560
click at [663, 632] on div "Add Column" at bounding box center [807, 411] width 1482 height 560
click at [829, 612] on div "Add Column" at bounding box center [807, 411] width 1482 height 560
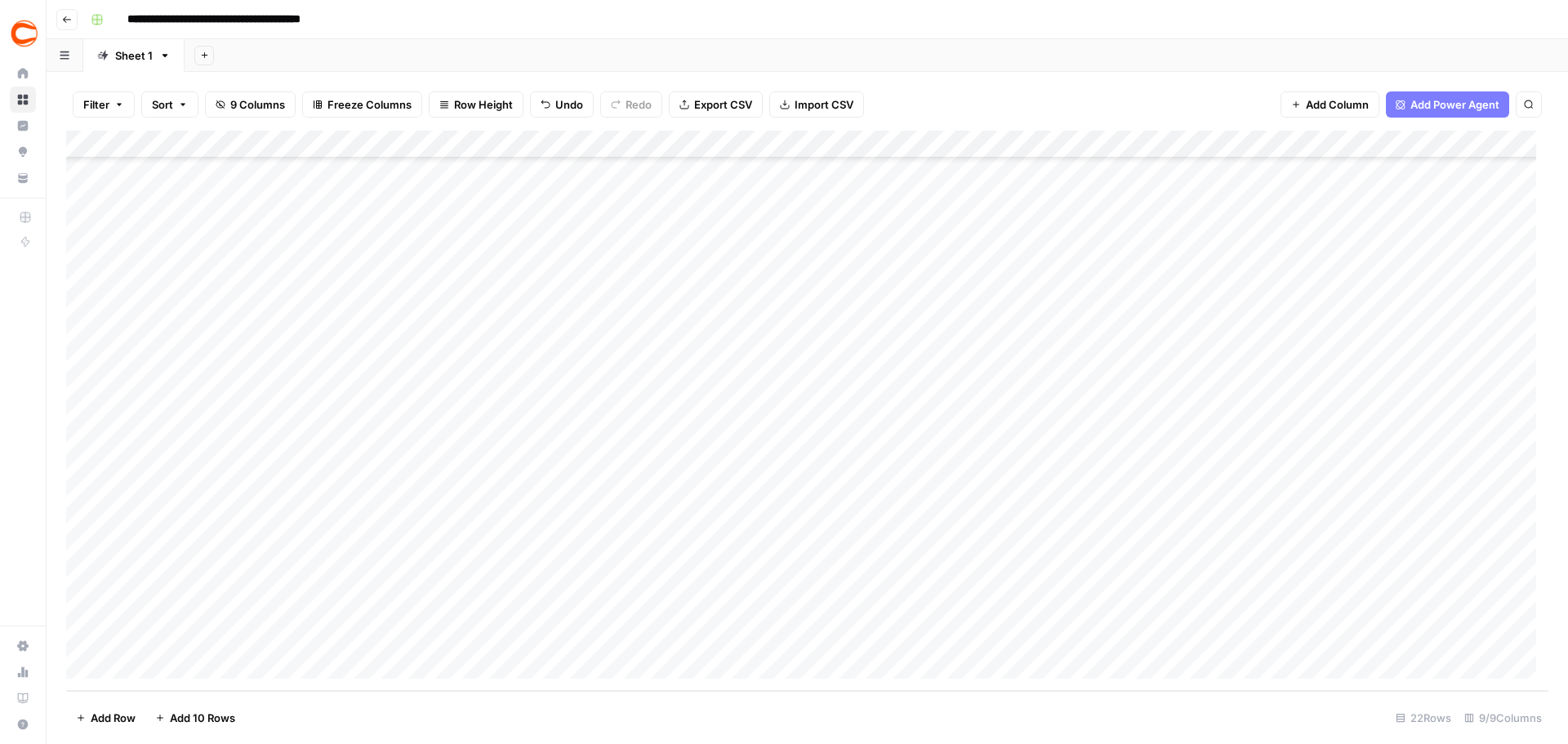
click at [773, 630] on div "Add Column" at bounding box center [807, 411] width 1482 height 560
click at [1430, 142] on div "Add Column" at bounding box center [807, 411] width 1482 height 560
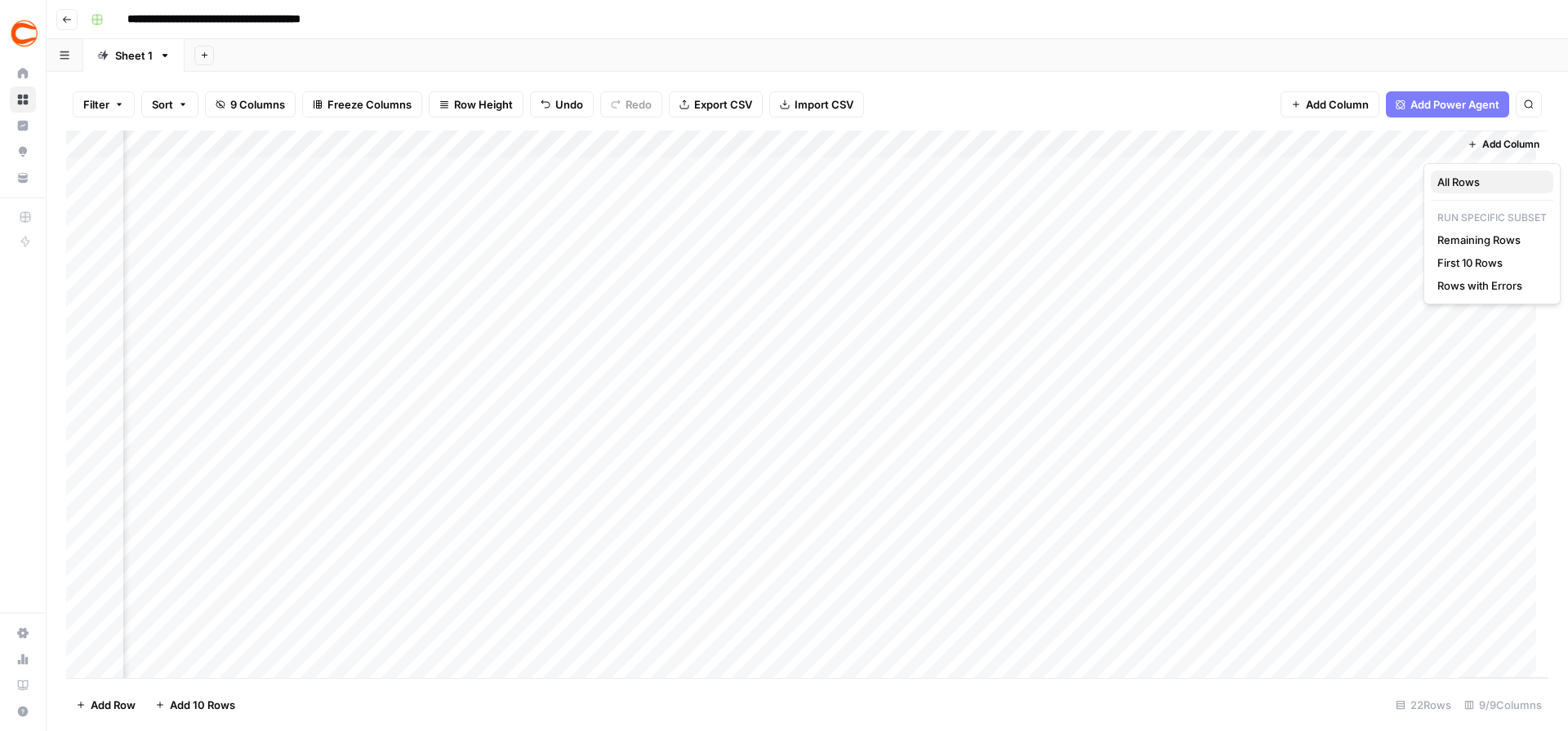
click at [1461, 178] on span "All Rows" at bounding box center [1488, 181] width 103 height 16
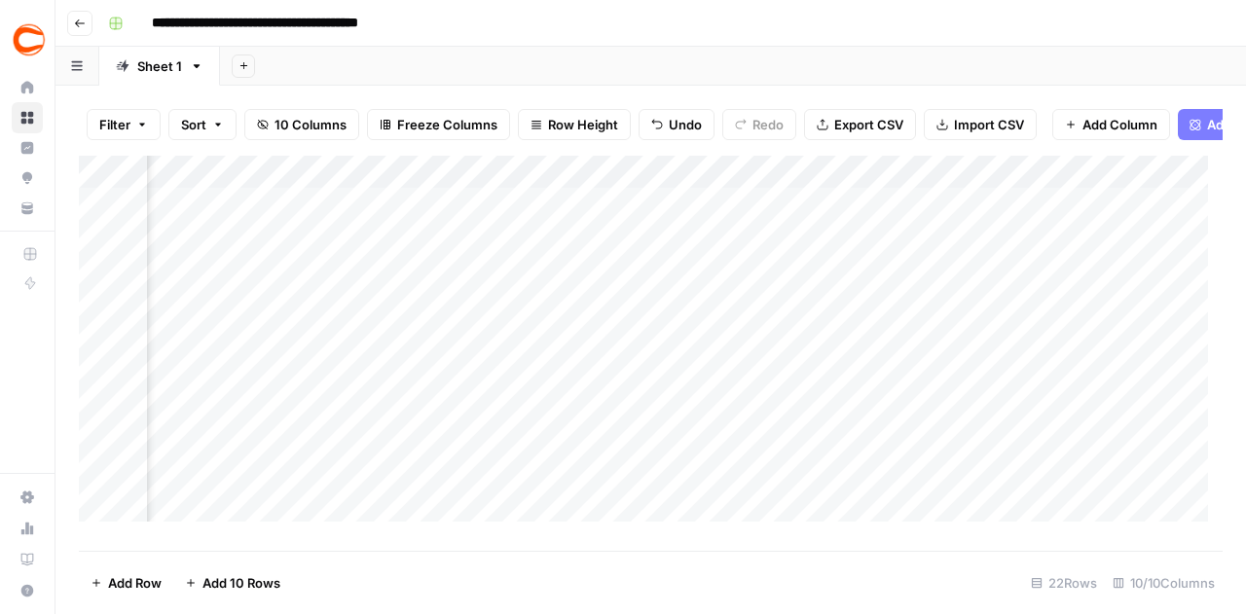
scroll to position [0, 1447]
click at [1014, 214] on div "Add Column" at bounding box center [651, 346] width 1144 height 381
click at [1028, 212] on div "Add Column" at bounding box center [651, 346] width 1144 height 381
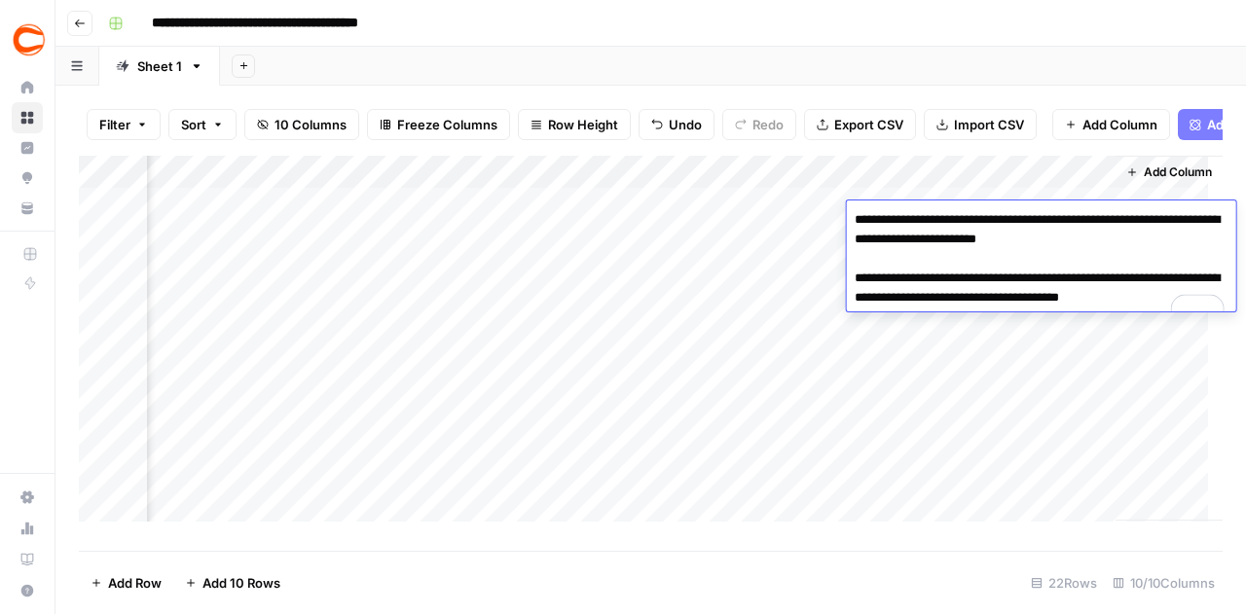
drag, startPoint x: 1154, startPoint y: 239, endPoint x: 1116, endPoint y: 246, distance: 38.8
click at [1116, 246] on textarea "**********" at bounding box center [1041, 268] width 389 height 125
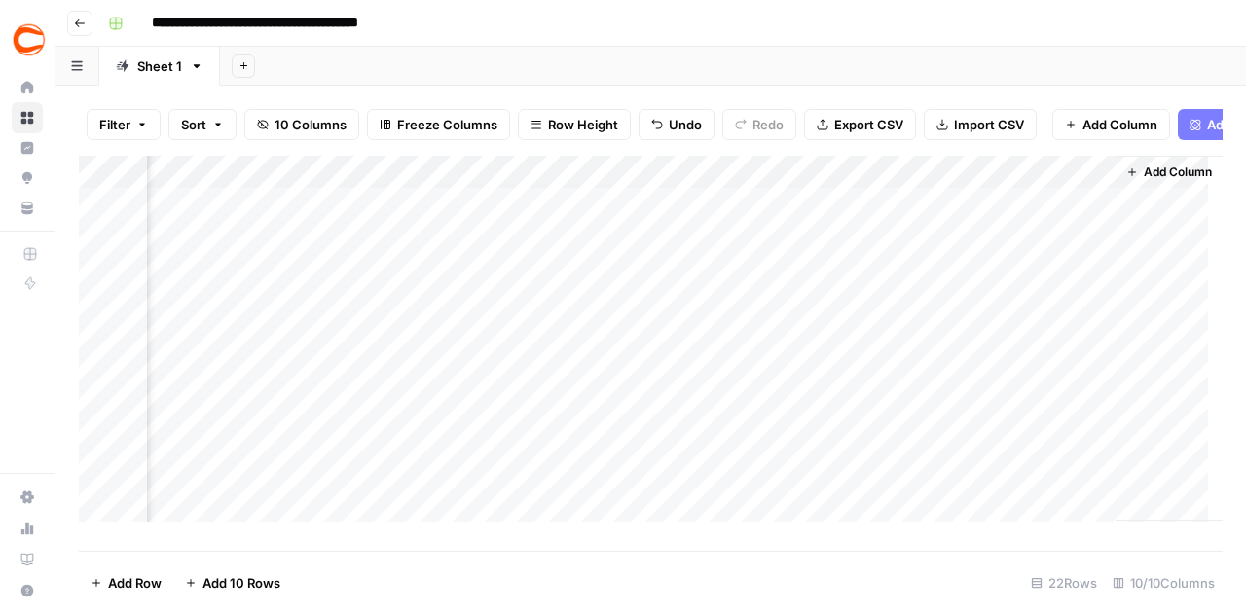
click at [1019, 383] on div "Add Column" at bounding box center [651, 346] width 1144 height 381
click at [1024, 248] on div "Add Column" at bounding box center [651, 346] width 1144 height 381
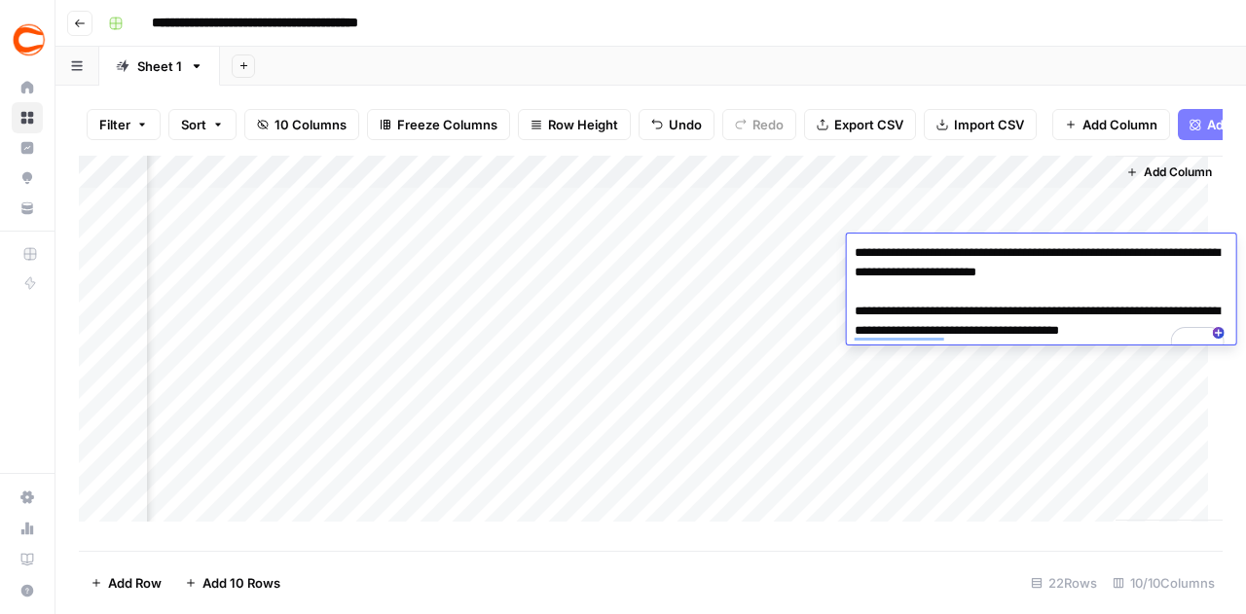
drag, startPoint x: 1152, startPoint y: 276, endPoint x: 1116, endPoint y: 280, distance: 36.4
click at [1116, 280] on textarea "**********" at bounding box center [1041, 302] width 389 height 125
click at [1145, 219] on div "Add Column" at bounding box center [1169, 338] width 107 height 365
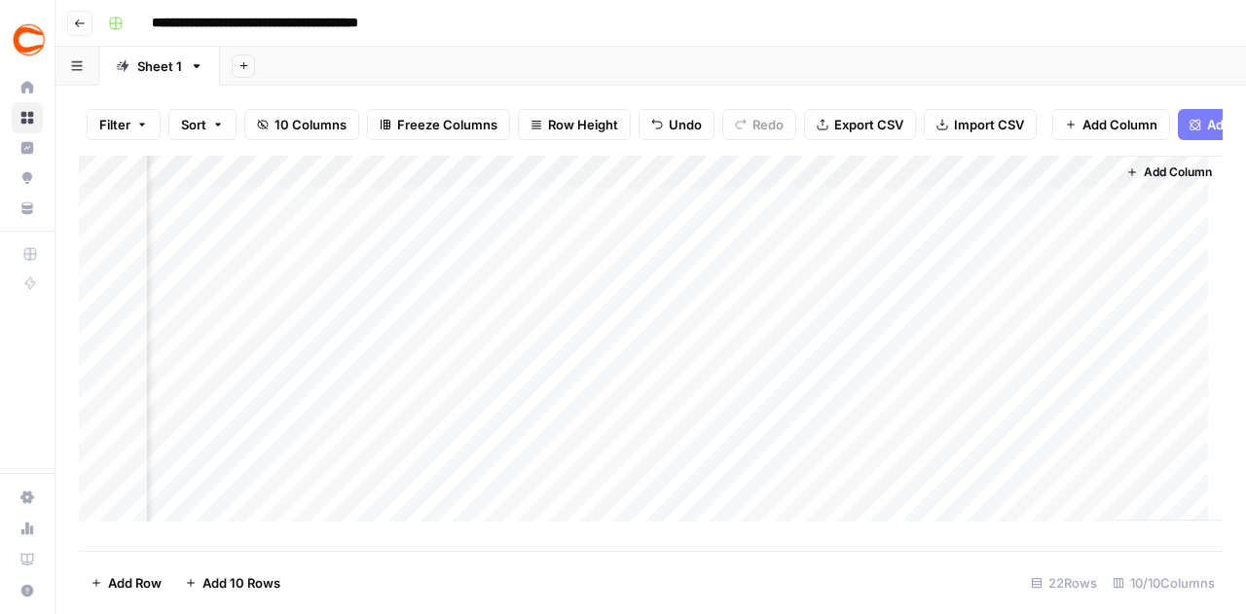
click at [1002, 287] on div "Add Column" at bounding box center [651, 346] width 1144 height 381
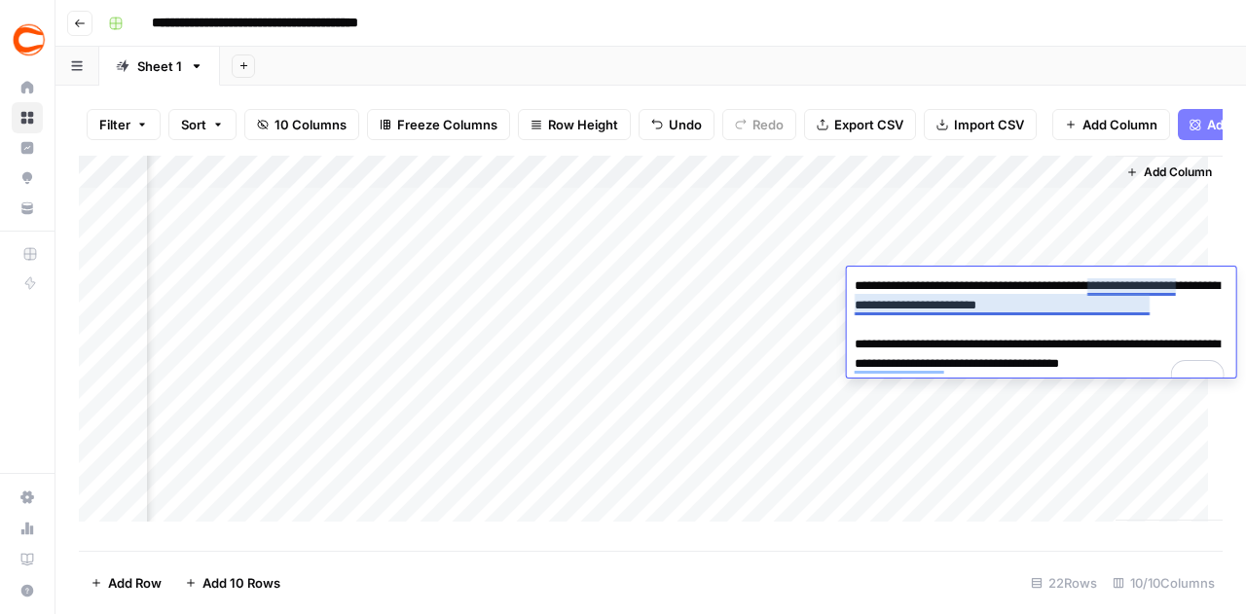
drag, startPoint x: 1155, startPoint y: 310, endPoint x: 1117, endPoint y: 311, distance: 38.0
click at [1117, 311] on textarea "**********" at bounding box center [1041, 335] width 389 height 125
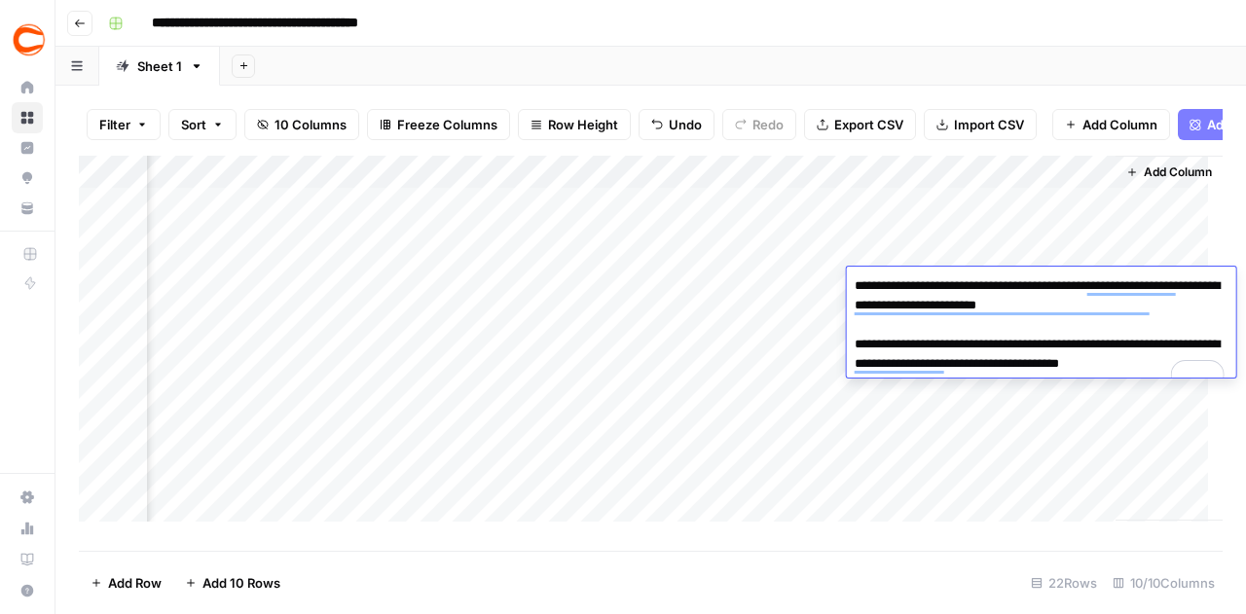
click at [1116, 235] on div "Add Column" at bounding box center [1169, 338] width 107 height 365
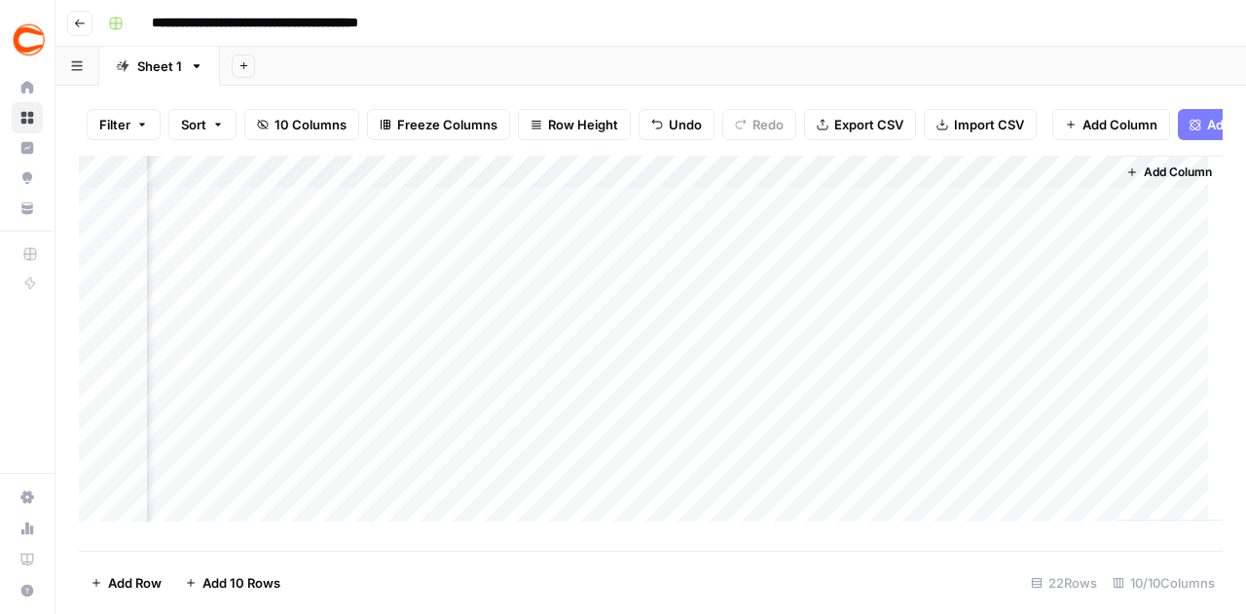
click at [1048, 314] on div "Add Column" at bounding box center [651, 346] width 1144 height 381
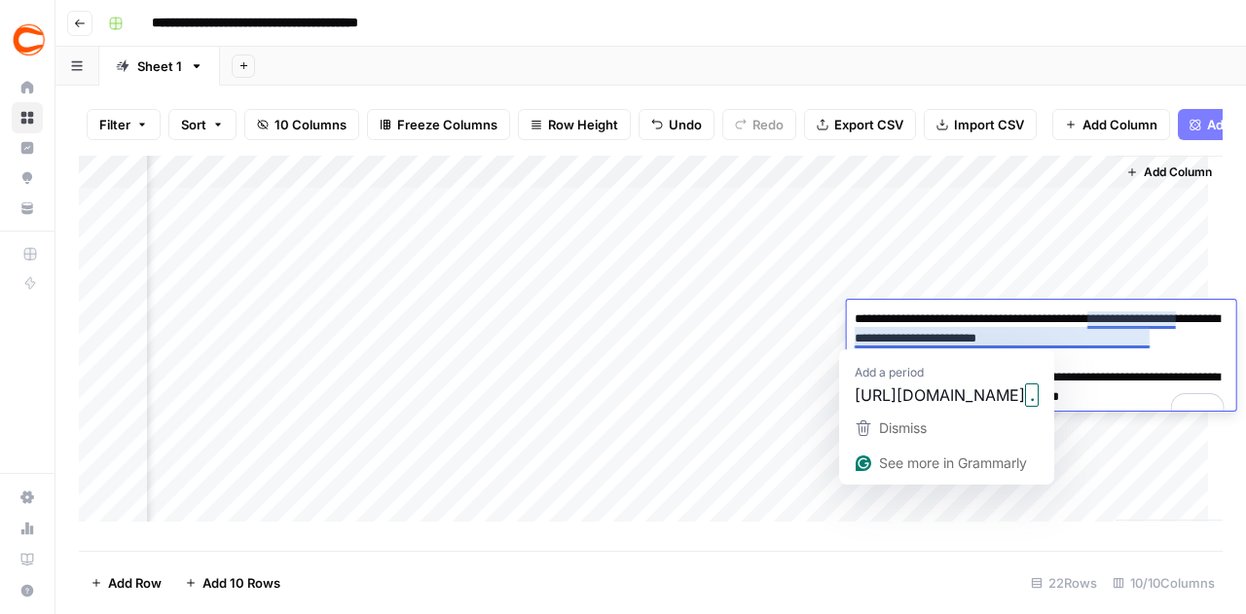
drag, startPoint x: 1149, startPoint y: 346, endPoint x: 1117, endPoint y: 347, distance: 32.1
click at [1117, 347] on textarea "**********" at bounding box center [1041, 368] width 389 height 125
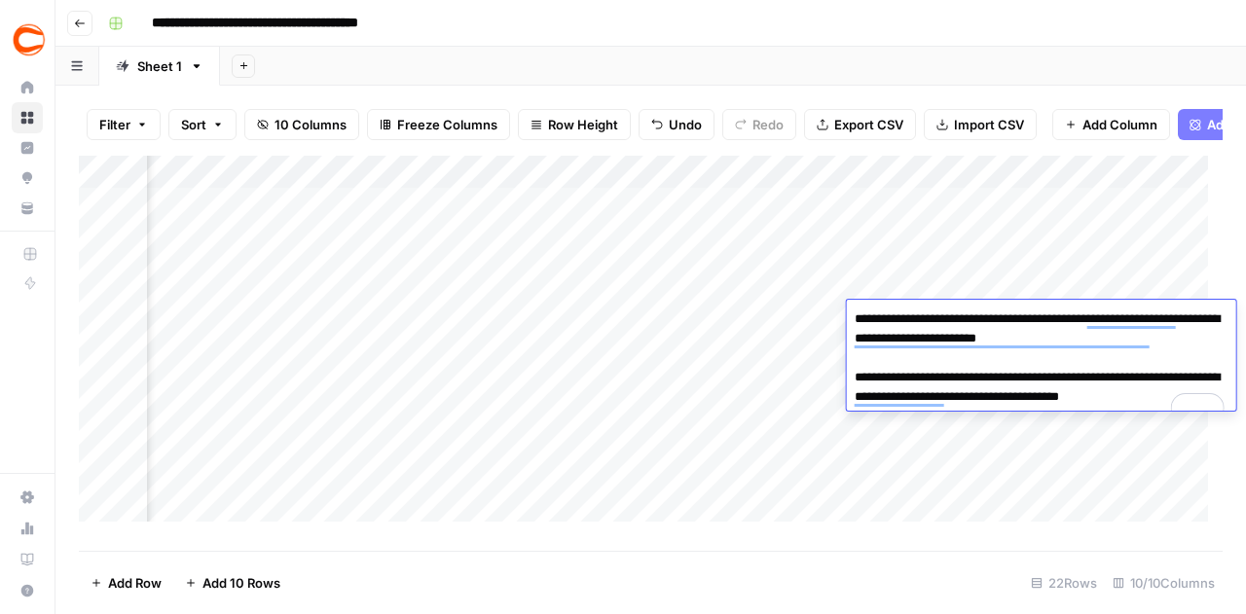
scroll to position [0, 1447]
click at [1135, 261] on div "Add Column" at bounding box center [1169, 338] width 107 height 365
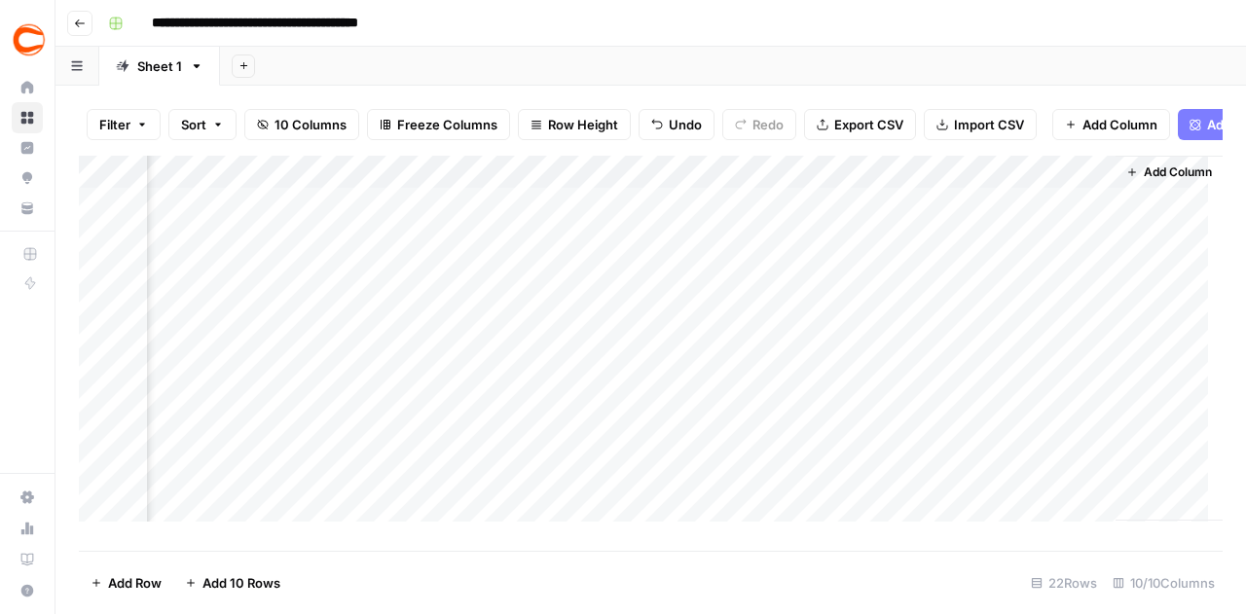
click at [1035, 347] on div "Add Column" at bounding box center [651, 346] width 1144 height 381
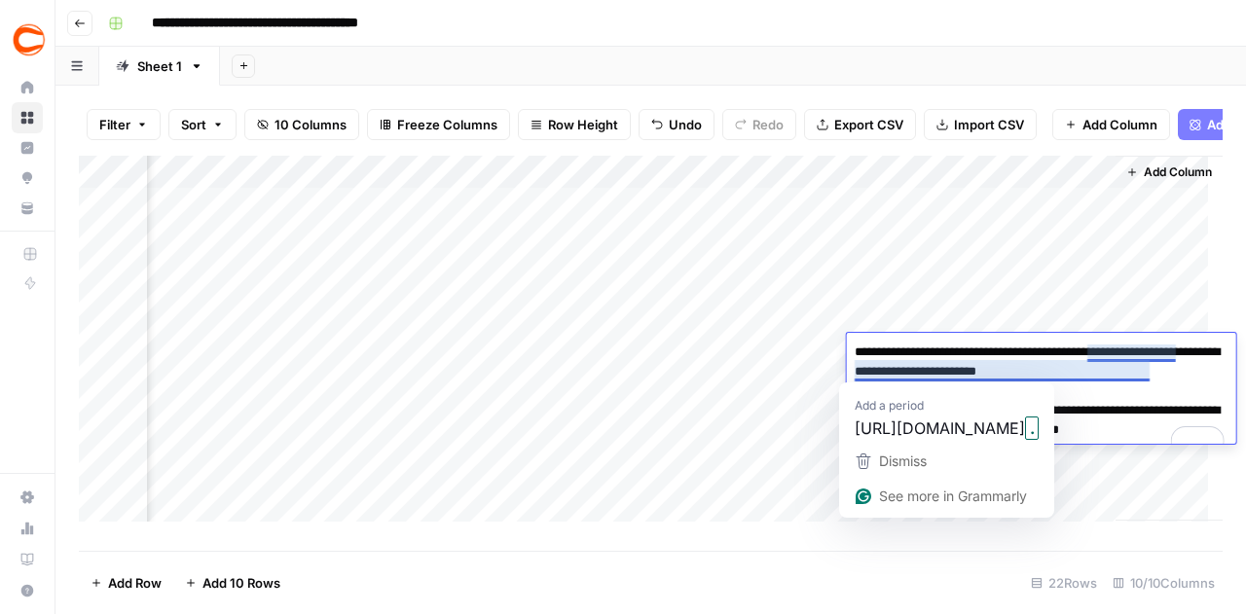
drag, startPoint x: 1141, startPoint y: 372, endPoint x: 1115, endPoint y: 377, distance: 26.7
click at [1115, 377] on textarea "**********" at bounding box center [1041, 401] width 389 height 125
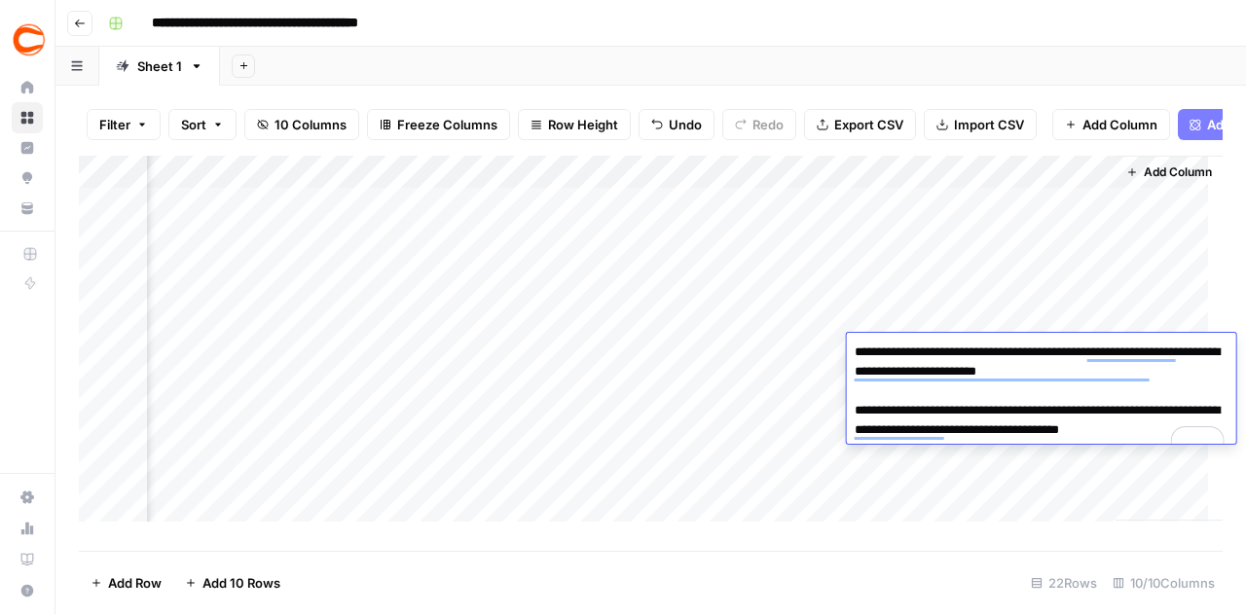
click at [1116, 252] on div "Add Column" at bounding box center [1169, 338] width 107 height 365
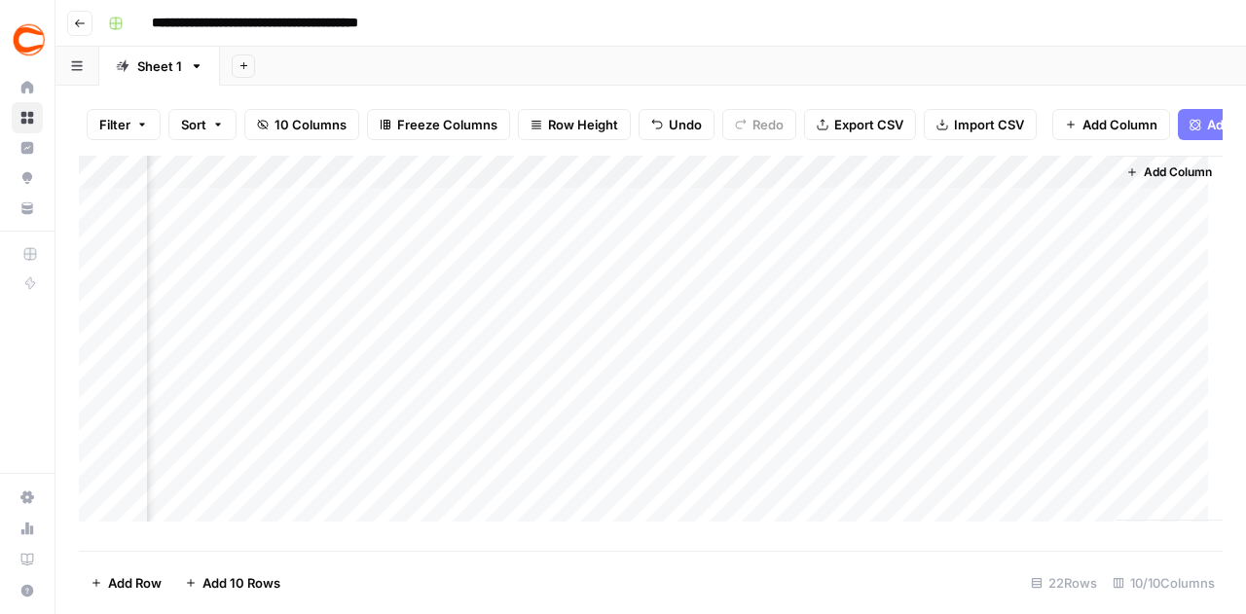
click at [1052, 383] on div "Add Column" at bounding box center [651, 346] width 1144 height 381
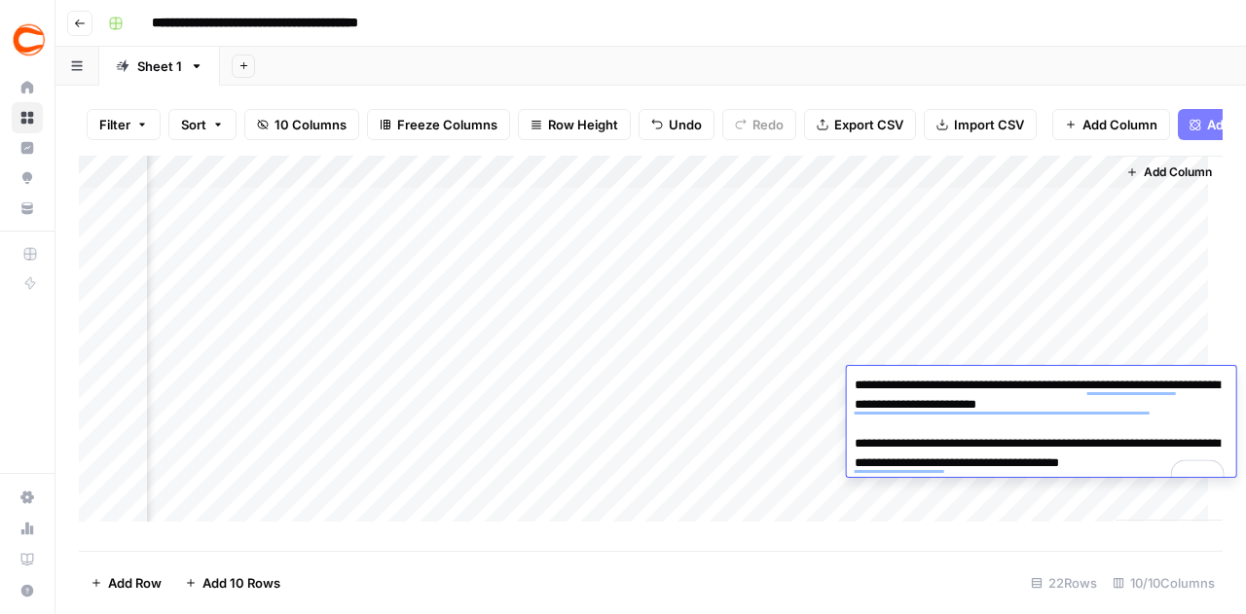
drag, startPoint x: 1154, startPoint y: 406, endPoint x: 1116, endPoint y: 409, distance: 38.1
click at [1116, 409] on textarea "**********" at bounding box center [1041, 434] width 389 height 125
click at [1178, 310] on div "Add Column" at bounding box center [1169, 338] width 107 height 365
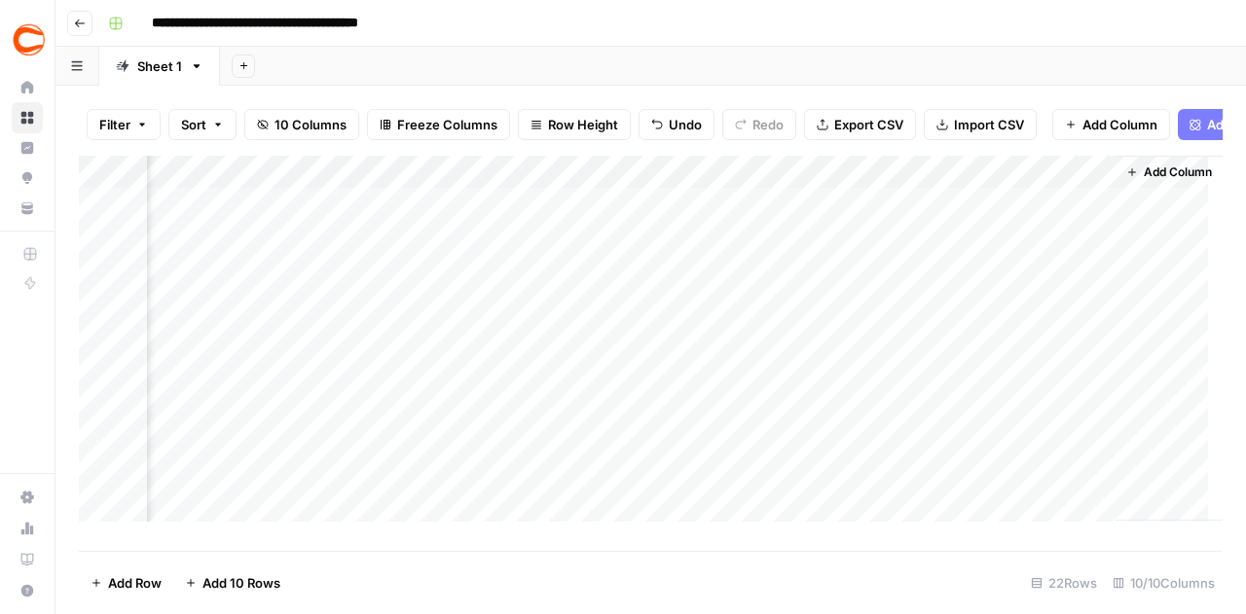
click at [1049, 409] on div "Add Column" at bounding box center [651, 346] width 1144 height 381
click at [1048, 420] on div "Add Column" at bounding box center [651, 346] width 1144 height 381
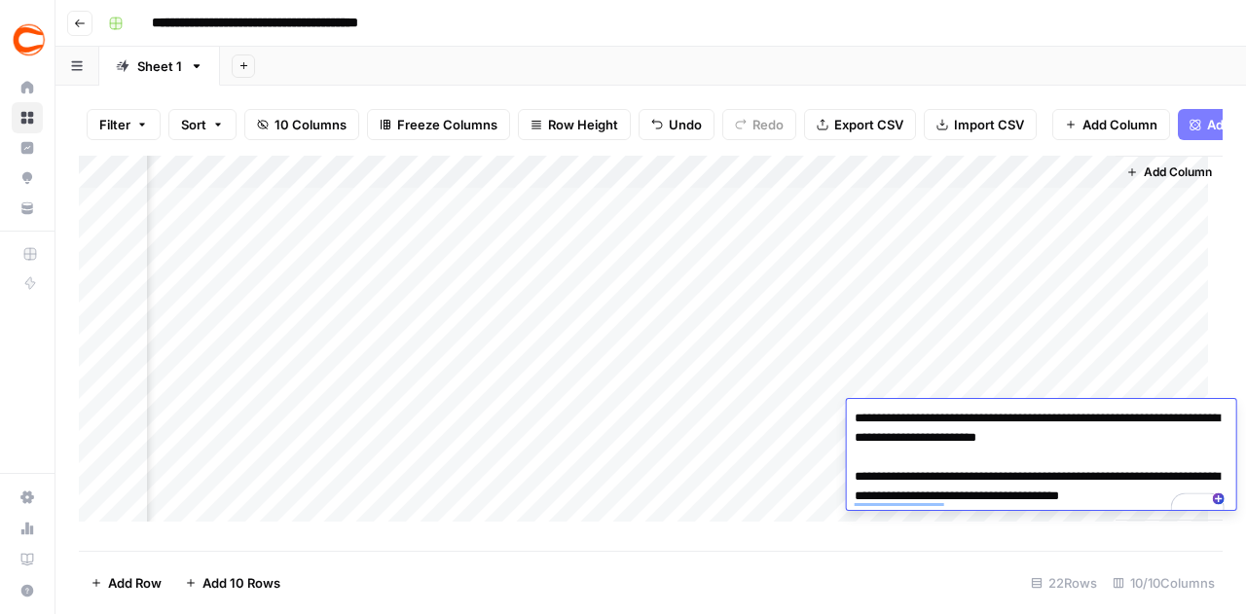
drag, startPoint x: 1153, startPoint y: 440, endPoint x: 1114, endPoint y: 444, distance: 39.1
click at [1114, 444] on textarea "**********" at bounding box center [1041, 467] width 389 height 125
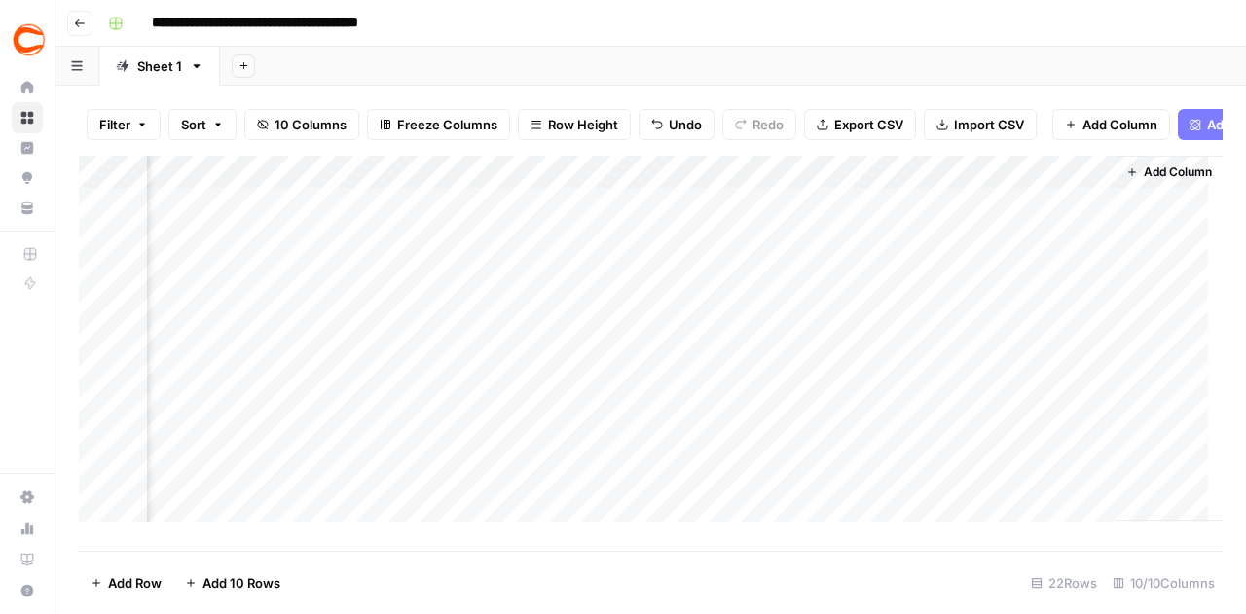
click at [1157, 356] on div "Add Column" at bounding box center [1169, 338] width 107 height 365
click at [1017, 252] on div "Add Column" at bounding box center [651, 346] width 1144 height 381
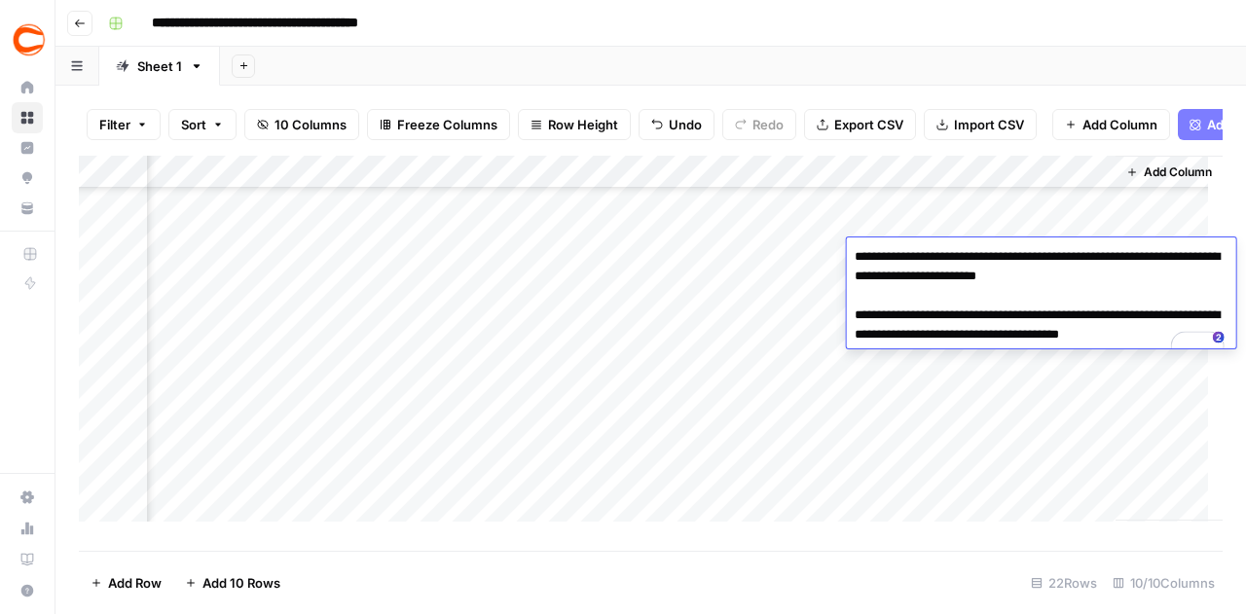
drag, startPoint x: 1152, startPoint y: 282, endPoint x: 1117, endPoint y: 282, distance: 35.1
click at [1117, 282] on textarea "**********" at bounding box center [1041, 305] width 389 height 125
click at [1127, 398] on div "Add Column" at bounding box center [1169, 338] width 107 height 365
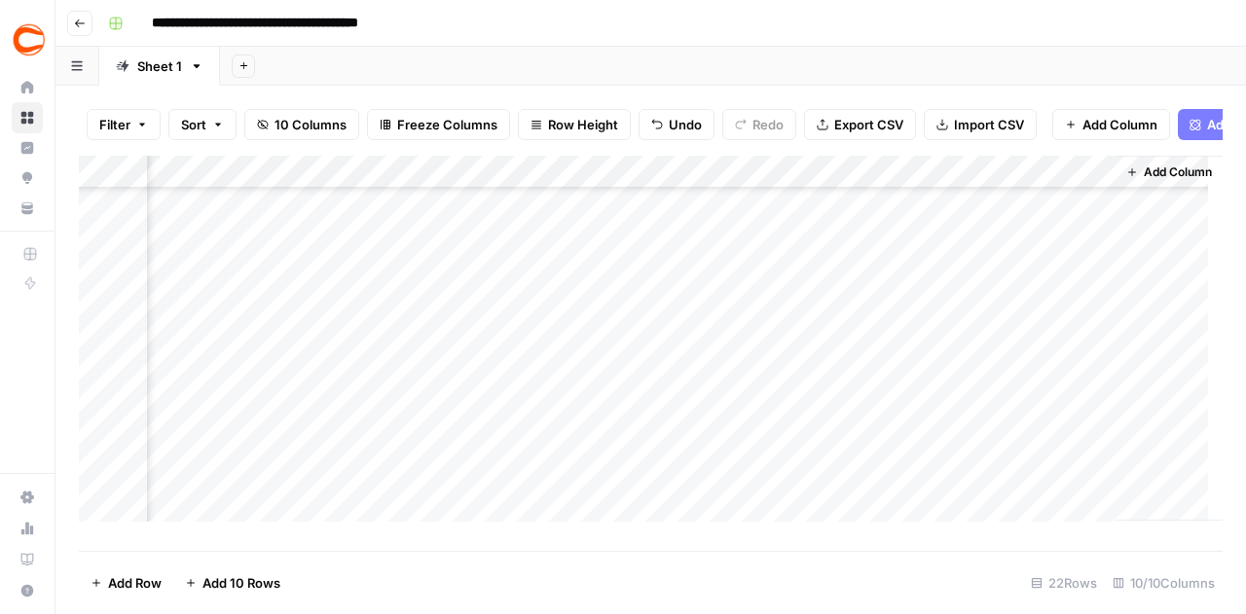
click at [1044, 225] on div "Add Column" at bounding box center [651, 346] width 1144 height 381
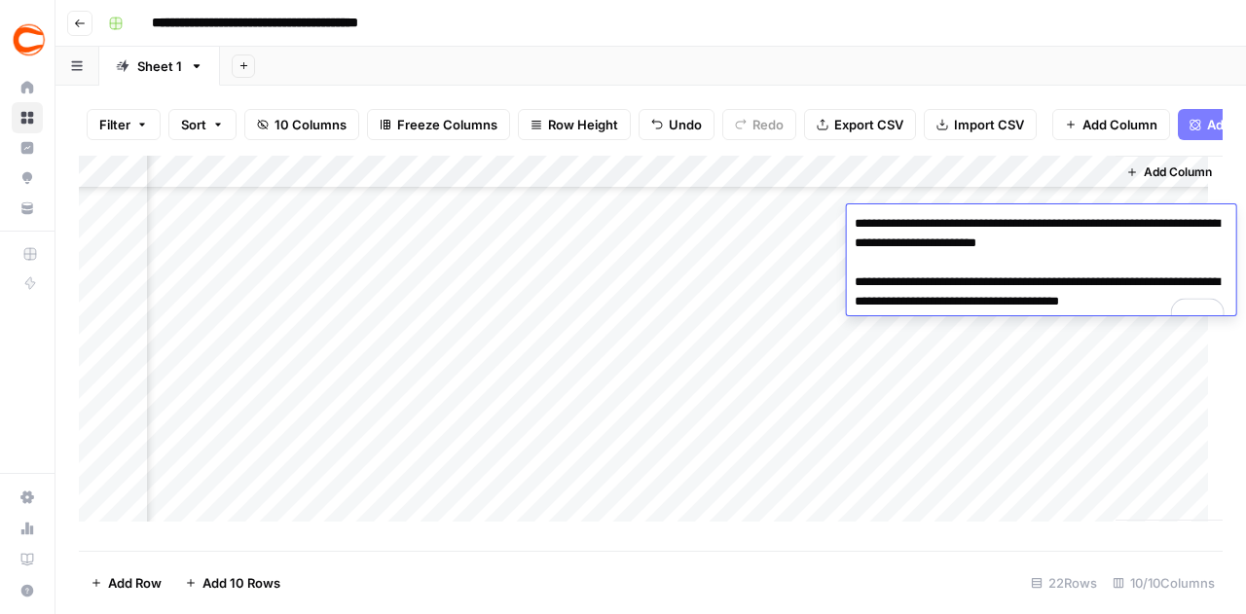
drag, startPoint x: 1109, startPoint y: 371, endPoint x: 1100, endPoint y: 348, distance: 25.0
click at [1116, 373] on div "Add Column" at bounding box center [1169, 338] width 107 height 365
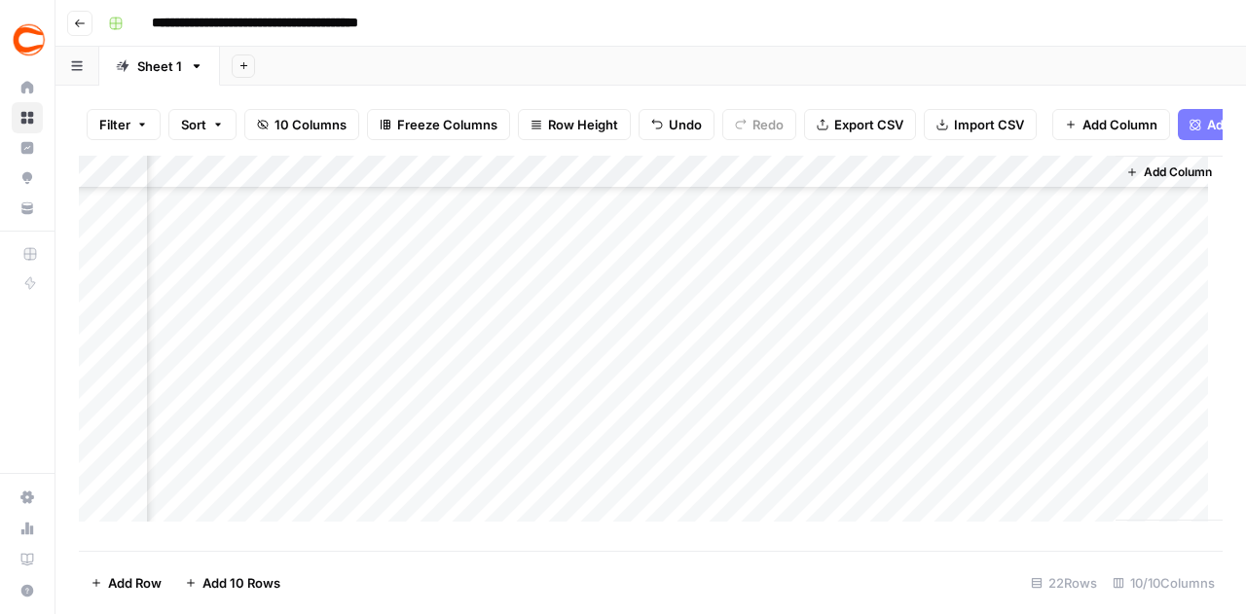
click at [1054, 250] on div "Add Column" at bounding box center [651, 346] width 1144 height 381
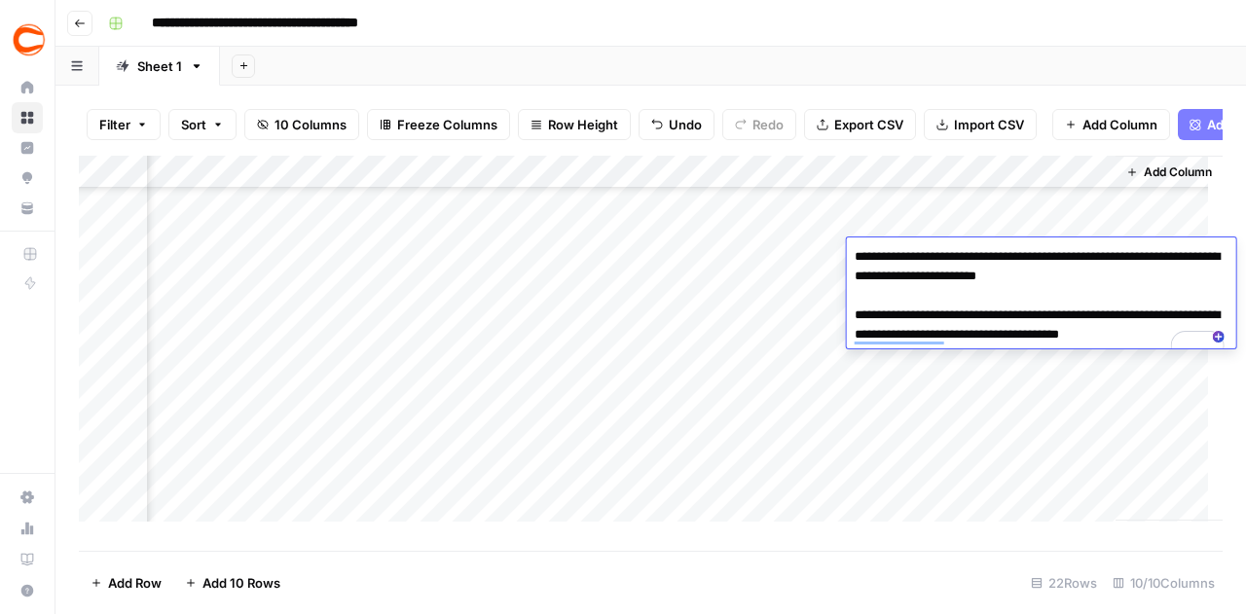
drag, startPoint x: 1138, startPoint y: 427, endPoint x: 1130, endPoint y: 418, distance: 13.1
click at [1139, 427] on div "Add Column" at bounding box center [1169, 338] width 107 height 365
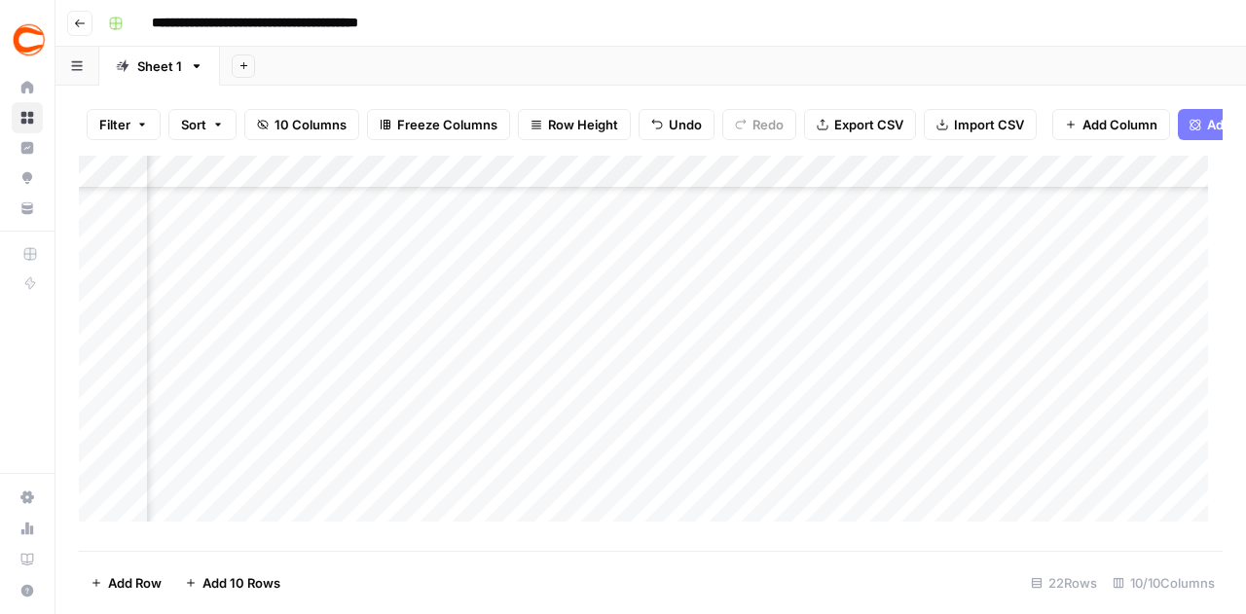
scroll to position [195, 1447]
click at [1043, 281] on div "Add Column" at bounding box center [651, 346] width 1144 height 381
click at [1039, 284] on div "Add Column" at bounding box center [651, 346] width 1144 height 381
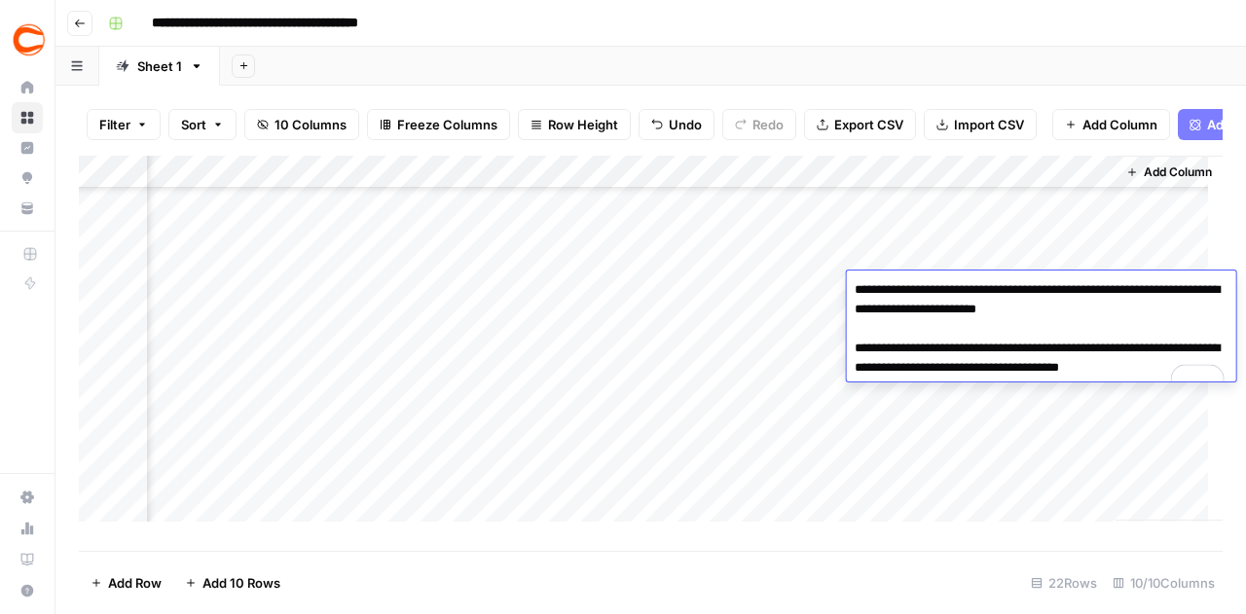
drag, startPoint x: 1155, startPoint y: 316, endPoint x: 1116, endPoint y: 315, distance: 39.0
click at [1116, 315] on textarea "**********" at bounding box center [1041, 339] width 389 height 125
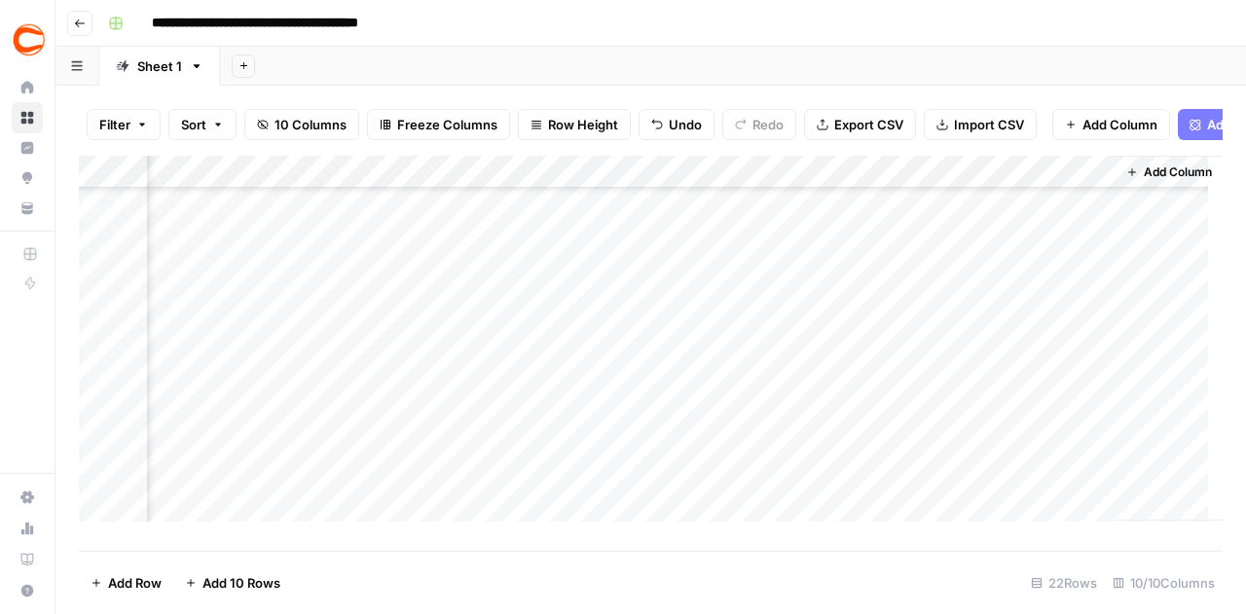
click at [1126, 466] on div "Add Column" at bounding box center [1169, 338] width 107 height 365
click at [1045, 321] on div "Add Column" at bounding box center [651, 346] width 1144 height 381
click at [1056, 327] on div "Add Column" at bounding box center [651, 346] width 1144 height 381
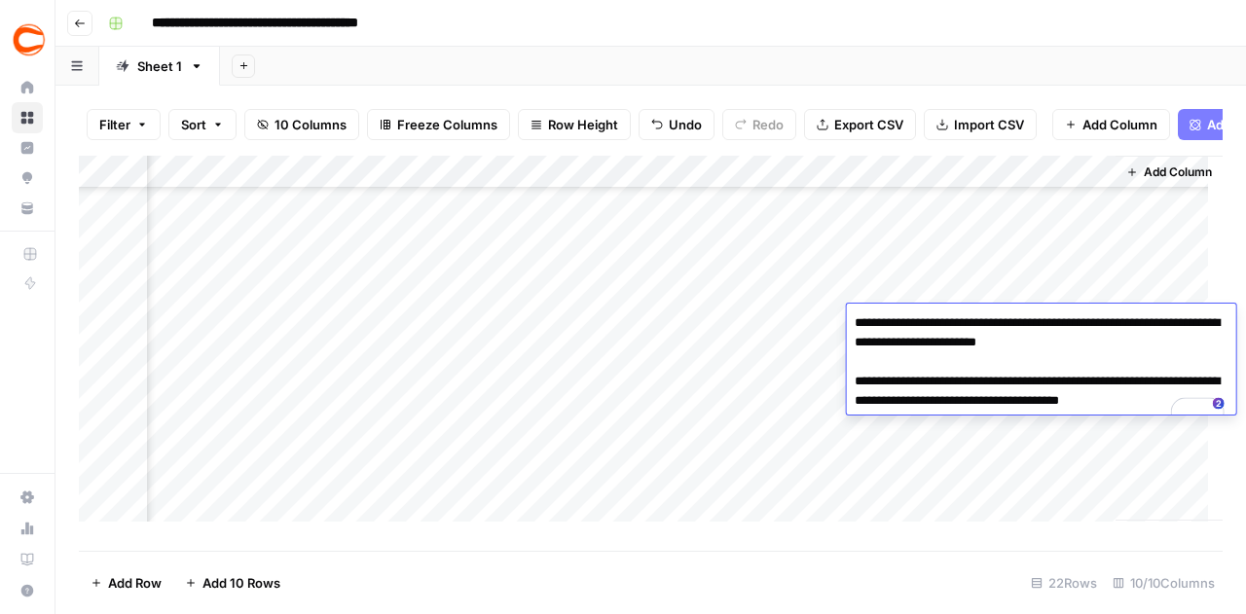
drag, startPoint x: 1151, startPoint y: 346, endPoint x: 1116, endPoint y: 346, distance: 35.1
click at [1116, 346] on textarea "**********" at bounding box center [1041, 372] width 389 height 125
click at [1094, 275] on div "Add Column" at bounding box center [651, 346] width 1144 height 381
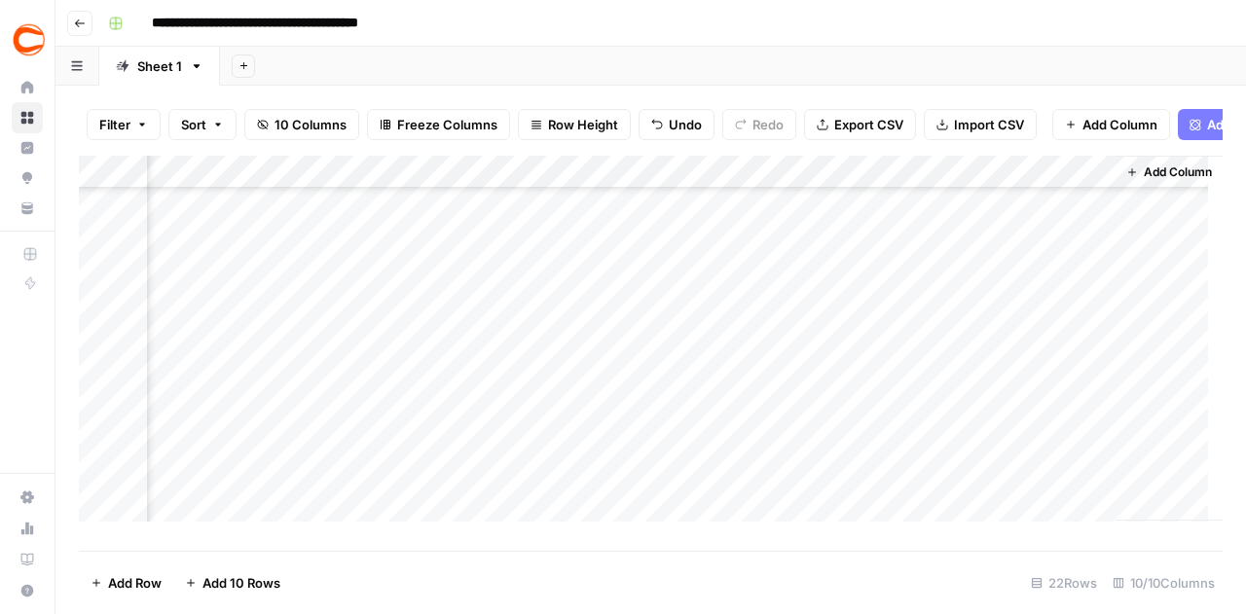
click at [1044, 357] on div "Add Column" at bounding box center [651, 346] width 1144 height 381
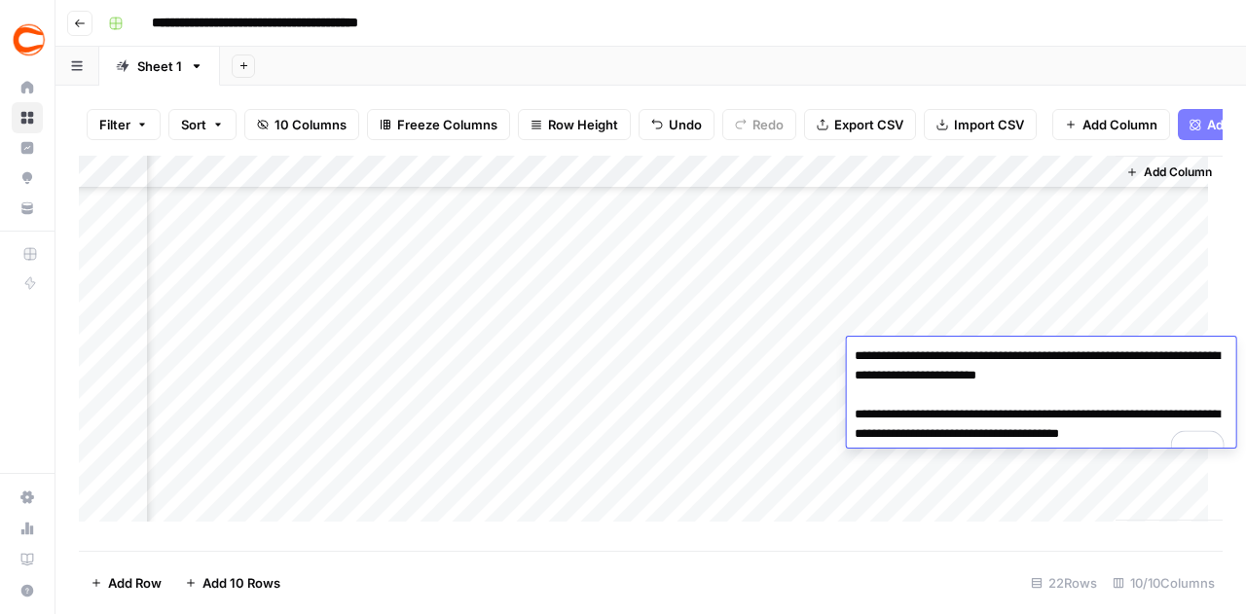
click at [1055, 313] on div "Add Column" at bounding box center [651, 346] width 1144 height 381
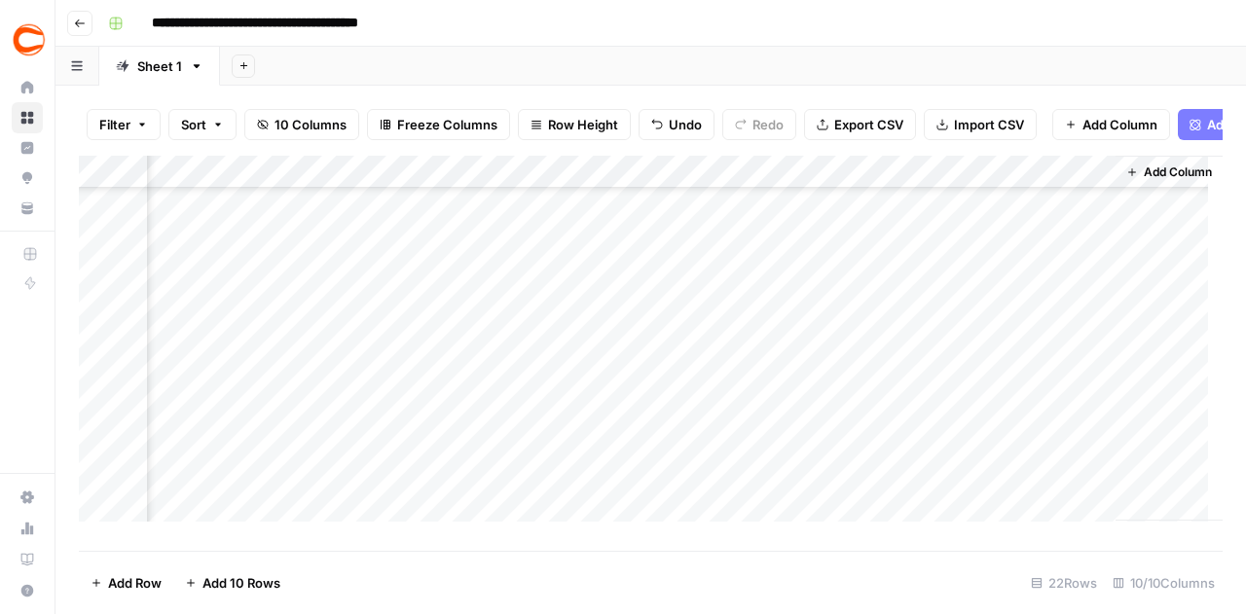
click at [1051, 315] on div "Add Column" at bounding box center [651, 346] width 1144 height 381
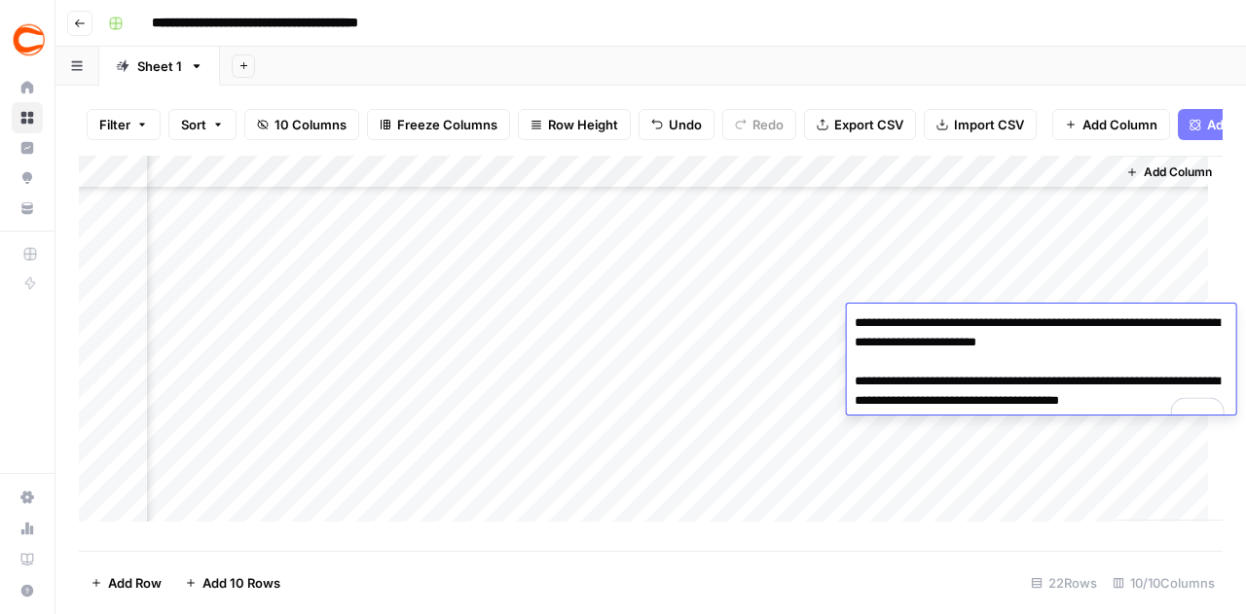
click at [1146, 280] on div "Add Column" at bounding box center [1169, 338] width 107 height 365
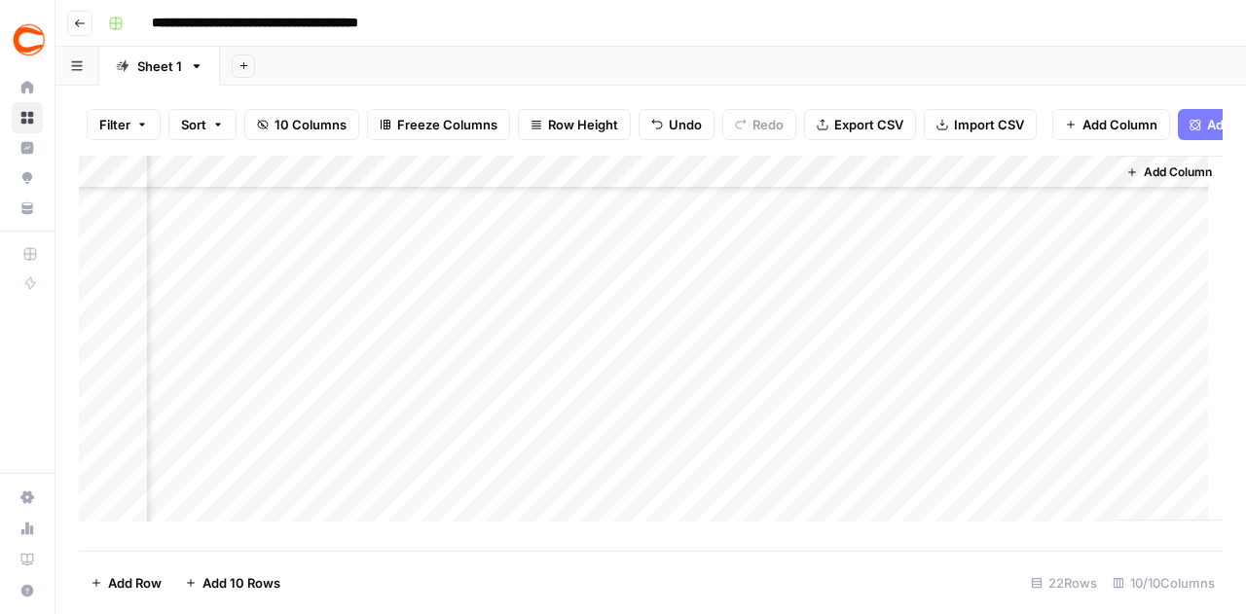
click at [1050, 363] on div "Add Column" at bounding box center [651, 346] width 1144 height 381
click at [1046, 361] on div "Add Column" at bounding box center [651, 346] width 1144 height 381
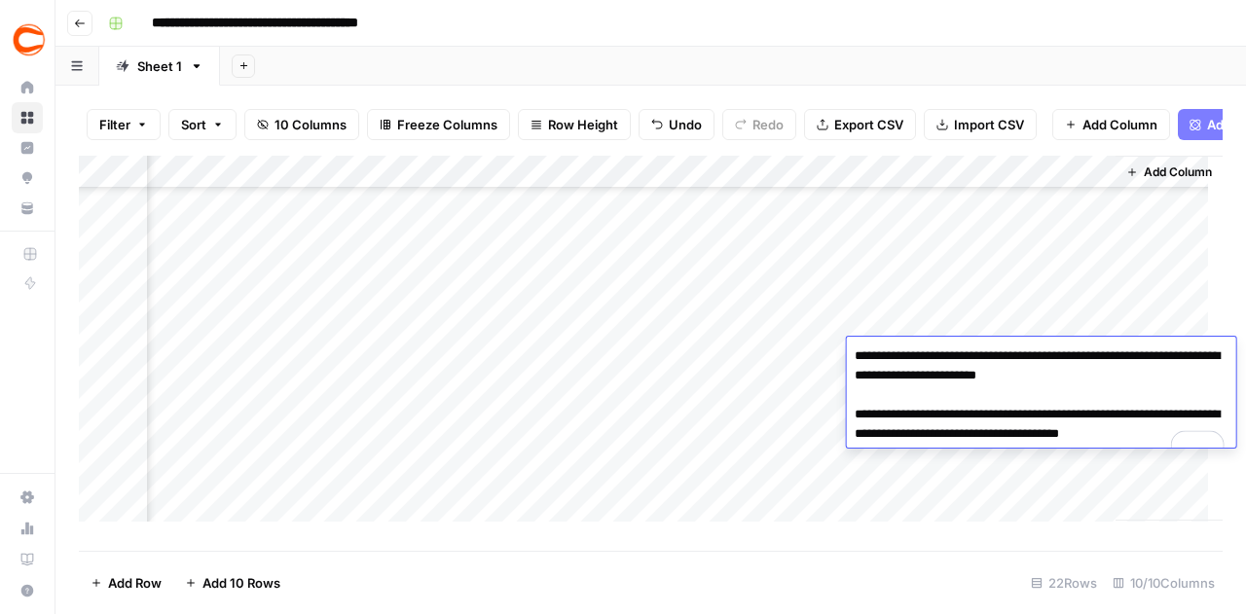
drag, startPoint x: 1152, startPoint y: 376, endPoint x: 1116, endPoint y: 381, distance: 36.4
click at [1116, 381] on textarea "**********" at bounding box center [1041, 405] width 389 height 125
click at [754, 288] on div "Add Column" at bounding box center [651, 346] width 1144 height 381
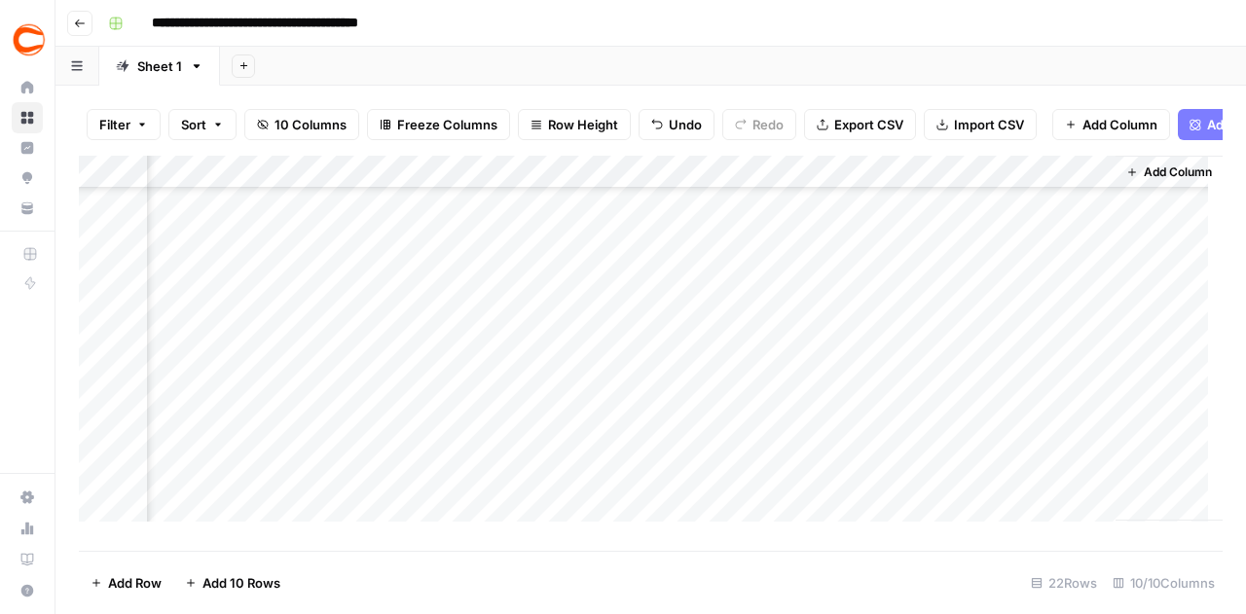
click at [1040, 387] on div "Add Column" at bounding box center [651, 346] width 1144 height 381
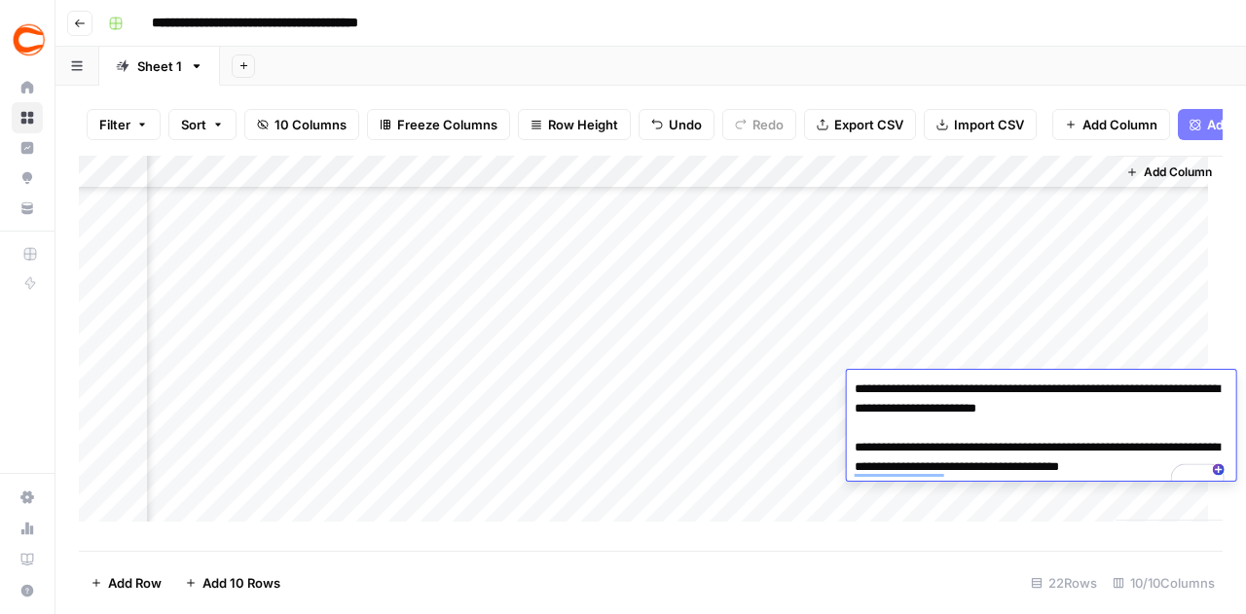
drag, startPoint x: 1154, startPoint y: 411, endPoint x: 1117, endPoint y: 415, distance: 37.2
click at [1117, 415] on textarea "**********" at bounding box center [1041, 438] width 389 height 125
click at [1121, 336] on div "Add Column" at bounding box center [1169, 338] width 107 height 365
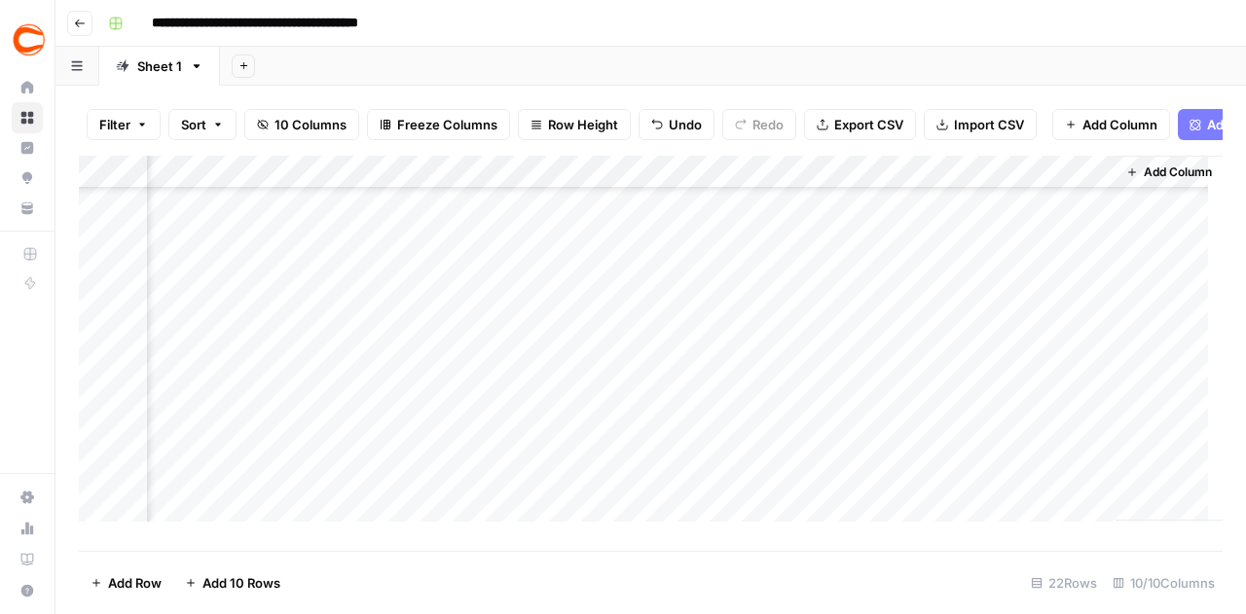
click at [1064, 426] on div "Add Column" at bounding box center [651, 346] width 1144 height 381
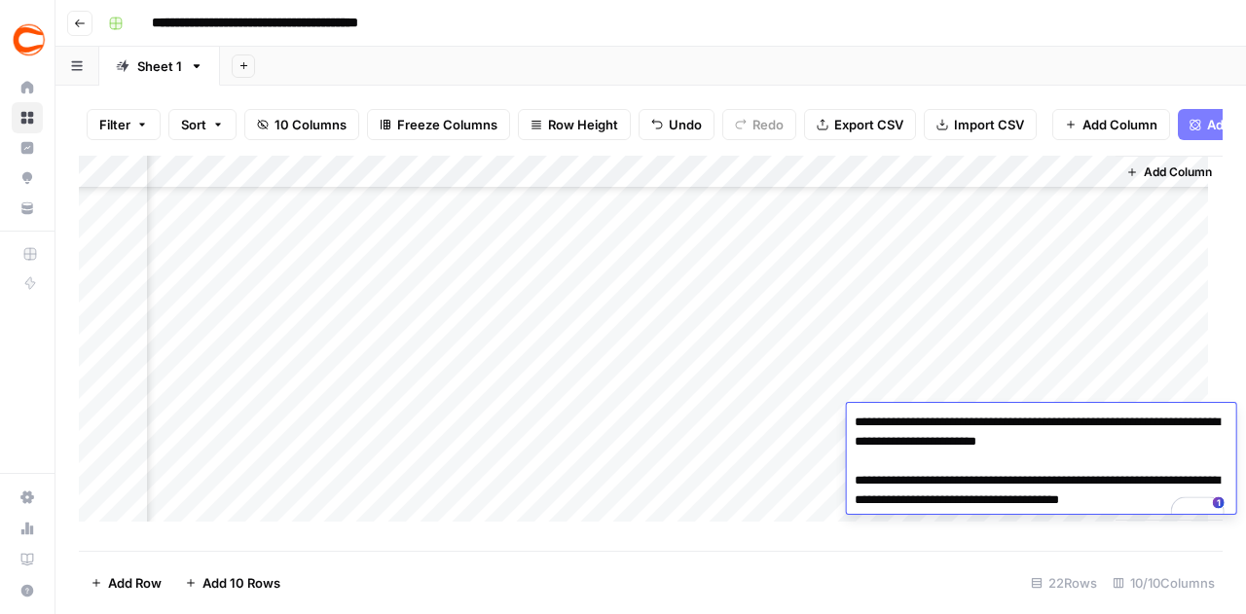
drag, startPoint x: 1153, startPoint y: 441, endPoint x: 1116, endPoint y: 445, distance: 37.2
click at [1116, 445] on textarea "**********" at bounding box center [1041, 471] width 389 height 125
click at [1116, 371] on div "Add Column" at bounding box center [1169, 338] width 107 height 365
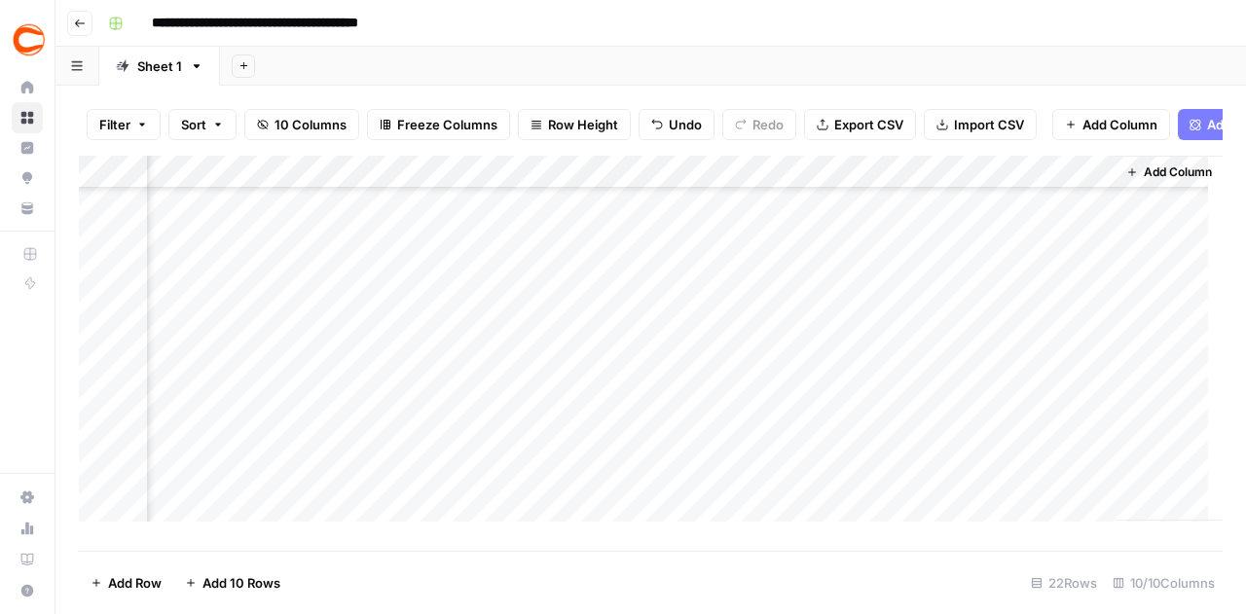
click at [1050, 449] on div "Add Column" at bounding box center [651, 346] width 1144 height 381
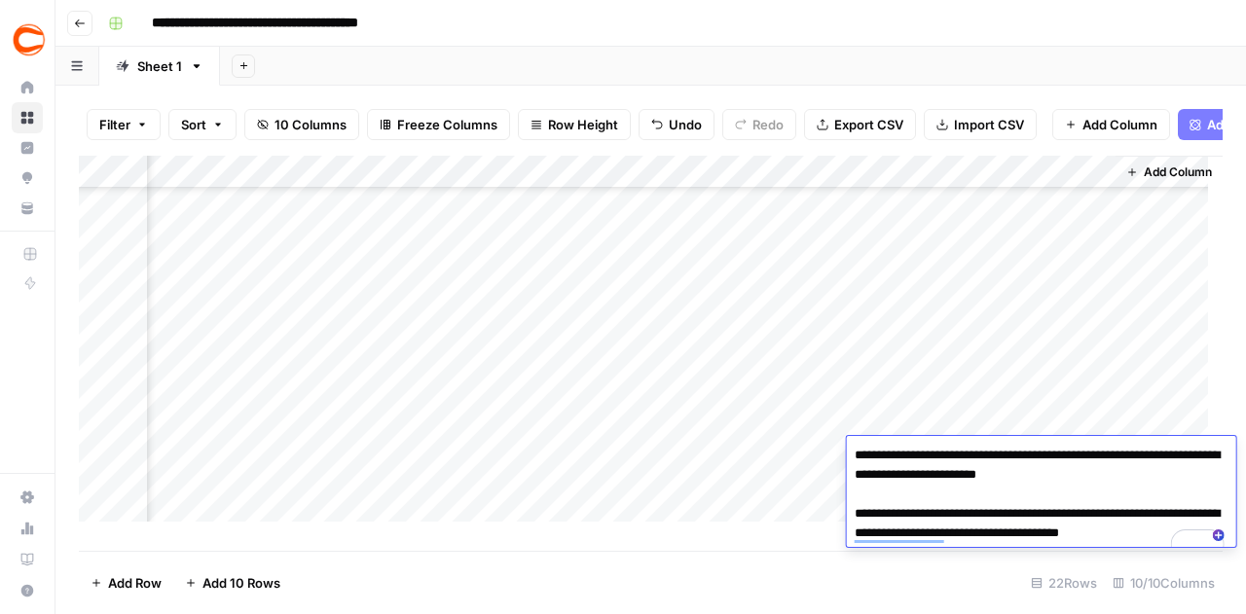
drag, startPoint x: 1152, startPoint y: 476, endPoint x: 1117, endPoint y: 477, distance: 35.1
click at [1117, 477] on textarea "**********" at bounding box center [1041, 504] width 389 height 125
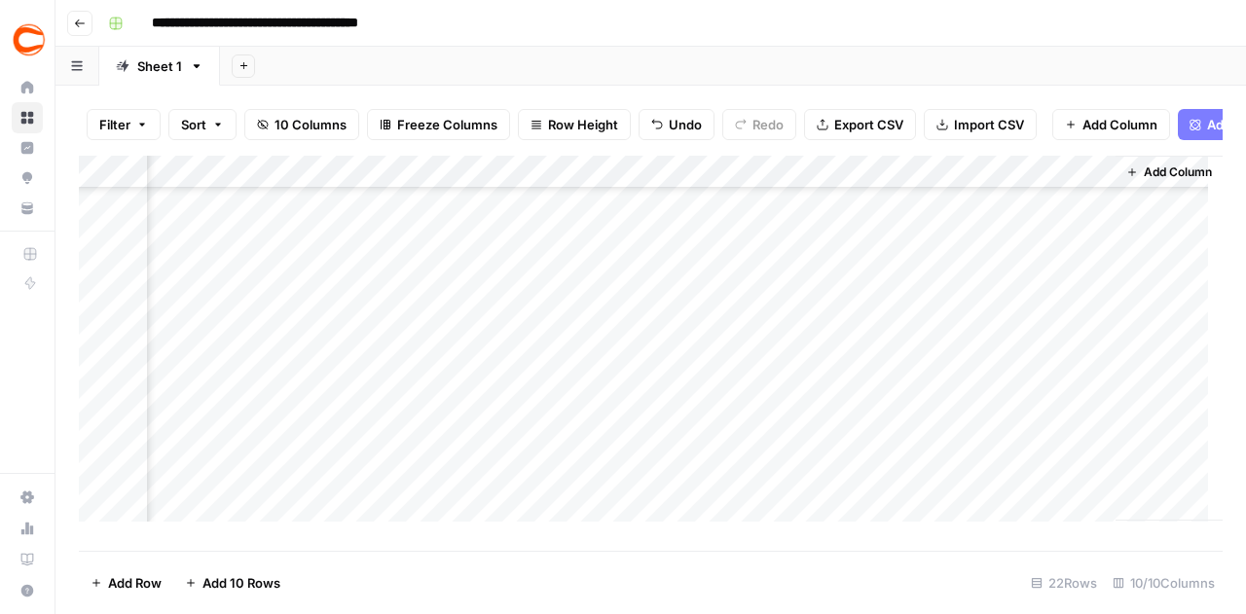
click at [1162, 418] on div "Add Column" at bounding box center [1169, 338] width 107 height 365
click at [1003, 254] on div "Add Column" at bounding box center [651, 346] width 1144 height 381
click at [1004, 260] on div "Add Column" at bounding box center [651, 346] width 1144 height 381
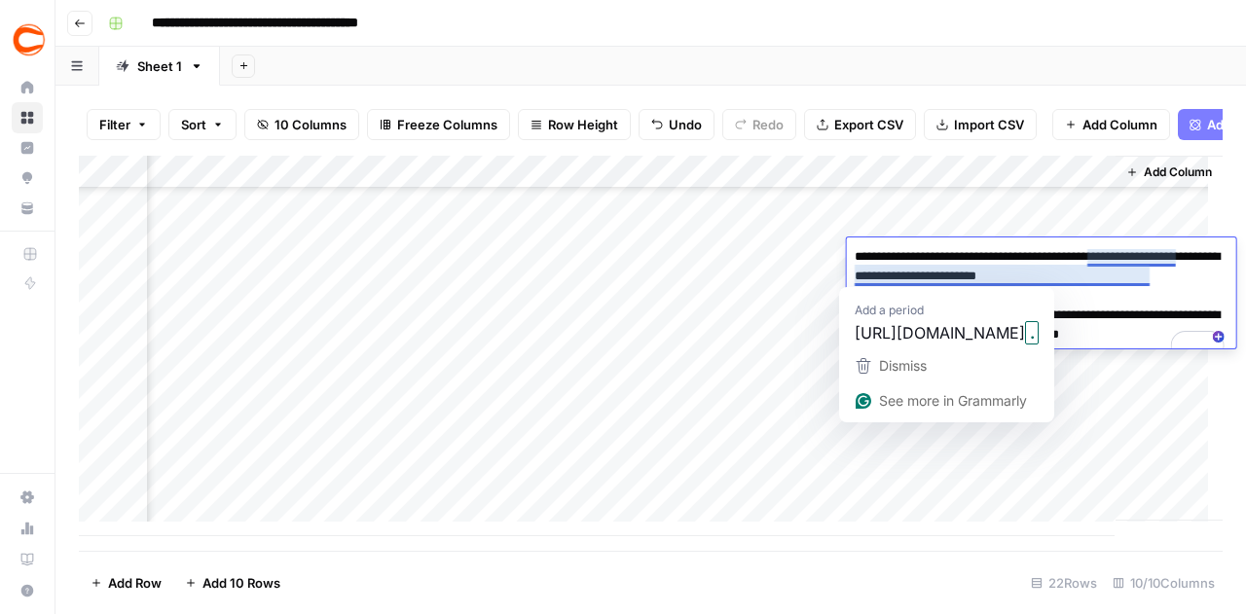
drag, startPoint x: 1155, startPoint y: 283, endPoint x: 1115, endPoint y: 281, distance: 40.0
click at [1115, 281] on textarea "**********" at bounding box center [1041, 305] width 389 height 125
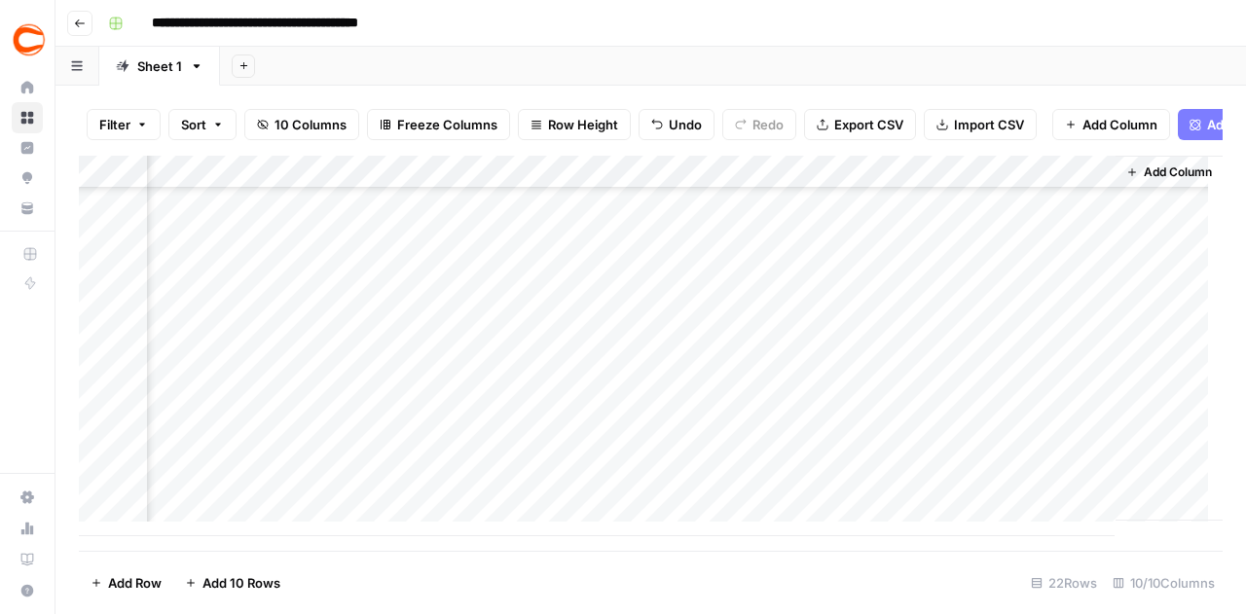
click at [1087, 426] on div "Add Column" at bounding box center [651, 346] width 1144 height 381
click at [1032, 254] on div "Add Column" at bounding box center [651, 346] width 1144 height 381
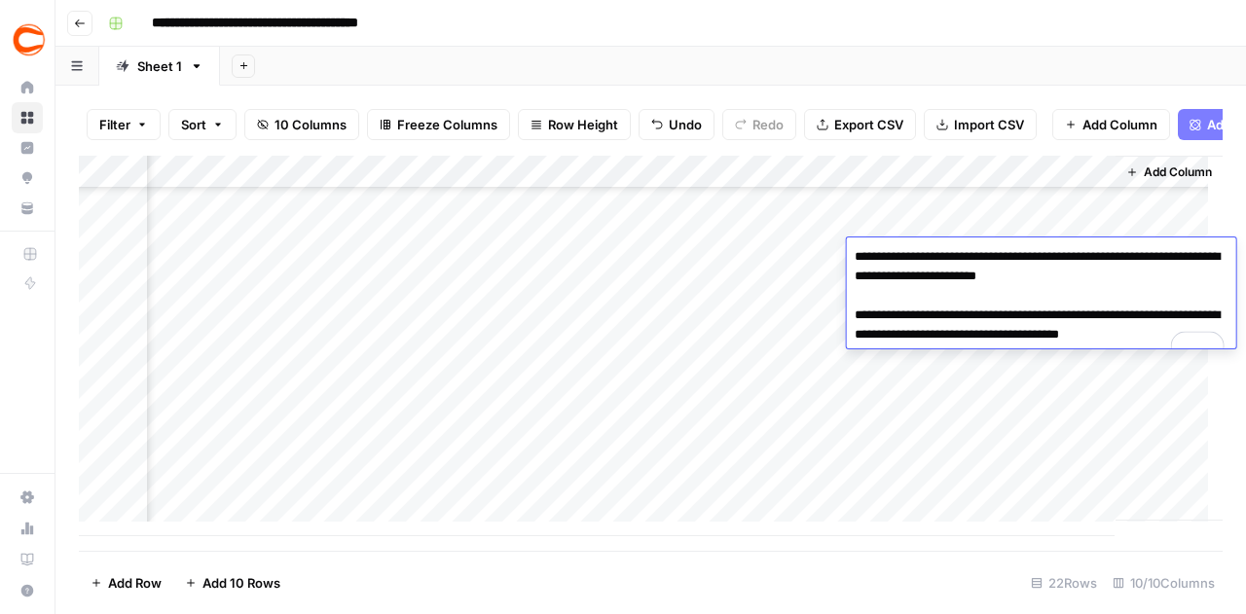
click at [1126, 229] on div "Add Column" at bounding box center [1169, 338] width 107 height 365
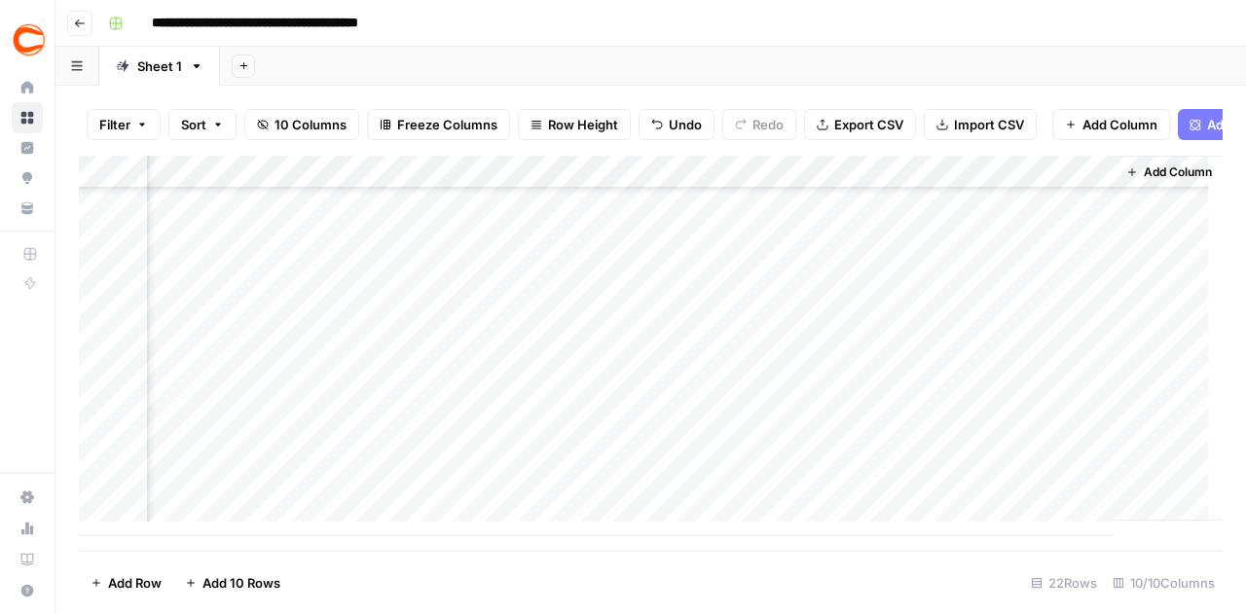
click at [1054, 294] on div "Add Column" at bounding box center [651, 346] width 1144 height 381
click at [1056, 295] on div "Add Column" at bounding box center [651, 346] width 1144 height 381
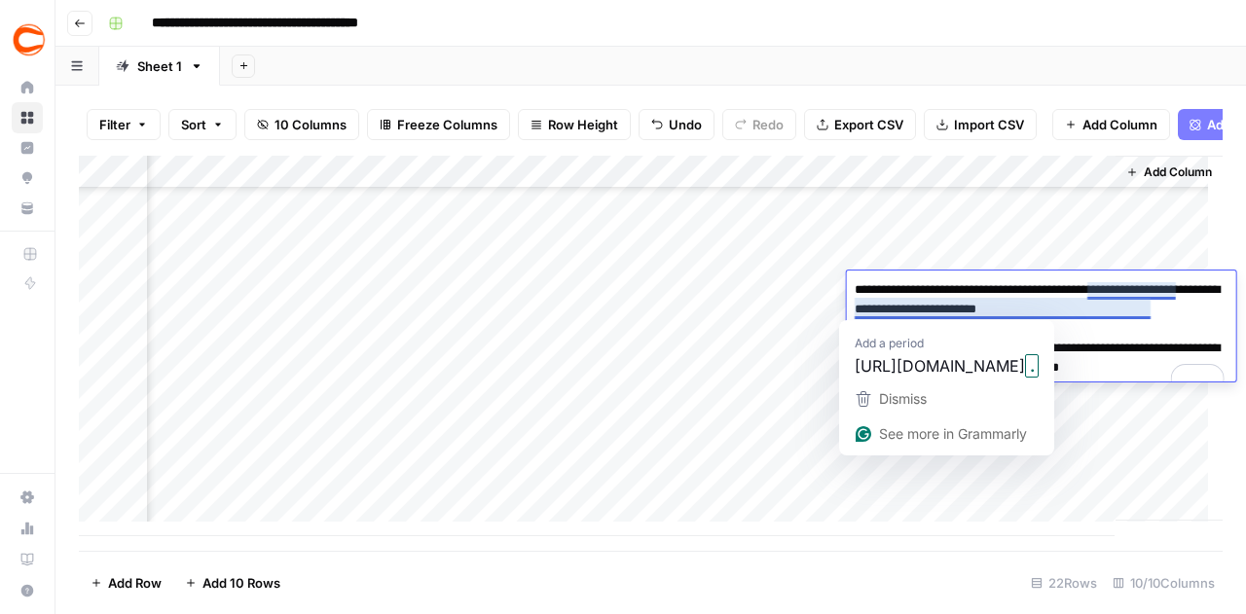
drag, startPoint x: 1153, startPoint y: 309, endPoint x: 1116, endPoint y: 314, distance: 37.3
click at [1116, 314] on textarea "**********" at bounding box center [1041, 339] width 389 height 125
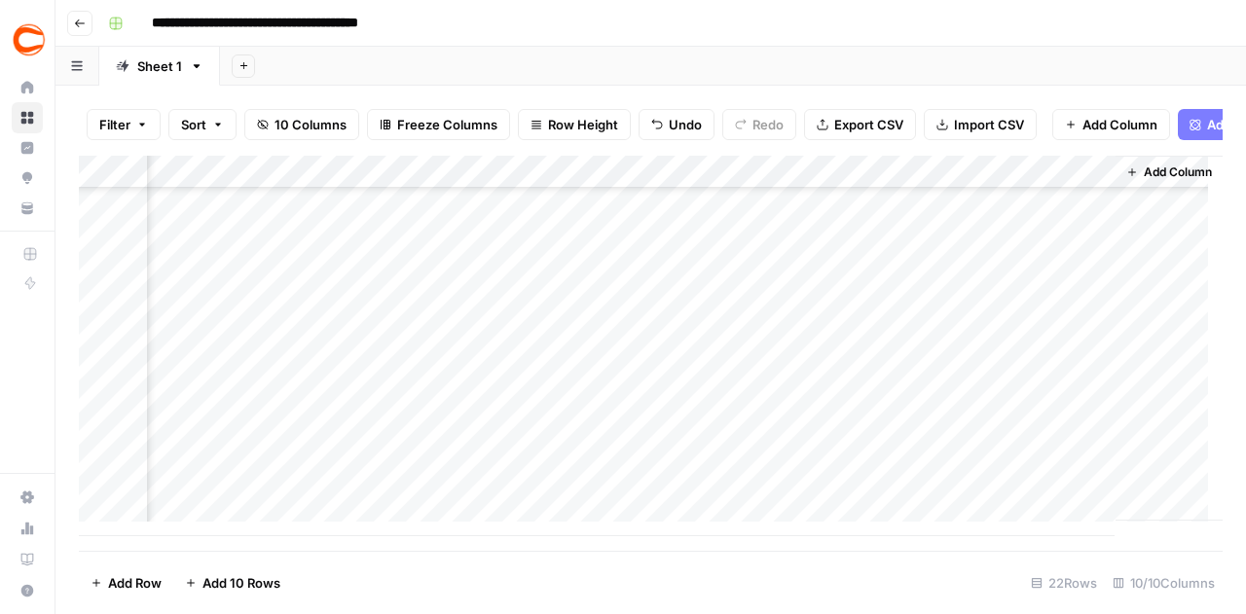
click at [990, 435] on div "Add Column" at bounding box center [651, 346] width 1144 height 381
click at [1040, 311] on div "Add Column" at bounding box center [651, 346] width 1144 height 381
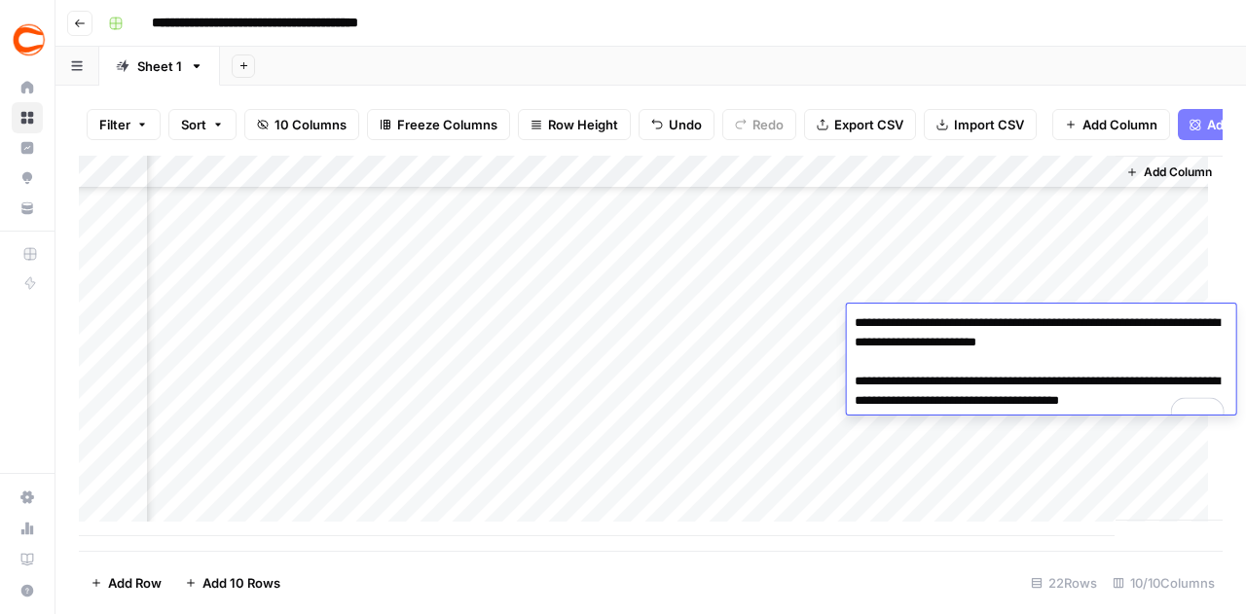
click at [1047, 288] on div "Add Column" at bounding box center [651, 346] width 1144 height 381
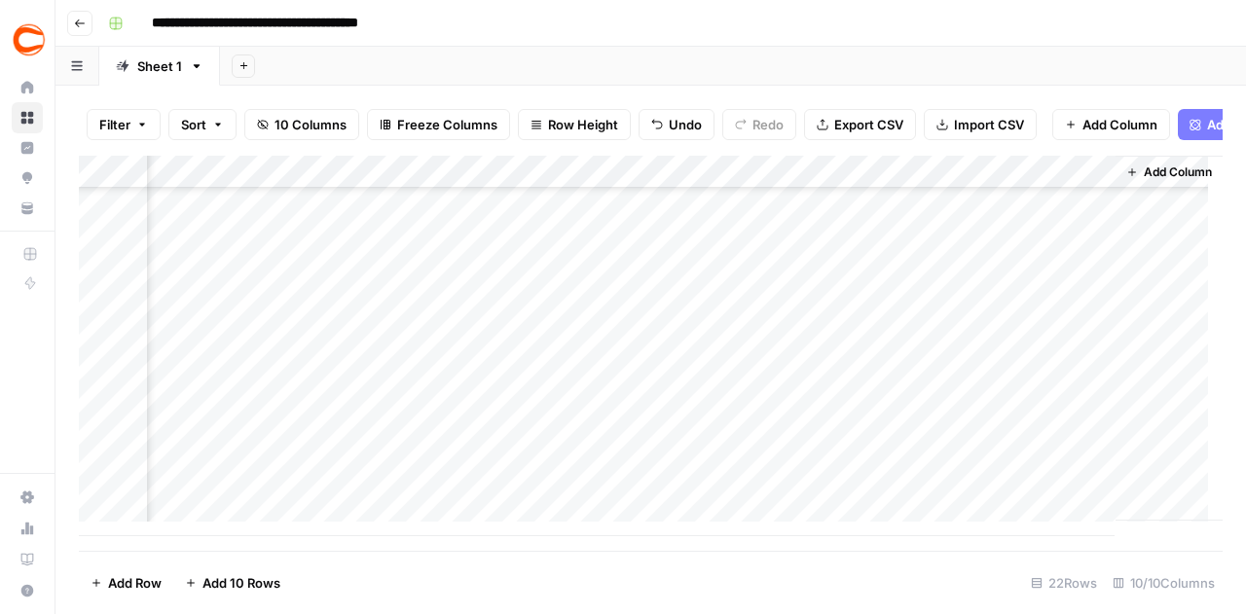
click at [1047, 288] on div "Add Column" at bounding box center [651, 346] width 1144 height 381
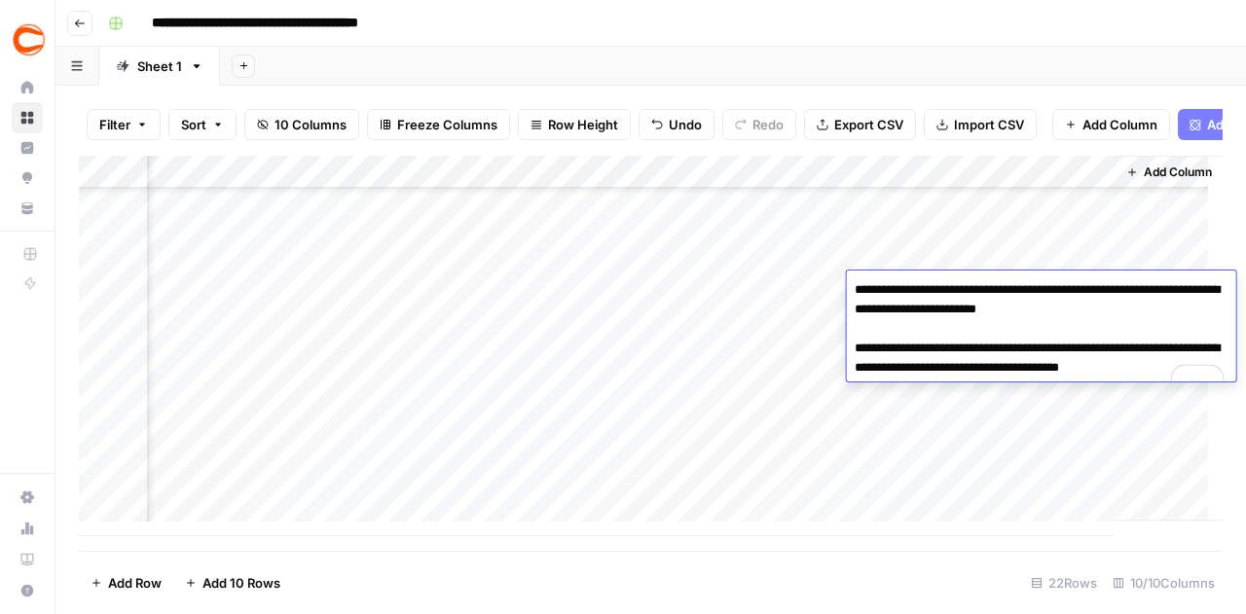
click at [1153, 256] on div "Add Column" at bounding box center [1169, 338] width 107 height 365
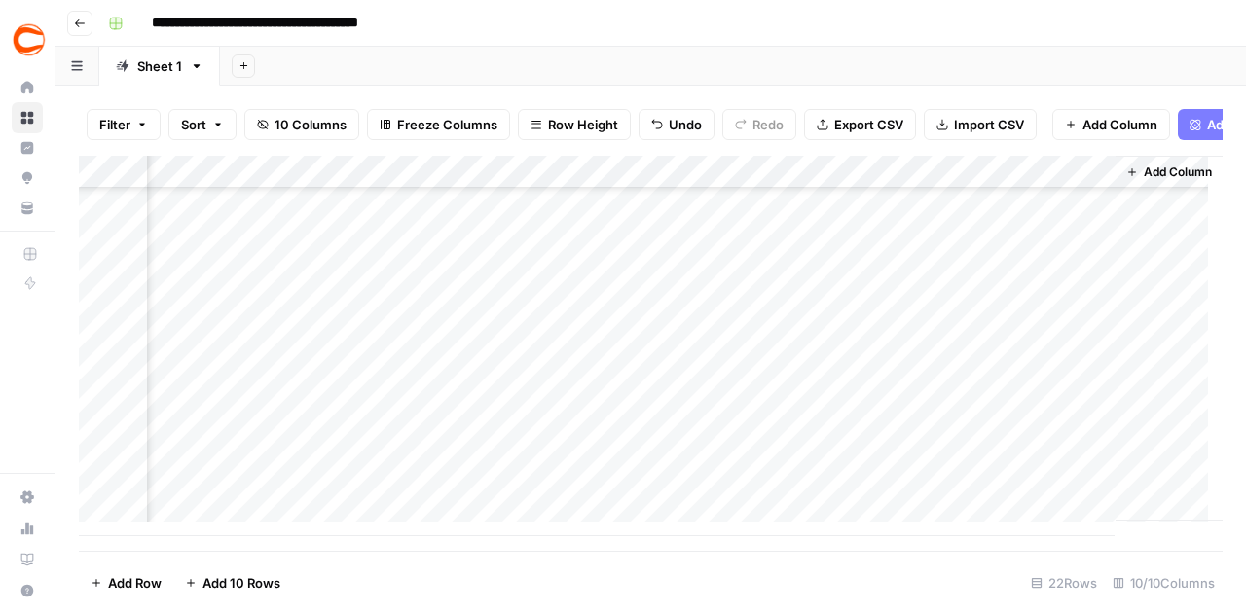
click at [1064, 326] on div "Add Column" at bounding box center [651, 346] width 1144 height 381
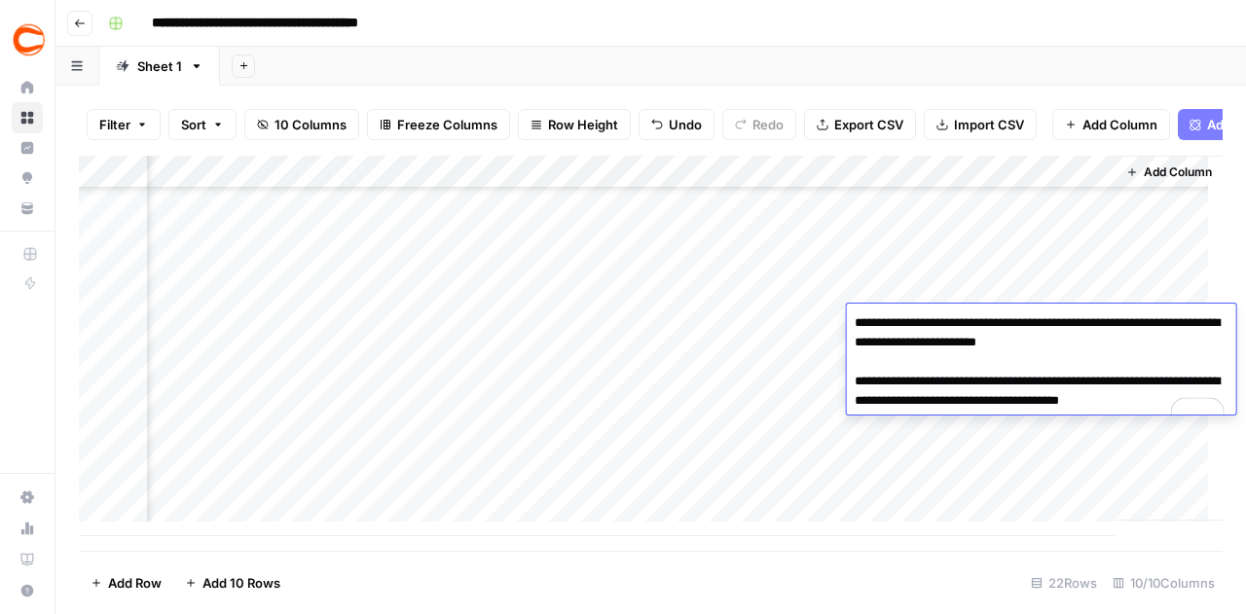
drag, startPoint x: 1135, startPoint y: 346, endPoint x: 1113, endPoint y: 347, distance: 22.4
click at [1113, 347] on textarea "**********" at bounding box center [1041, 372] width 389 height 125
click at [1071, 484] on div "Add Column" at bounding box center [651, 346] width 1144 height 381
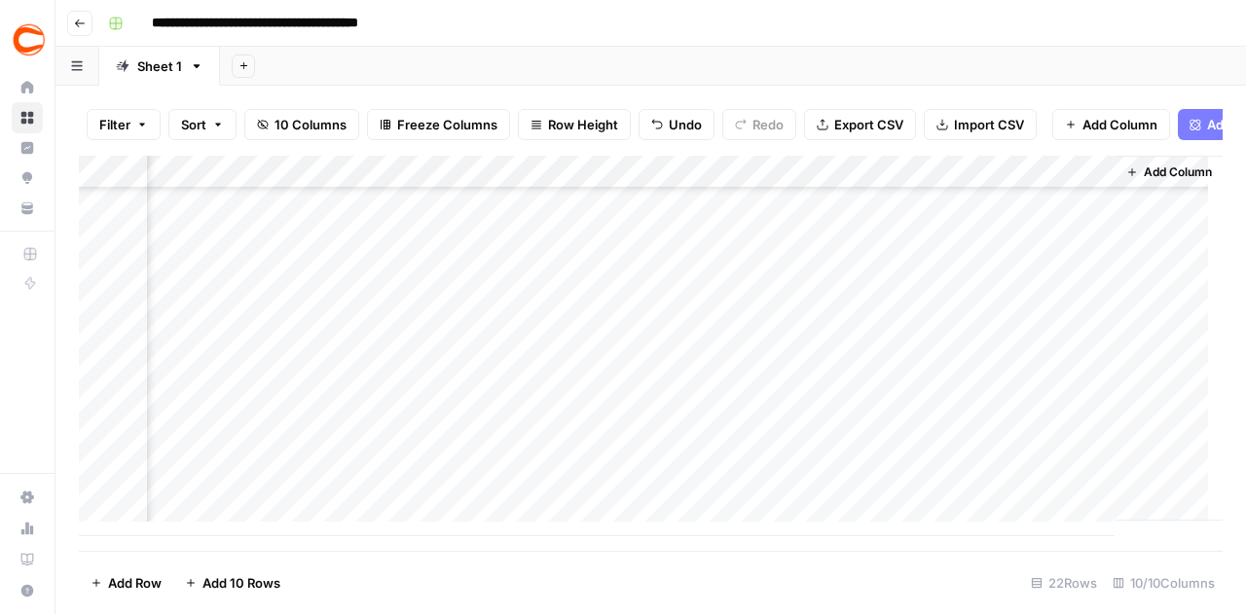
click at [1044, 353] on div "Add Column" at bounding box center [651, 346] width 1144 height 381
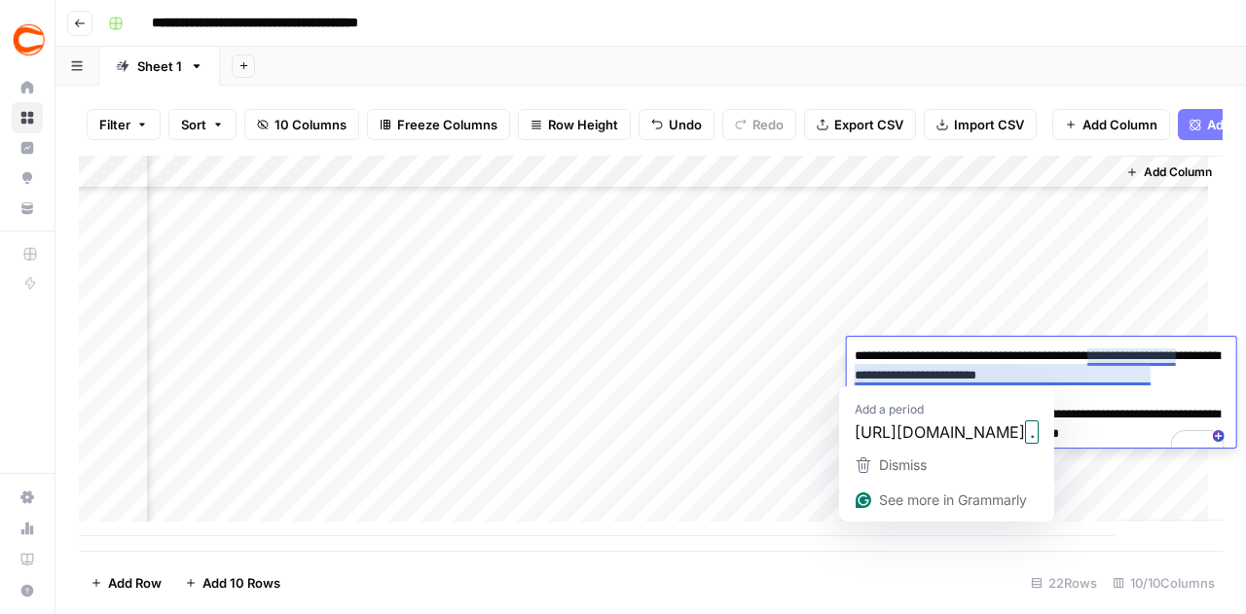
drag, startPoint x: 1157, startPoint y: 376, endPoint x: 1116, endPoint y: 383, distance: 41.5
click at [1116, 383] on textarea "**********" at bounding box center [1041, 405] width 389 height 125
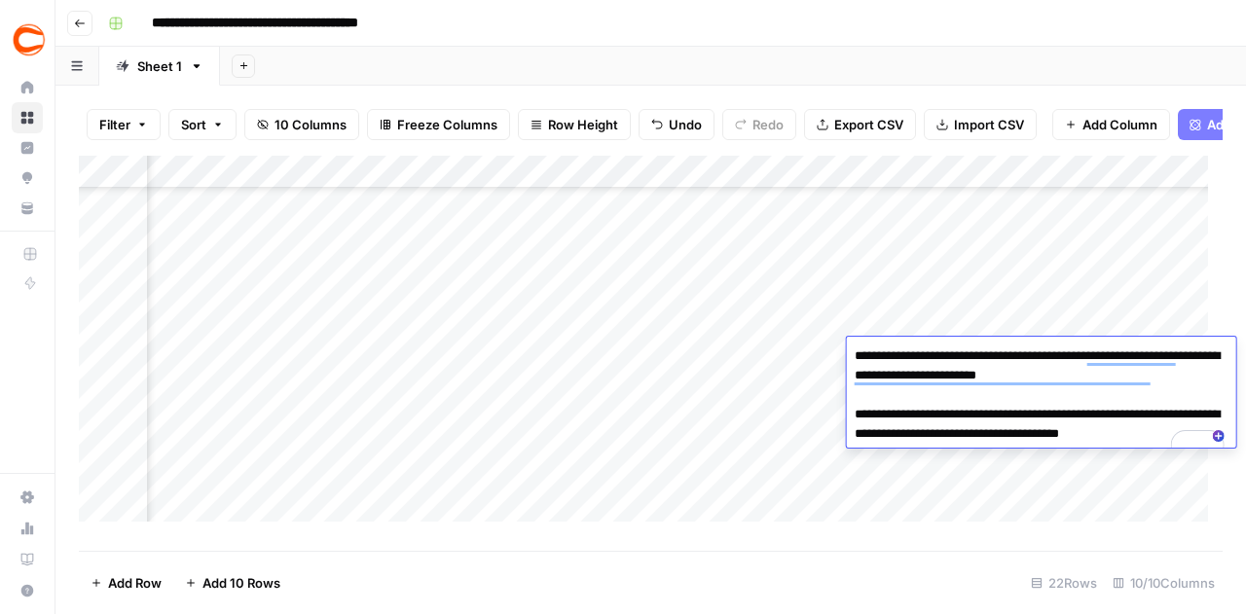
scroll to position [426, 1447]
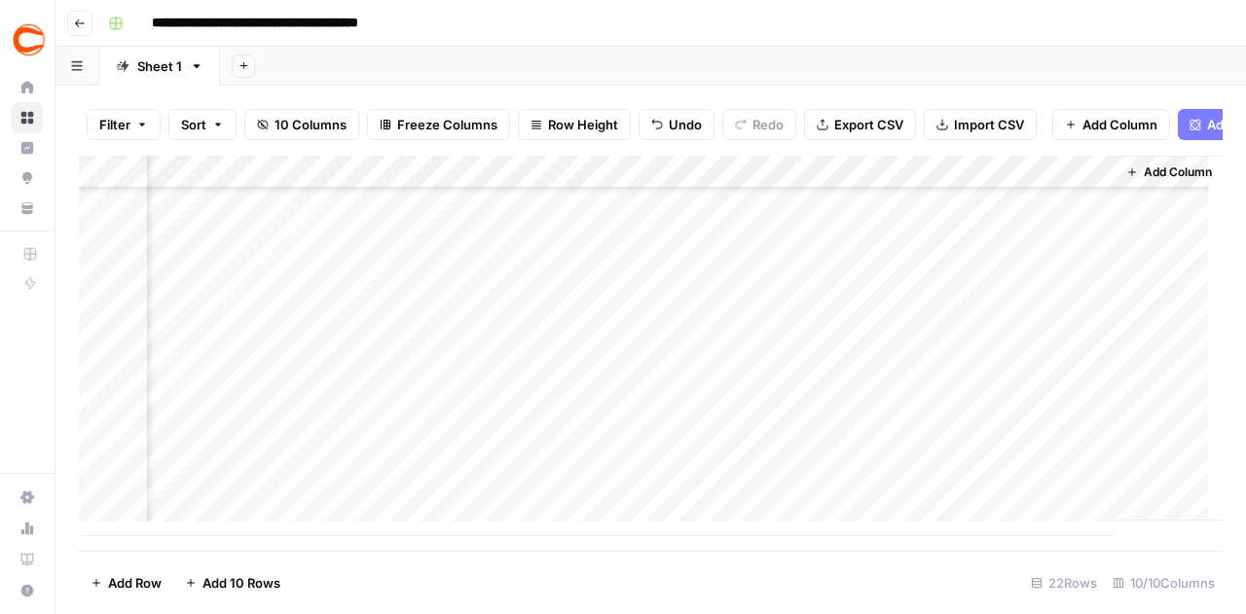
click at [1140, 291] on div "Add Column" at bounding box center [1169, 338] width 107 height 365
click at [1052, 390] on div "Add Column" at bounding box center [651, 346] width 1144 height 381
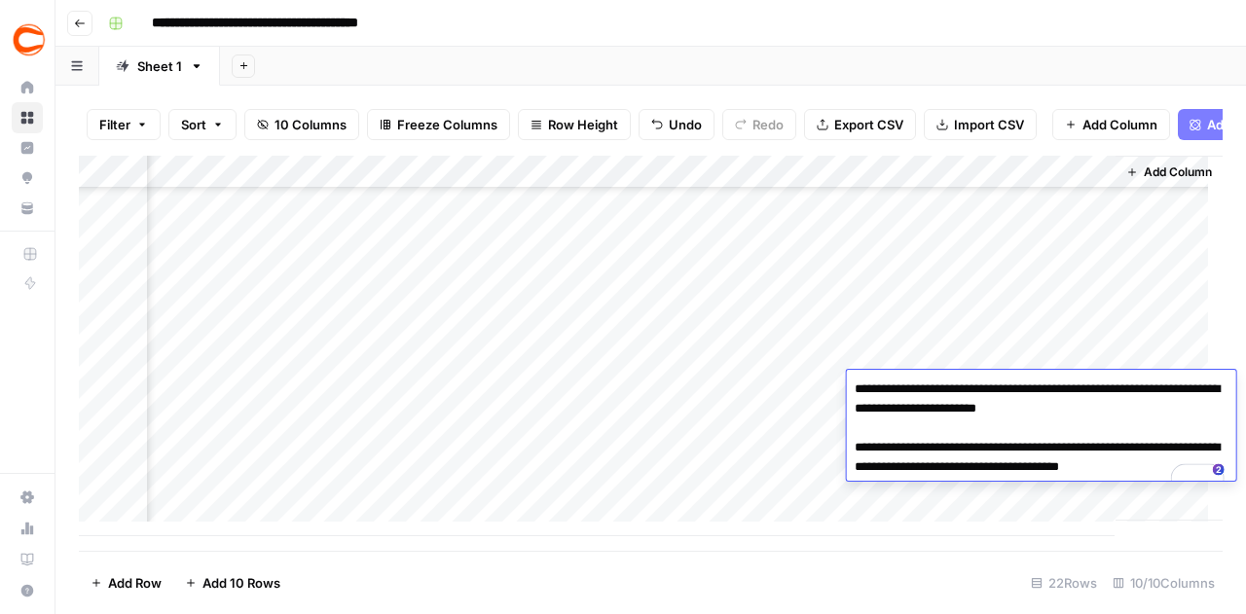
drag, startPoint x: 1156, startPoint y: 411, endPoint x: 1116, endPoint y: 418, distance: 40.5
click at [1116, 418] on textarea "**********" at bounding box center [1041, 438] width 389 height 125
drag, startPoint x: 1151, startPoint y: 309, endPoint x: 1140, endPoint y: 318, distance: 14.5
click at [1151, 309] on div "Add Column" at bounding box center [1169, 338] width 107 height 365
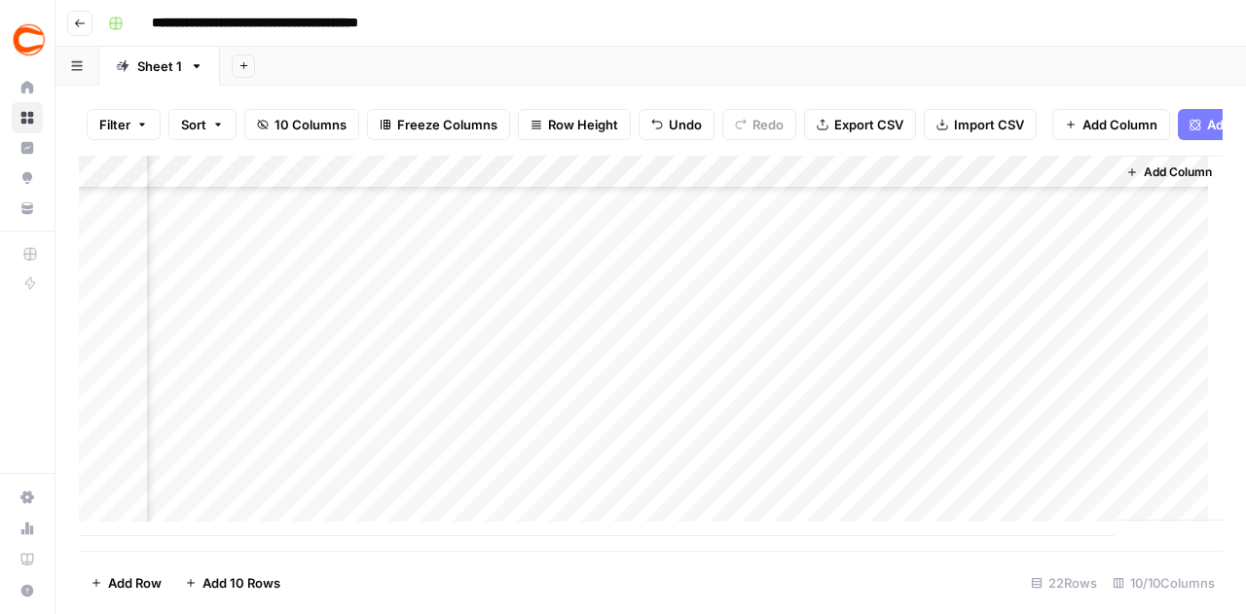
click at [1050, 424] on div "Add Column" at bounding box center [651, 346] width 1144 height 381
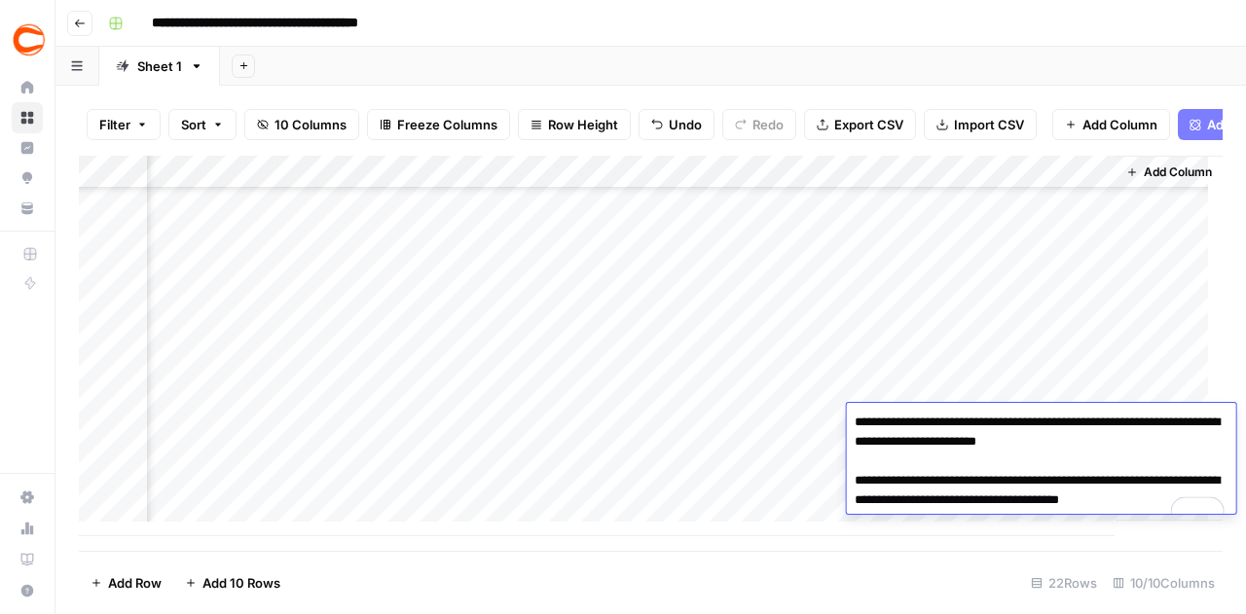
click at [1116, 369] on div "Add Column" at bounding box center [1169, 338] width 107 height 365
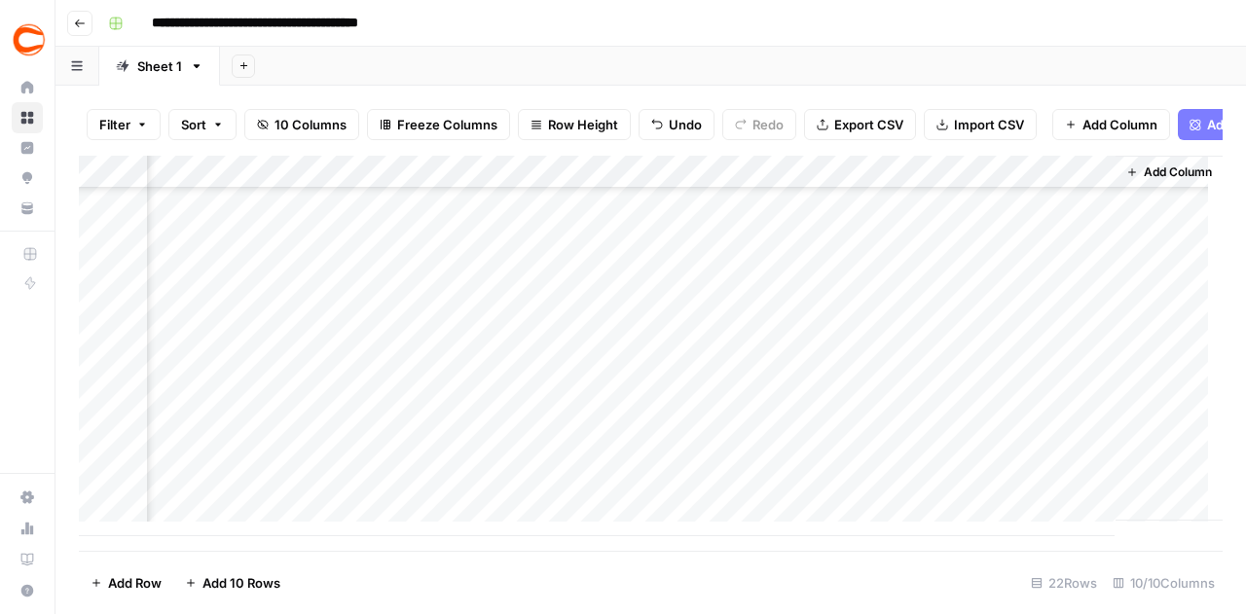
click at [1050, 383] on div "Add Column" at bounding box center [651, 346] width 1144 height 381
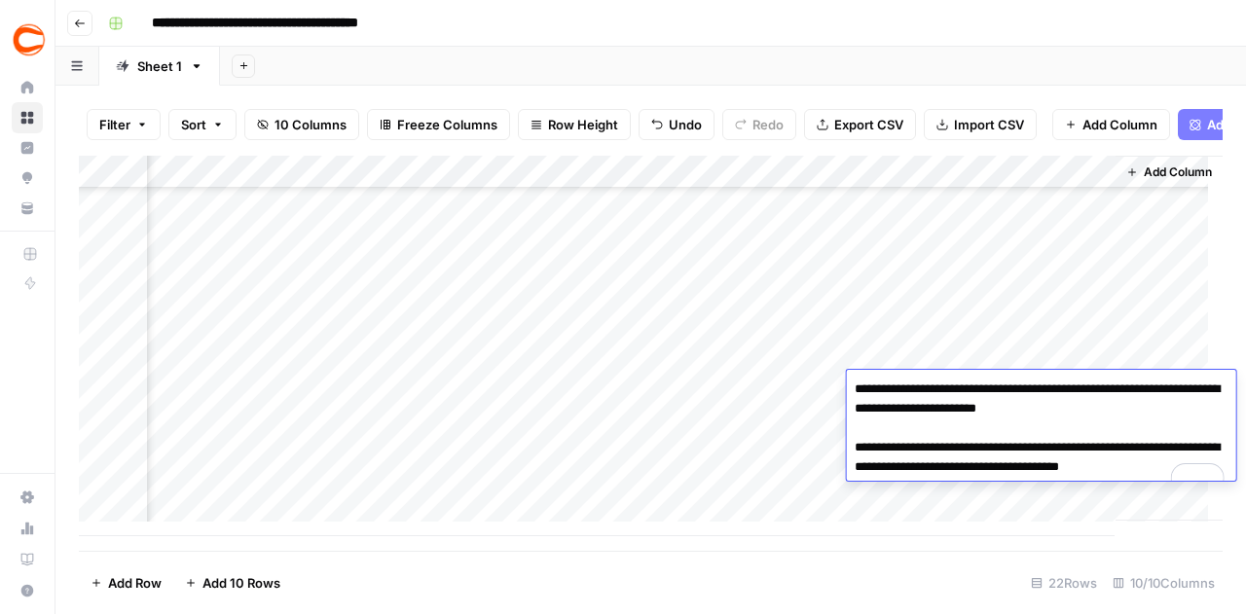
click at [1139, 311] on div "Add Column" at bounding box center [1169, 338] width 107 height 365
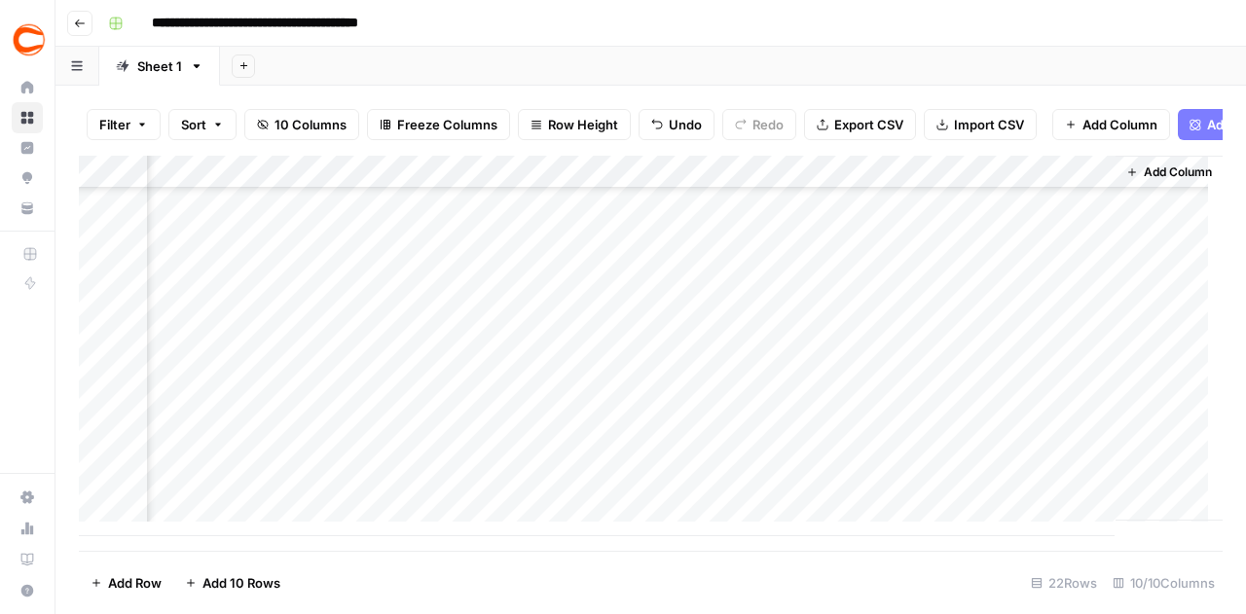
click at [1036, 421] on div "Add Column" at bounding box center [651, 346] width 1144 height 381
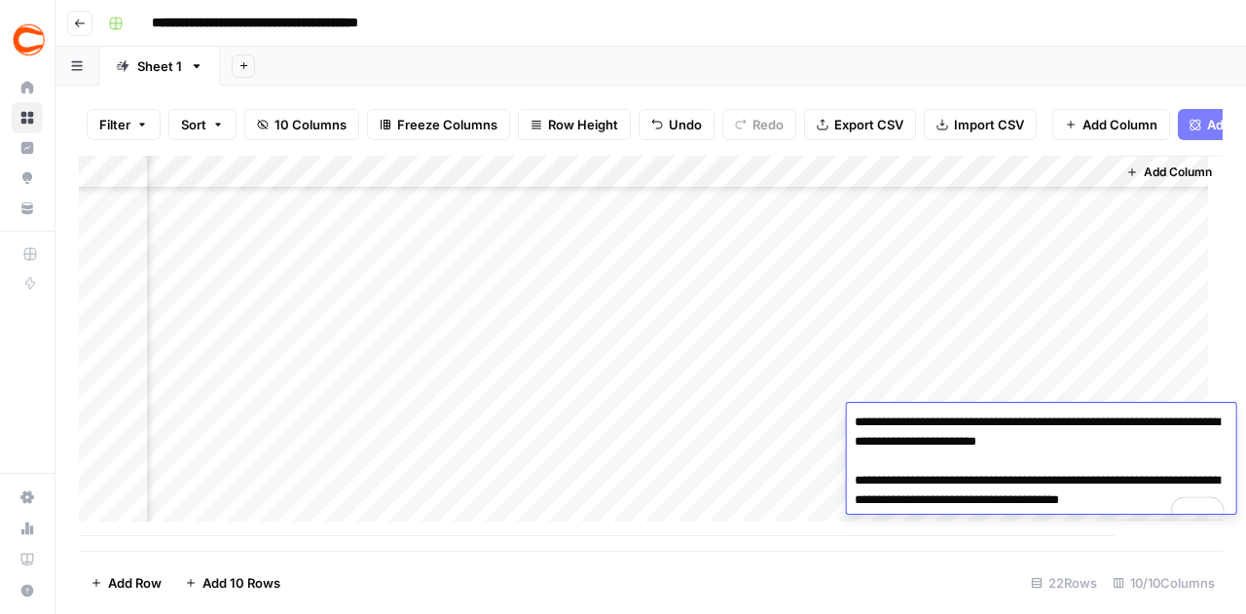
drag, startPoint x: 1150, startPoint y: 440, endPoint x: 1115, endPoint y: 443, distance: 35.2
click at [1115, 443] on textarea "**********" at bounding box center [1041, 471] width 389 height 125
click at [1121, 358] on div "Add Column" at bounding box center [1169, 338] width 107 height 365
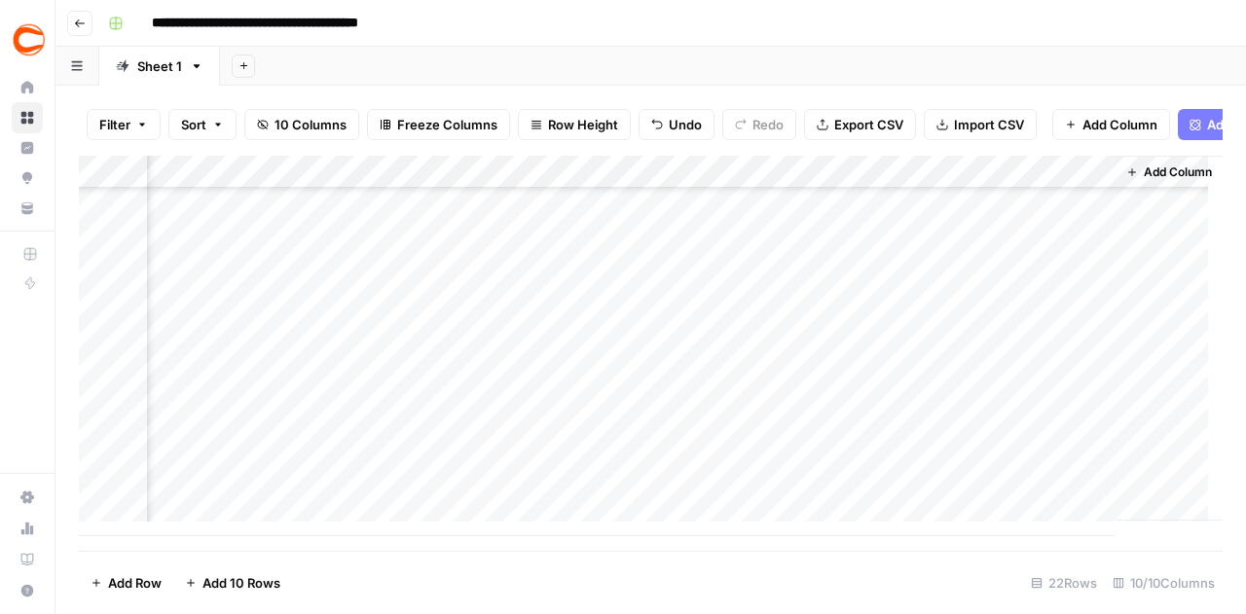
click at [1042, 464] on div "Add Column" at bounding box center [651, 346] width 1144 height 381
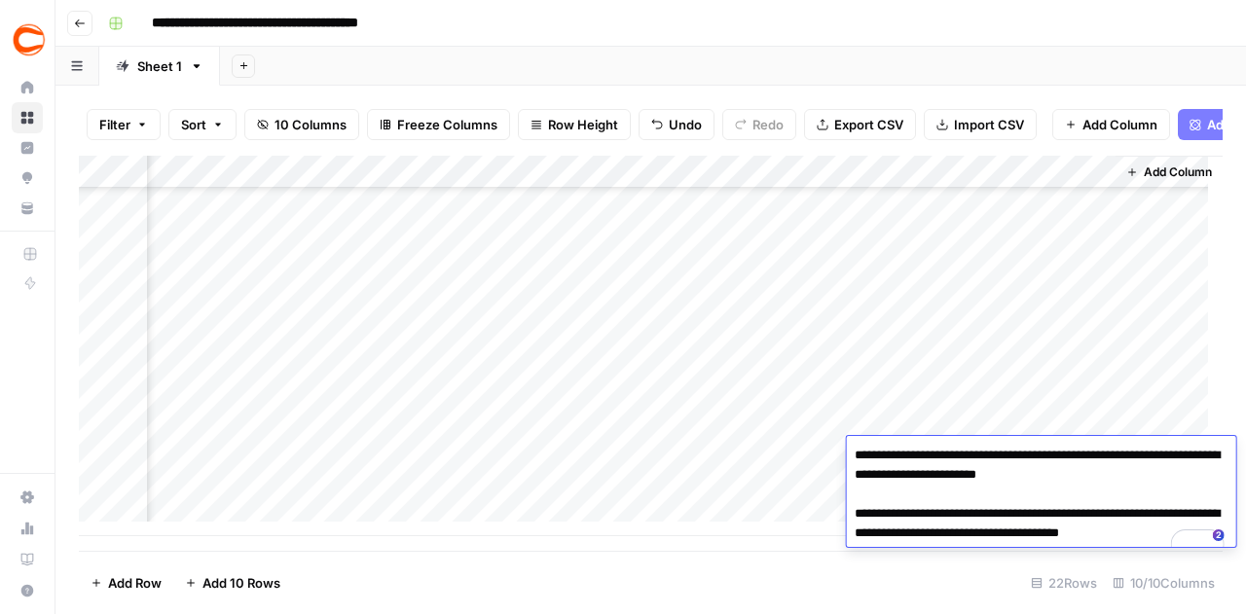
drag, startPoint x: 1156, startPoint y: 474, endPoint x: 1117, endPoint y: 479, distance: 39.3
click at [1117, 479] on textarea "**********" at bounding box center [1041, 504] width 389 height 125
click at [1147, 336] on div "Add Column" at bounding box center [1169, 338] width 107 height 365
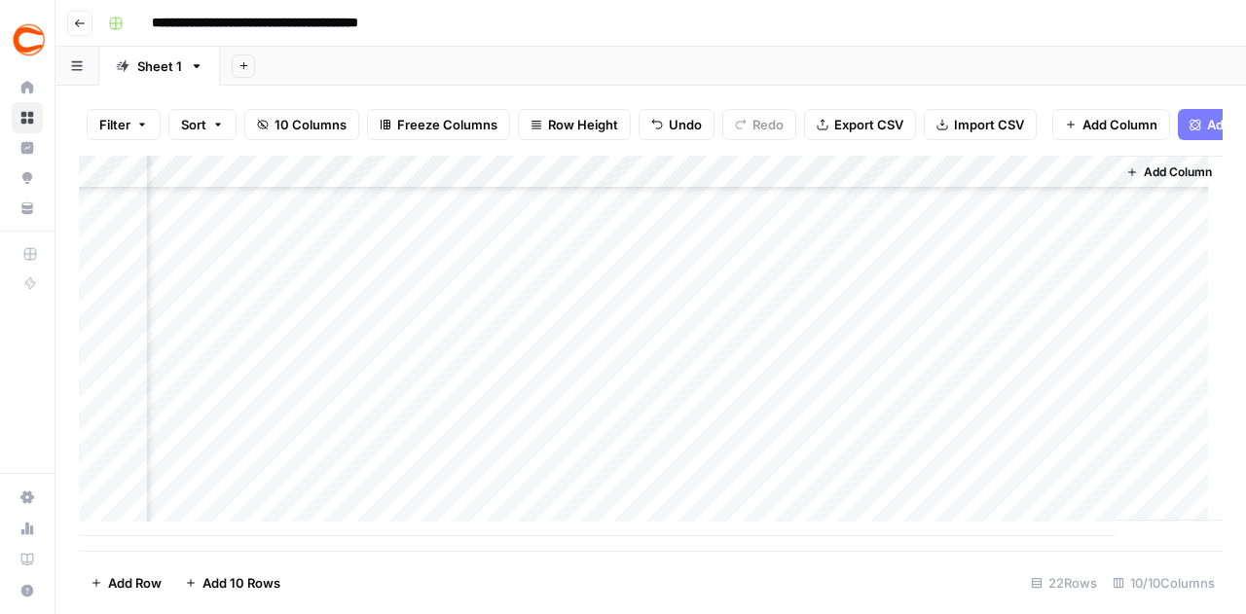
click at [1050, 489] on div "Add Column" at bounding box center [651, 346] width 1144 height 381
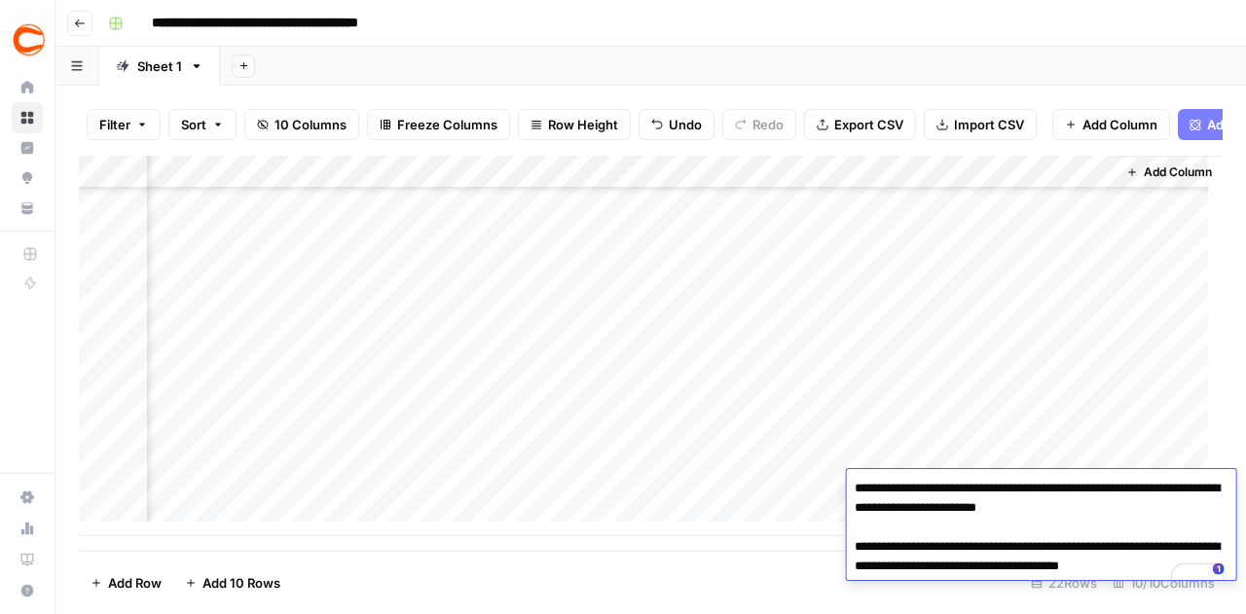
drag, startPoint x: 1157, startPoint y: 511, endPoint x: 1115, endPoint y: 516, distance: 42.2
click at [1115, 516] on textarea "**********" at bounding box center [1041, 537] width 389 height 125
